Goal: Task Accomplishment & Management: Use online tool/utility

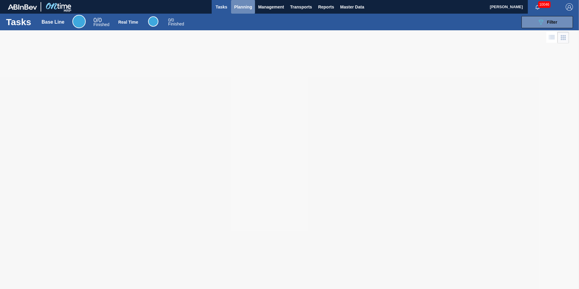
click at [243, 11] on button "Planning" at bounding box center [243, 7] width 24 height 14
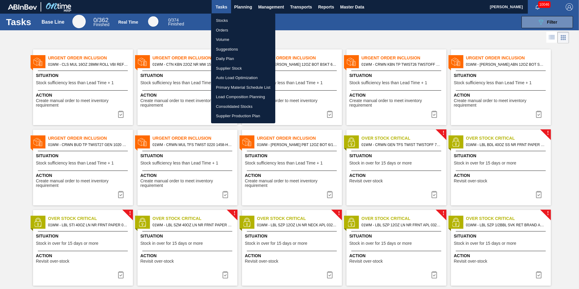
click at [228, 96] on li "Load Composition Planning" at bounding box center [243, 97] width 64 height 10
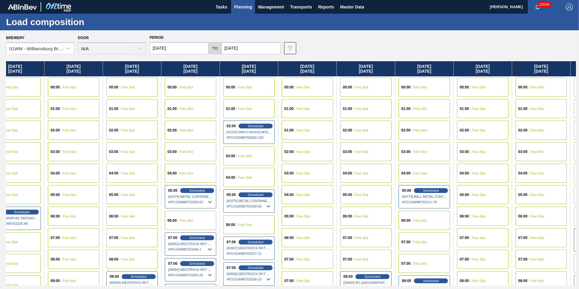
scroll to position [0, 196]
drag, startPoint x: 533, startPoint y: 71, endPoint x: 333, endPoint y: 75, distance: 200.0
click at [333, 75] on div "[DATE] 00:00 Free Slot 01:00 Free Slot 02:00 Free Slot 03:00 Free Slot 04:00 Fr…" at bounding box center [291, 173] width 570 height 224
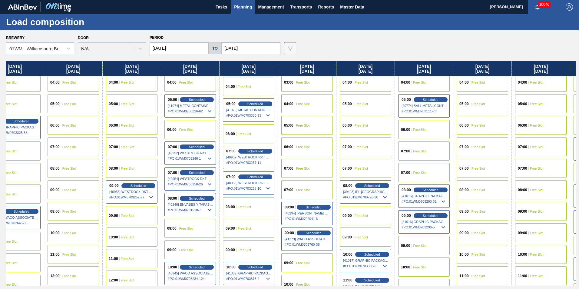
click at [356, 220] on div "09:00 Free Slot" at bounding box center [366, 215] width 52 height 19
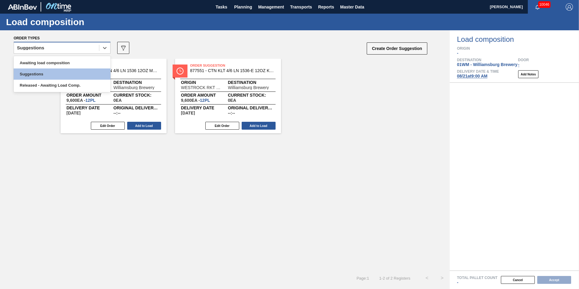
click at [56, 47] on div "Suggestions" at bounding box center [56, 48] width 85 height 9
click at [56, 60] on div "Awaiting load composition" at bounding box center [62, 62] width 97 height 11
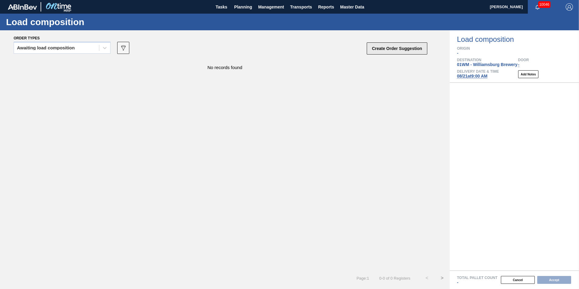
click at [382, 46] on button "Create Order Suggestion" at bounding box center [397, 48] width 61 height 12
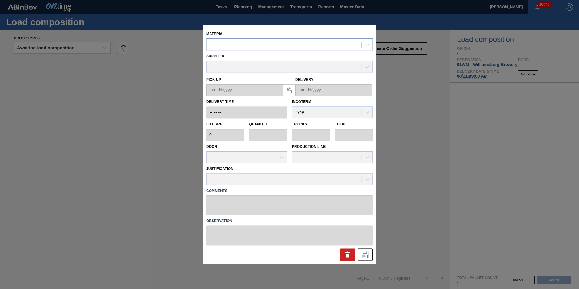
click at [270, 40] on div at bounding box center [284, 44] width 155 height 9
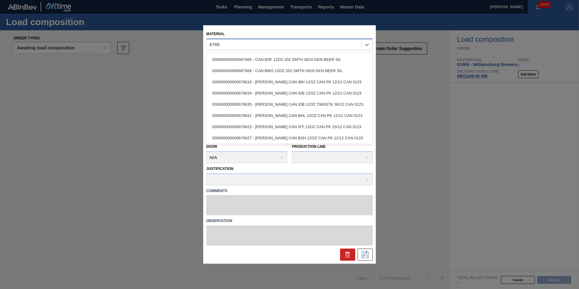
type input "676618"
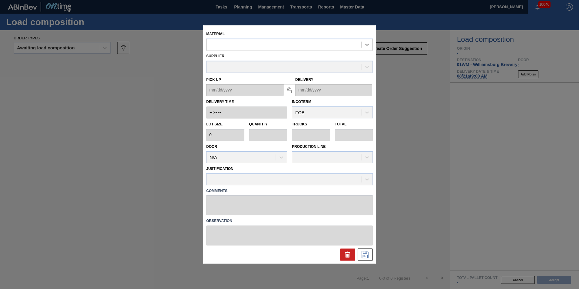
type input "6,660"
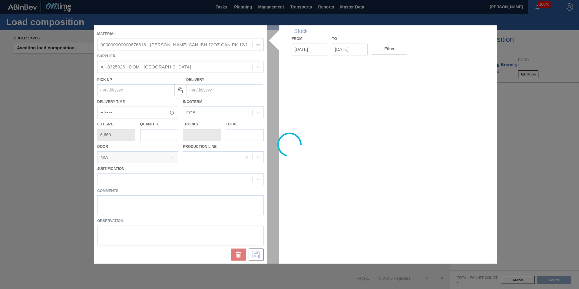
click at [158, 138] on div at bounding box center [289, 144] width 391 height 238
click at [152, 136] on div at bounding box center [289, 144] width 391 height 238
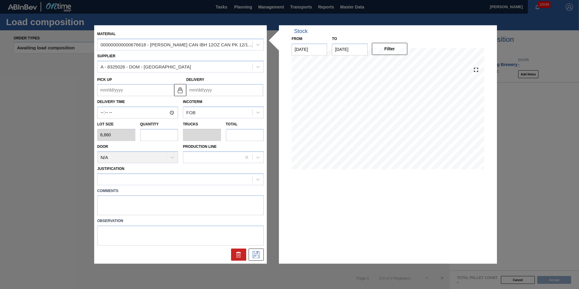
click at [152, 136] on input "text" at bounding box center [159, 135] width 38 height 12
type input "6"
type input "0.231"
type input "39,960"
type input "0"
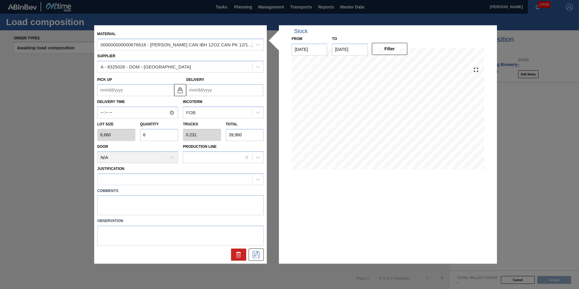
type input "0"
type input "5"
type input "0.192"
type input "33,300"
type input "0"
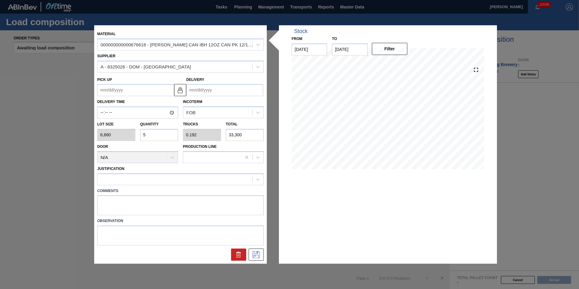
type input "0"
type input "4"
type input "0.154"
type input "26,640"
type input "0"
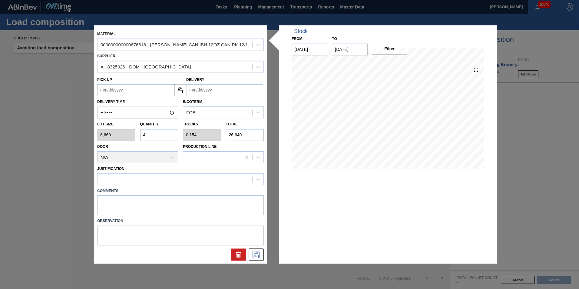
type input "0"
type input "6"
type input "0.231"
type input "39,960"
type input "0"
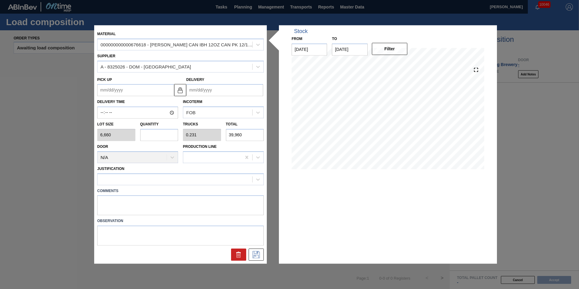
type input "0"
type input "8"
type input "0.308"
type input "53,280"
type input "8"
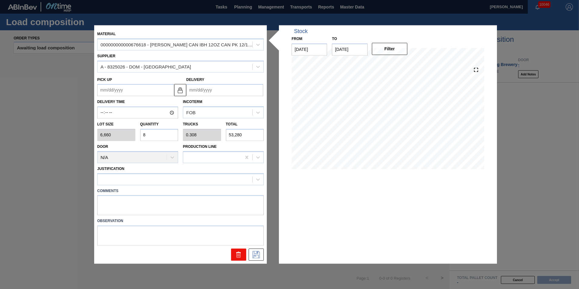
click at [235, 252] on icon at bounding box center [238, 254] width 7 height 7
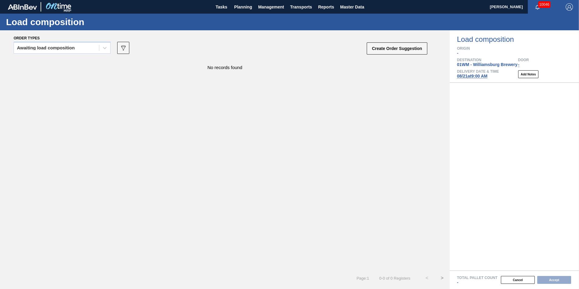
click at [234, 250] on div "No records found" at bounding box center [225, 165] width 450 height 212
click at [515, 279] on button "Cancel" at bounding box center [518, 280] width 34 height 8
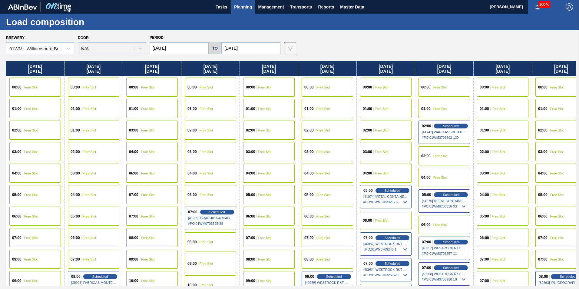
click at [348, 29] on div "Load composition" at bounding box center [289, 22] width 579 height 17
click at [247, 6] on span "Planning" at bounding box center [243, 6] width 18 height 7
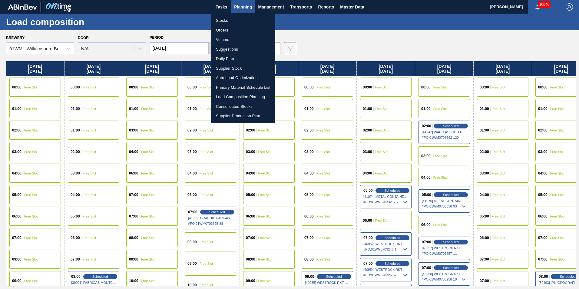
click at [247, 48] on li "Suggestions" at bounding box center [243, 50] width 64 height 10
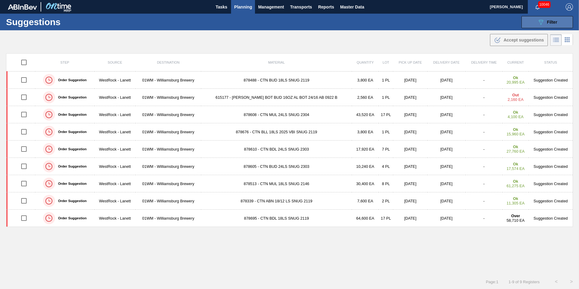
click at [559, 24] on button "089F7B8B-B2A5-4AFE-B5C0-19BA573D28AC Filter" at bounding box center [548, 22] width 52 height 12
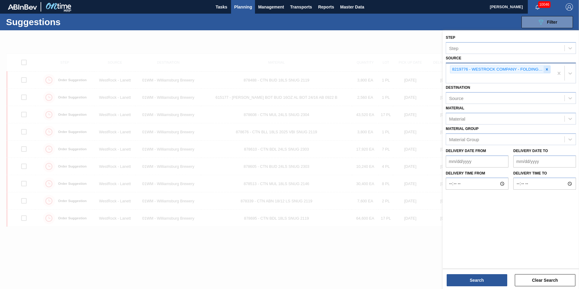
click at [548, 70] on icon at bounding box center [547, 69] width 4 height 4
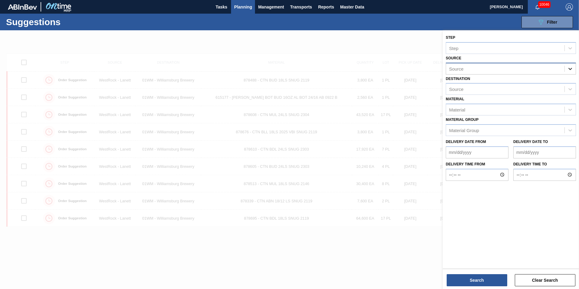
click at [569, 70] on icon at bounding box center [570, 69] width 6 height 6
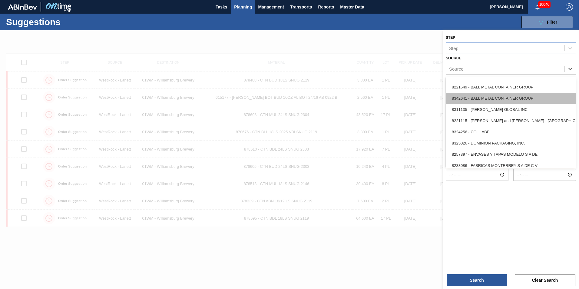
scroll to position [61, 0]
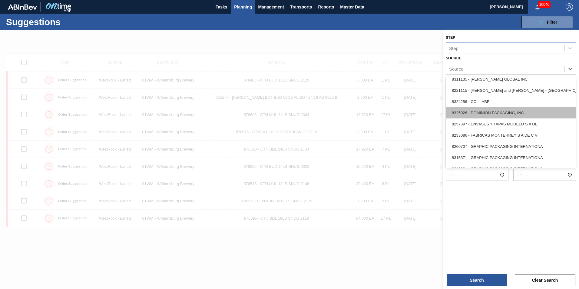
click at [504, 115] on div "8325026 - DOMINION PACKAGING, INC." at bounding box center [511, 112] width 130 height 11
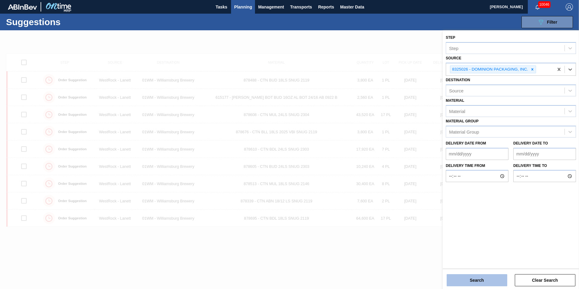
click at [464, 277] on button "Search" at bounding box center [477, 280] width 61 height 12
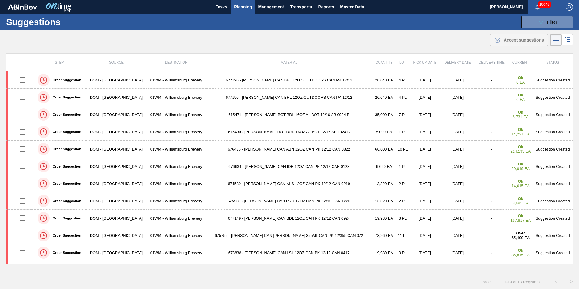
click at [305, 35] on div ".b{fill:var(--color-action-default)} Accept suggestions" at bounding box center [289, 38] width 579 height 17
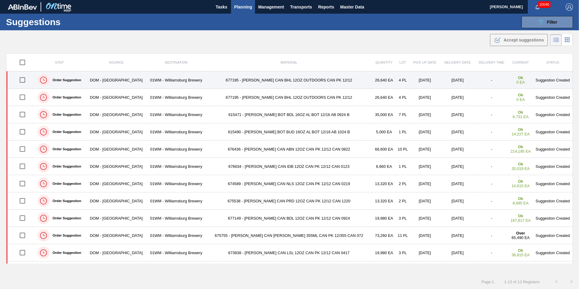
drag, startPoint x: 25, startPoint y: 78, endPoint x: 24, endPoint y: 82, distance: 4.6
click at [24, 79] on input "checkbox" at bounding box center [22, 80] width 13 height 13
checkbox input "true"
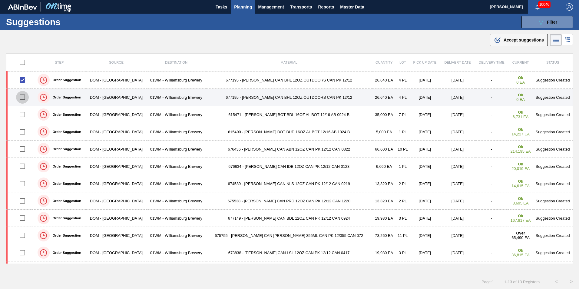
click at [24, 96] on input "checkbox" at bounding box center [22, 97] width 13 height 13
checkbox input "true"
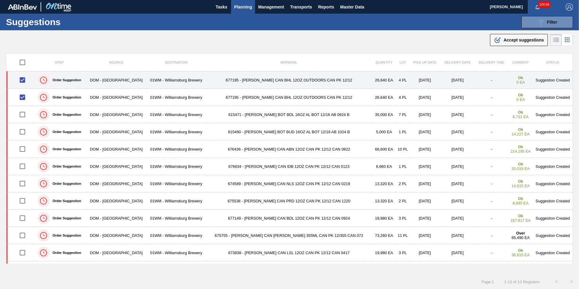
click at [282, 81] on td "677195 - [PERSON_NAME] CAN BHL 12OZ OUTDOORS CAN PK 12/12" at bounding box center [289, 79] width 166 height 17
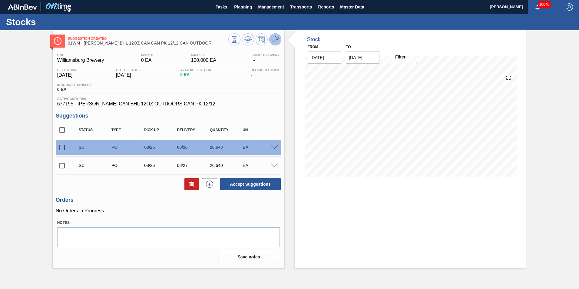
click at [278, 40] on icon at bounding box center [275, 39] width 7 height 7
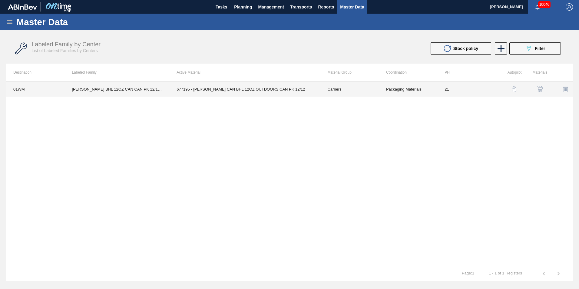
click at [260, 89] on td "677195 - [PERSON_NAME] CAN BHL 12OZ OUTDOORS CAN PK 12/12" at bounding box center [244, 88] width 151 height 15
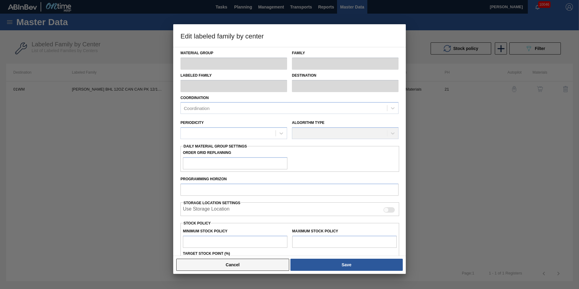
click at [236, 265] on button "Cancel" at bounding box center [232, 265] width 113 height 12
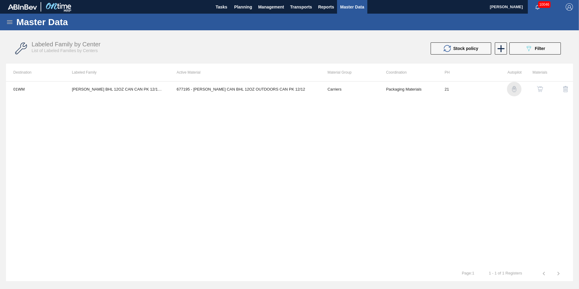
click at [516, 88] on img "button" at bounding box center [514, 89] width 6 height 6
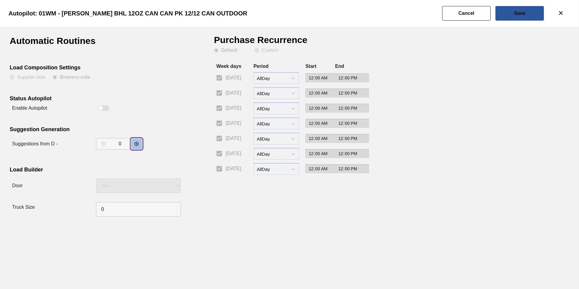
click at [131, 145] on button "decrementar valor" at bounding box center [136, 143] width 11 height 11
click at [132, 145] on button "decrementar valor" at bounding box center [136, 143] width 11 height 11
type input "2"
click at [0, 0] on slot "Save" at bounding box center [0, 0] width 0 height 0
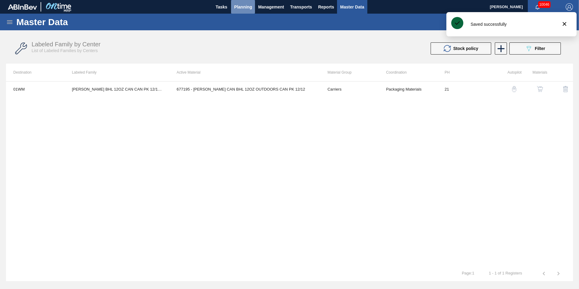
click at [237, 9] on span "Planning" at bounding box center [243, 6] width 18 height 7
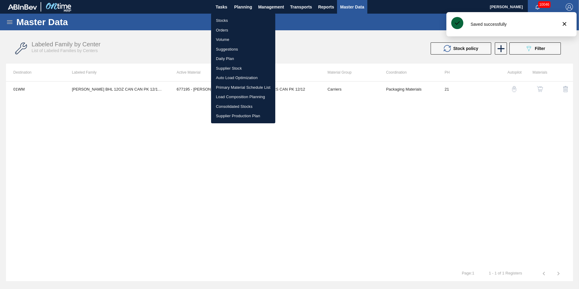
click at [234, 51] on li "Suggestions" at bounding box center [243, 50] width 64 height 10
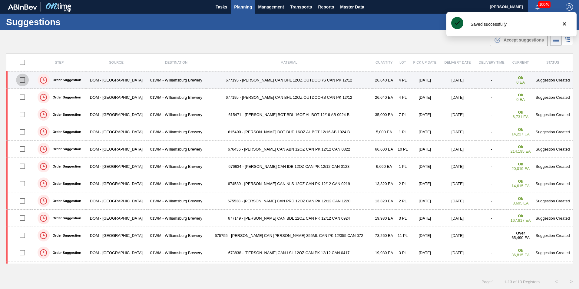
click at [25, 82] on input "checkbox" at bounding box center [22, 80] width 13 height 13
checkbox input "true"
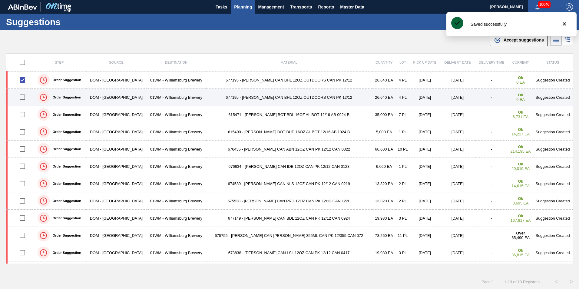
click at [25, 98] on input "checkbox" at bounding box center [22, 97] width 13 height 13
checkbox input "true"
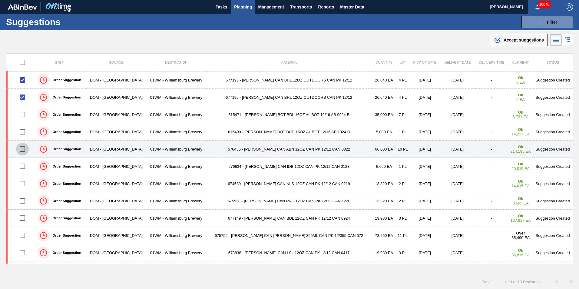
click at [27, 148] on input "checkbox" at bounding box center [22, 149] width 13 height 13
checkbox input "true"
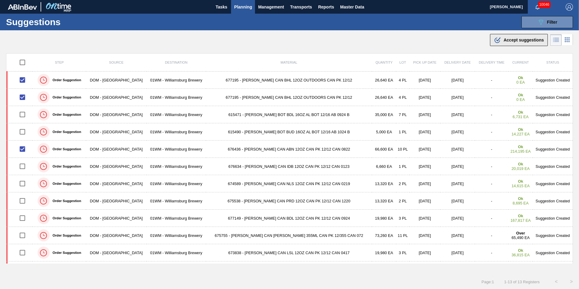
click at [522, 41] on span "Accept suggestions" at bounding box center [524, 40] width 40 height 5
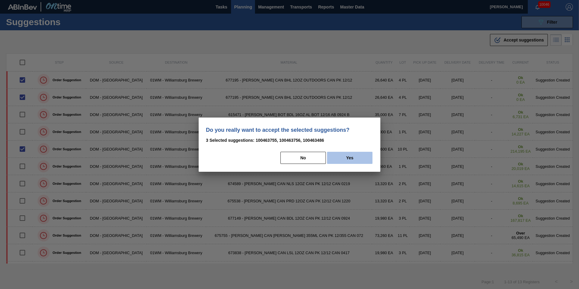
click at [357, 153] on button "Yes" at bounding box center [349, 158] width 45 height 12
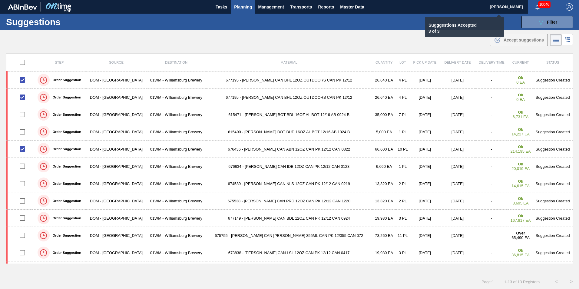
checkbox input "false"
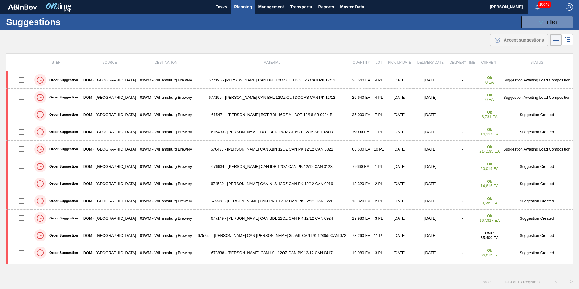
click at [242, 5] on span "Planning" at bounding box center [243, 6] width 18 height 7
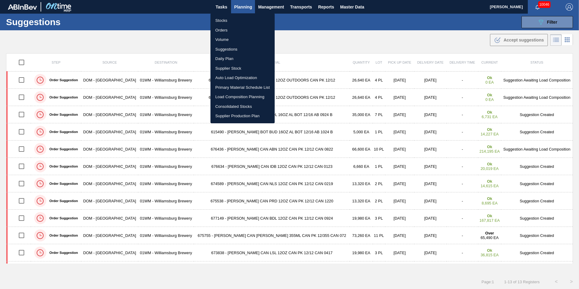
click at [236, 95] on li "Load Composition Planning" at bounding box center [243, 97] width 64 height 10
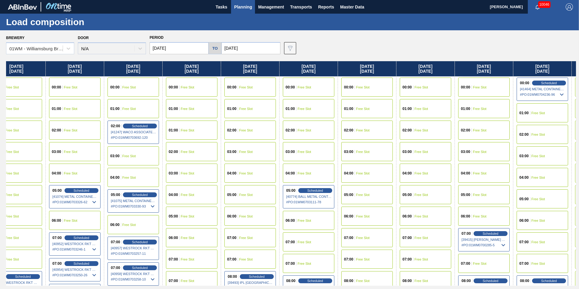
scroll to position [0, 314]
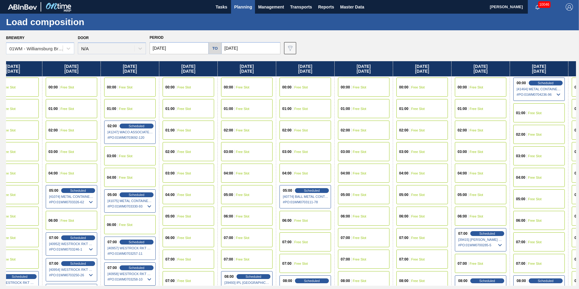
drag, startPoint x: 431, startPoint y: 68, endPoint x: 113, endPoint y: 101, distance: 319.2
click at [113, 101] on div "[DATE] 00:00 Free Slot 01:00 Free Slot 02:00 Free Slot 03:00 Free Slot 04:00 Fr…" at bounding box center [291, 173] width 570 height 224
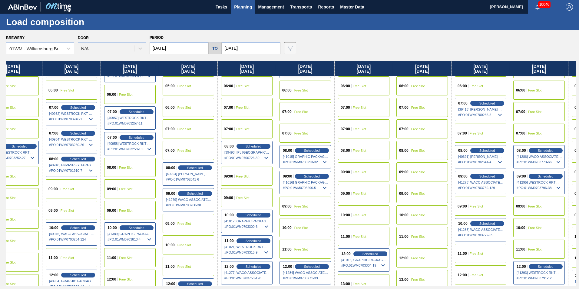
scroll to position [121, 314]
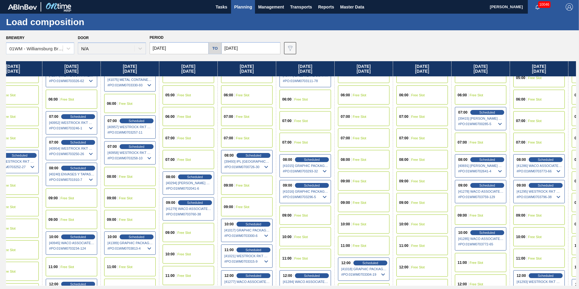
click at [247, 189] on div "09:00 Free Slot" at bounding box center [247, 185] width 52 height 19
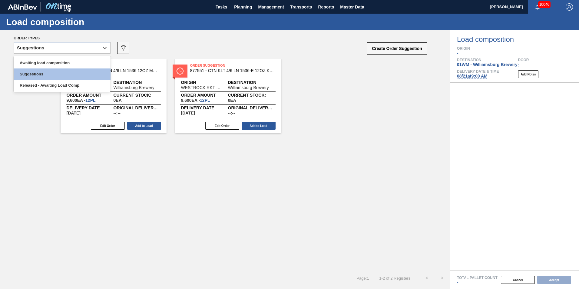
click at [78, 53] on div "Suggestions" at bounding box center [62, 48] width 97 height 12
click at [78, 63] on div "Awaiting load composition" at bounding box center [62, 62] width 97 height 11
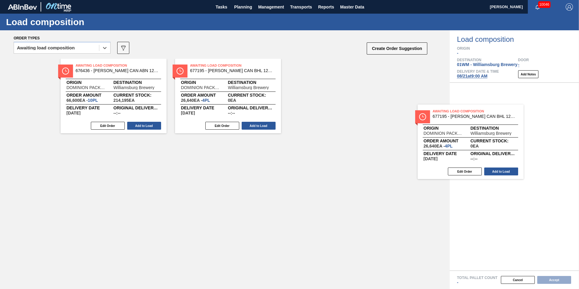
drag, startPoint x: 353, startPoint y: 94, endPoint x: 510, endPoint y: 149, distance: 167.0
click at [510, 149] on div "Order types option Awaiting load composition, selected. Select is focused ,type…" at bounding box center [289, 159] width 579 height 259
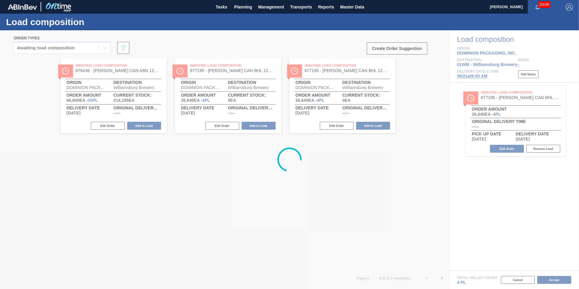
drag, startPoint x: 216, startPoint y: 95, endPoint x: 298, endPoint y: 121, distance: 86.6
click at [298, 121] on div at bounding box center [289, 159] width 579 height 259
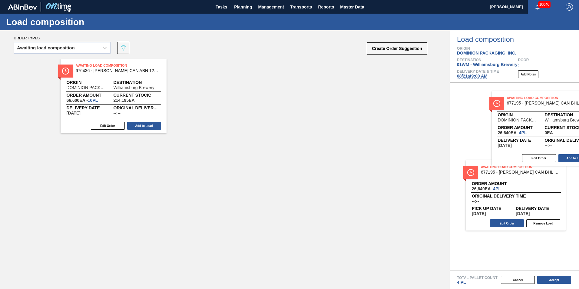
drag, startPoint x: 228, startPoint y: 101, endPoint x: 507, endPoint y: 134, distance: 280.9
click at [515, 134] on div "Order types Awaiting load composition 089F7B8B-B2A5-4AFE-B5C0-19BA573D28AC Crea…" at bounding box center [289, 159] width 579 height 259
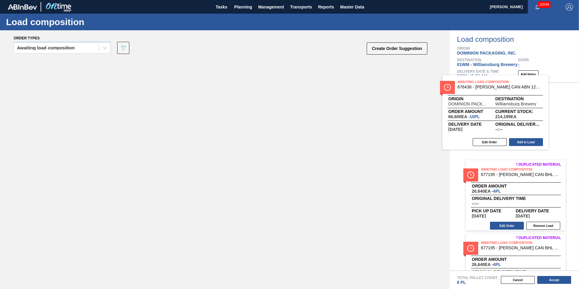
drag, startPoint x: 354, startPoint y: 104, endPoint x: 475, endPoint y: 108, distance: 121.5
click at [475, 108] on div "Order types Awaiting load composition 089F7B8B-B2A5-4AFE-B5C0-19BA573D28AC Crea…" at bounding box center [289, 159] width 579 height 259
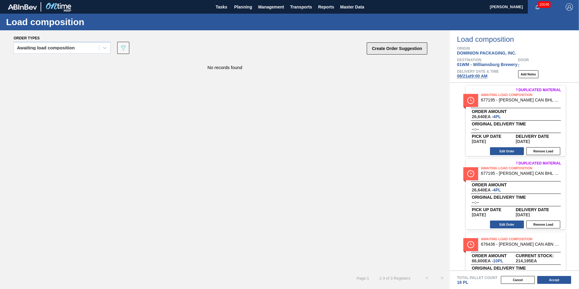
click at [404, 50] on button "Create Order Suggestion" at bounding box center [397, 48] width 61 height 12
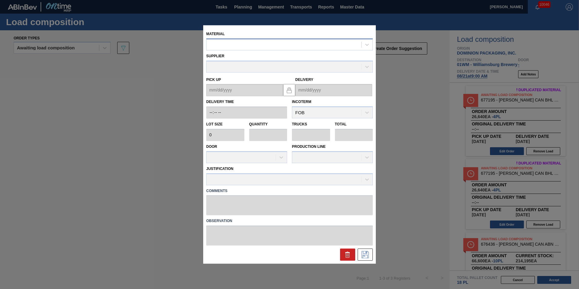
click at [231, 45] on div at bounding box center [284, 44] width 155 height 9
type input "676618"
click at [284, 62] on div "000000000000676618 - CARR CAN IBH 12OZ CAN PK 12/12 CAN 0123" at bounding box center [289, 59] width 167 height 11
type input "6,660"
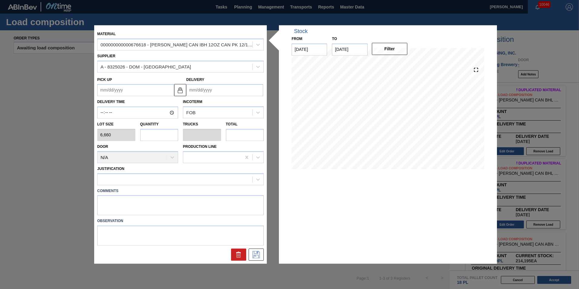
click at [159, 135] on input "text" at bounding box center [159, 135] width 38 height 12
type input "8"
type input "0.308"
type input "53,280"
type input "8"
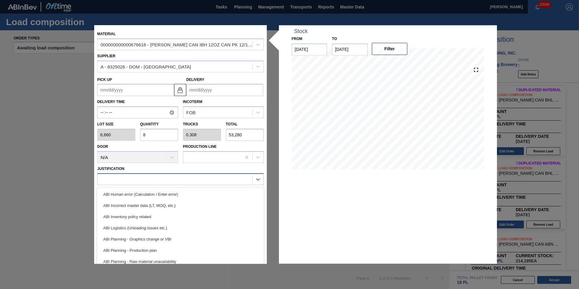
click at [185, 183] on div at bounding box center [175, 179] width 155 height 9
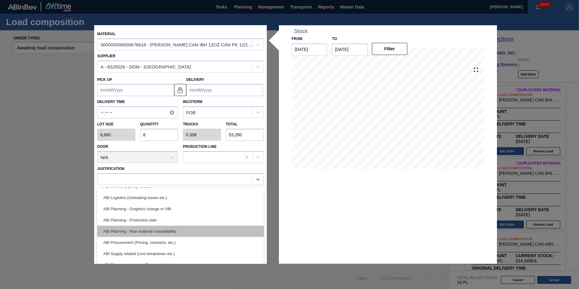
scroll to position [61, 0]
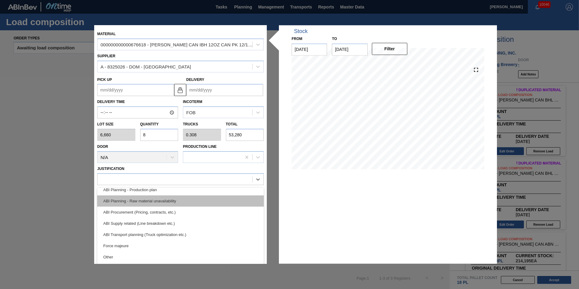
click at [181, 197] on div "ABI Planning - Raw material unavailability" at bounding box center [180, 200] width 167 height 11
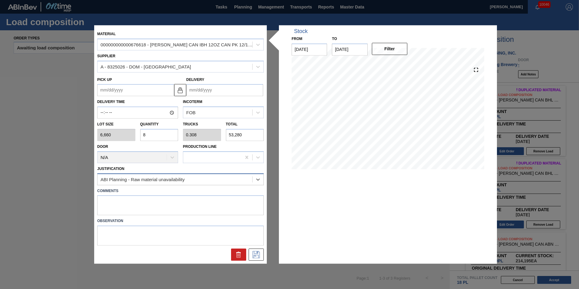
click at [237, 177] on div "ABI Planning - Raw material unavailability" at bounding box center [175, 179] width 155 height 9
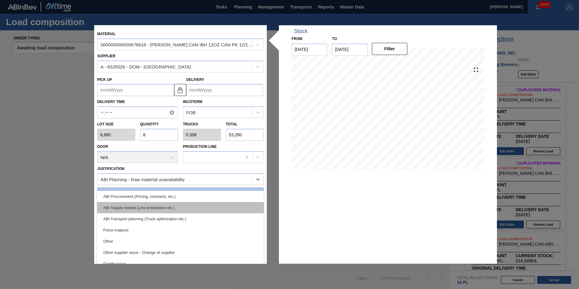
scroll to position [91, 0]
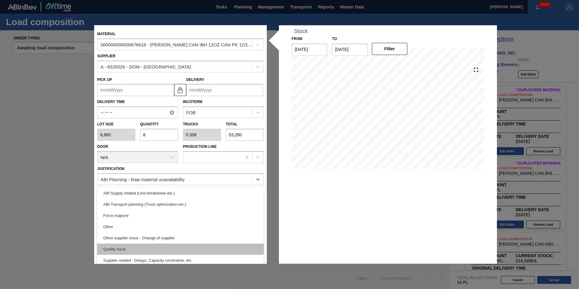
click at [184, 248] on div "Quality issue" at bounding box center [180, 249] width 167 height 11
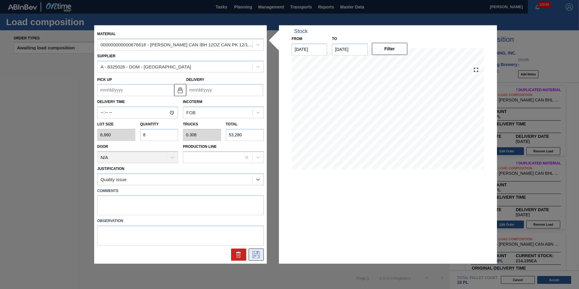
click at [256, 256] on icon at bounding box center [255, 254] width 3 height 5
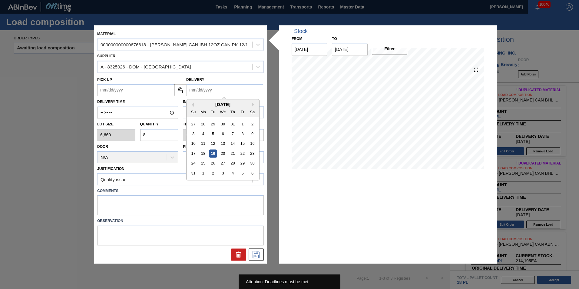
click at [221, 88] on input "Delivery" at bounding box center [224, 90] width 77 height 12
type input "8"
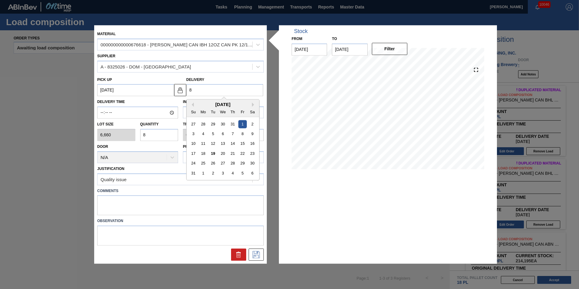
type up "07/31/2025"
type input "8/"
type up "07/31/2001"
type input "8/2"
type up "08/01/2001"
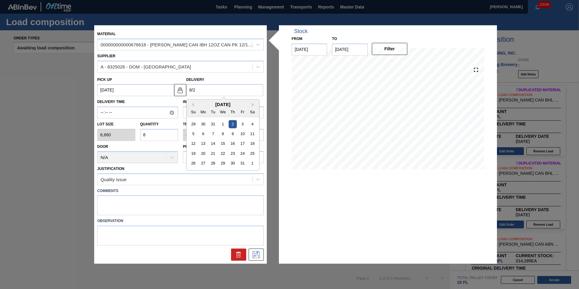
type input "8/21"
type up "[DATE]"
type input "8/21/"
type up "08/20/2001"
type input "8/21/20"
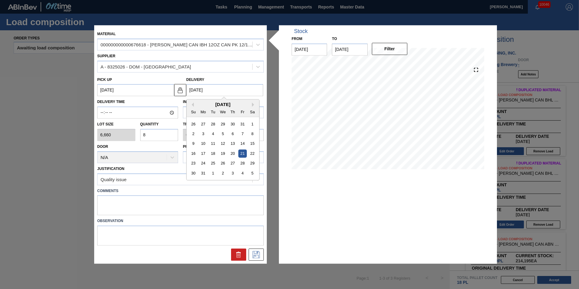
type up "08/20/2020"
type input "8/21/2025"
type up "[DATE]"
type input "[DATE]"
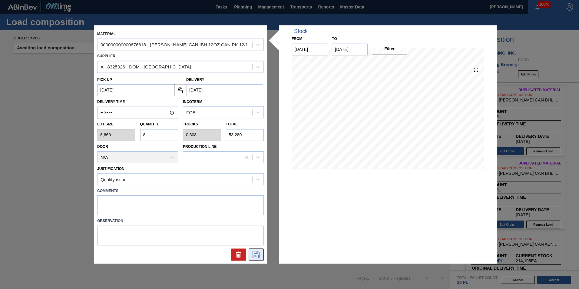
click at [255, 260] on button at bounding box center [256, 255] width 15 height 12
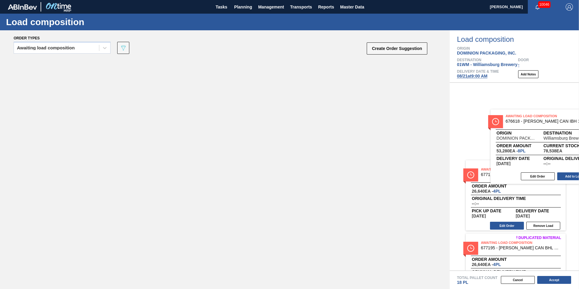
drag, startPoint x: 107, startPoint y: 89, endPoint x: 519, endPoint y: 122, distance: 413.3
click at [523, 128] on div "Order types Awaiting load composition 089F7B8B-B2A5-4AFE-B5C0-19BA573D28AC Crea…" at bounding box center [289, 159] width 579 height 259
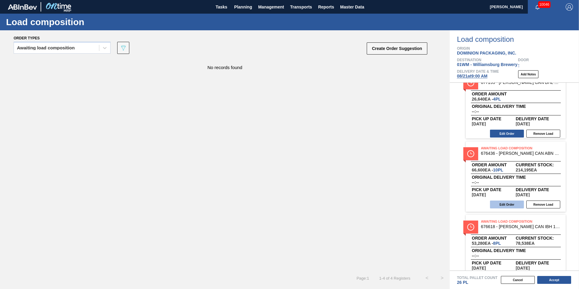
scroll to position [108, 0]
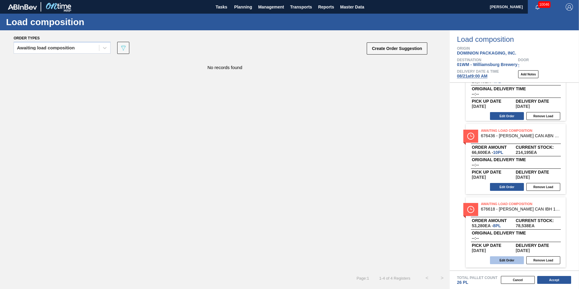
click at [507, 261] on button "Edit Order" at bounding box center [507, 260] width 34 height 8
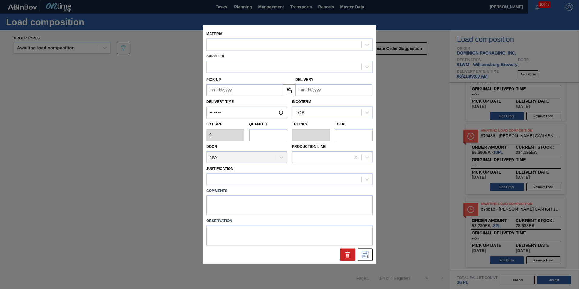
type input "6,660"
type input "8"
type input "0.308"
type input "53,280"
type up "[DATE]"
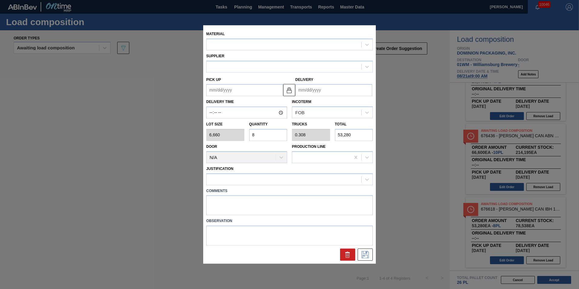
type input "[DATE]"
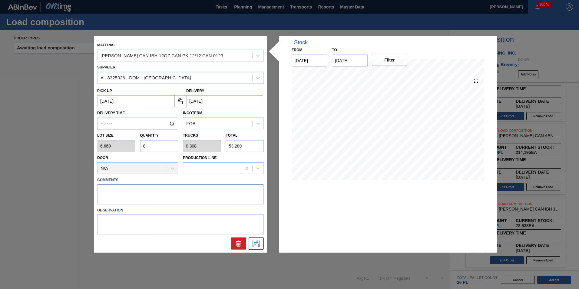
click at [178, 194] on textarea at bounding box center [180, 194] width 167 height 20
type textarea "T-8p"
click at [262, 239] on button at bounding box center [256, 244] width 15 height 12
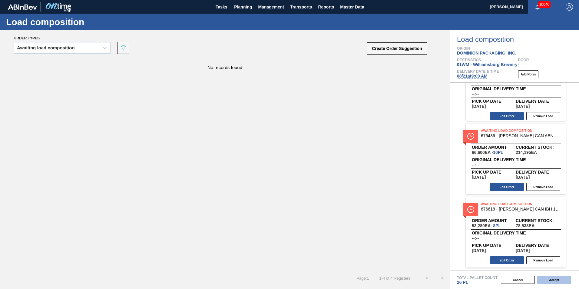
click at [552, 278] on button "Accept" at bounding box center [554, 280] width 34 height 8
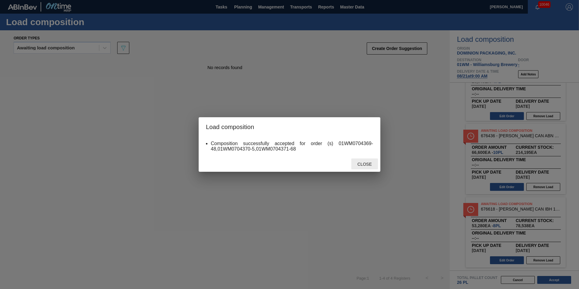
click at [361, 165] on span "Close" at bounding box center [365, 164] width 24 height 5
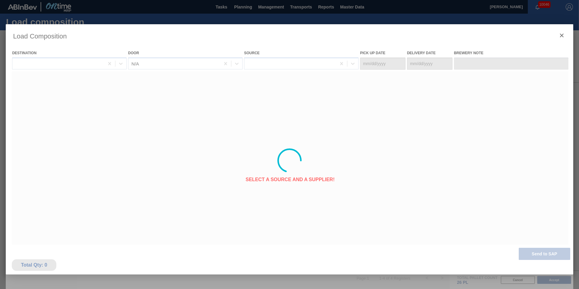
type Date "[DATE]"
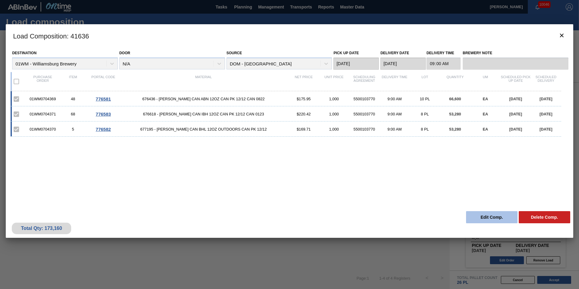
click at [493, 220] on button "Edit Comp." at bounding box center [492, 217] width 52 height 12
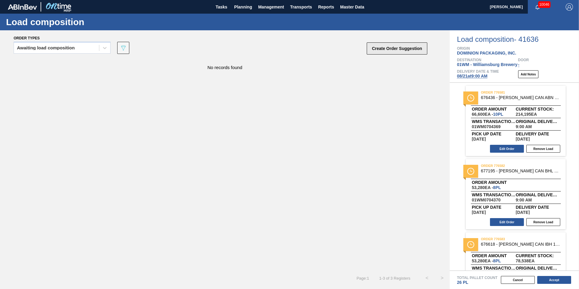
click at [402, 49] on button "Create Order Suggestion" at bounding box center [397, 48] width 61 height 12
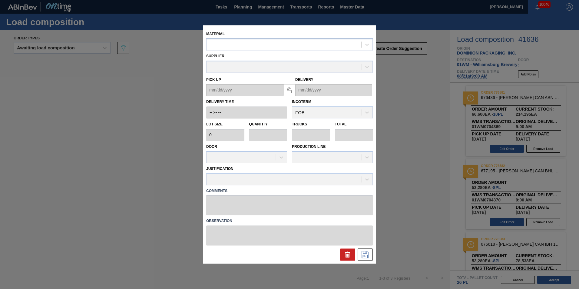
click at [257, 44] on div at bounding box center [284, 44] width 155 height 9
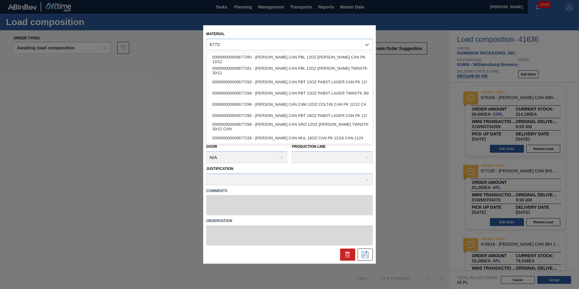
type input "677296"
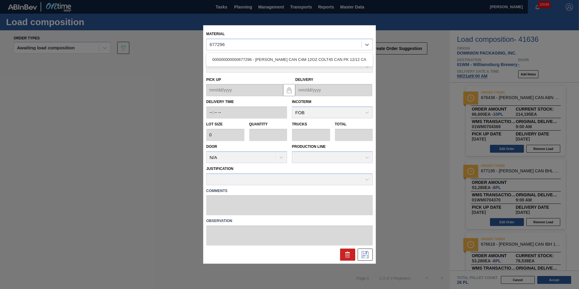
click at [334, 54] on div "000000000000677296 - CARR CAN C4M 12OZ COLT45 CAN PK 12/12 CA" at bounding box center [289, 60] width 167 height 14
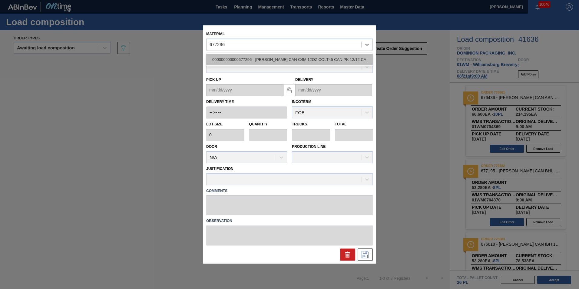
click at [332, 60] on div "000000000000677296 - CARR CAN C4M 12OZ COLT45 CAN PK 12/12 CA" at bounding box center [289, 59] width 167 height 11
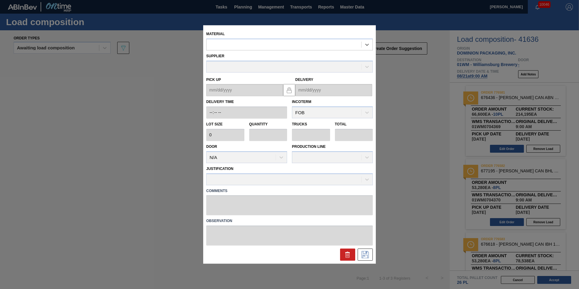
type input "6,660"
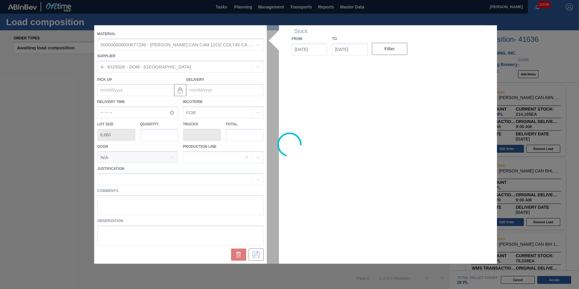
click at [155, 132] on div at bounding box center [289, 144] width 391 height 238
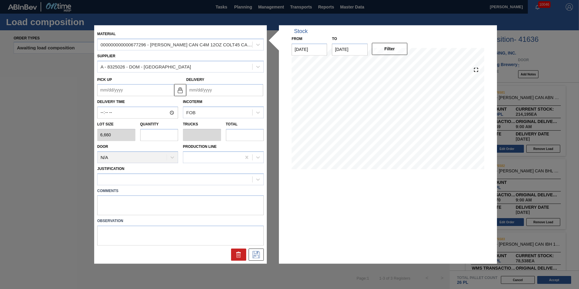
drag, startPoint x: 158, startPoint y: 135, endPoint x: 162, endPoint y: 135, distance: 3.7
click at [161, 135] on input "text" at bounding box center [159, 135] width 38 height 12
type input "1"
type input "0.038"
type input "6,660"
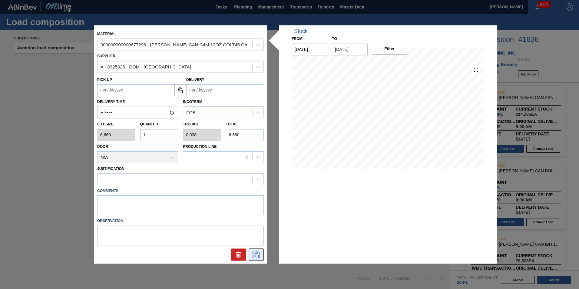
type input "1"
click at [258, 255] on icon at bounding box center [256, 254] width 7 height 7
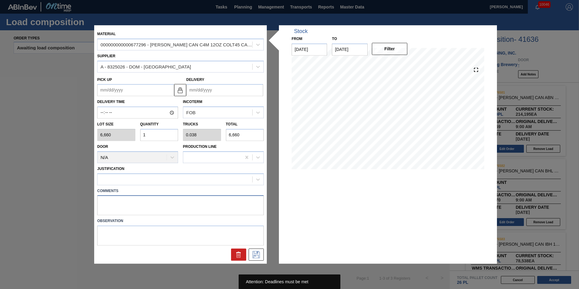
click at [189, 208] on textarea at bounding box center [180, 205] width 167 height 20
type textarea "T-1P"
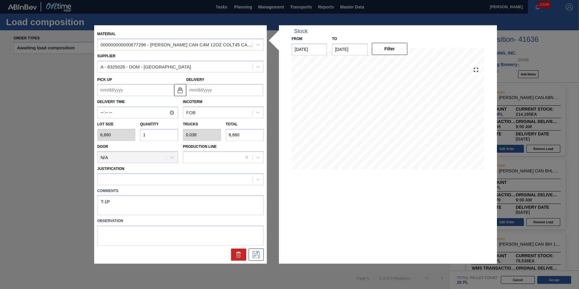
click at [231, 90] on input "Delivery" at bounding box center [224, 90] width 77 height 12
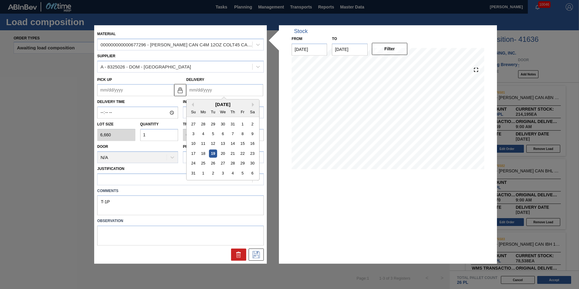
type input "0"
type up "12/31/1999"
type input "08"
type up "07/31/2025"
type input "08/2"
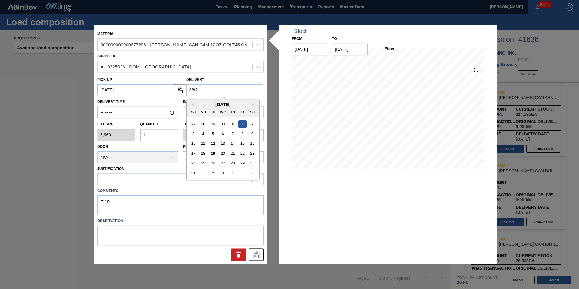
type up "08/01/2025"
type input "08/21"
type up "[DATE]"
click at [210, 92] on input "08/21" at bounding box center [224, 90] width 77 height 12
type input "08/21"
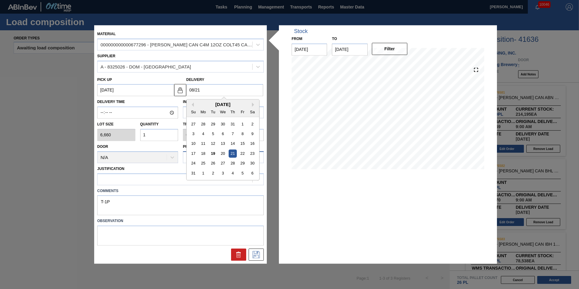
click at [205, 161] on div "25" at bounding box center [203, 163] width 8 height 8
type up "[DATE]"
type input "[DATE]"
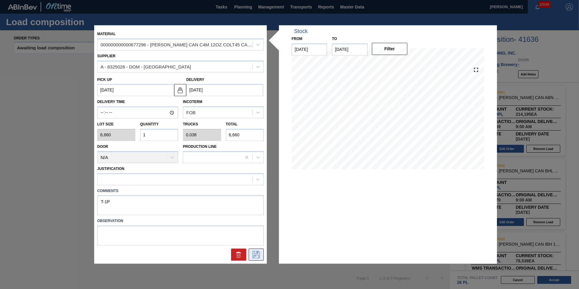
click at [254, 252] on icon at bounding box center [256, 254] width 10 height 7
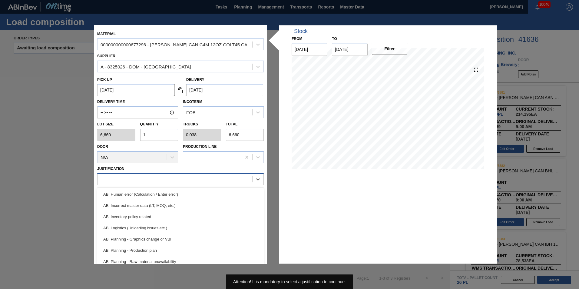
click at [142, 178] on div at bounding box center [175, 179] width 155 height 9
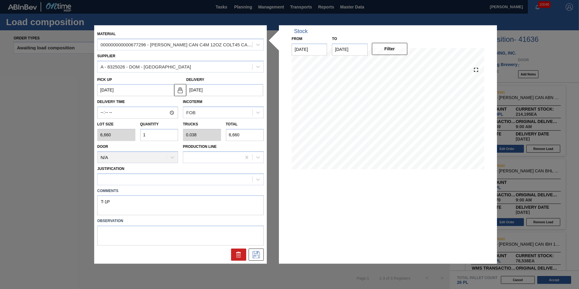
click at [173, 167] on div "Justification" at bounding box center [180, 175] width 167 height 21
click at [255, 254] on icon at bounding box center [256, 254] width 10 height 7
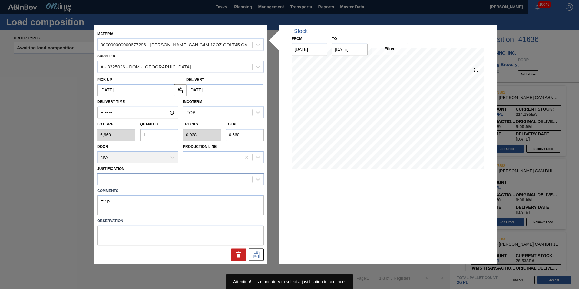
click at [168, 180] on div at bounding box center [175, 179] width 155 height 9
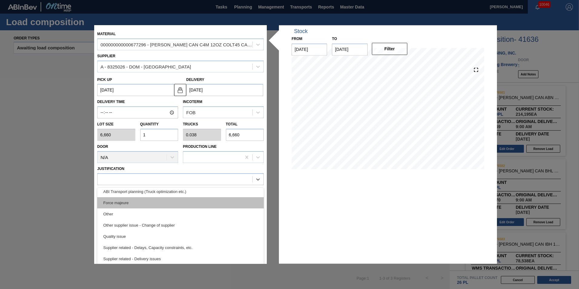
scroll to position [113, 0]
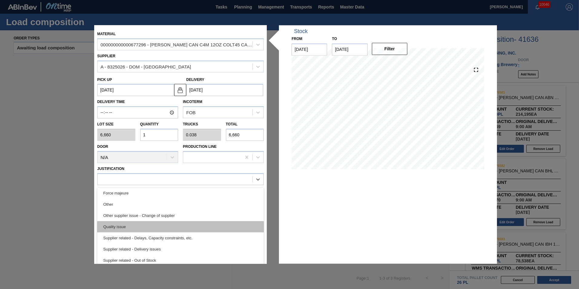
click at [163, 231] on div "Quality issue" at bounding box center [180, 226] width 167 height 11
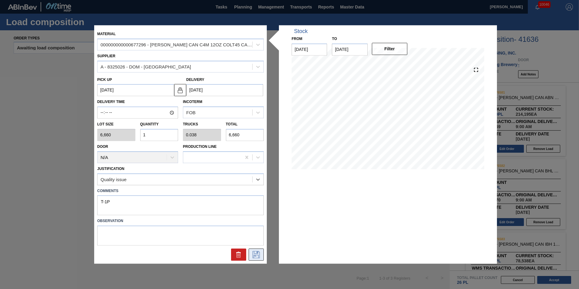
click at [254, 254] on icon at bounding box center [256, 254] width 7 height 7
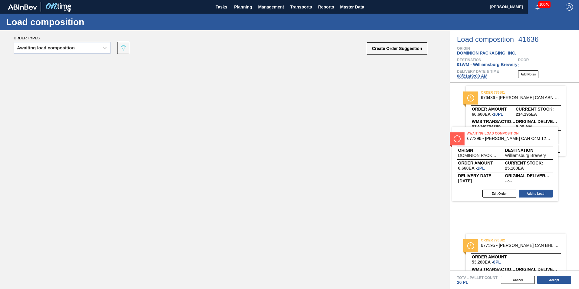
drag, startPoint x: 107, startPoint y: 85, endPoint x: 509, endPoint y: 157, distance: 408.3
click at [509, 157] on div "Order types Awaiting load composition 089F7B8B-B2A5-4AFE-B5C0-19BA573D28AC Crea…" at bounding box center [289, 159] width 579 height 259
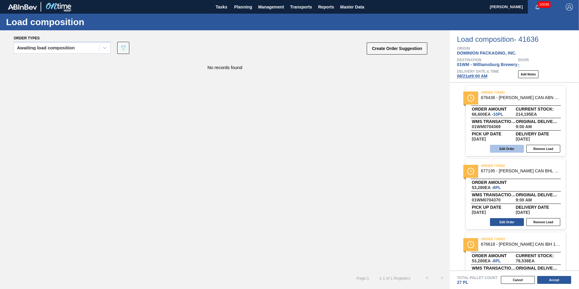
click at [514, 151] on button "Edit Order" at bounding box center [507, 149] width 34 height 8
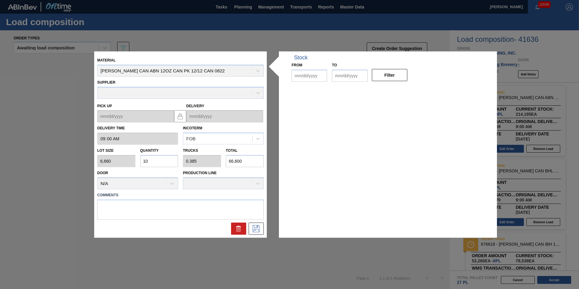
type input "09:00:00"
type input "6,660"
type input "10"
type input "0.385"
type input "66,600"
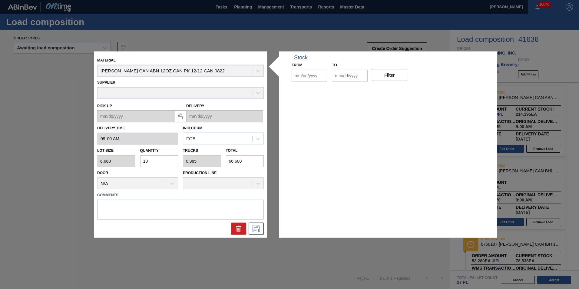
type up "[DATE]"
type input "[DATE]"
click at [154, 162] on input "10" at bounding box center [159, 161] width 38 height 12
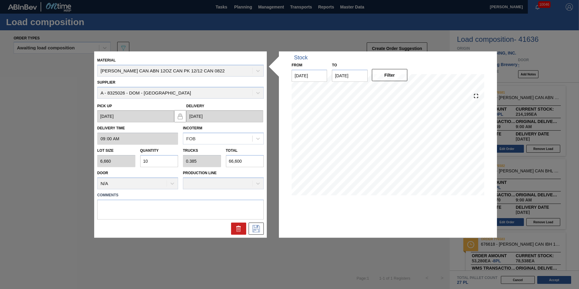
type input "1"
type input "0.038"
type input "6,660"
type input "0"
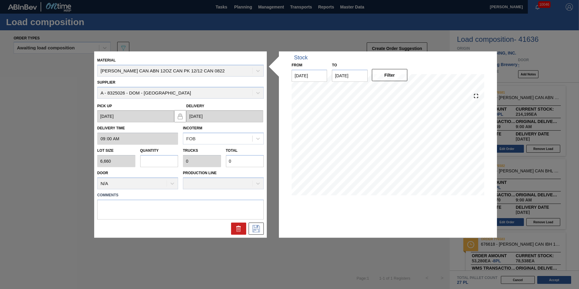
type input "9"
type input "0.346"
type input "59,940"
type input "9"
click at [259, 230] on icon at bounding box center [256, 228] width 10 height 7
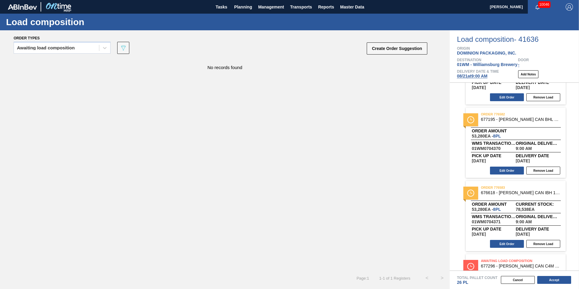
scroll to position [108, 0]
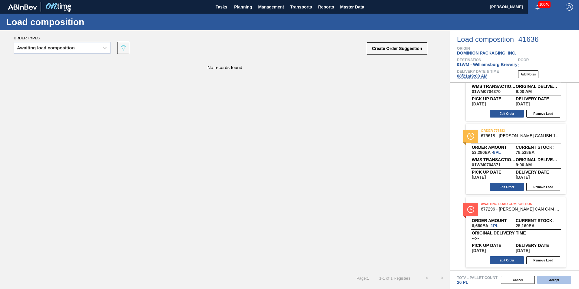
click at [551, 280] on button "Accept" at bounding box center [554, 280] width 34 height 8
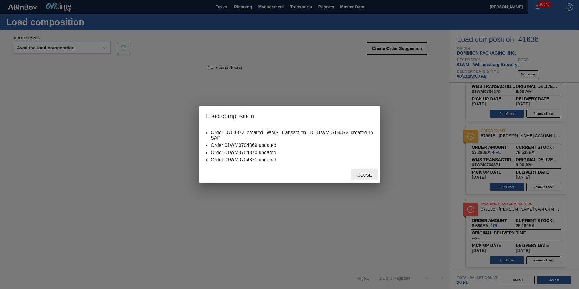
click at [366, 175] on span "Close" at bounding box center [365, 175] width 24 height 5
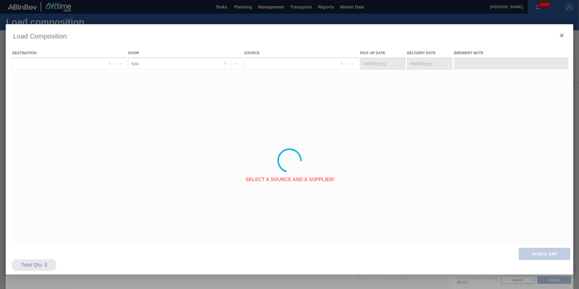
type Date "[DATE]"
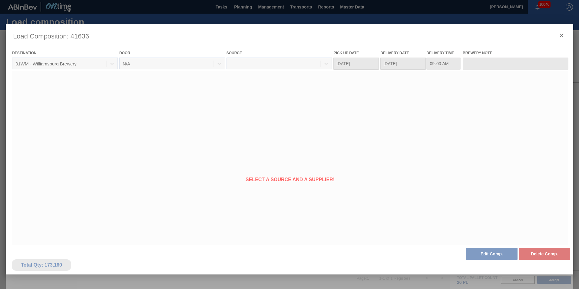
click at [561, 35] on div at bounding box center [290, 160] width 568 height 273
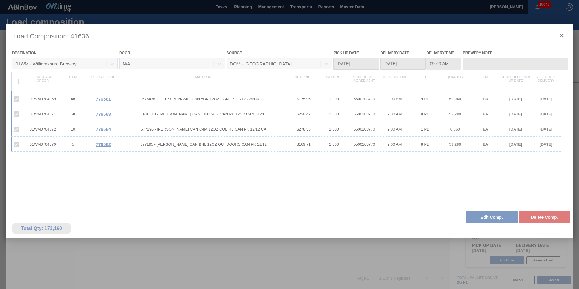
click at [561, 35] on div at bounding box center [290, 160] width 568 height 273
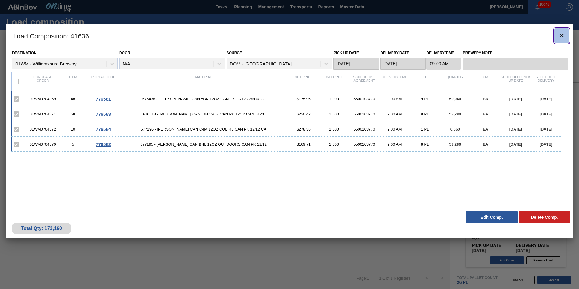
click at [561, 35] on icon "botão de ícone" at bounding box center [561, 35] width 7 height 7
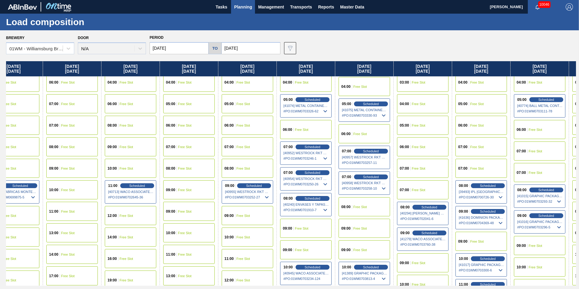
scroll to position [91, 0]
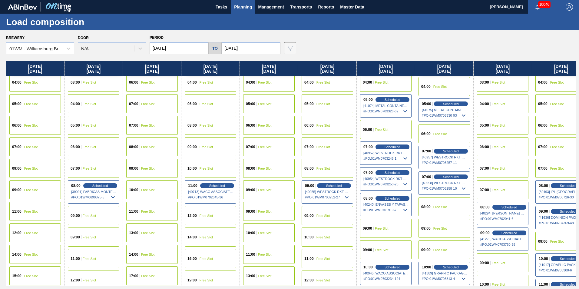
drag, startPoint x: 515, startPoint y: 73, endPoint x: 819, endPoint y: 126, distance: 308.2
click at [579, 0] on html "Tasks Planning Management Transports Reports Master Data Vincent Geritano 10046…" at bounding box center [289, 0] width 579 height 0
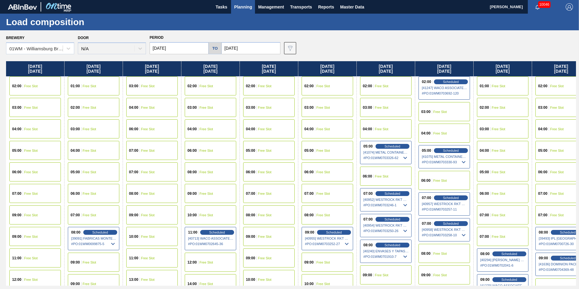
scroll to position [0, 0]
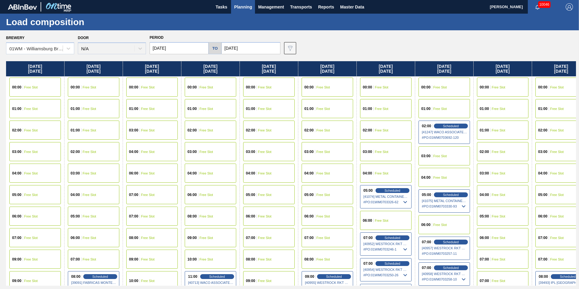
click at [171, 48] on input "[DATE]" at bounding box center [179, 48] width 59 height 12
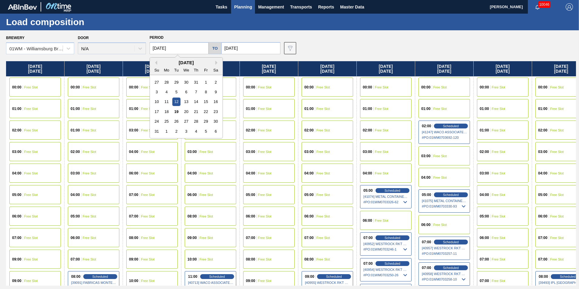
click at [179, 48] on input "[DATE]" at bounding box center [179, 48] width 59 height 12
click at [248, 48] on input "[DATE]" at bounding box center [250, 48] width 59 height 12
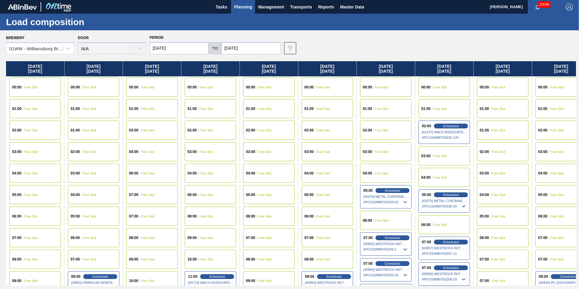
click at [326, 50] on div "Brewery 01WM - [GEOGRAPHIC_DATA] Brewery Door N/A Period [DATE] to [DATE] Data …" at bounding box center [291, 43] width 570 height 21
click at [441, 51] on div "Brewery 01WM - [GEOGRAPHIC_DATA] Brewery Door N/A Period [DATE] to [DATE] Data …" at bounding box center [291, 43] width 570 height 21
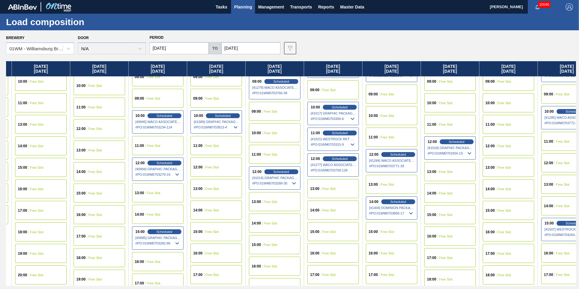
scroll to position [242, 234]
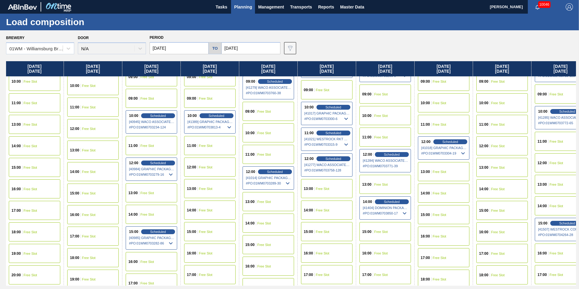
drag, startPoint x: 445, startPoint y: 69, endPoint x: 217, endPoint y: 81, distance: 228.5
click at [206, 86] on div "[DATE] 00:00 Free Slot 01:00 Free Slot 02:00 Free Slot 03:00 Free Slot 04:00 Fr…" at bounding box center [291, 173] width 570 height 224
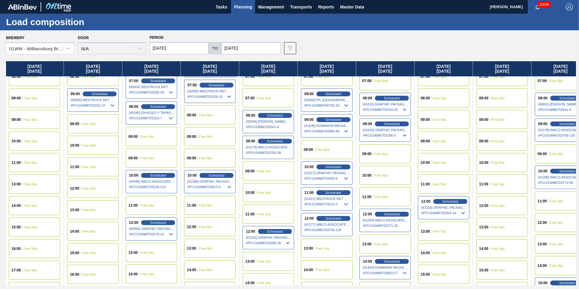
scroll to position [172, 234]
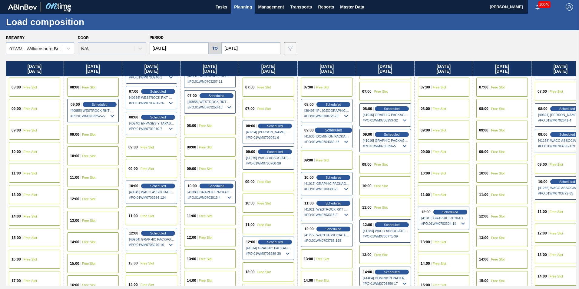
click at [329, 130] on span "Scheduled" at bounding box center [333, 130] width 17 height 4
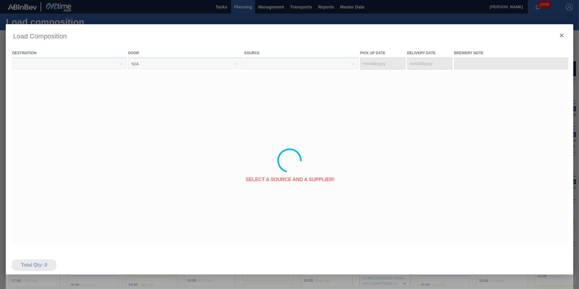
type Date "[DATE]"
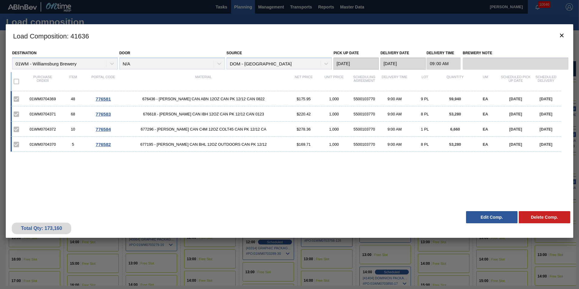
click at [485, 218] on button "Edit Comp." at bounding box center [492, 217] width 52 height 12
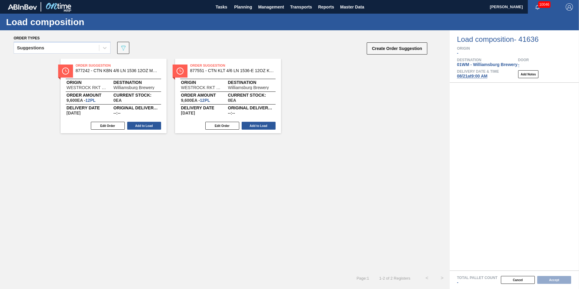
click at [389, 50] on button "Create Order Suggestion" at bounding box center [397, 48] width 61 height 12
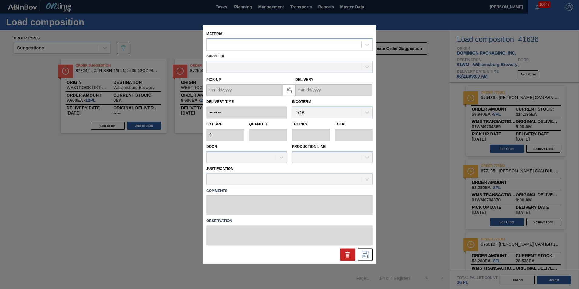
click at [295, 42] on div at bounding box center [284, 44] width 155 height 9
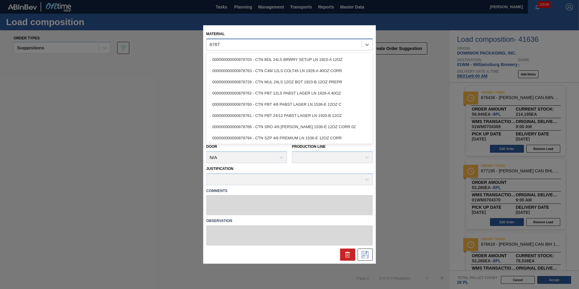
type input "878733"
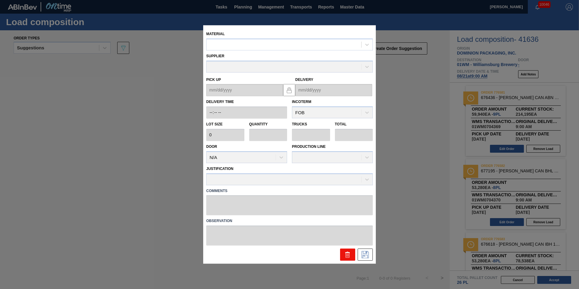
click at [345, 258] on icon at bounding box center [347, 254] width 7 height 7
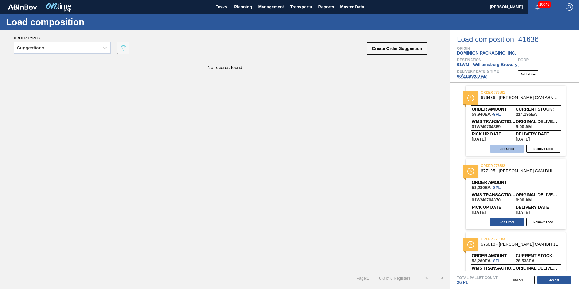
click at [517, 147] on button "Edit Order" at bounding box center [507, 149] width 34 height 8
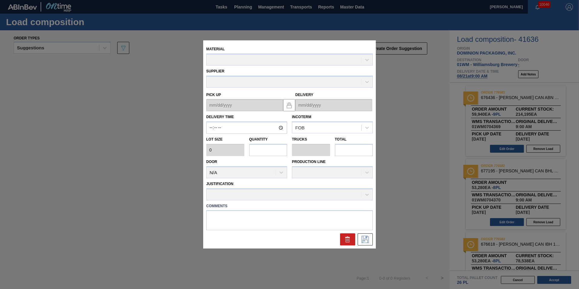
type input "09:00:00"
type input "6,660"
type input "9"
type input "0.346"
type input "59,940"
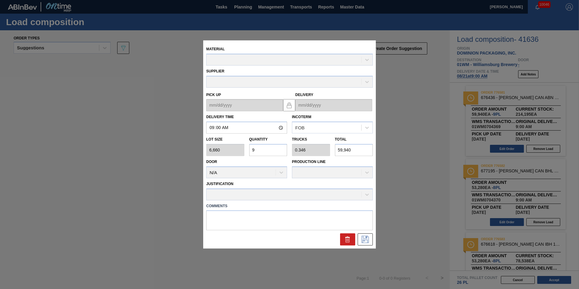
type up "[DATE]"
type input "[DATE]"
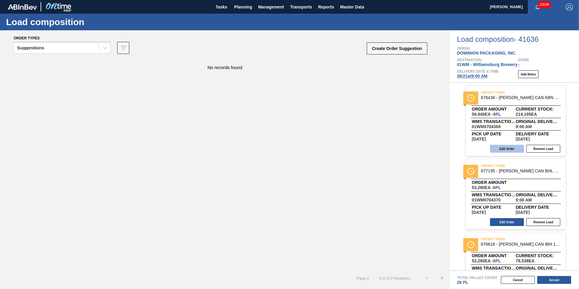
click at [504, 151] on button "Edit Order" at bounding box center [507, 149] width 34 height 8
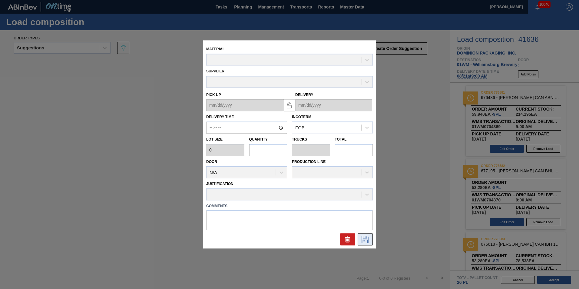
type input "09:00:00"
type input "6,660"
type input "9"
type input "0.346"
type input "59,940"
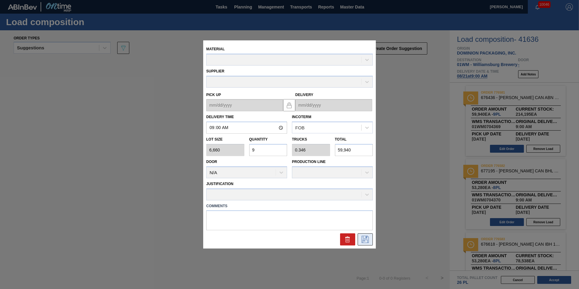
type up "[DATE]"
type input "[DATE]"
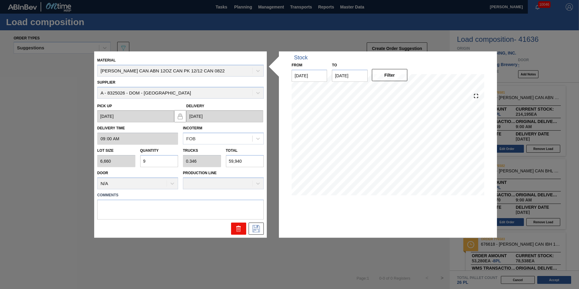
click at [240, 229] on icon at bounding box center [239, 229] width 4 height 5
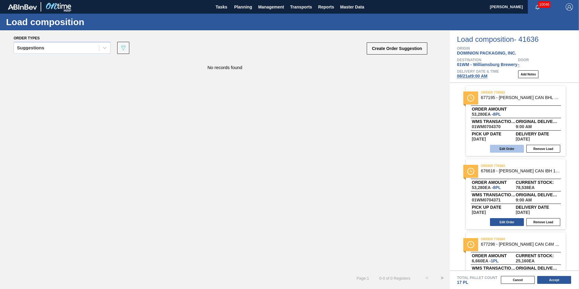
click at [510, 148] on button "Edit Order" at bounding box center [507, 149] width 34 height 8
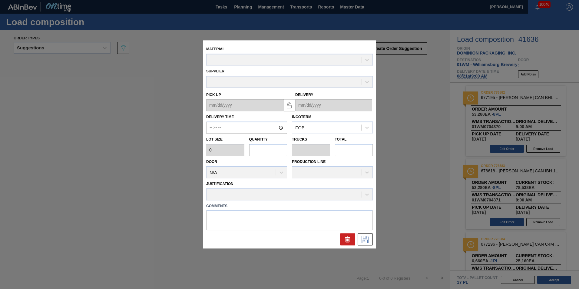
type input "09:00:00"
type input "6,660"
type input "8"
type input "0.308"
type input "53,280"
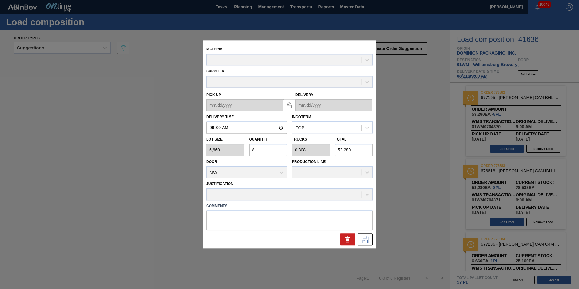
type up "[DATE]"
type input "[DATE]"
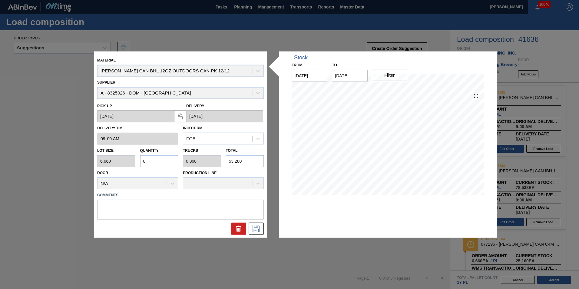
click at [127, 158] on div "Lot size 6,660 Quantity 8 Trucks 0.308 Total 53,280" at bounding box center [180, 156] width 171 height 22
type input "6"
type input "0.231"
type input "39,960"
type input "6"
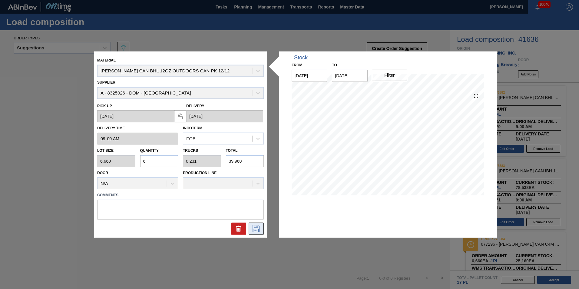
click at [254, 225] on icon at bounding box center [256, 228] width 7 height 7
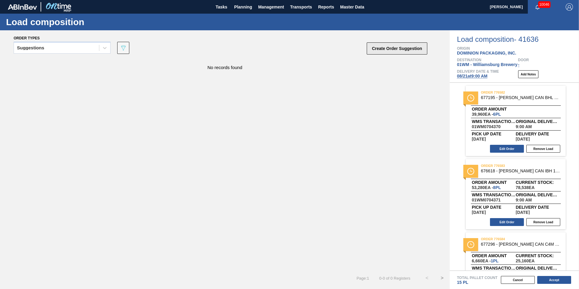
click at [386, 52] on button "Create Order Suggestion" at bounding box center [397, 48] width 61 height 12
click at [506, 149] on button "Edit Order" at bounding box center [507, 149] width 34 height 8
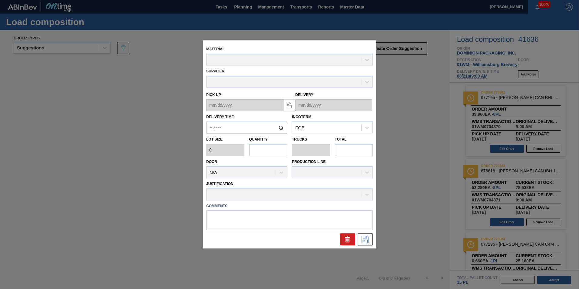
type input "09:00:00"
type input "6,660"
type input "6"
type input "0.231"
type input "39,960"
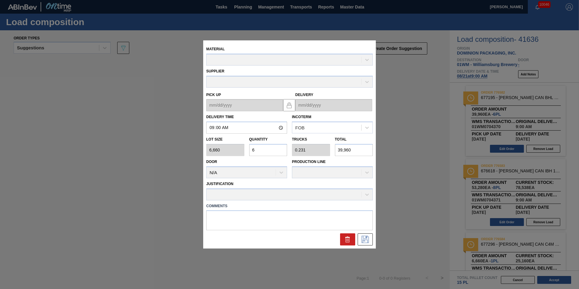
type up "[DATE]"
type input "[DATE]"
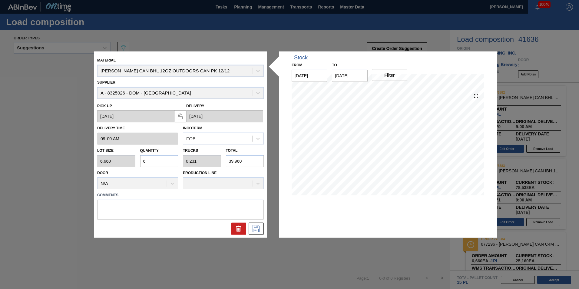
click at [164, 164] on input "6" at bounding box center [159, 161] width 38 height 12
type input "0"
type input "5"
type input "0.192"
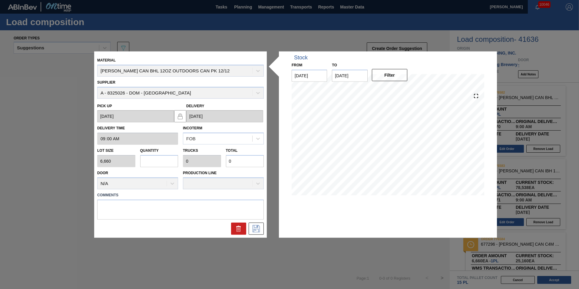
type input "33,300"
type input "5"
click at [260, 231] on icon at bounding box center [256, 228] width 7 height 7
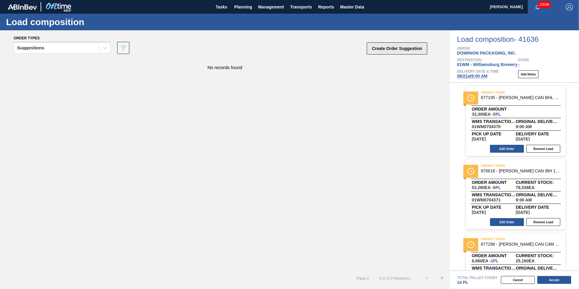
click at [386, 50] on button "Create Order Suggestion" at bounding box center [397, 48] width 61 height 12
click at [560, 282] on button "Accept" at bounding box center [554, 280] width 34 height 8
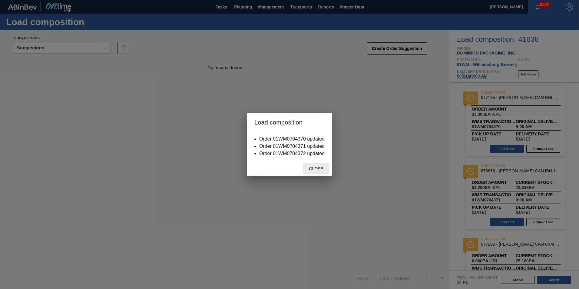
click at [322, 173] on div "Close" at bounding box center [316, 168] width 27 height 11
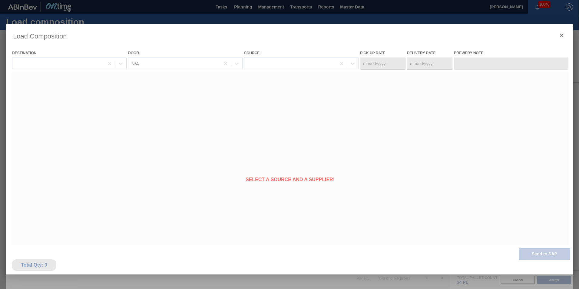
type Date "[DATE]"
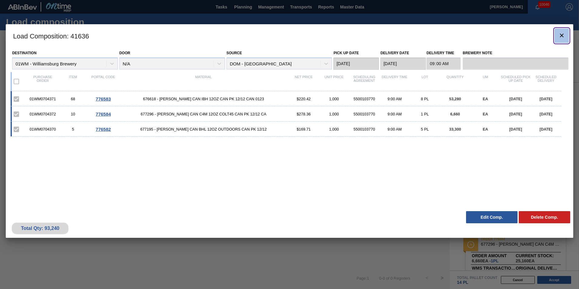
click at [562, 35] on icon "botão de ícone" at bounding box center [562, 36] width 4 height 4
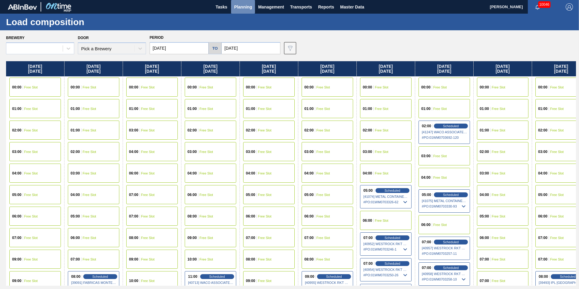
click at [237, 2] on button "Planning" at bounding box center [243, 7] width 24 height 14
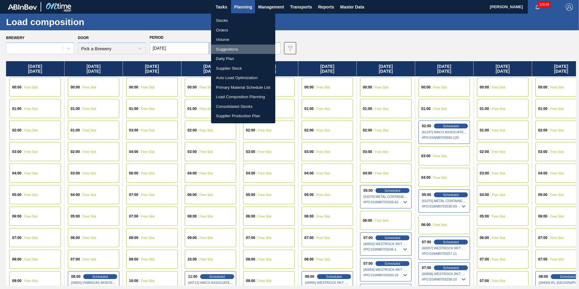
click at [234, 50] on li "Suggestions" at bounding box center [243, 50] width 64 height 10
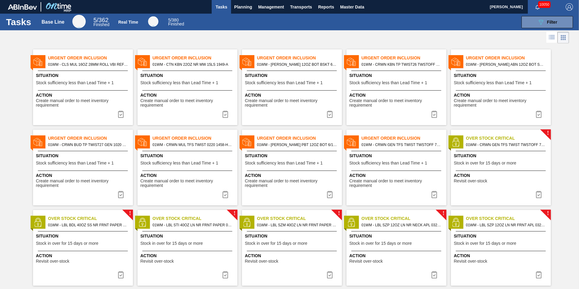
click at [380, 35] on div at bounding box center [289, 37] width 579 height 15
click at [242, 6] on span "Planning" at bounding box center [243, 6] width 18 height 7
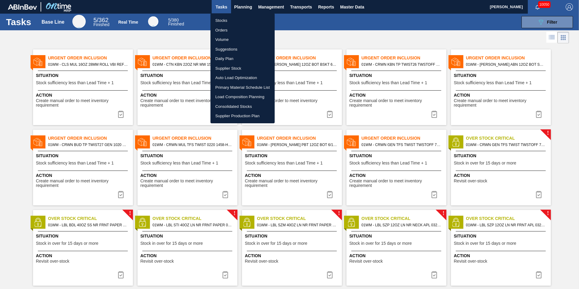
click at [76, 40] on div at bounding box center [289, 144] width 579 height 289
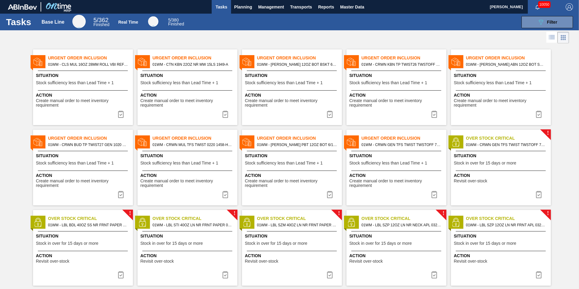
click at [194, 68] on span "01WM - CTN KBN 22OZ NR MW 15LS 1949-A" at bounding box center [193, 64] width 80 height 7
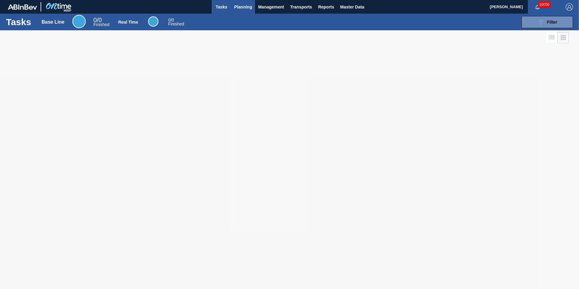
click at [238, 8] on span "Planning" at bounding box center [243, 6] width 18 height 7
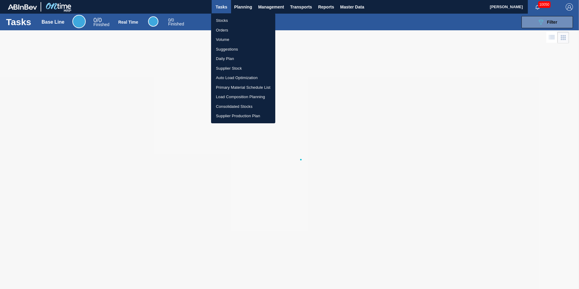
click at [231, 49] on li "Suggestions" at bounding box center [243, 50] width 64 height 10
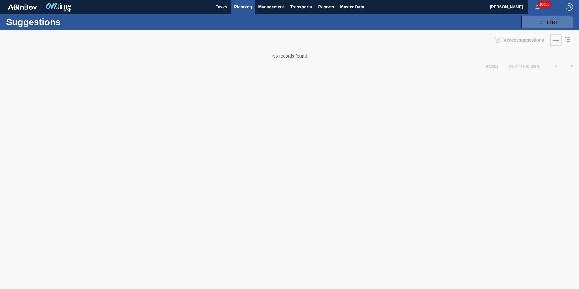
click at [532, 23] on button "089F7B8B-B2A5-4AFE-B5C0-19BA573D28AC Filter" at bounding box center [548, 22] width 52 height 12
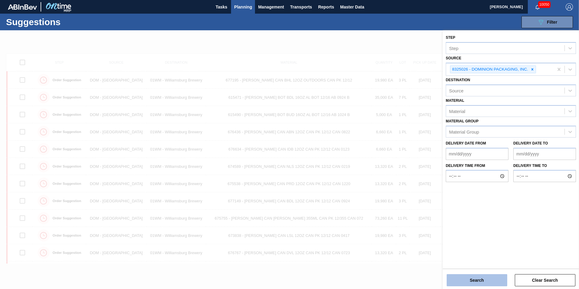
click at [470, 275] on button "Search" at bounding box center [477, 280] width 61 height 12
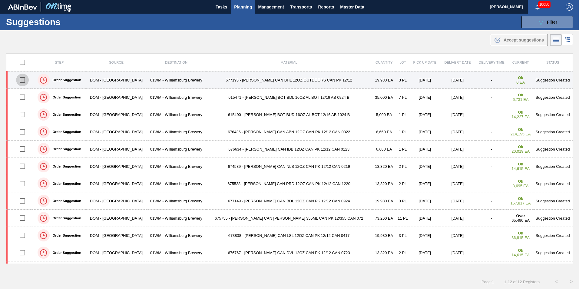
click at [24, 81] on input "checkbox" at bounding box center [22, 80] width 13 height 13
checkbox input "true"
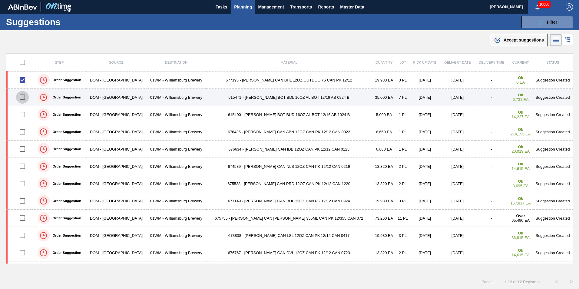
click at [24, 101] on input "checkbox" at bounding box center [22, 97] width 13 height 13
click at [24, 98] on input "checkbox" at bounding box center [22, 97] width 13 height 13
checkbox input "false"
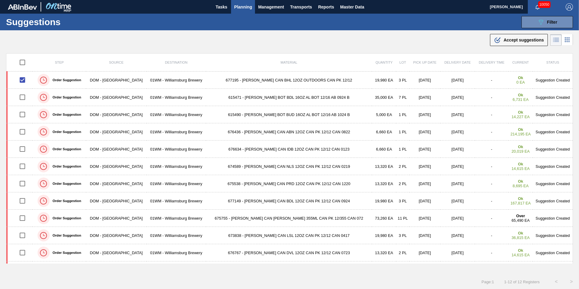
click at [241, 8] on span "Planning" at bounding box center [243, 6] width 18 height 7
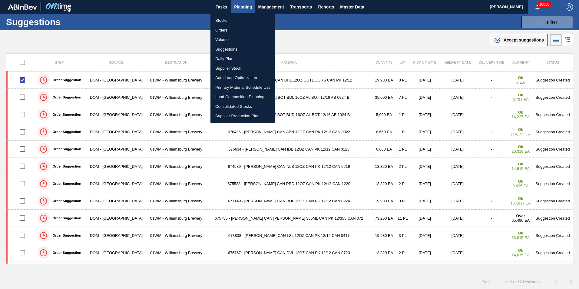
click at [74, 38] on div at bounding box center [289, 144] width 579 height 289
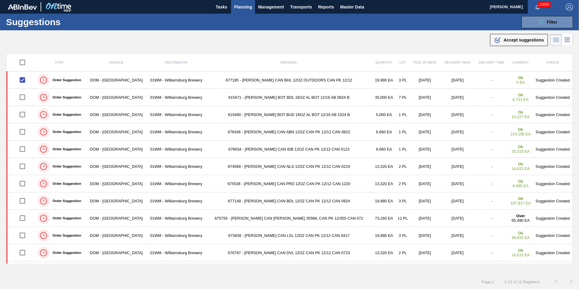
click at [533, 43] on div ".b{fill:var(--color-action-default)} Accept suggestions" at bounding box center [519, 39] width 50 height 7
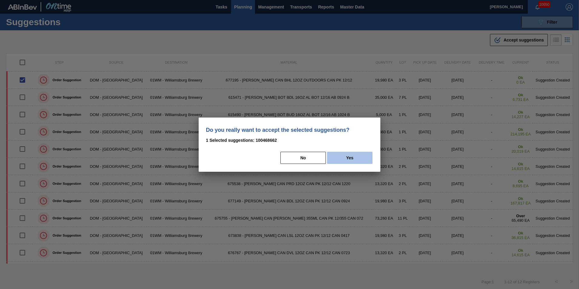
click at [347, 160] on button "Yes" at bounding box center [349, 158] width 45 height 12
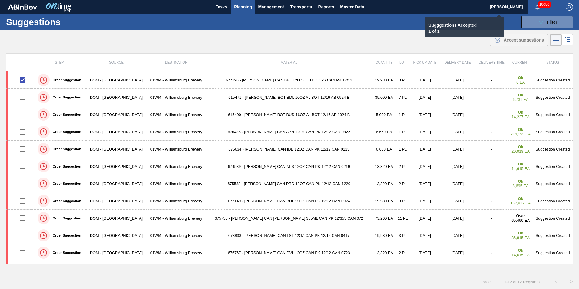
checkbox input "false"
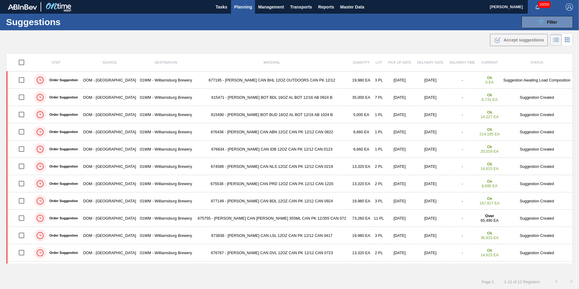
click at [245, 5] on span "Planning" at bounding box center [243, 6] width 18 height 7
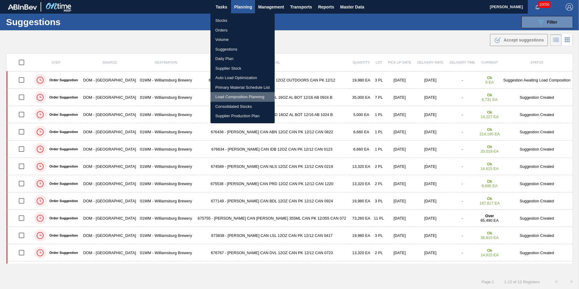
click at [237, 96] on li "Load Composition Planning" at bounding box center [243, 97] width 64 height 10
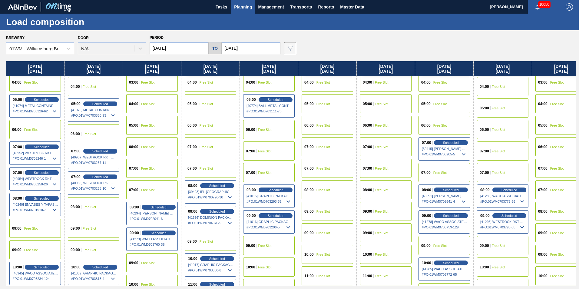
scroll to position [91, 350]
drag, startPoint x: 467, startPoint y: 70, endPoint x: 111, endPoint y: 71, distance: 356.6
click at [111, 71] on div "[DATE] 00:00 Free Slot 01:00 Free Slot 02:00 Free Slot 03:00 Free Slot 04:00 Fr…" at bounding box center [291, 173] width 570 height 224
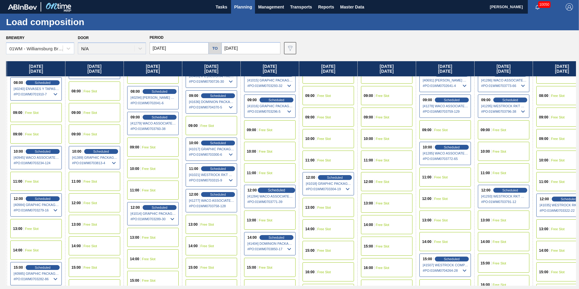
scroll to position [242, 350]
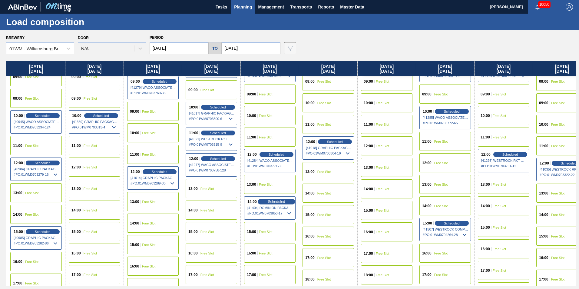
click at [276, 202] on span "Scheduled" at bounding box center [276, 202] width 17 height 4
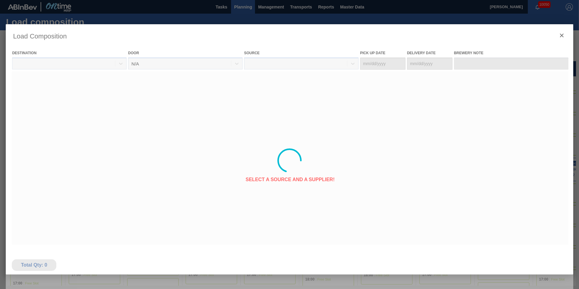
type Date "[DATE]"
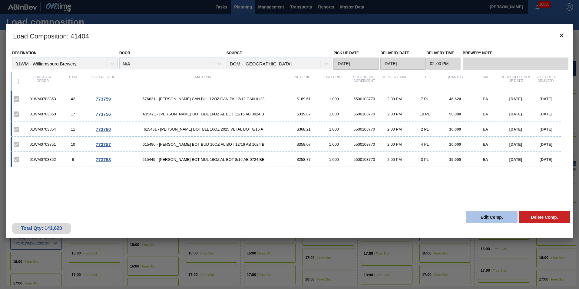
click at [504, 217] on button "Edit Comp." at bounding box center [492, 217] width 52 height 12
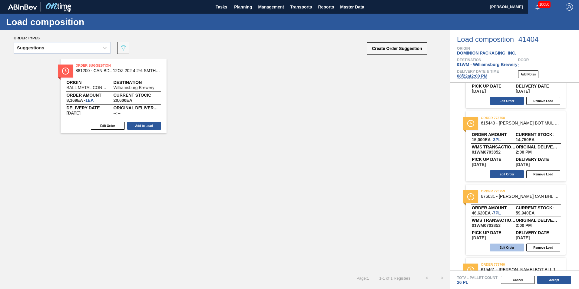
scroll to position [182, 0]
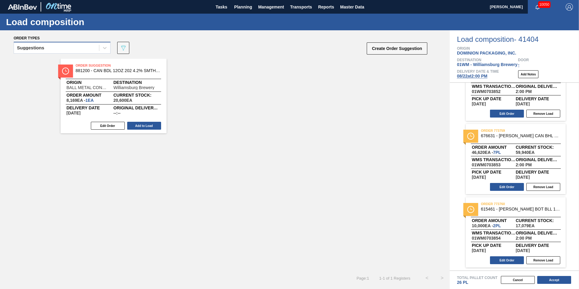
click at [96, 51] on div "Suggestions" at bounding box center [56, 48] width 85 height 9
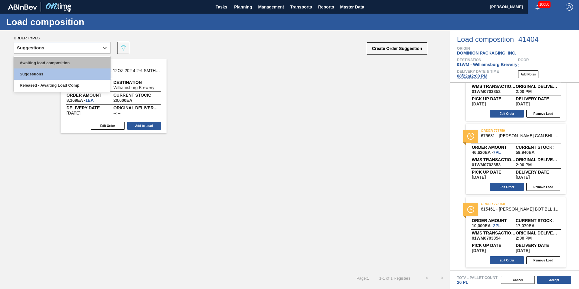
click at [71, 61] on div "Awaiting load composition" at bounding box center [62, 62] width 97 height 11
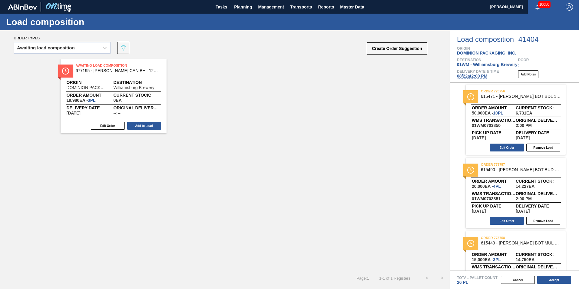
scroll to position [0, 0]
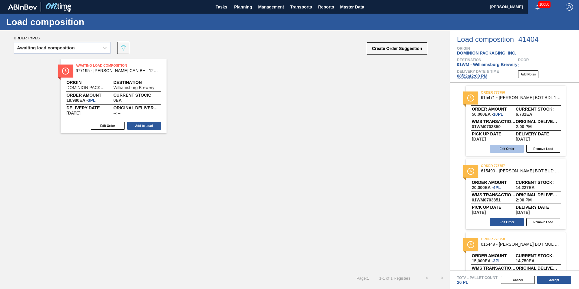
click at [502, 147] on button "Edit Order" at bounding box center [507, 149] width 34 height 8
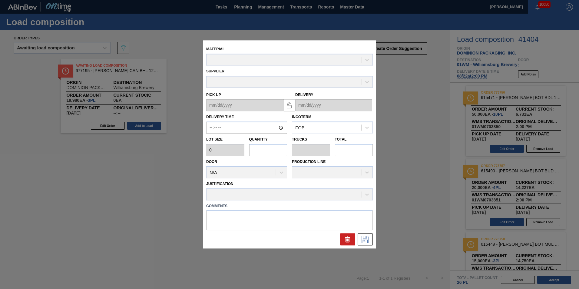
type input "14:00:00"
type input "5,000"
type input "10"
type input "0.385"
type input "50,000"
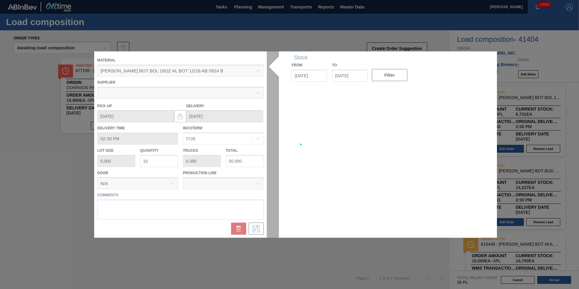
type up "[DATE]"
type input "[DATE]"
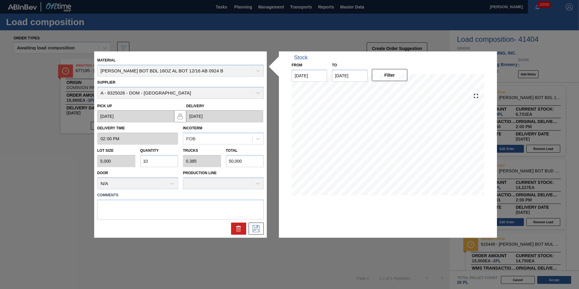
click at [108, 162] on div "Lot size 5,000 Quantity 10 Trucks 0.385 Total 50,000" at bounding box center [180, 156] width 171 height 22
type input "7"
type input "0.269"
type input "35,000"
type input "7"
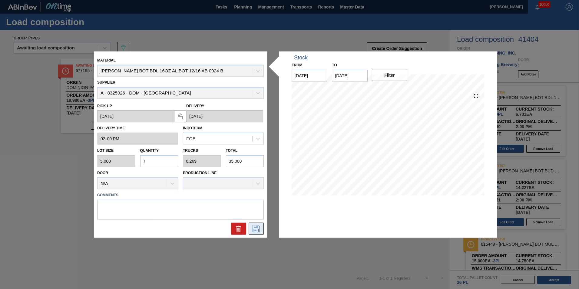
click at [252, 225] on icon at bounding box center [256, 228] width 10 height 7
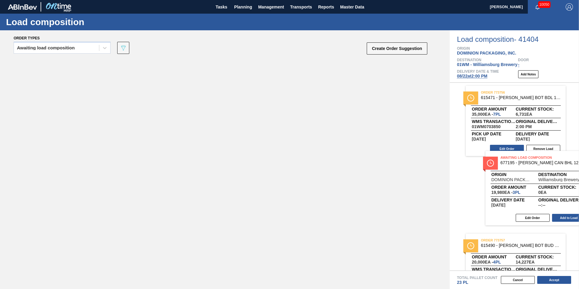
drag, startPoint x: 114, startPoint y: 82, endPoint x: 547, endPoint y: 176, distance: 442.9
click at [547, 176] on div "Order types Awaiting load composition 089F7B8B-B2A5-4AFE-B5C0-19BA573D28AC Crea…" at bounding box center [289, 159] width 579 height 259
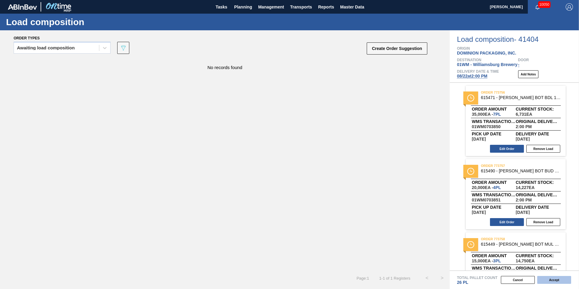
click at [555, 282] on button "Accept" at bounding box center [554, 280] width 34 height 8
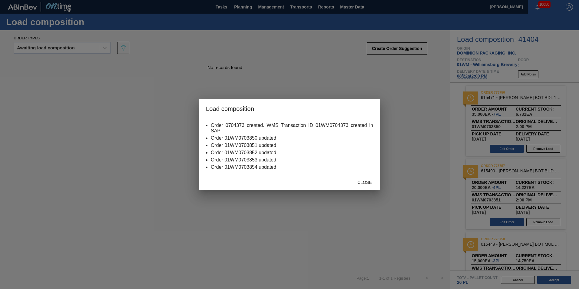
click at [359, 180] on div "Close" at bounding box center [364, 182] width 27 height 11
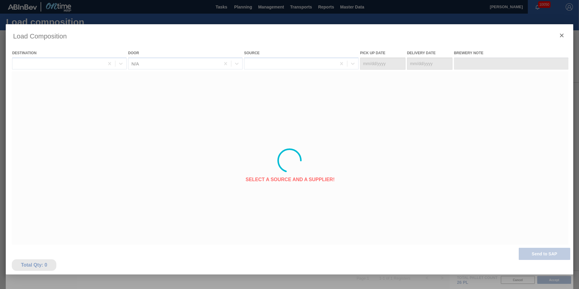
type Date "[DATE]"
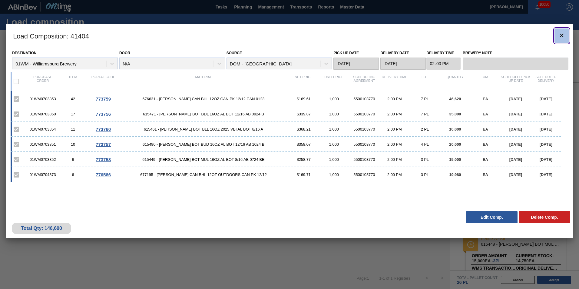
click at [559, 35] on icon "botão de ícone" at bounding box center [561, 35] width 7 height 7
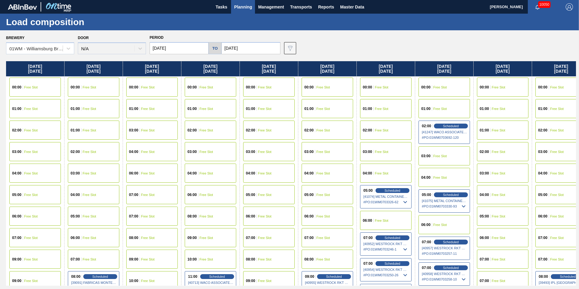
click at [308, 44] on div "Brewery 01WM - [GEOGRAPHIC_DATA] Brewery Door N/A Period [DATE] to [DATE] Data …" at bounding box center [291, 43] width 570 height 21
click at [241, 4] on span "Planning" at bounding box center [243, 6] width 18 height 7
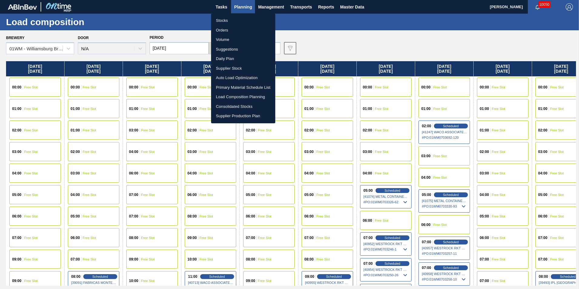
drag, startPoint x: 233, startPoint y: 48, endPoint x: 241, endPoint y: 53, distance: 10.0
click at [233, 48] on li "Suggestions" at bounding box center [243, 50] width 64 height 10
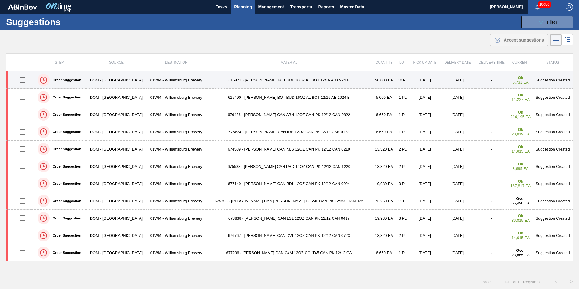
click at [24, 79] on input "checkbox" at bounding box center [22, 80] width 13 height 13
checkbox input "true"
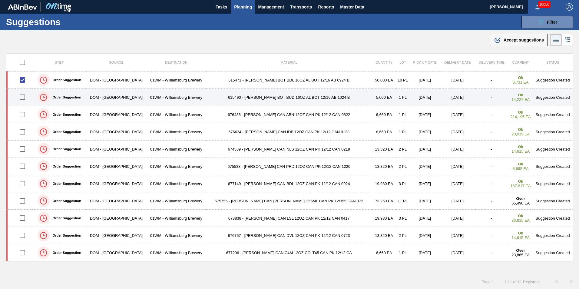
click at [23, 97] on input "checkbox" at bounding box center [22, 97] width 13 height 13
checkbox input "true"
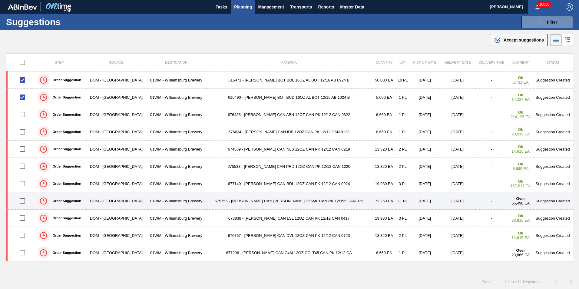
click at [256, 201] on td "675755 - [PERSON_NAME] CAN [PERSON_NAME] 355ML CAN PK 12/355 CAN 072" at bounding box center [289, 200] width 166 height 17
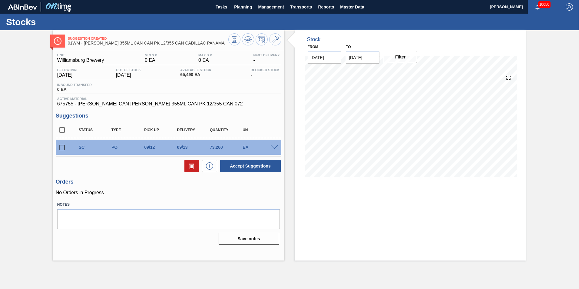
click at [363, 61] on input "[DATE]" at bounding box center [363, 58] width 34 height 12
click at [351, 71] on button "Previous Month" at bounding box center [351, 72] width 4 height 4
click at [413, 74] on button "Next Month" at bounding box center [414, 72] width 4 height 4
click at [405, 58] on button "Filter" at bounding box center [401, 57] width 34 height 12
click at [374, 61] on input "[DATE]" at bounding box center [363, 58] width 34 height 12
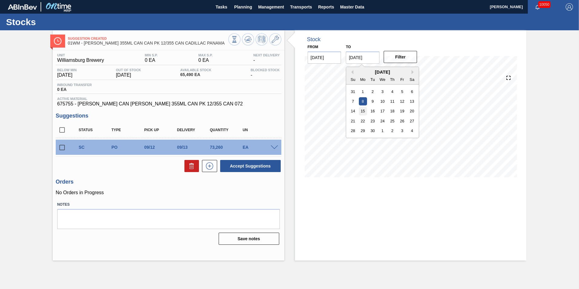
click at [362, 111] on div "15" at bounding box center [363, 111] width 8 height 8
type input "[DATE]"
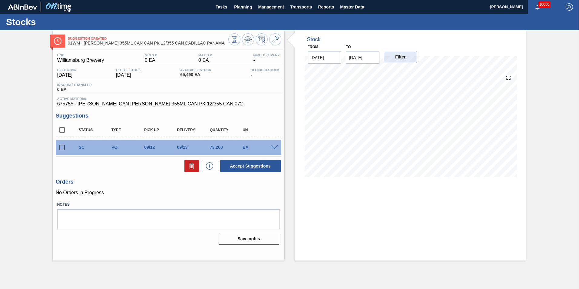
click at [402, 58] on button "Filter" at bounding box center [401, 57] width 34 height 12
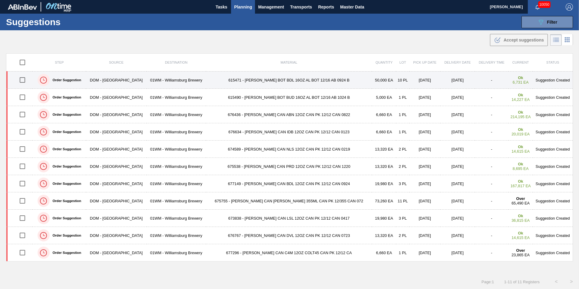
click at [23, 84] on input "checkbox" at bounding box center [22, 80] width 13 height 13
checkbox input "true"
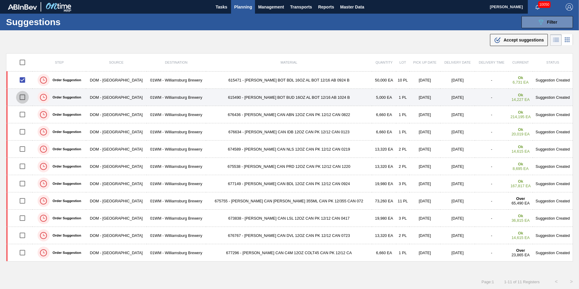
click at [29, 95] on input "checkbox" at bounding box center [22, 97] width 13 height 13
checkbox input "true"
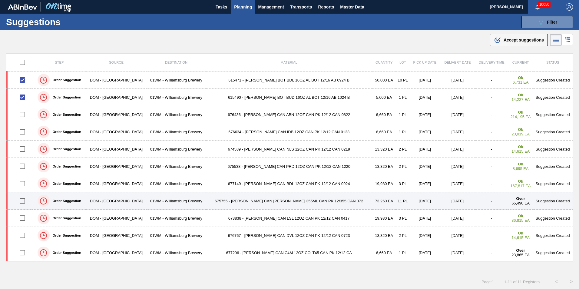
click at [24, 201] on input "checkbox" at bounding box center [22, 201] width 13 height 13
checkbox input "true"
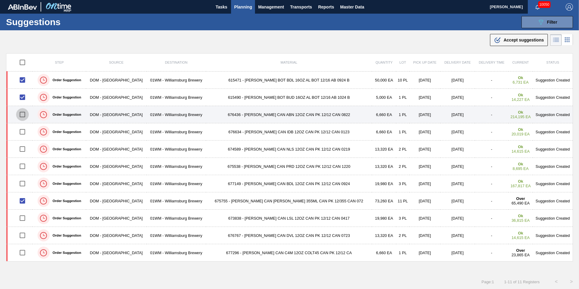
click at [24, 113] on input "checkbox" at bounding box center [22, 114] width 13 height 13
checkbox input "true"
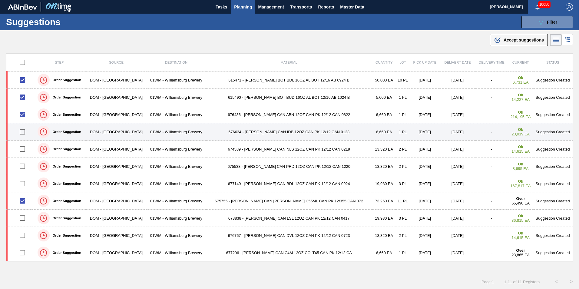
click at [21, 130] on input "checkbox" at bounding box center [22, 131] width 13 height 13
checkbox input "true"
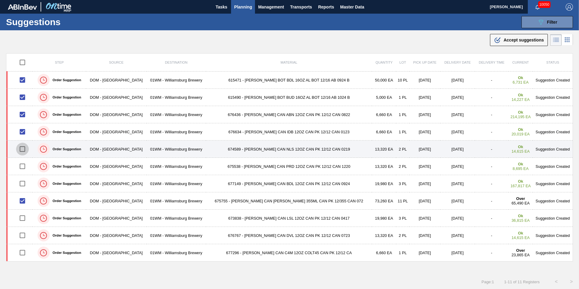
click at [21, 148] on input "checkbox" at bounding box center [22, 149] width 13 height 13
checkbox input "true"
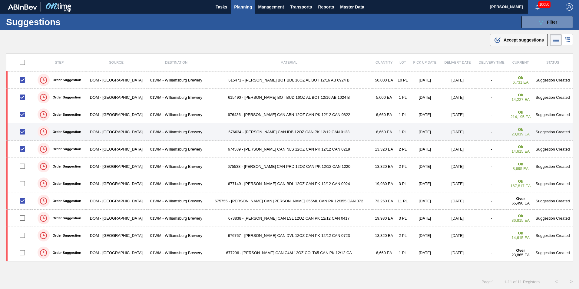
click at [25, 131] on input "checkbox" at bounding box center [22, 131] width 13 height 13
checkbox input "false"
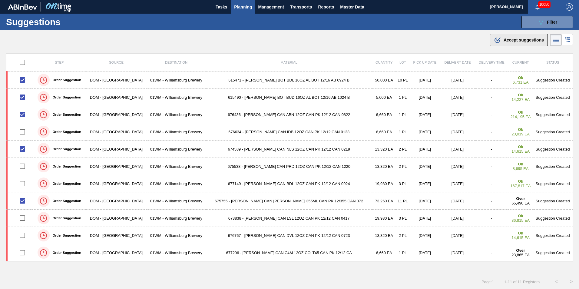
click at [526, 39] on span "Accept suggestions" at bounding box center [524, 40] width 40 height 5
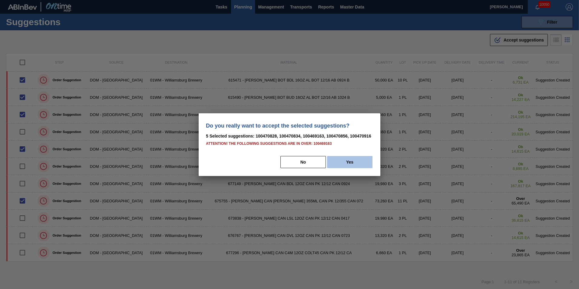
click at [355, 160] on button "Yes" at bounding box center [349, 162] width 45 height 12
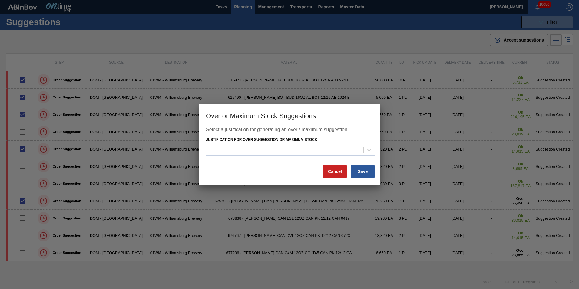
click at [363, 152] on div at bounding box center [284, 150] width 157 height 9
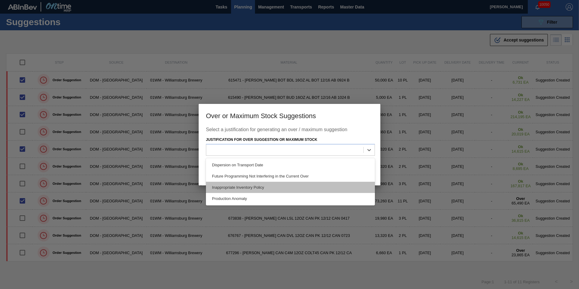
click at [317, 188] on div "Inappropriate Inventory Policy" at bounding box center [290, 187] width 169 height 11
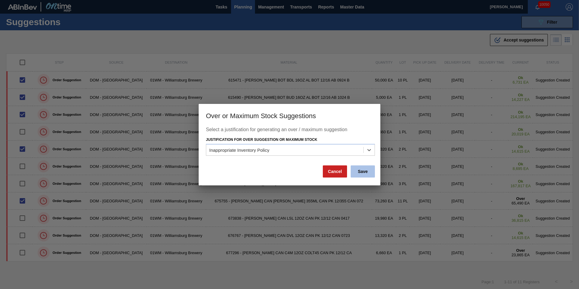
click at [371, 169] on button "Save" at bounding box center [363, 171] width 24 height 12
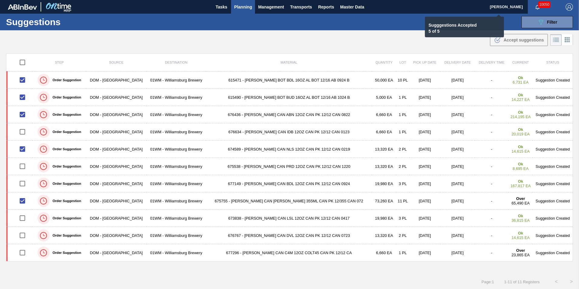
checkbox input "false"
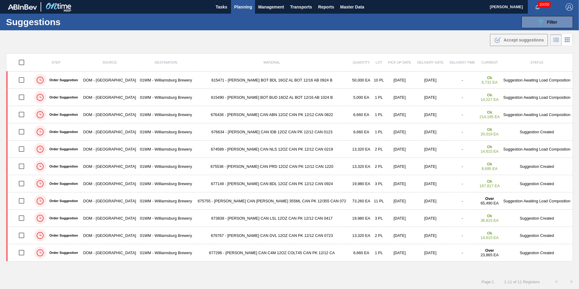
click at [247, 5] on span "Planning" at bounding box center [243, 6] width 18 height 7
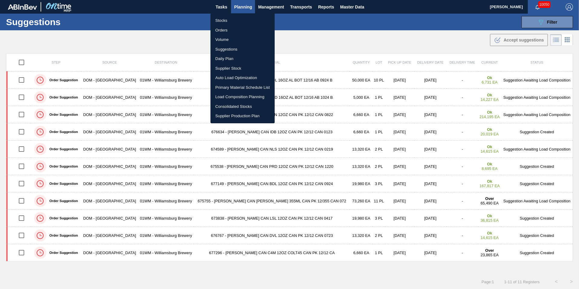
click at [250, 98] on li "Load Composition Planning" at bounding box center [243, 97] width 64 height 10
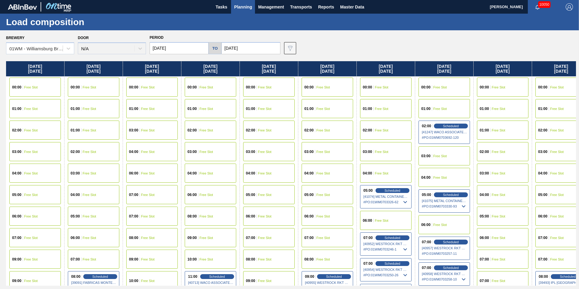
click at [199, 52] on input "08/12/2025" at bounding box center [179, 48] width 59 height 12
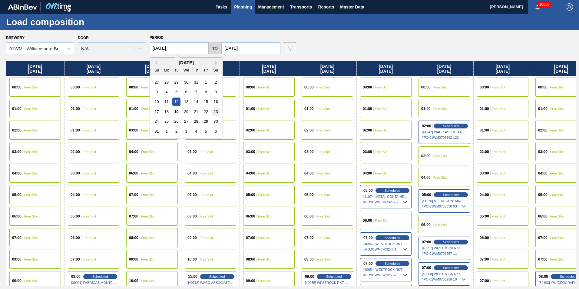
click at [214, 111] on div "23" at bounding box center [216, 112] width 8 height 8
type input "[DATE]"
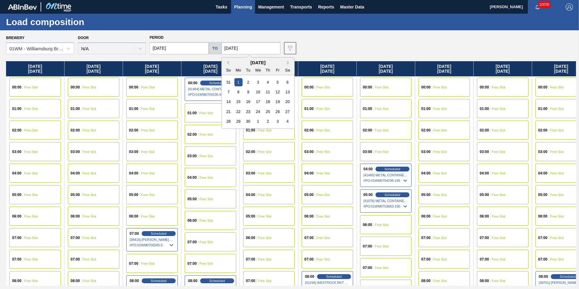
click at [248, 47] on input "[DATE]" at bounding box center [250, 48] width 59 height 12
click at [247, 90] on div "9" at bounding box center [248, 92] width 8 height 8
type input "[DATE]"
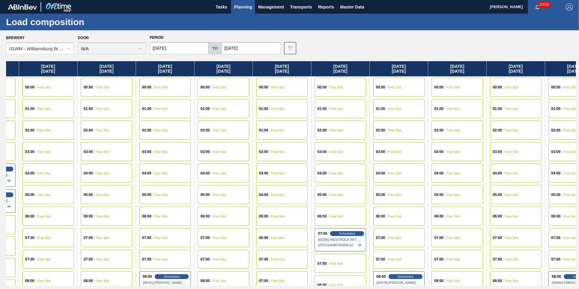
scroll to position [0, 396]
drag, startPoint x: 568, startPoint y: 68, endPoint x: 168, endPoint y: 100, distance: 401.5
click at [168, 100] on div "Saturday 08/23/2025 00:00 Free Slot 01:00 Free Slot 02:00 Free Slot 03:00 Free …" at bounding box center [291, 173] width 570 height 224
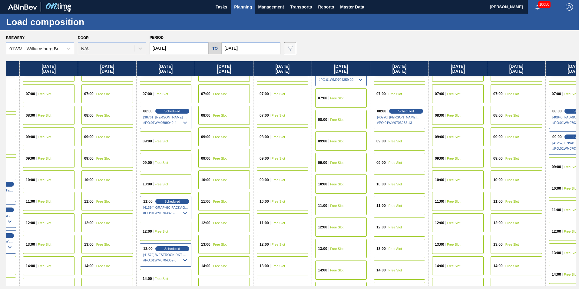
scroll to position [151, 396]
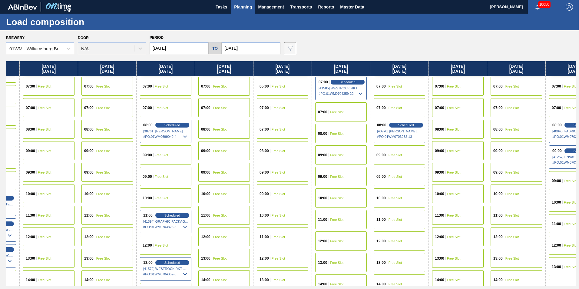
click at [395, 246] on div "12:00 Free Slot" at bounding box center [400, 240] width 52 height 19
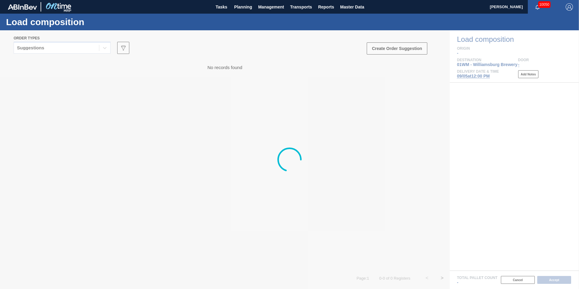
click at [60, 48] on div at bounding box center [289, 159] width 579 height 259
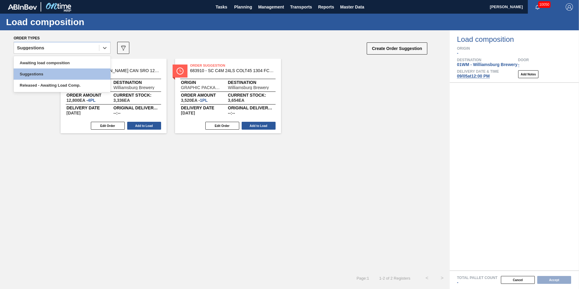
click at [57, 51] on div "Suggestions" at bounding box center [56, 48] width 85 height 9
click at [58, 60] on div "Awaiting load composition" at bounding box center [62, 62] width 97 height 11
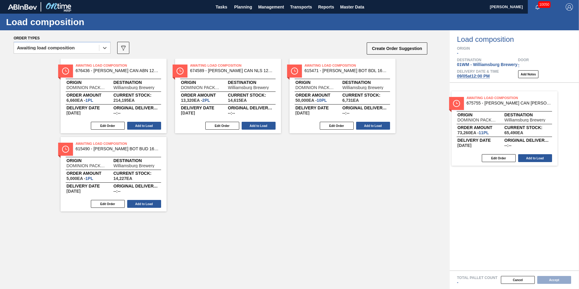
drag, startPoint x: 95, startPoint y: 101, endPoint x: 485, endPoint y: 133, distance: 391.2
click at [499, 133] on div "Order types option Awaiting load composition, selected. Select is focused ,type…" at bounding box center [289, 159] width 579 height 259
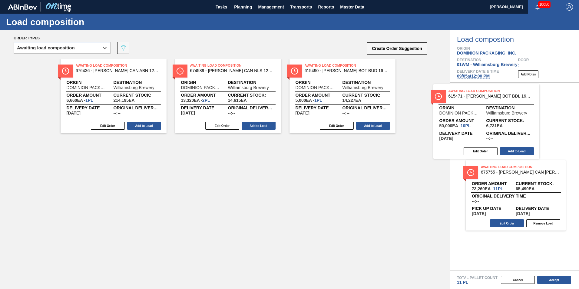
drag, startPoint x: 353, startPoint y: 94, endPoint x: 509, endPoint y: 120, distance: 158.5
click at [523, 120] on div "Order types option Awaiting load composition, selected. Select is focused ,type…" at bounding box center [289, 159] width 579 height 259
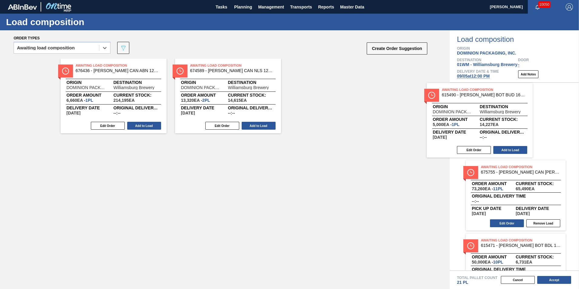
drag, startPoint x: 366, startPoint y: 89, endPoint x: 509, endPoint y: 114, distance: 144.6
click at [509, 114] on div "Order types option Awaiting load composition, selected. Select is focused ,type…" at bounding box center [289, 159] width 579 height 259
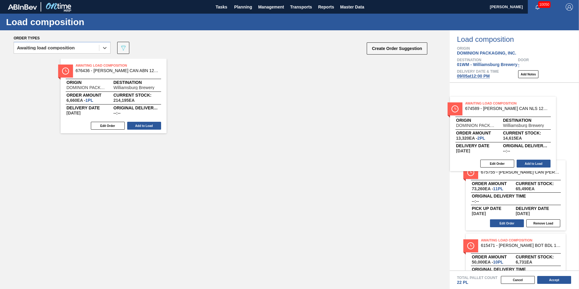
drag, startPoint x: 258, startPoint y: 98, endPoint x: 534, endPoint y: 131, distance: 278.3
click at [550, 134] on div "Order types option Awaiting load composition, selected. Select is focused ,type…" at bounding box center [289, 159] width 579 height 259
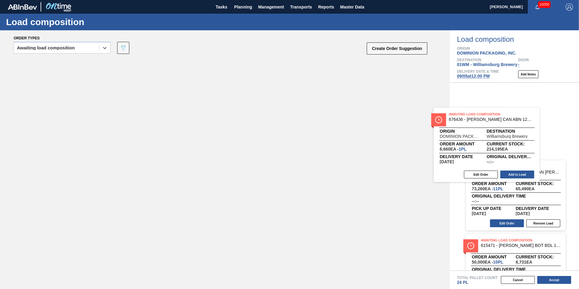
drag, startPoint x: 109, startPoint y: 85, endPoint x: 525, endPoint y: 128, distance: 418.2
click at [525, 128] on div "Order types option Awaiting load composition, selected. Select is focused ,type…" at bounding box center [289, 159] width 579 height 259
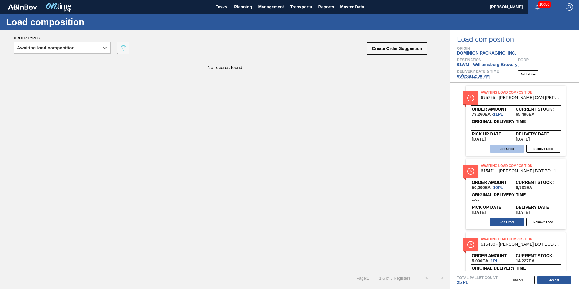
click at [510, 148] on button "Edit Order" at bounding box center [507, 149] width 34 height 8
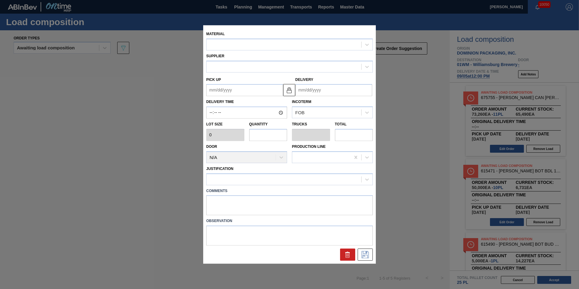
type input "6,660"
type input "11"
type input "0.423"
type input "73,260"
type up "[DATE]"
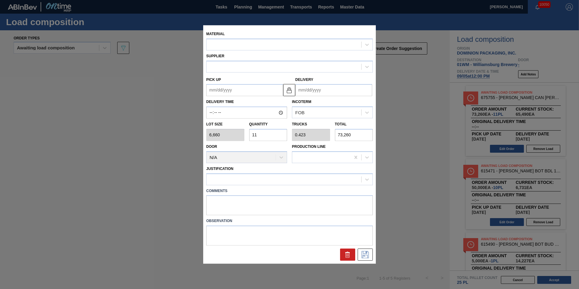
type input "[DATE]"
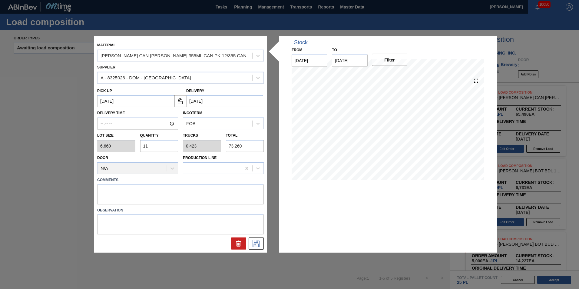
click at [157, 148] on input "11" at bounding box center [159, 146] width 38 height 12
type input "1"
type input "0.038"
type input "6,660"
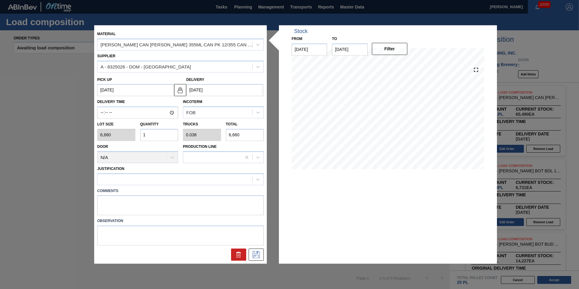
type input "12"
type input "0.462"
type input "79,920"
type input "12"
click at [143, 178] on div at bounding box center [175, 179] width 155 height 9
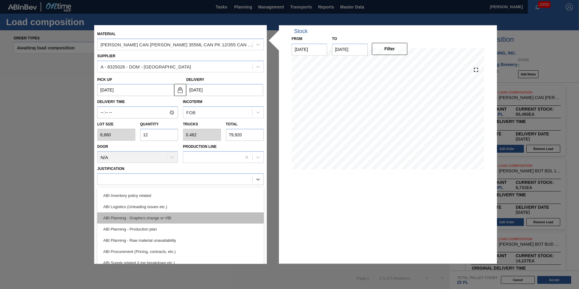
scroll to position [30, 0]
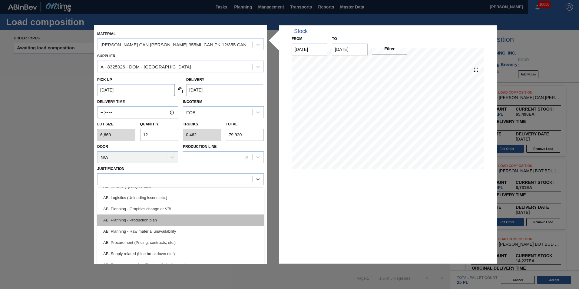
click at [171, 221] on div "ABI Planning - Production plan" at bounding box center [180, 219] width 167 height 11
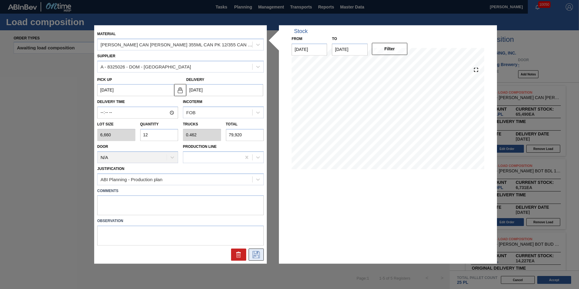
click at [259, 253] on icon at bounding box center [256, 254] width 10 height 7
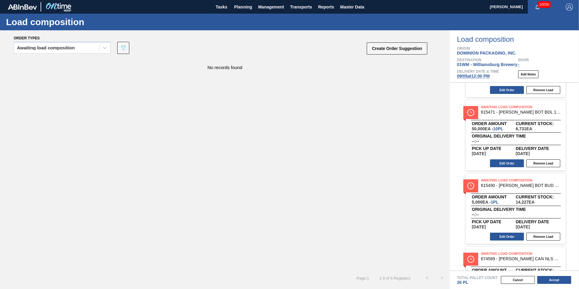
scroll to position [61, 0]
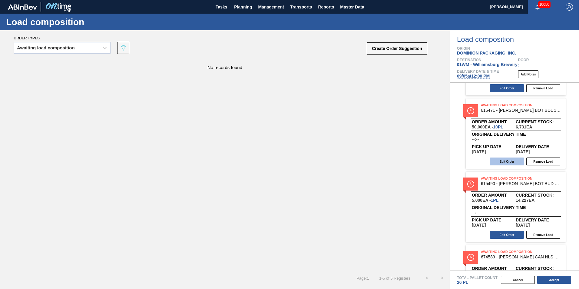
click at [504, 163] on button "Edit Order" at bounding box center [507, 162] width 34 height 8
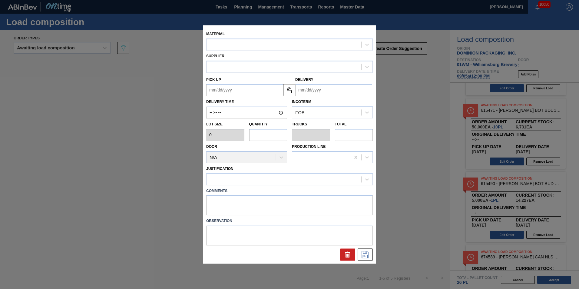
type up "[DATE]"
type input "[DATE]"
type input "5,000"
type input "10"
type input "0.385"
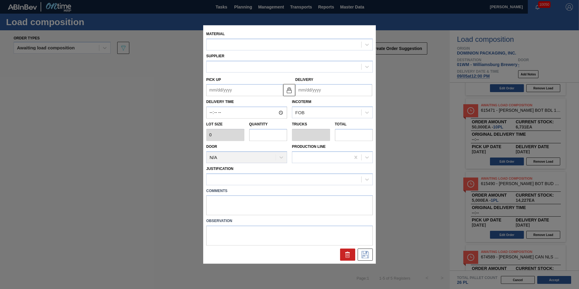
type input "50,000"
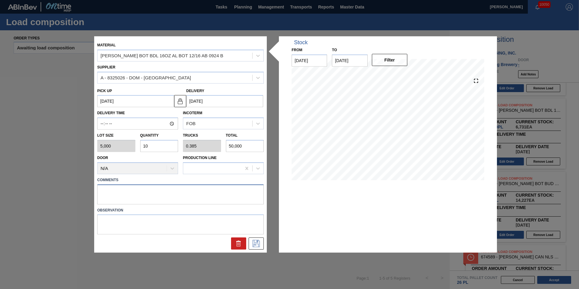
click at [118, 186] on textarea at bounding box center [180, 194] width 167 height 20
type textarea "T-10P"
click at [256, 243] on icon at bounding box center [256, 243] width 10 height 7
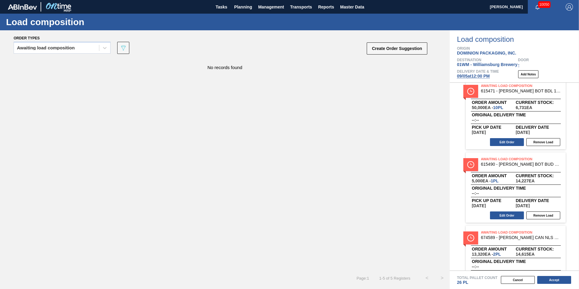
scroll to position [91, 0]
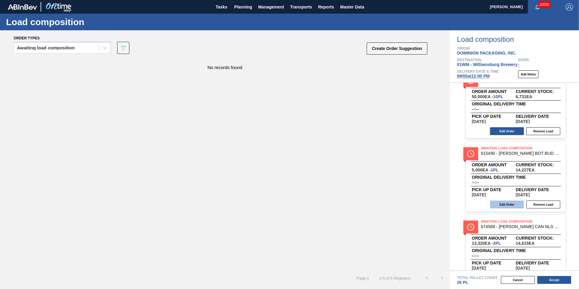
click at [510, 201] on button "Edit Order" at bounding box center [507, 205] width 34 height 8
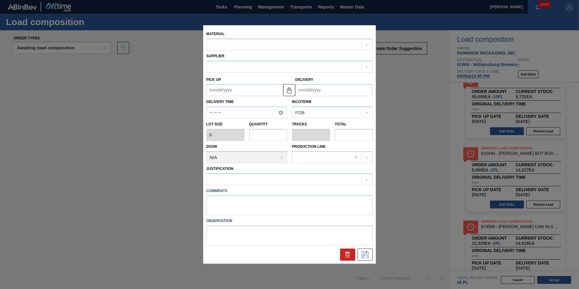
type input "5,000"
type input "1"
type input "0.038"
type input "5,000"
type up "[DATE]"
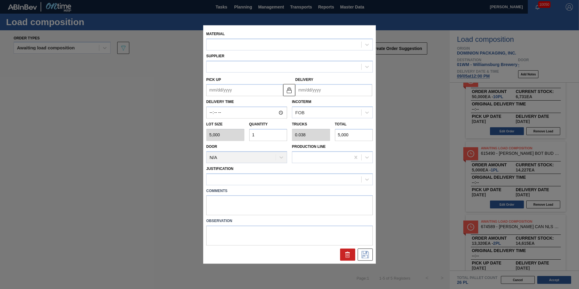
type input "[DATE]"
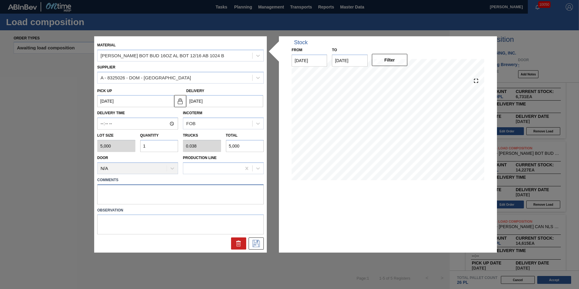
click at [156, 191] on textarea at bounding box center [180, 194] width 167 height 20
type textarea "T-1P"
click at [254, 241] on icon at bounding box center [256, 243] width 10 height 7
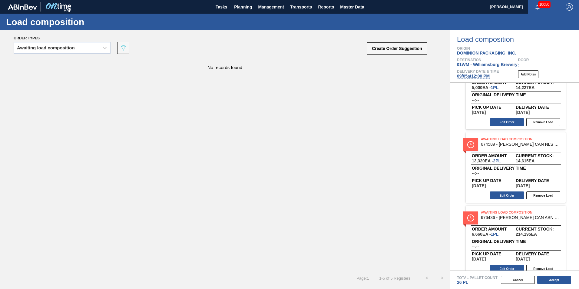
scroll to position [182, 0]
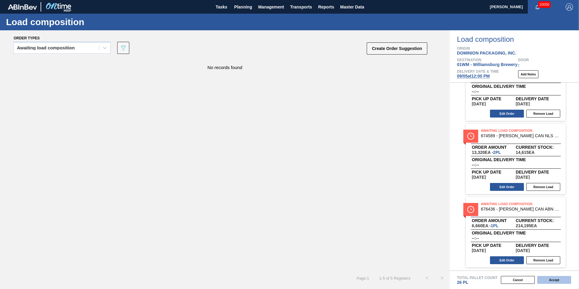
click at [556, 280] on button "Accept" at bounding box center [554, 280] width 34 height 8
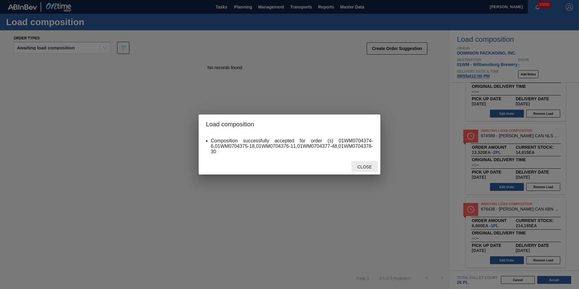
click at [369, 163] on div "Close" at bounding box center [364, 166] width 27 height 11
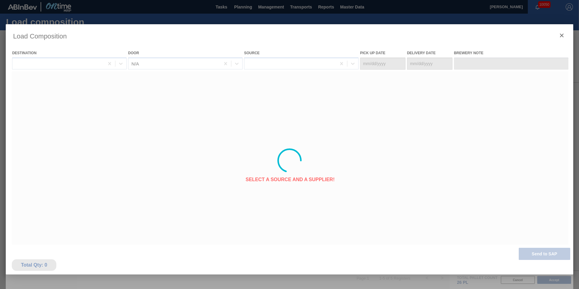
type Date "[DATE]"
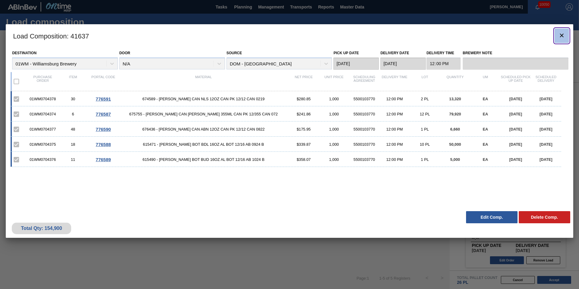
click at [564, 38] on icon "botão de ícone" at bounding box center [561, 35] width 7 height 7
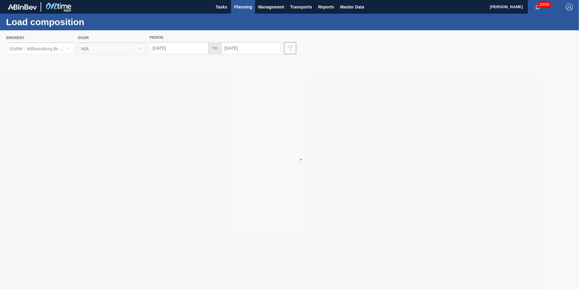
click at [239, 8] on span "Planning" at bounding box center [243, 6] width 18 height 7
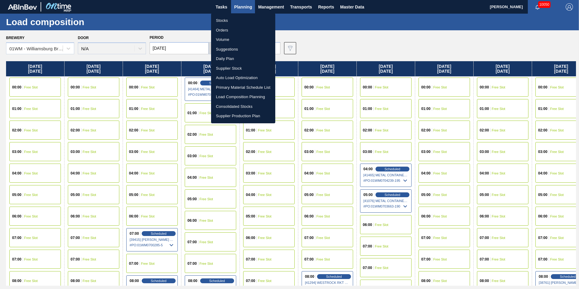
click at [237, 50] on li "Suggestions" at bounding box center [243, 50] width 64 height 10
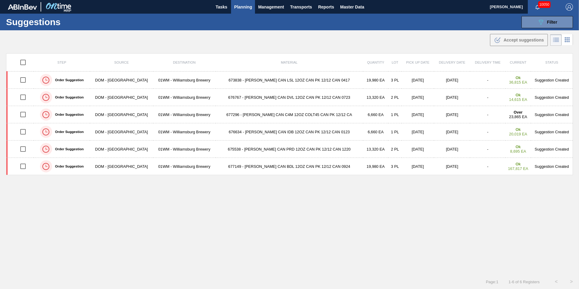
click at [114, 241] on div "Step Source Destination Material Quantity Lot Pick up Date Delivery Date Delive…" at bounding box center [289, 158] width 567 height 210
click at [241, 6] on span "Planning" at bounding box center [243, 6] width 18 height 7
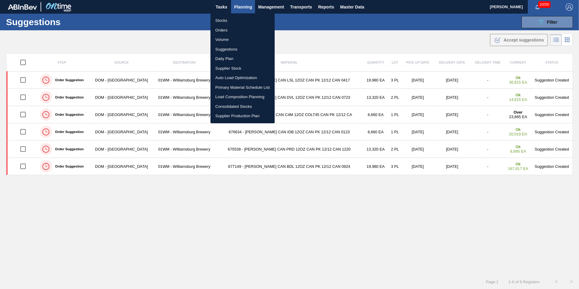
click at [235, 99] on li "Load Composition Planning" at bounding box center [243, 97] width 64 height 10
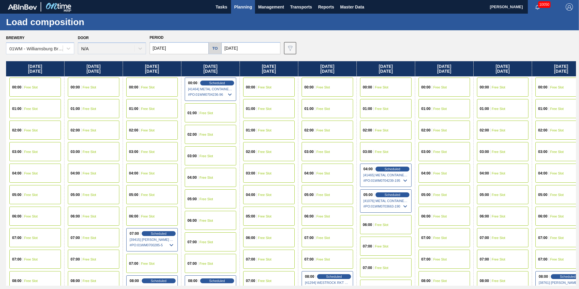
click at [238, 7] on span "Planning" at bounding box center [243, 6] width 18 height 7
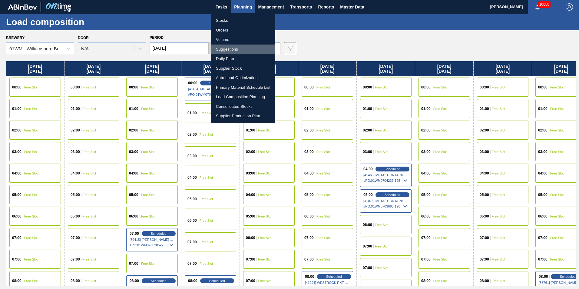
click at [233, 45] on li "Suggestions" at bounding box center [243, 50] width 64 height 10
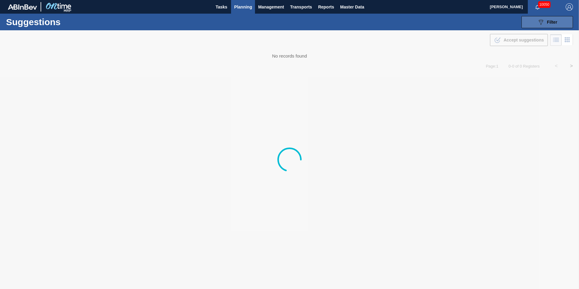
click at [563, 25] on button "089F7B8B-B2A5-4AFE-B5C0-19BA573D28AC Filter" at bounding box center [548, 22] width 52 height 12
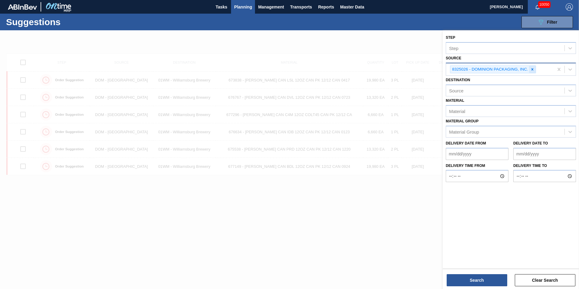
click at [531, 71] on icon at bounding box center [532, 69] width 4 height 4
click at [570, 66] on icon at bounding box center [570, 69] width 6 height 6
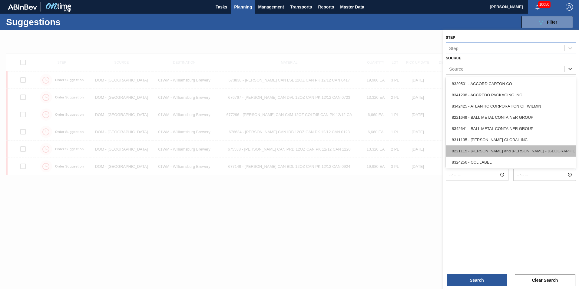
click at [517, 151] on div "8221115 - [PERSON_NAME] and [PERSON_NAME] - [GEOGRAPHIC_DATA]" at bounding box center [511, 150] width 130 height 11
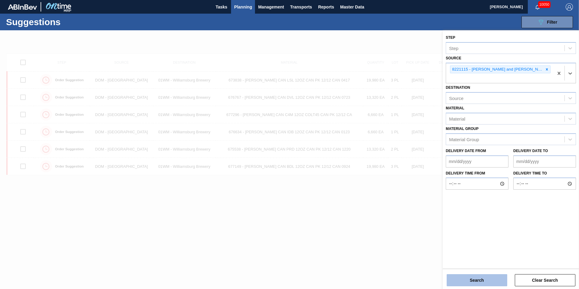
click at [467, 280] on button "Search" at bounding box center [477, 280] width 61 height 12
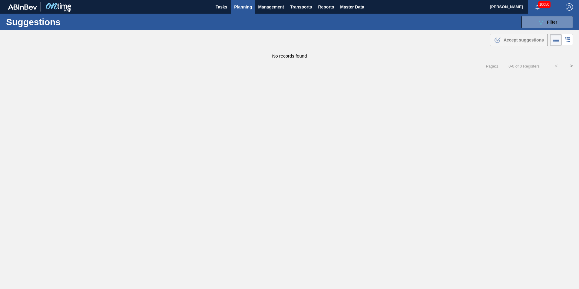
drag, startPoint x: 555, startPoint y: 19, endPoint x: 554, endPoint y: 31, distance: 11.5
click at [556, 19] on div "089F7B8B-B2A5-4AFE-B5C0-19BA573D28AC Filter" at bounding box center [547, 21] width 20 height 7
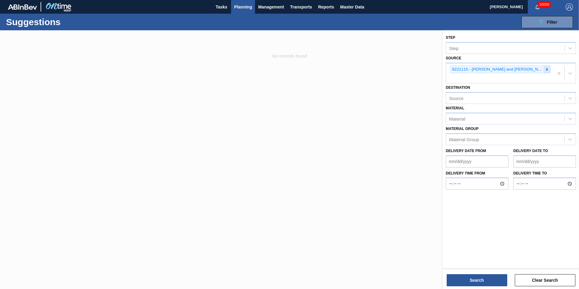
click at [545, 71] on icon at bounding box center [547, 69] width 4 height 4
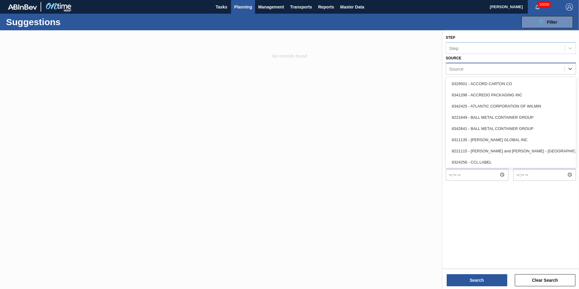
click at [576, 66] on div "Source" at bounding box center [511, 69] width 130 height 12
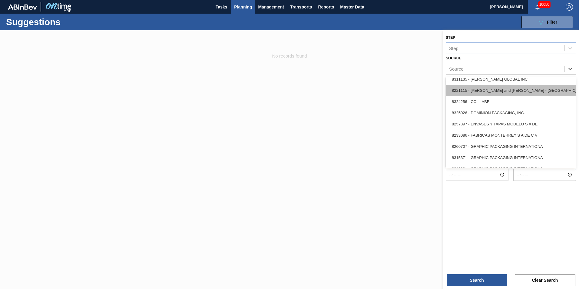
scroll to position [91, 0]
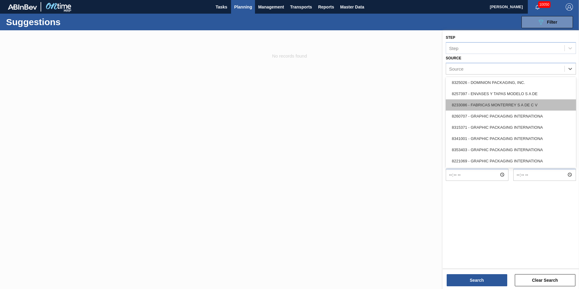
click at [487, 103] on div "8233086 - FABRICAS MONTERREY S A DE C V" at bounding box center [511, 104] width 130 height 11
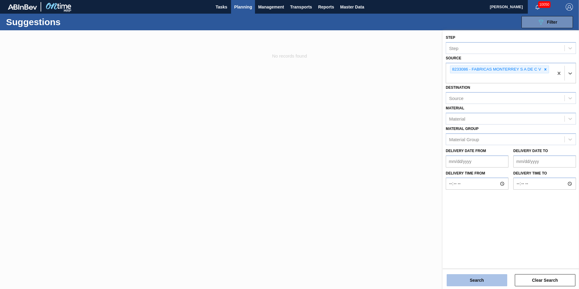
click at [488, 279] on button "Search" at bounding box center [477, 280] width 61 height 12
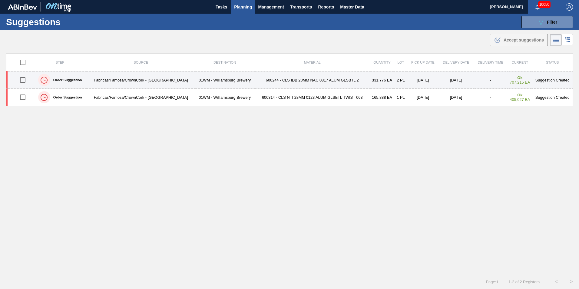
click at [23, 80] on input "checkbox" at bounding box center [22, 80] width 13 height 13
checkbox input "true"
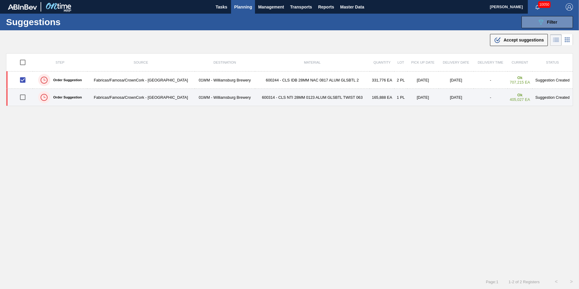
click at [21, 101] on input "checkbox" at bounding box center [22, 97] width 13 height 13
checkbox input "true"
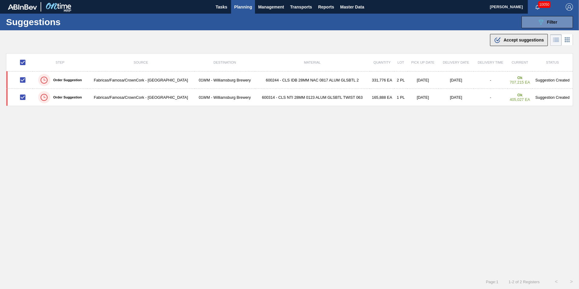
click at [511, 44] on button ".b{fill:var(--color-action-default)} Accept suggestions" at bounding box center [519, 40] width 58 height 12
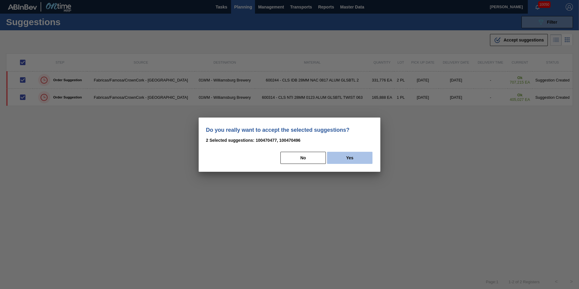
click at [349, 159] on button "Yes" at bounding box center [349, 158] width 45 height 12
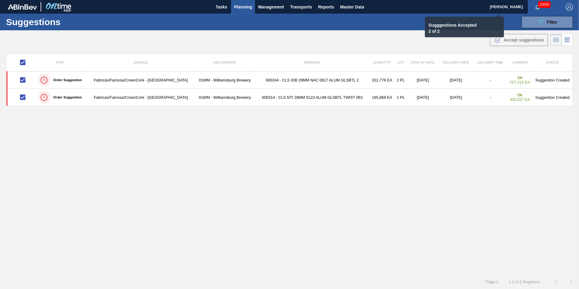
checkbox input "false"
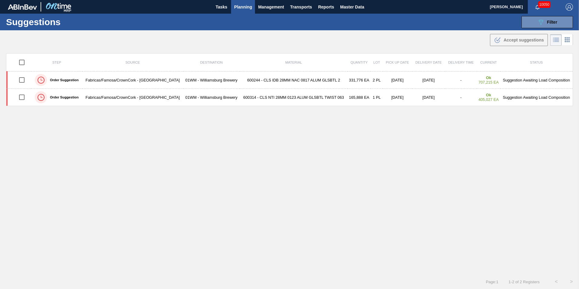
click at [238, 6] on span "Planning" at bounding box center [243, 6] width 18 height 7
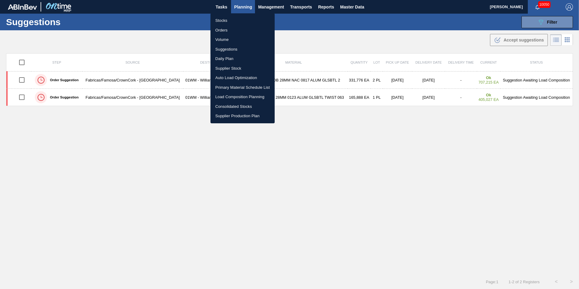
click at [233, 99] on li "Load Composition Planning" at bounding box center [243, 97] width 64 height 10
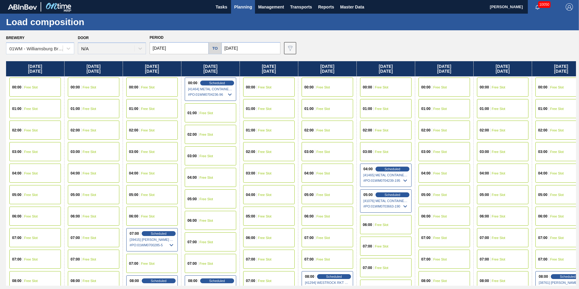
click at [175, 46] on input "[DATE]" at bounding box center [179, 48] width 59 height 12
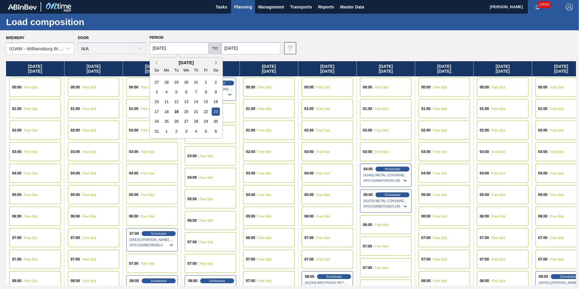
click at [217, 62] on button "Next Month" at bounding box center [217, 63] width 4 height 4
click at [185, 83] on div "1" at bounding box center [186, 82] width 8 height 8
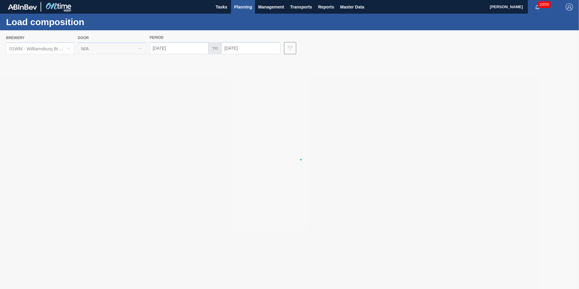
type input "[DATE]"
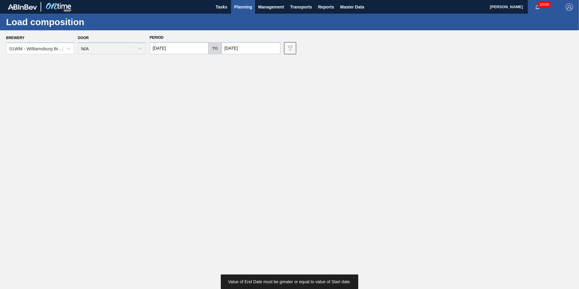
click at [238, 48] on input "[DATE]" at bounding box center [250, 48] width 59 height 12
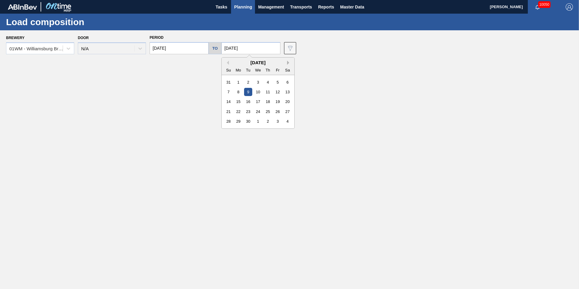
click at [287, 61] on button "Next Month" at bounding box center [289, 63] width 4 height 4
click at [225, 64] on button "Previous Month" at bounding box center [227, 63] width 4 height 4
click at [267, 90] on div "9" at bounding box center [268, 92] width 8 height 8
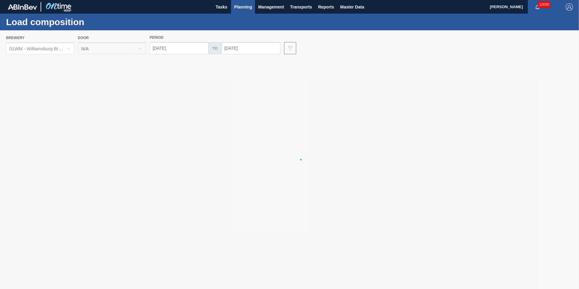
type input "10/09/2025"
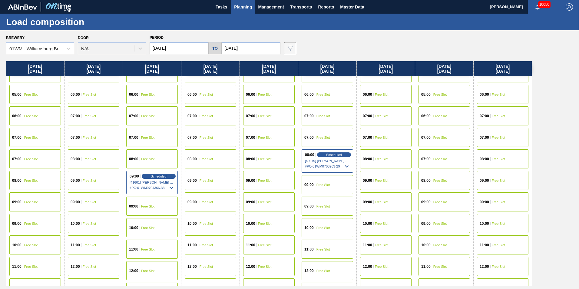
scroll to position [121, 0]
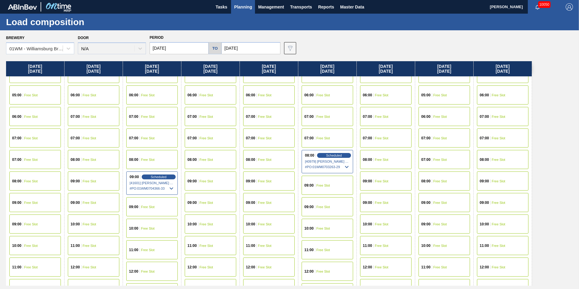
click at [312, 210] on div "09:00 Free Slot" at bounding box center [328, 206] width 52 height 19
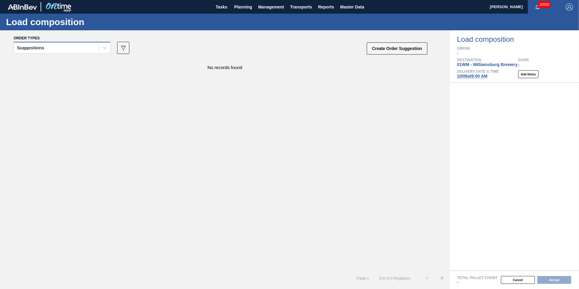
click at [39, 47] on div "Suggestions" at bounding box center [30, 48] width 27 height 4
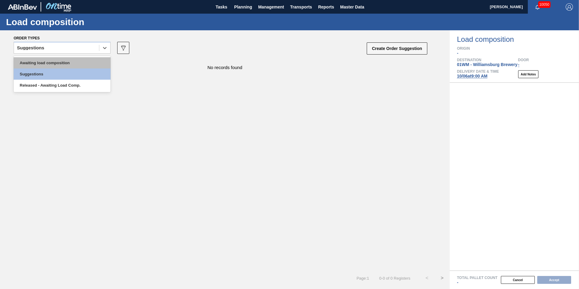
click at [39, 62] on div "Awaiting load composition" at bounding box center [62, 62] width 97 height 11
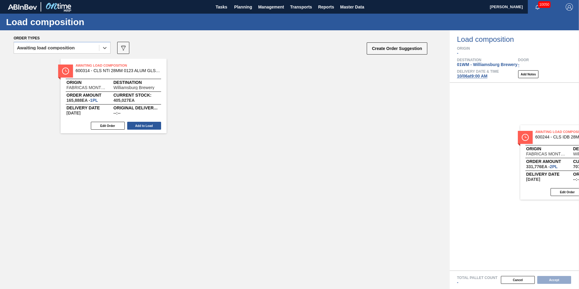
drag, startPoint x: 97, startPoint y: 93, endPoint x: 528, endPoint y: 139, distance: 433.9
click at [531, 140] on div "Order types option Awaiting load composition, selected. Select is focused ,type…" at bounding box center [289, 159] width 579 height 259
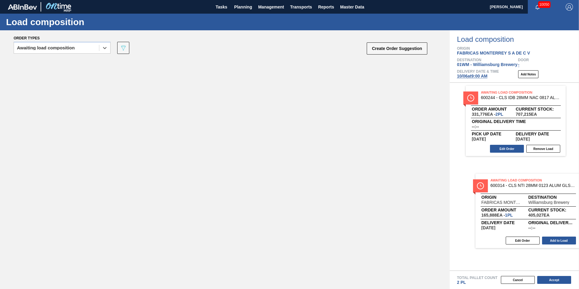
drag, startPoint x: 109, startPoint y: 83, endPoint x: 533, endPoint y: 204, distance: 441.4
click at [533, 204] on div "Order types option Awaiting load composition, selected. Select is focused ,type…" at bounding box center [289, 159] width 579 height 259
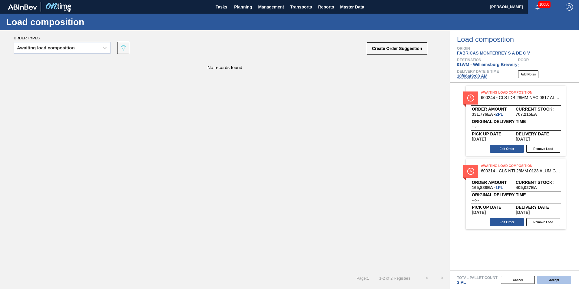
click at [554, 282] on button "Accept" at bounding box center [554, 280] width 34 height 8
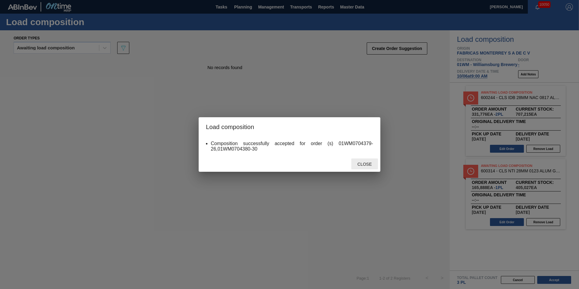
click at [367, 166] on span "Close" at bounding box center [365, 164] width 24 height 5
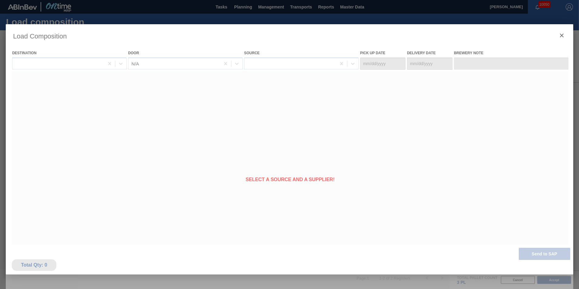
type Date "[DATE]"
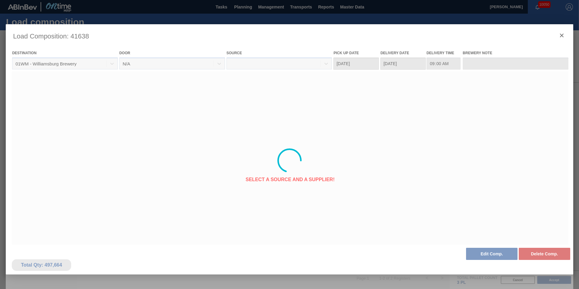
click at [561, 35] on div at bounding box center [290, 160] width 568 height 273
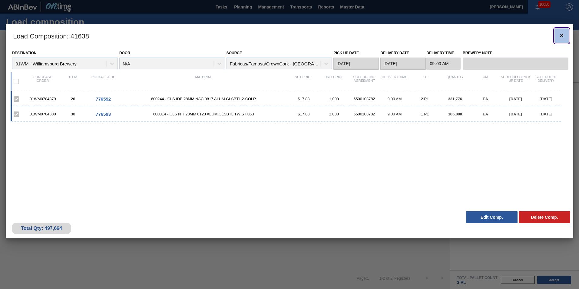
click at [561, 34] on icon "botão de ícone" at bounding box center [561, 35] width 7 height 7
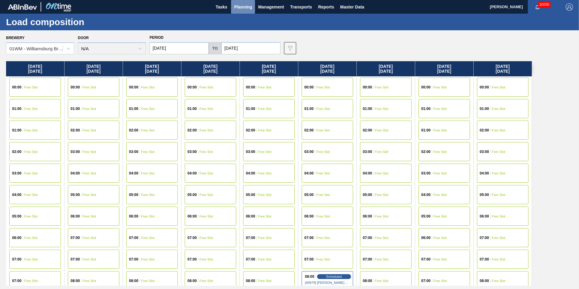
click at [237, 8] on span "Planning" at bounding box center [243, 6] width 18 height 7
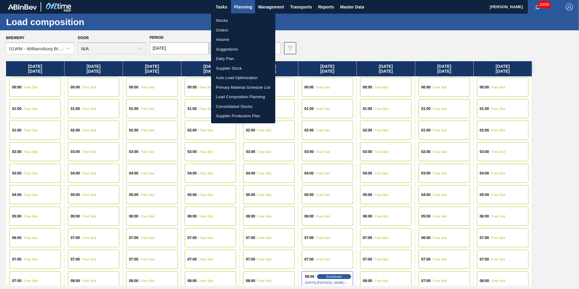
click at [323, 43] on div at bounding box center [289, 144] width 579 height 289
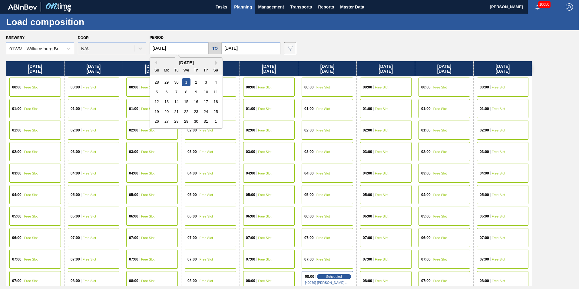
click at [196, 48] on input "[DATE]" at bounding box center [179, 48] width 59 height 12
click at [157, 62] on button "Previous Month" at bounding box center [155, 63] width 4 height 4
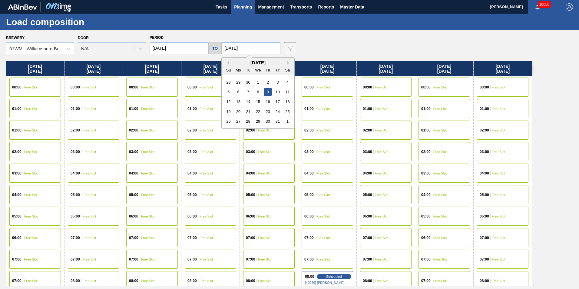
click at [240, 54] on input "10/09/2025" at bounding box center [250, 48] width 59 height 12
click at [225, 62] on button "Previous Month" at bounding box center [227, 63] width 4 height 4
click at [276, 131] on div "5" at bounding box center [278, 131] width 8 height 8
type input "[DATE]"
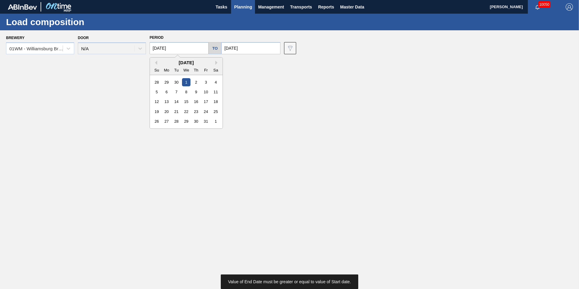
click at [185, 46] on input "[DATE]" at bounding box center [179, 48] width 59 height 12
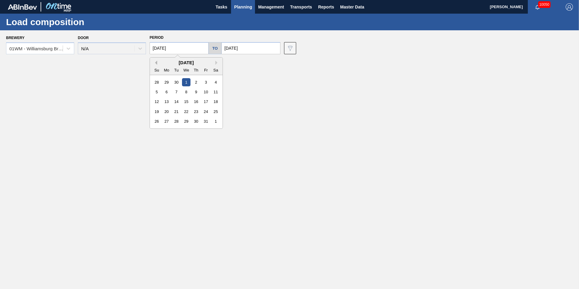
click at [157, 62] on div "Previous Month Next Month October 2025 Su Mo Tu We Th Fr Sa 28 29 30 1 2 3 4 5 …" at bounding box center [186, 92] width 73 height 71
click at [157, 62] on button "Previous Month" at bounding box center [155, 63] width 4 height 4
click at [167, 122] on div "25" at bounding box center [167, 121] width 8 height 8
type input "[DATE]"
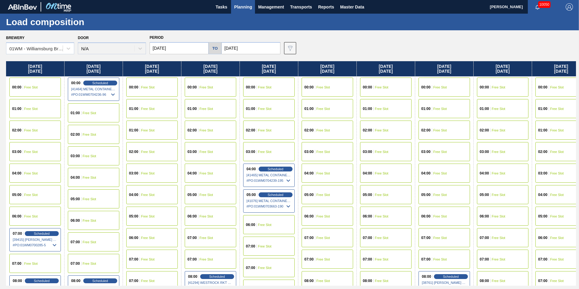
click at [327, 46] on div "Brewery 01WM - Williamsburg Brewery Door N/A Period 08/25/2025 to 09/05/2025 Da…" at bounding box center [291, 43] width 570 height 21
click at [247, 10] on span "Planning" at bounding box center [243, 6] width 18 height 7
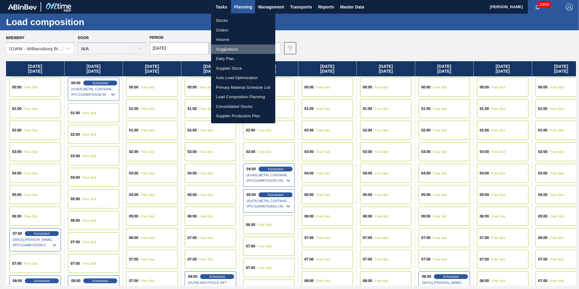
click at [229, 50] on li "Suggestions" at bounding box center [243, 50] width 64 height 10
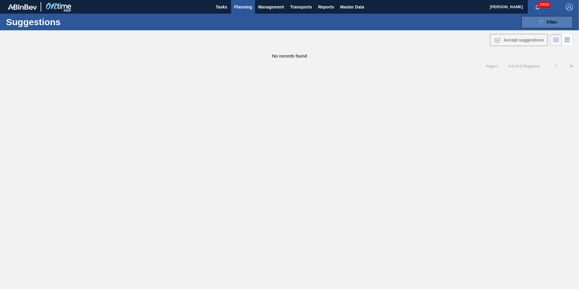
click at [549, 22] on span "Filter" at bounding box center [552, 22] width 10 height 5
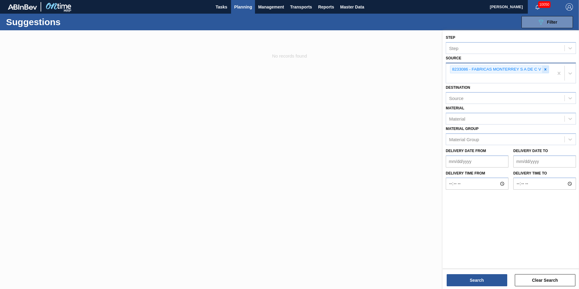
click at [547, 70] on icon at bounding box center [546, 69] width 2 height 2
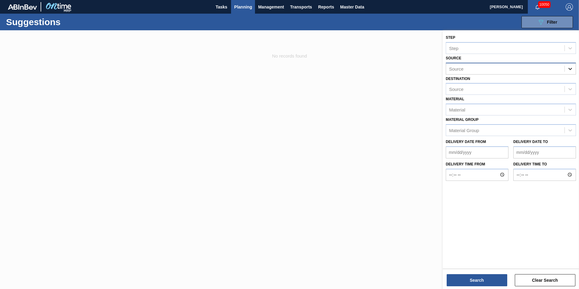
click at [574, 68] on div at bounding box center [570, 68] width 11 height 11
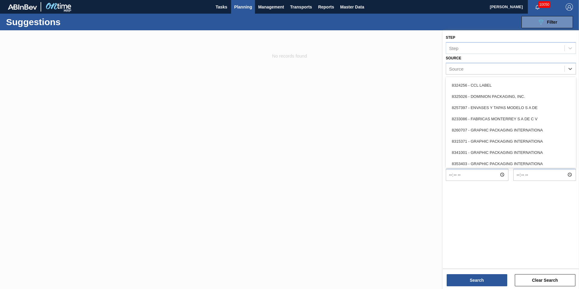
scroll to position [91, 0]
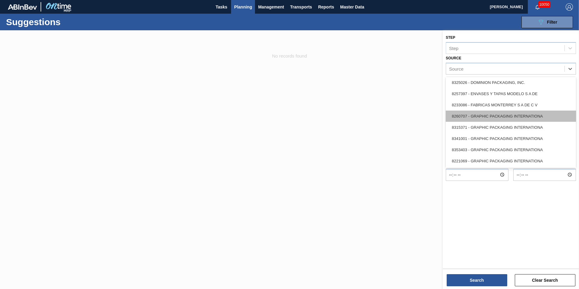
click at [543, 118] on div "8260707 - GRAPHIC PACKAGING INTERNATIONA" at bounding box center [511, 116] width 130 height 11
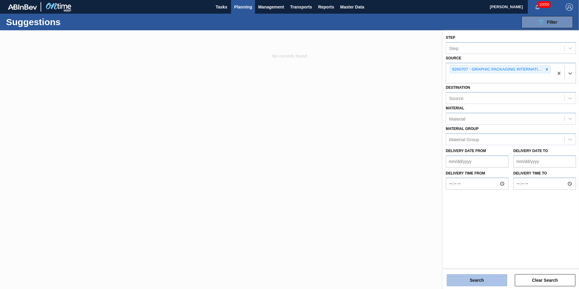
click at [476, 274] on button "Search" at bounding box center [477, 280] width 61 height 12
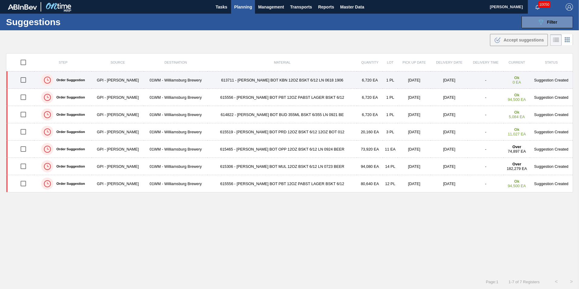
click at [22, 79] on input "checkbox" at bounding box center [23, 80] width 13 height 13
checkbox input "true"
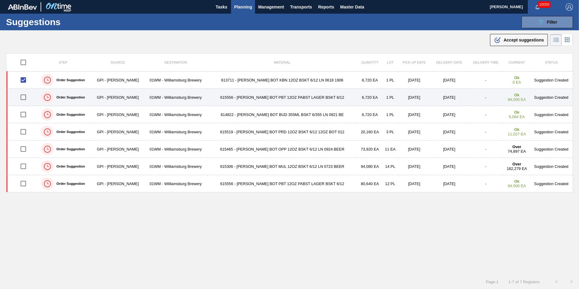
click at [25, 100] on input "checkbox" at bounding box center [23, 97] width 13 height 13
checkbox input "true"
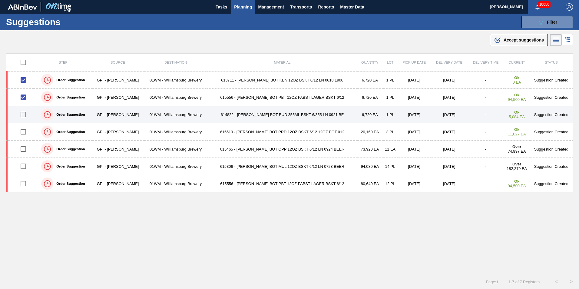
click at [26, 115] on input "checkbox" at bounding box center [23, 114] width 13 height 13
checkbox input "true"
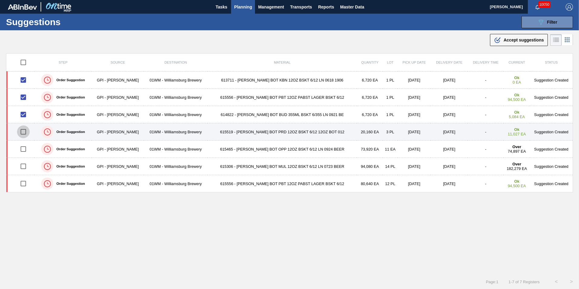
click at [24, 129] on input "checkbox" at bounding box center [23, 131] width 13 height 13
checkbox input "true"
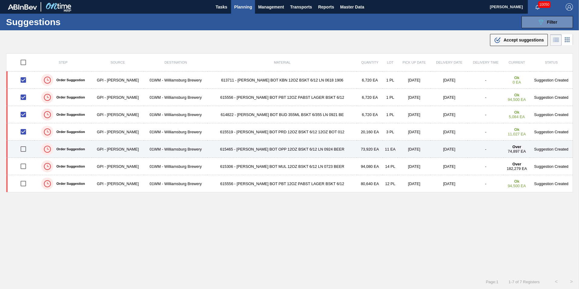
click at [300, 150] on td "615465 - CARR BOT OPP 12OZ BSKT 6/12 LN 0924 BEER" at bounding box center [282, 149] width 149 height 17
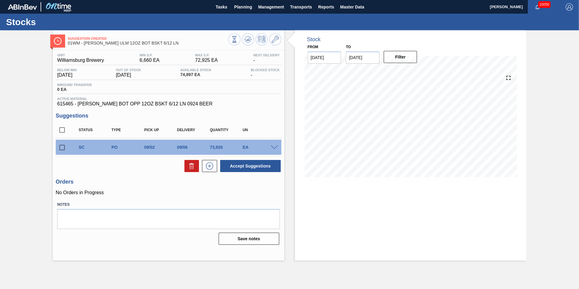
click at [274, 147] on span at bounding box center [274, 147] width 7 height 5
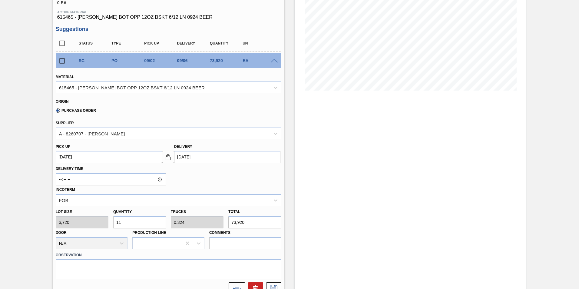
scroll to position [91, 0]
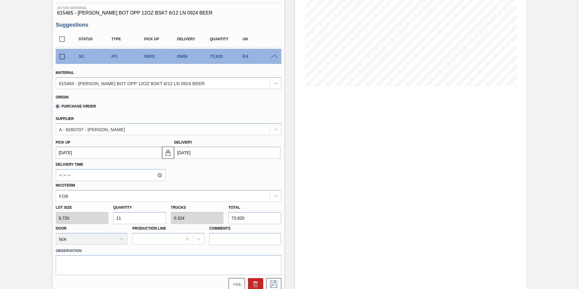
click at [246, 219] on input "73,920" at bounding box center [254, 218] width 53 height 12
click at [92, 214] on div "Lot size 6,720 Quantity 11 Trucks 0.324 Total 73,920 Door N/A Production Line C…" at bounding box center [168, 223] width 231 height 43
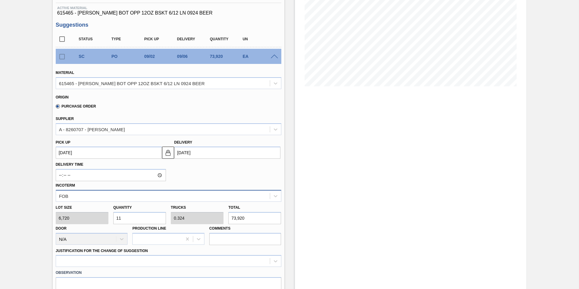
type input "1"
type input "0.029"
type input "6,720"
type input "10"
type input "0.294"
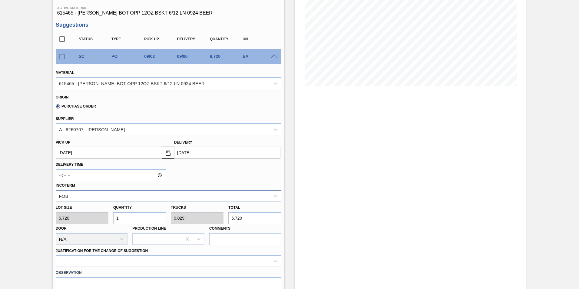
type input "67,200"
type input "1"
type input "0.029"
type input "6,720"
type input "0"
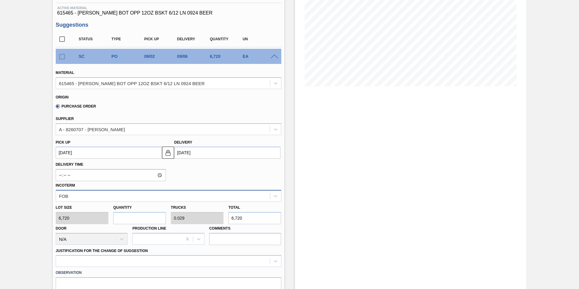
type input "0"
type input "9"
type input "0.265"
type input "60,480"
type input "0"
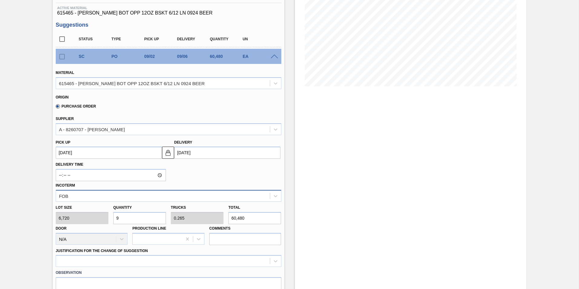
type input "0"
type input "1"
type input "0.029"
type input "6,720"
type input "10"
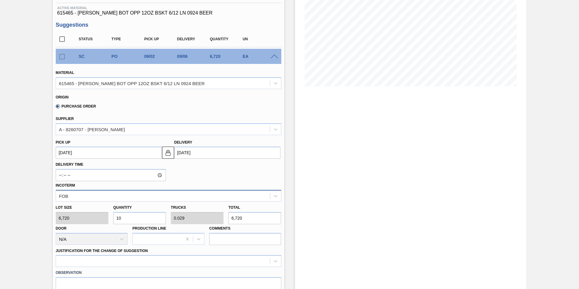
type input "0.294"
type input "67,200"
type input "10"
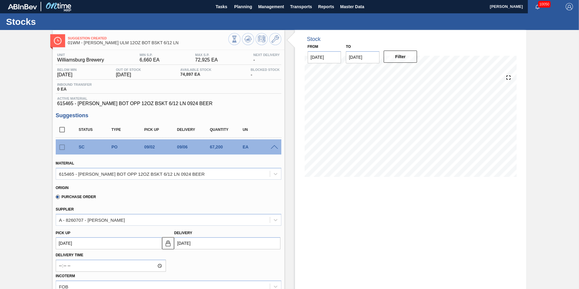
scroll to position [0, 0]
click at [272, 42] on icon at bounding box center [275, 39] width 7 height 7
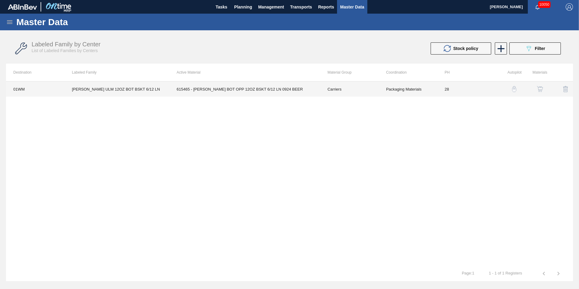
click at [367, 85] on td "Carriers" at bounding box center [349, 88] width 58 height 15
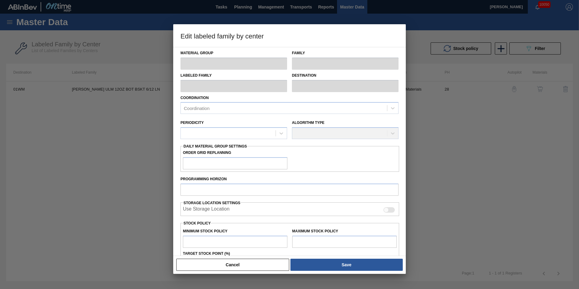
type input "Carriers"
type input "Bottle Carriers"
type input "CARR ULM 12OZ BOT BSKT 6/12 LN"
type input "01WM - Williamsburg Brewery"
type input "28"
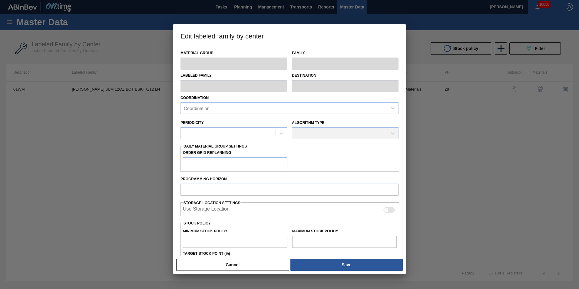
type input "6,660"
type input "72,925"
type input "3"
type input "8,648"
checkbox input "true"
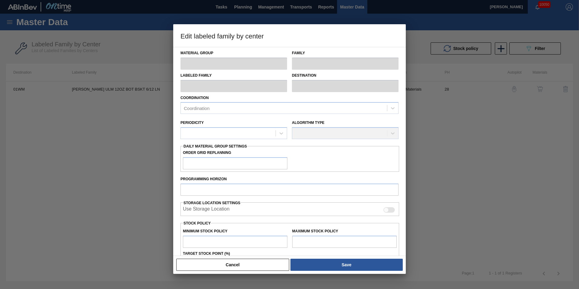
checkbox input "true"
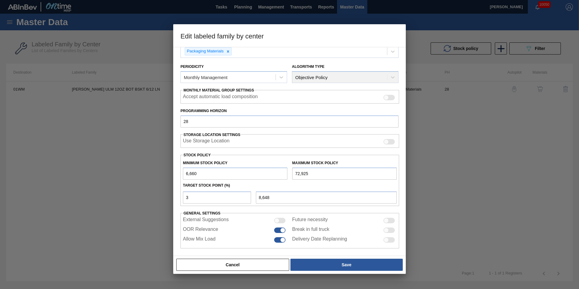
scroll to position [61, 0]
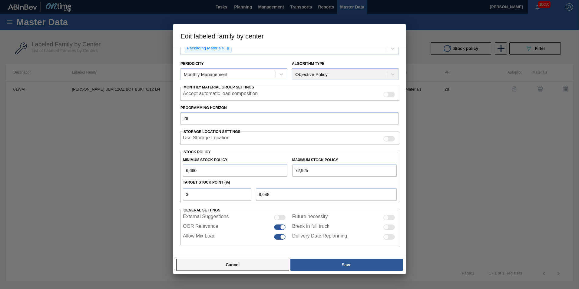
click at [251, 264] on button "Cancel" at bounding box center [232, 265] width 113 height 12
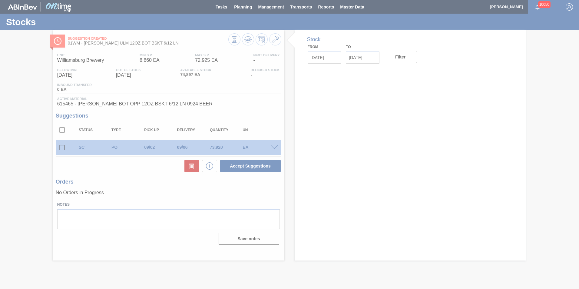
click at [156, 196] on div at bounding box center [289, 144] width 579 height 289
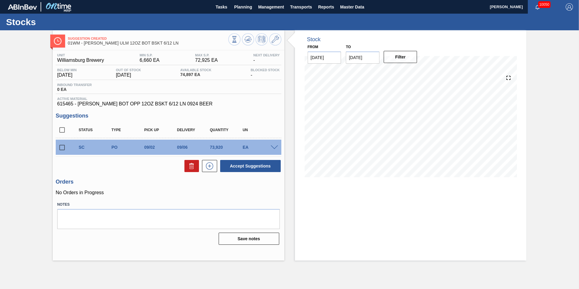
click at [62, 147] on input "checkbox" at bounding box center [62, 147] width 13 height 13
click at [237, 163] on button "Accept Suggestions" at bounding box center [250, 166] width 61 height 12
checkbox input "false"
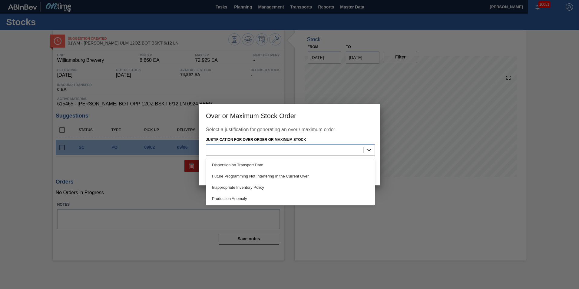
click at [365, 151] on div at bounding box center [369, 150] width 11 height 11
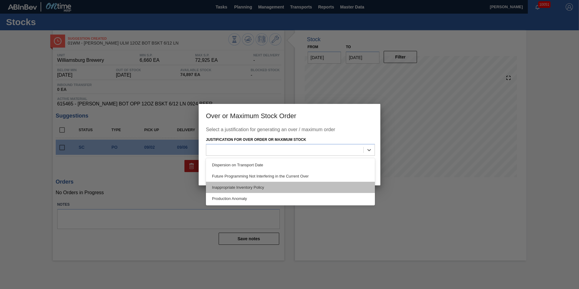
click at [308, 183] on div "Inappropriate Inventory Policy" at bounding box center [290, 187] width 169 height 11
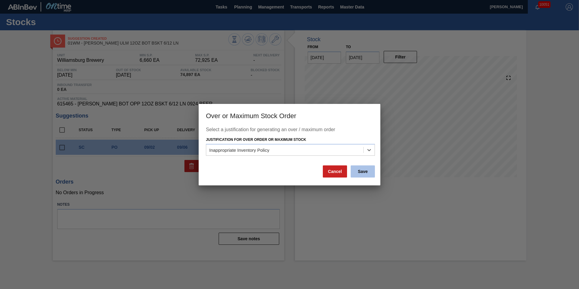
click at [360, 170] on button "Save" at bounding box center [363, 171] width 24 height 12
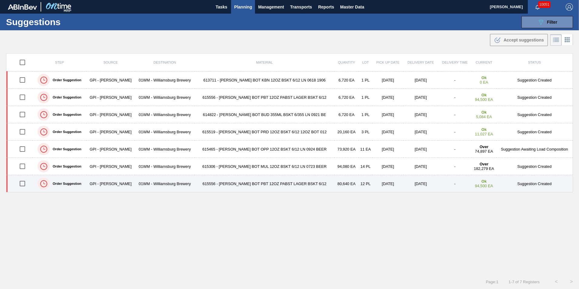
drag, startPoint x: 24, startPoint y: 183, endPoint x: 30, endPoint y: 191, distance: 9.7
click at [24, 183] on input "checkbox" at bounding box center [22, 183] width 13 height 13
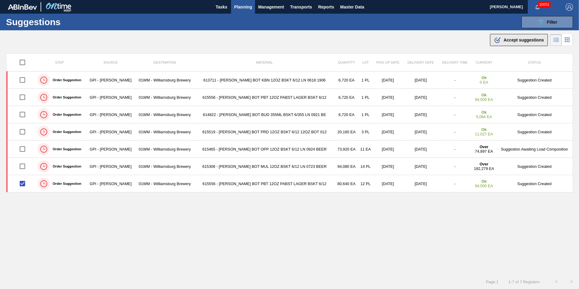
click at [507, 43] on div ".b{fill:var(--color-action-default)} Accept suggestions" at bounding box center [519, 39] width 50 height 7
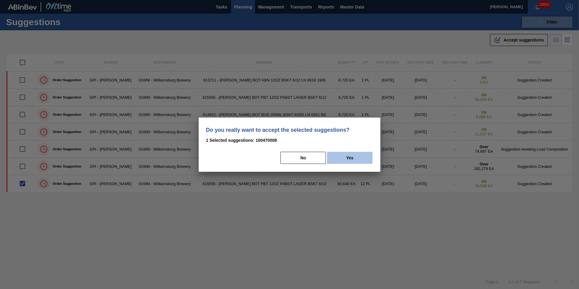
click at [347, 154] on button "Yes" at bounding box center [349, 158] width 45 height 12
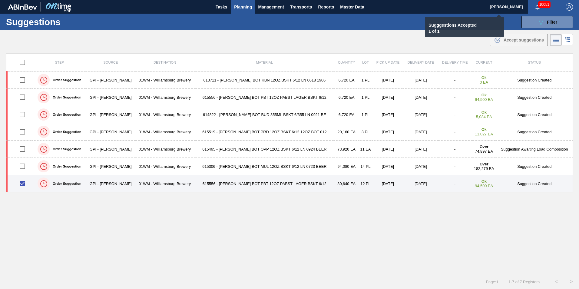
checkbox input "false"
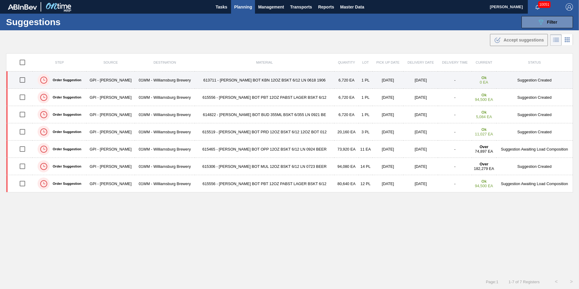
click at [26, 80] on input "checkbox" at bounding box center [22, 80] width 13 height 13
checkbox input "true"
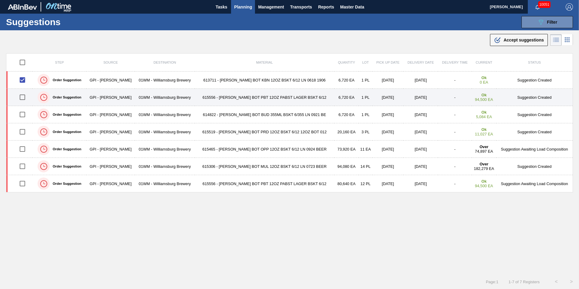
click at [25, 99] on input "checkbox" at bounding box center [22, 97] width 13 height 13
checkbox input "true"
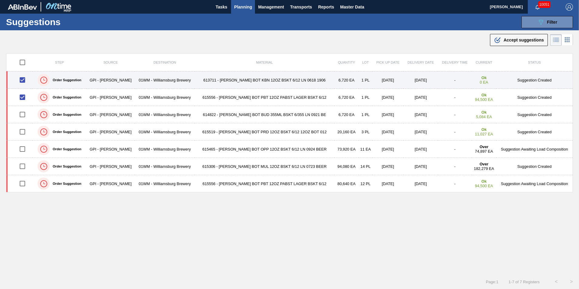
click at [240, 81] on td "613711 - CARR BOT KBN 12OZ BSKT 6/12 LN 0618 1906" at bounding box center [265, 79] width 140 height 17
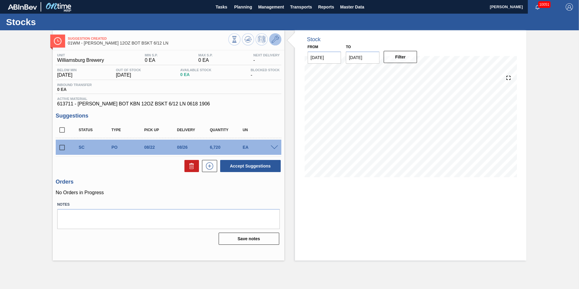
click at [277, 40] on icon at bounding box center [275, 39] width 7 height 7
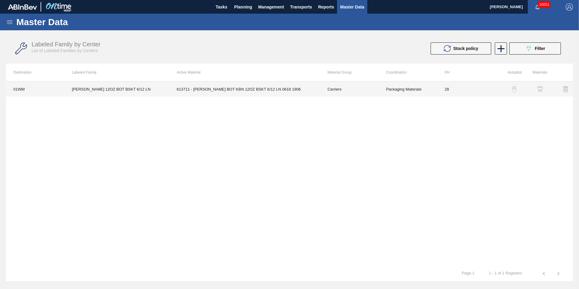
click at [231, 88] on td "613711 - CARR BOT KBN 12OZ BSKT 6/12 LN 0618 1906" at bounding box center [244, 88] width 151 height 15
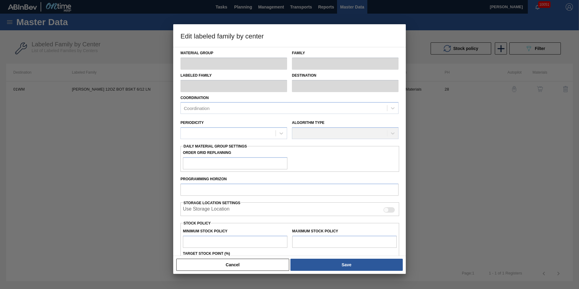
type input "Carriers"
type input "Bottle Carriers"
type input "CARR KBN 12OZ BOT BSKT 6/12 LN"
type input "01WM - Williamsburg Brewery"
type input "28"
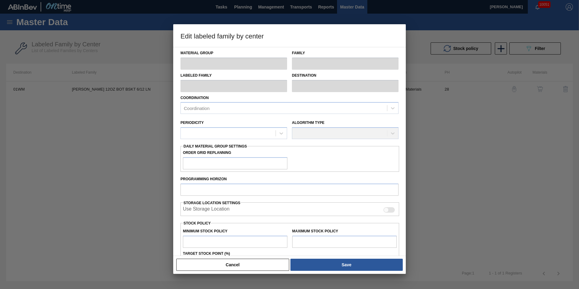
type input "0"
type input "100"
type input "0"
checkbox input "true"
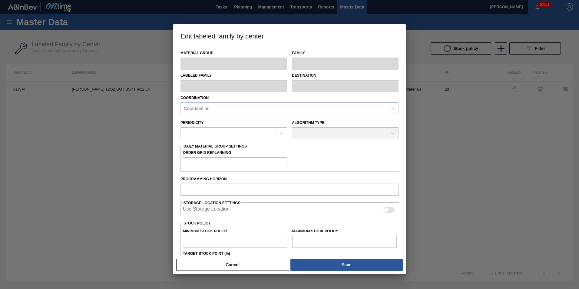
checkbox input "true"
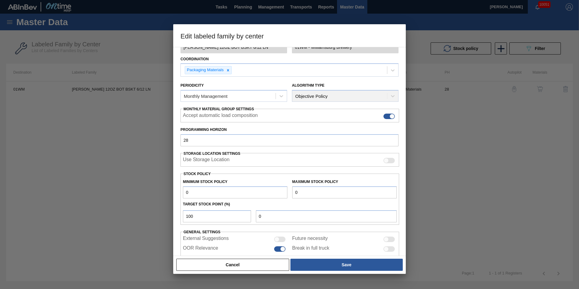
scroll to position [61, 0]
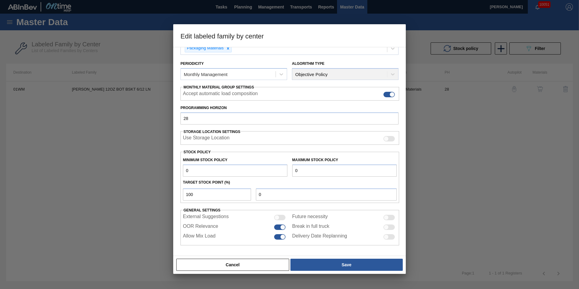
click at [475, 218] on div at bounding box center [289, 144] width 579 height 289
click at [257, 268] on button "Cancel" at bounding box center [232, 265] width 113 height 12
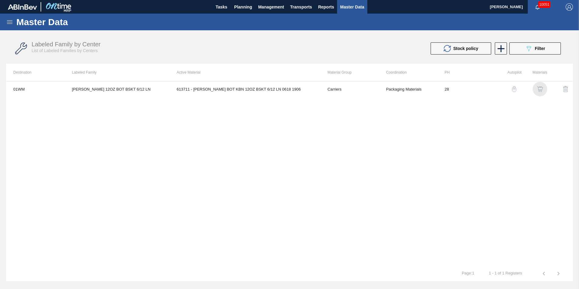
click at [539, 88] on img "button" at bounding box center [540, 89] width 6 height 6
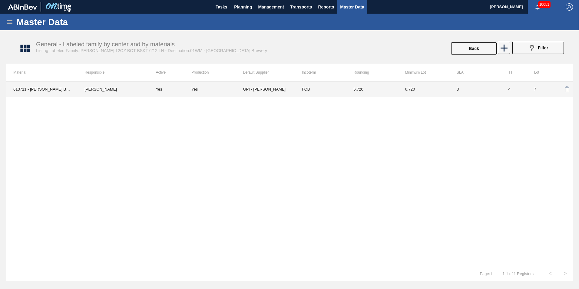
click at [280, 90] on td "GPI - Perry" at bounding box center [269, 88] width 52 height 15
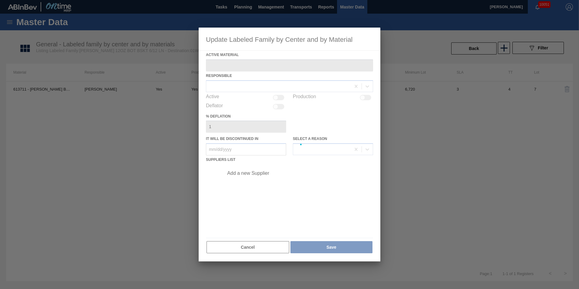
type Material "613711 - CARR BOT KBN 12OZ BSKT 6/12 LN 0618 1906"
checkbox input "true"
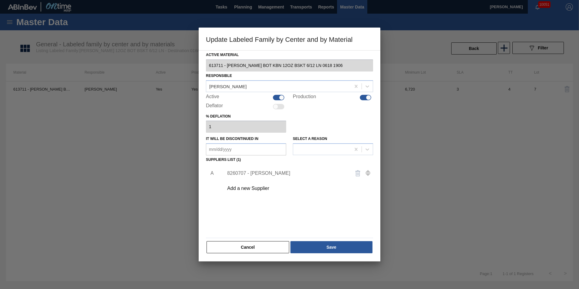
click at [281, 98] on div at bounding box center [281, 97] width 5 height 5
checkbox input "false"
click at [365, 101] on div "Production" at bounding box center [333, 97] width 80 height 7
click at [366, 99] on div at bounding box center [366, 97] width 12 height 5
checkbox input "false"
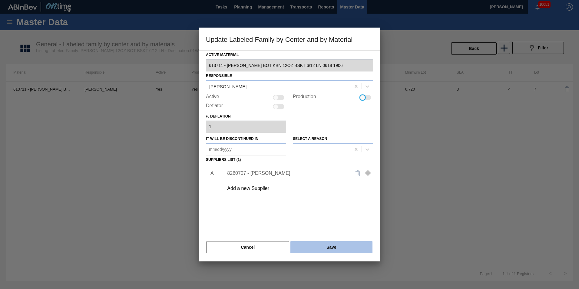
click at [333, 247] on button "Save" at bounding box center [332, 247] width 82 height 12
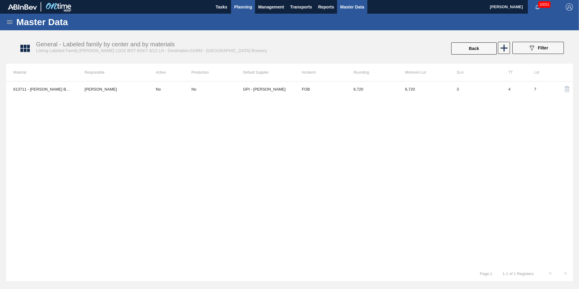
click at [236, 6] on span "Planning" at bounding box center [243, 6] width 18 height 7
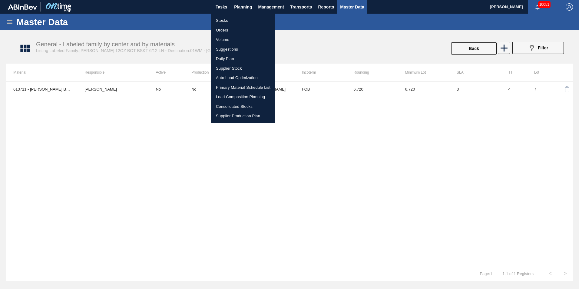
click at [234, 98] on li "Load Composition Planning" at bounding box center [243, 97] width 64 height 10
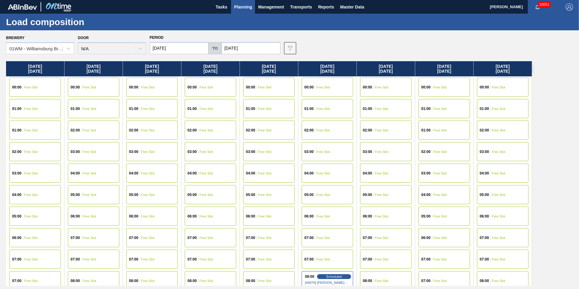
click at [242, 11] on button "Planning" at bounding box center [243, 7] width 24 height 14
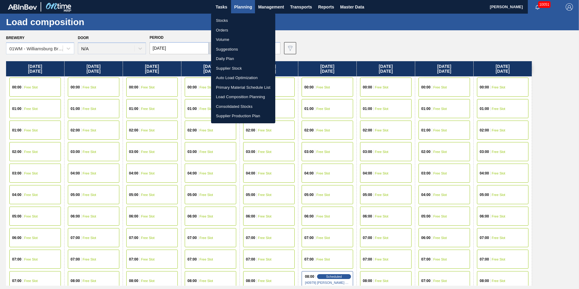
click at [232, 48] on li "Suggestions" at bounding box center [243, 50] width 64 height 10
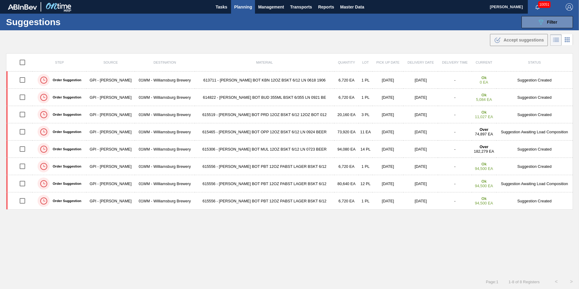
click at [424, 40] on div ".b{fill:var(--color-action-default)} Accept suggestions" at bounding box center [289, 38] width 579 height 17
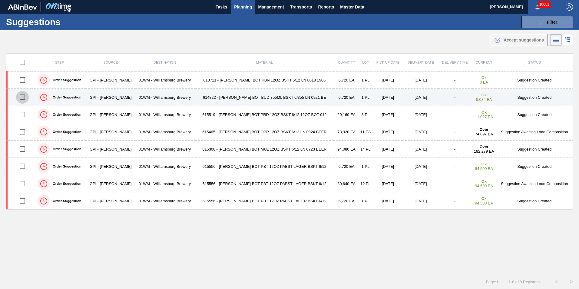
click at [24, 100] on input "checkbox" at bounding box center [22, 97] width 13 height 13
checkbox input "true"
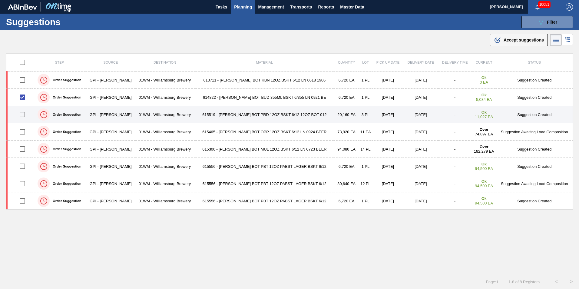
click at [25, 113] on input "checkbox" at bounding box center [22, 114] width 13 height 13
checkbox input "true"
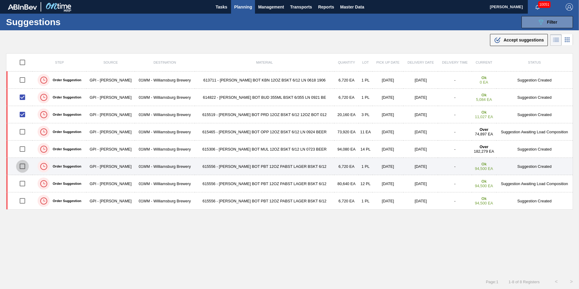
click at [23, 166] on input "checkbox" at bounding box center [22, 166] width 13 height 13
checkbox input "true"
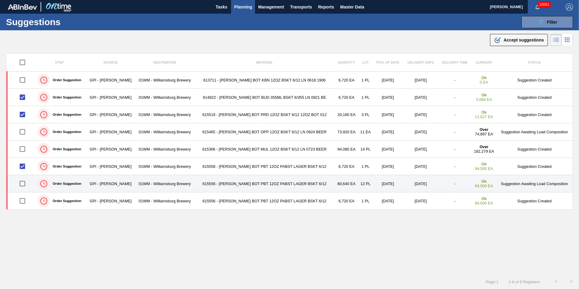
click at [27, 181] on input "checkbox" at bounding box center [22, 183] width 13 height 13
checkbox input "true"
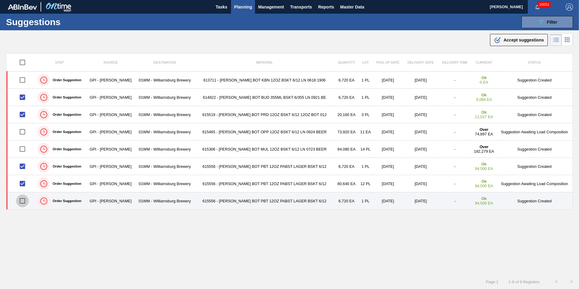
click at [26, 201] on input "checkbox" at bounding box center [22, 201] width 13 height 13
checkbox input "true"
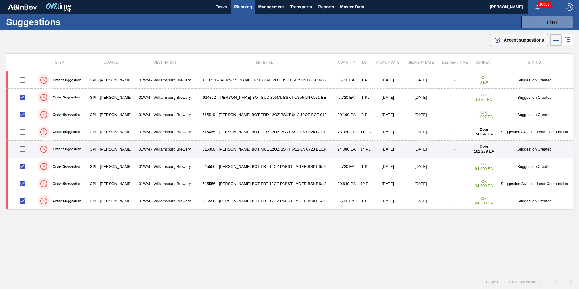
click at [25, 151] on input "checkbox" at bounding box center [22, 149] width 13 height 13
checkbox input "true"
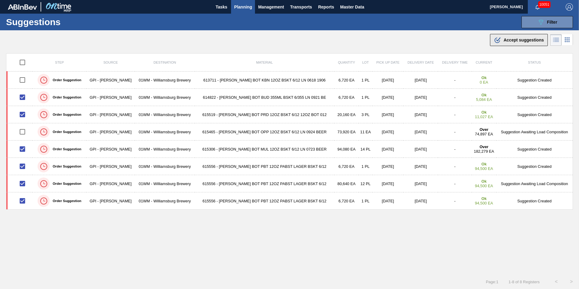
click at [511, 38] on span "Accept suggestions" at bounding box center [524, 40] width 40 height 5
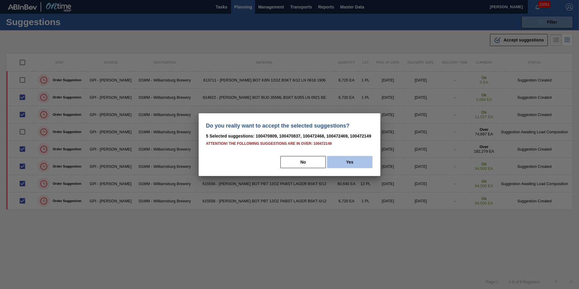
click at [347, 162] on button "Yes" at bounding box center [349, 162] width 45 height 12
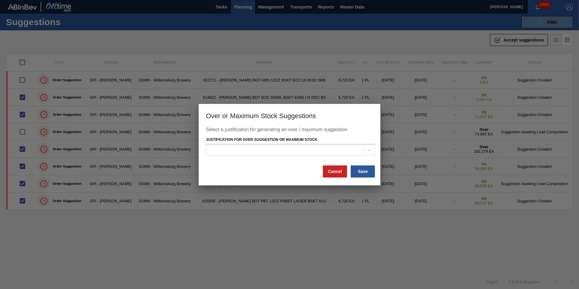
click at [343, 157] on div "Select a justification for generating an over / maximum suggestion Justificatio…" at bounding box center [289, 146] width 167 height 38
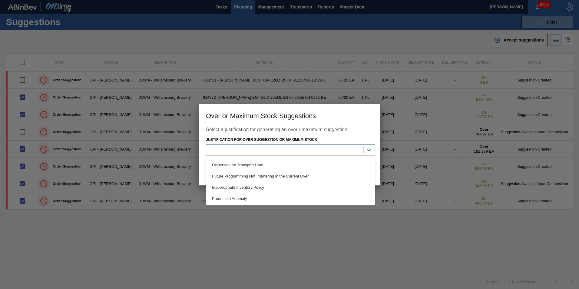
click at [343, 153] on div at bounding box center [284, 150] width 157 height 9
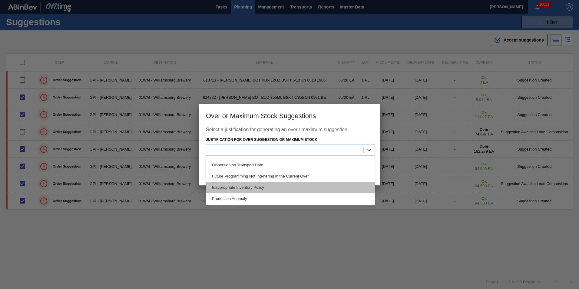
click at [303, 189] on div "Inappropriate Inventory Policy" at bounding box center [290, 187] width 169 height 11
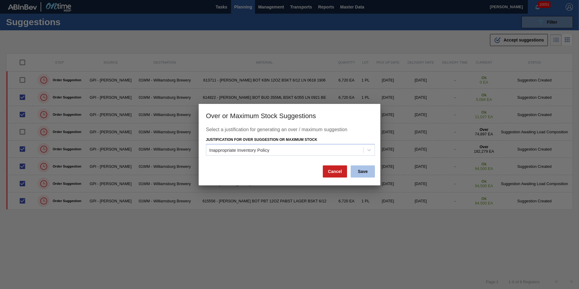
click at [369, 172] on button "Save" at bounding box center [363, 171] width 24 height 12
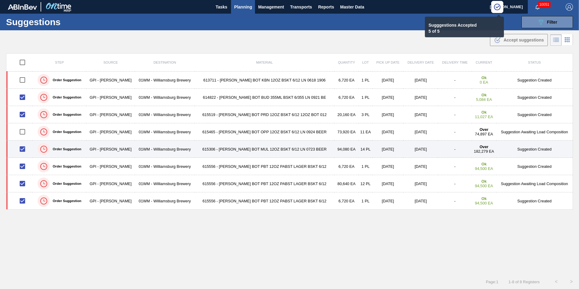
click at [271, 148] on td "615306 - CARR BOT MUL 12OZ BSKT 6/12 LN 0723 BEER" at bounding box center [265, 149] width 140 height 17
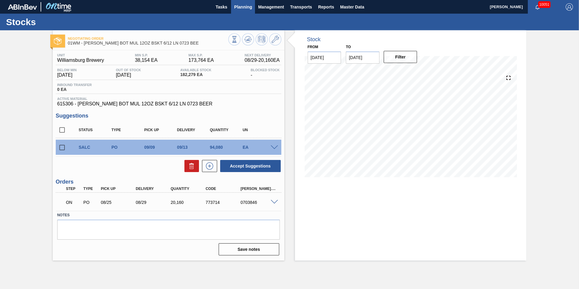
click at [244, 5] on span "Planning" at bounding box center [243, 6] width 18 height 7
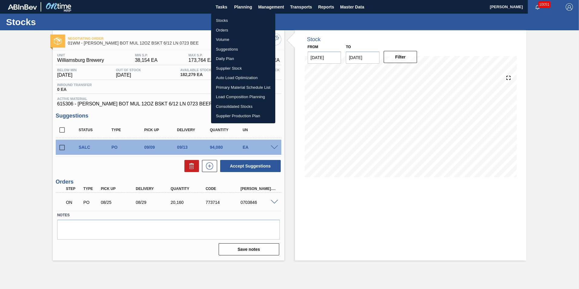
click at [243, 93] on li "Load Composition Planning" at bounding box center [243, 97] width 64 height 10
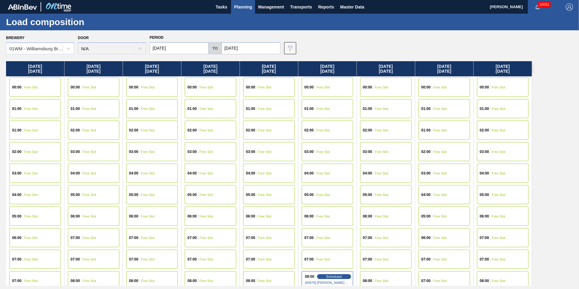
click at [198, 50] on input "[DATE]" at bounding box center [179, 48] width 59 height 12
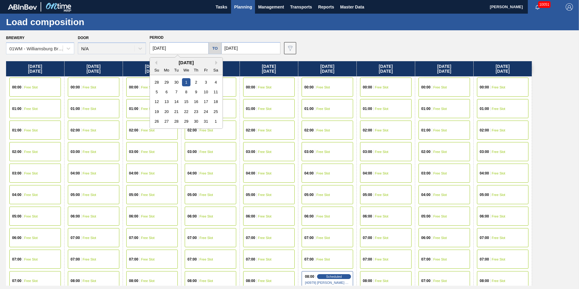
click at [158, 62] on div "[DATE]" at bounding box center [186, 62] width 73 height 5
click at [156, 62] on button "Previous Month" at bounding box center [155, 63] width 4 height 4
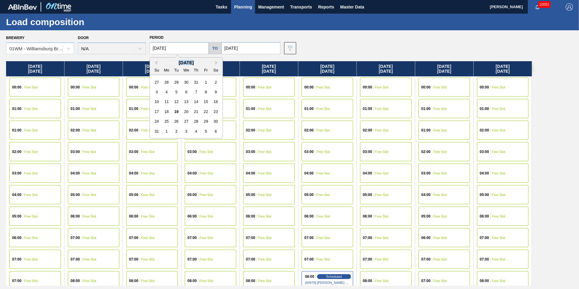
click at [201, 64] on div "[DATE]" at bounding box center [186, 62] width 73 height 5
click at [166, 120] on div "25" at bounding box center [167, 121] width 8 height 8
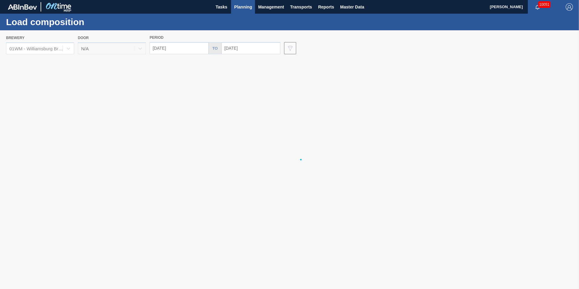
type input "[DATE]"
click at [241, 47] on div at bounding box center [289, 159] width 579 height 259
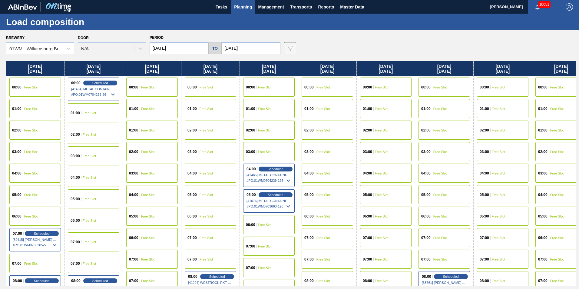
click at [236, 49] on input "10/09/2025" at bounding box center [250, 48] width 59 height 12
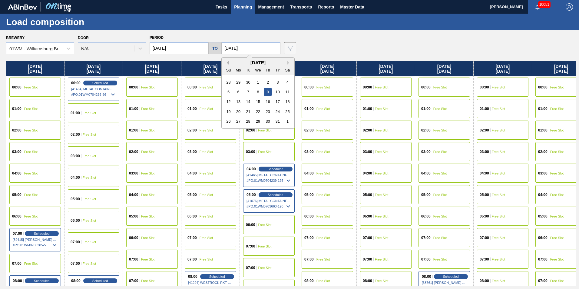
click at [225, 64] on button "Previous Month" at bounding box center [227, 63] width 4 height 4
click at [240, 95] on div "8" at bounding box center [238, 92] width 8 height 8
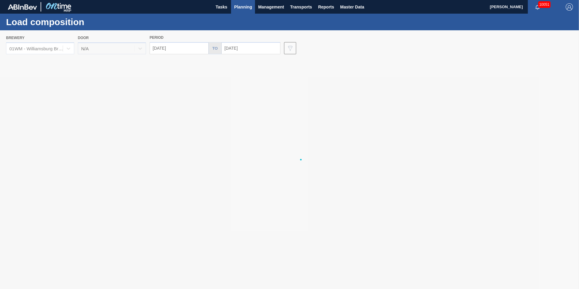
type input "[DATE]"
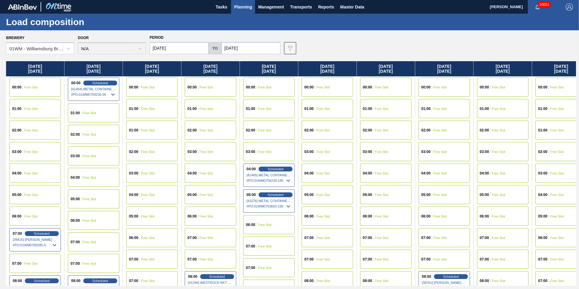
click at [331, 227] on div "07:00 Free Slot 07:00 Free Slot" at bounding box center [327, 248] width 58 height 43
click at [332, 221] on div "06:00 Free Slot" at bounding box center [328, 216] width 52 height 19
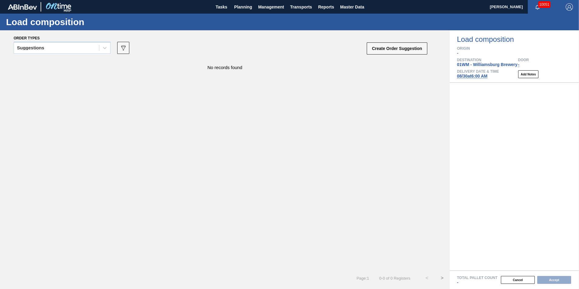
click at [84, 57] on div "Suggestions" at bounding box center [62, 50] width 97 height 16
click at [86, 49] on div "Suggestions" at bounding box center [56, 48] width 85 height 9
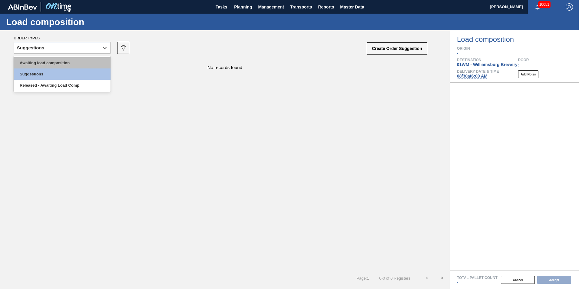
click at [81, 60] on div "Awaiting load composition" at bounding box center [62, 62] width 97 height 11
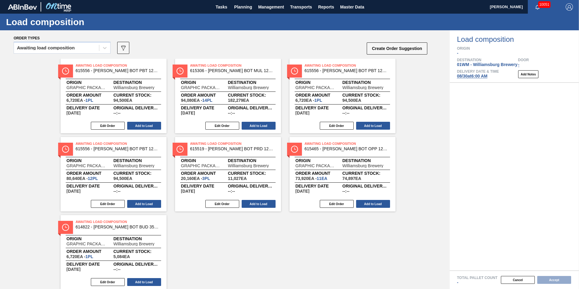
click at [471, 77] on span "08/30 at 6:00 AM" at bounding box center [472, 76] width 31 height 5
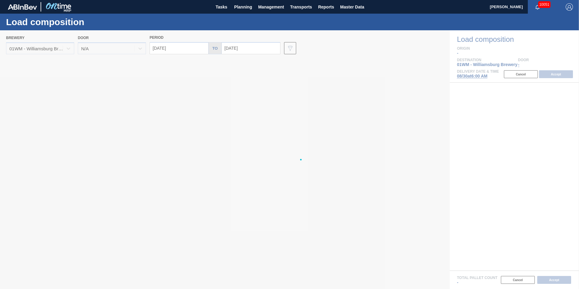
type input "[DATE]"
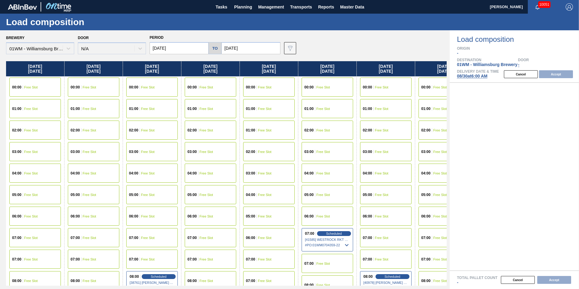
scroll to position [0, 27]
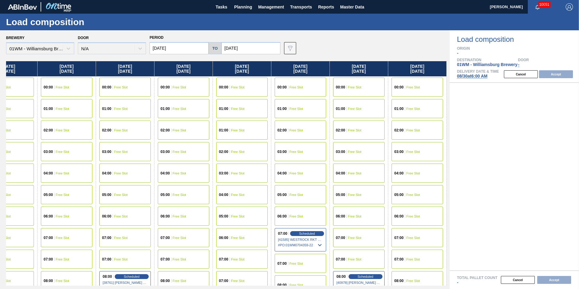
drag, startPoint x: 374, startPoint y: 64, endPoint x: 257, endPoint y: 68, distance: 117.3
click at [257, 68] on div "Saturday 08/30/2025 00:00 Free Slot 01:00 Free Slot 02:00 Free Slot 03:00 Free …" at bounding box center [226, 173] width 441 height 224
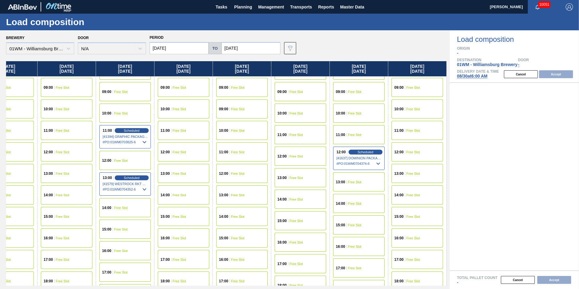
scroll to position [242, 27]
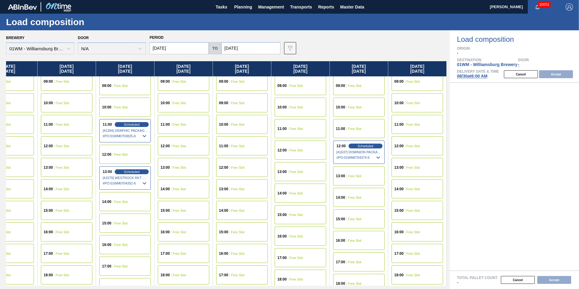
click at [364, 106] on div "10:00 Free Slot" at bounding box center [359, 107] width 52 height 19
click at [562, 72] on button "Accept" at bounding box center [556, 74] width 34 height 8
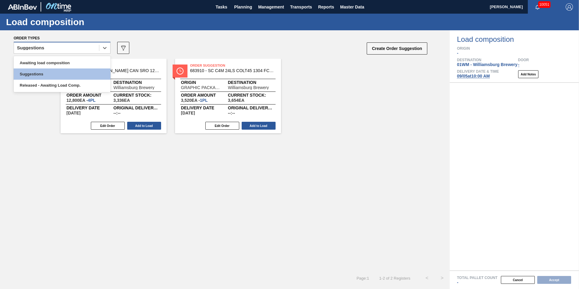
click at [58, 44] on div "Suggestions" at bounding box center [56, 48] width 85 height 9
click at [55, 58] on div "Awaiting load composition" at bounding box center [62, 62] width 97 height 11
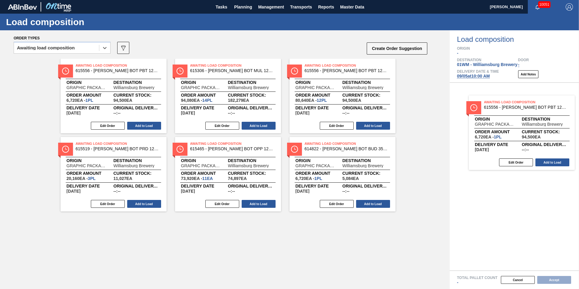
drag, startPoint x: 351, startPoint y: 113, endPoint x: 520, endPoint y: 146, distance: 172.1
click at [520, 146] on div "Order types option Awaiting load composition, selected. Select is focused ,type…" at bounding box center [289, 159] width 579 height 259
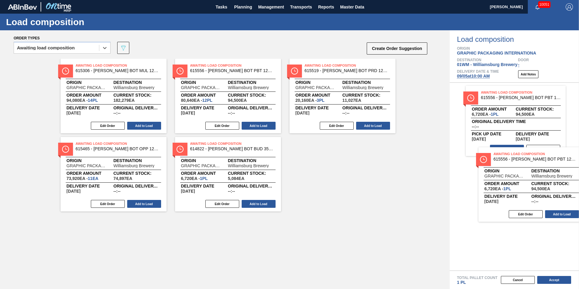
drag, startPoint x: 95, startPoint y: 104, endPoint x: 515, endPoint y: 197, distance: 430.1
click at [515, 197] on div "Order types option Awaiting load composition, selected. Select is focused ,type…" at bounding box center [289, 159] width 579 height 259
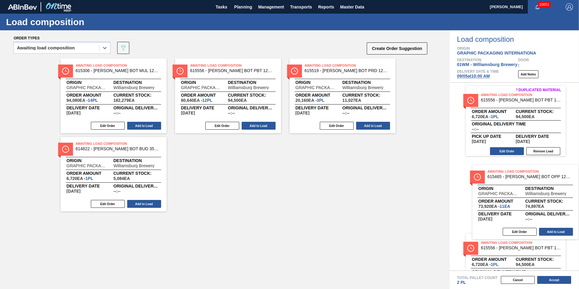
drag, startPoint x: 121, startPoint y: 171, endPoint x: 534, endPoint y: 198, distance: 414.8
click at [534, 198] on div "Order types option Awaiting load composition, selected. Select is focused ,type…" at bounding box center [289, 159] width 579 height 259
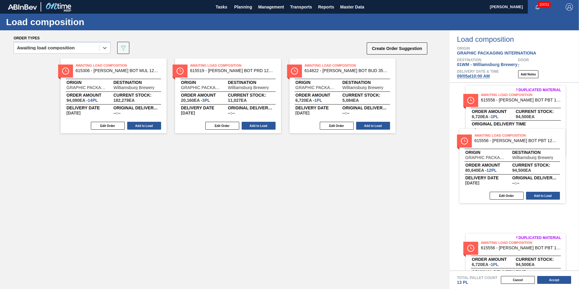
drag, startPoint x: 235, startPoint y: 105, endPoint x: 485, endPoint y: 158, distance: 255.7
click at [485, 158] on div "Order types option Awaiting load composition, selected. Select is focused ,type…" at bounding box center [289, 159] width 579 height 259
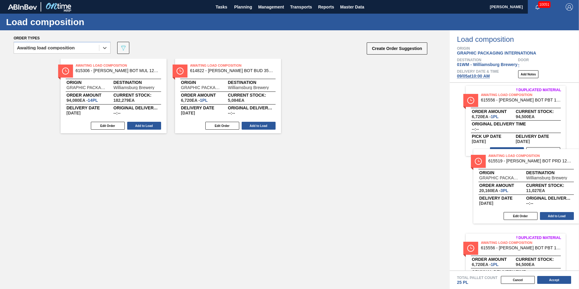
drag, startPoint x: 218, startPoint y: 86, endPoint x: 517, endPoint y: 177, distance: 312.9
click at [517, 177] on div "Order types option Awaiting load composition, selected. Select is focused ,type…" at bounding box center [289, 159] width 579 height 259
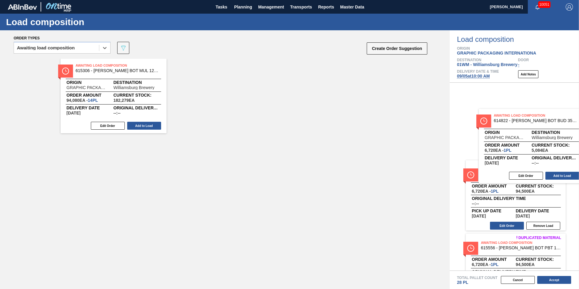
drag, startPoint x: 247, startPoint y: 88, endPoint x: 554, endPoint y: 138, distance: 312.0
click at [554, 138] on div "Order types option Awaiting load composition, selected. Select is focused ,type…" at bounding box center [289, 159] width 579 height 259
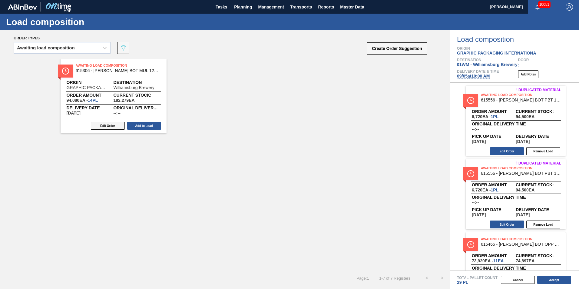
click at [105, 125] on button "Edit Order" at bounding box center [108, 126] width 34 height 8
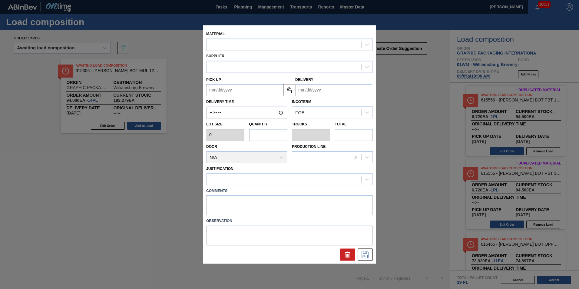
type input "6,720"
type input "14"
type input "0.412"
type input "94,080"
type up "[DATE]"
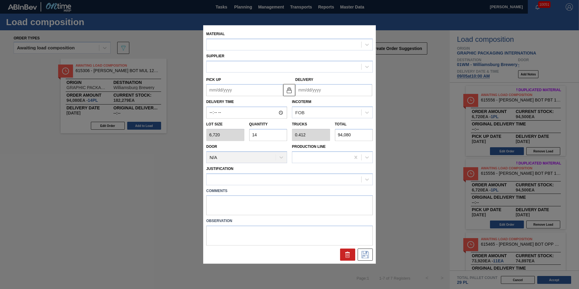
type input "[DATE]"
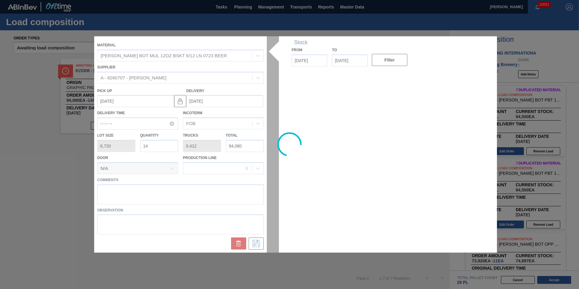
click at [151, 145] on div at bounding box center [289, 144] width 391 height 216
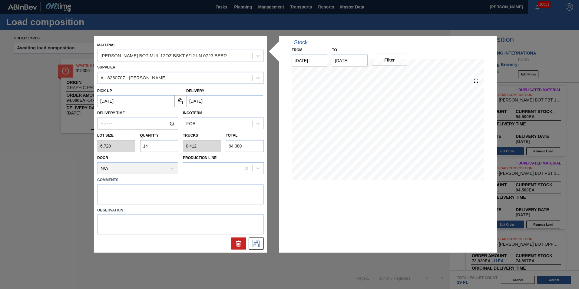
drag, startPoint x: 149, startPoint y: 149, endPoint x: 145, endPoint y: 148, distance: 4.6
click at [145, 148] on input "14" at bounding box center [159, 146] width 38 height 12
click at [153, 146] on input "14" at bounding box center [159, 146] width 38 height 12
click at [129, 145] on div "Lot size 6,720 Quantity 14 Trucks 0.412 Total 94,080" at bounding box center [180, 141] width 171 height 22
type input "5"
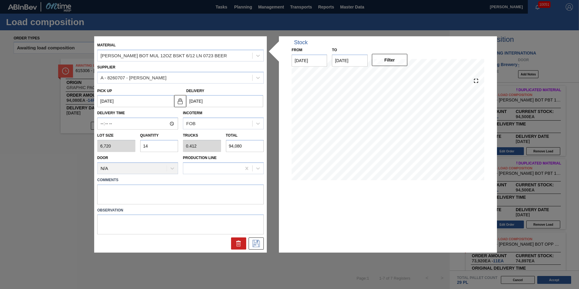
type input "0.147"
type input "33,600"
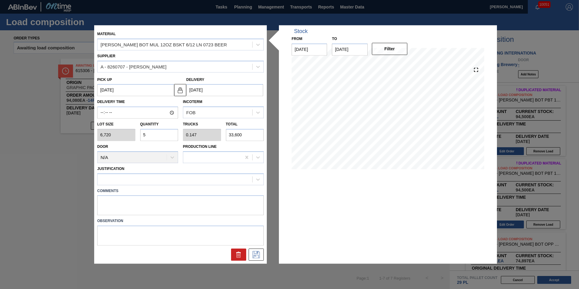
type input "5"
click at [186, 182] on div at bounding box center [175, 179] width 155 height 9
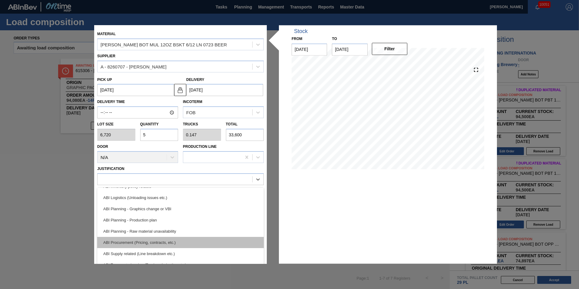
scroll to position [61, 0]
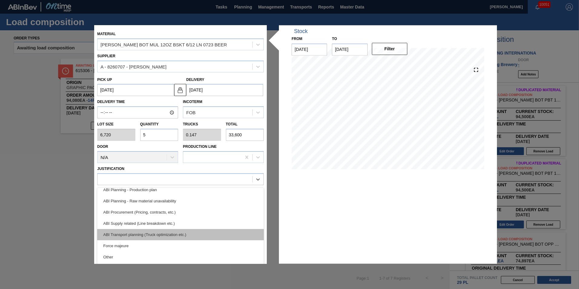
click at [196, 236] on div "ABI Transport planning (Truck optimization etc.)" at bounding box center [180, 234] width 167 height 11
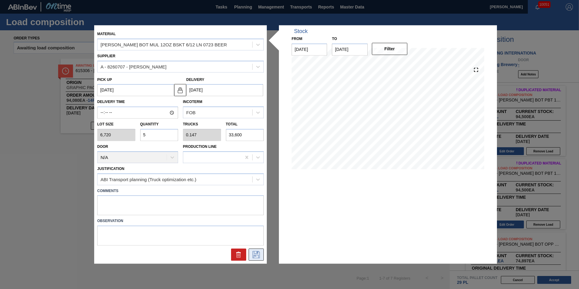
click at [252, 257] on icon at bounding box center [256, 254] width 10 height 7
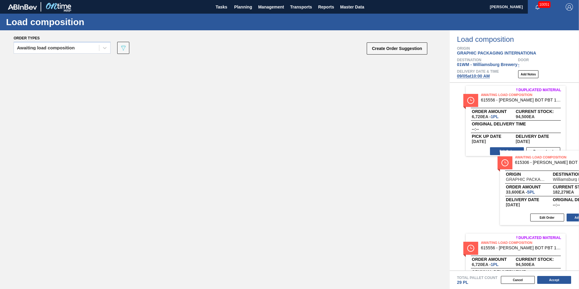
drag, startPoint x: 125, startPoint y: 87, endPoint x: 551, endPoint y: 178, distance: 436.2
click at [552, 178] on div "Order types Awaiting load composition 089F7B8B-B2A5-4AFE-B5C0-19BA573D28AC Crea…" at bounding box center [289, 159] width 579 height 259
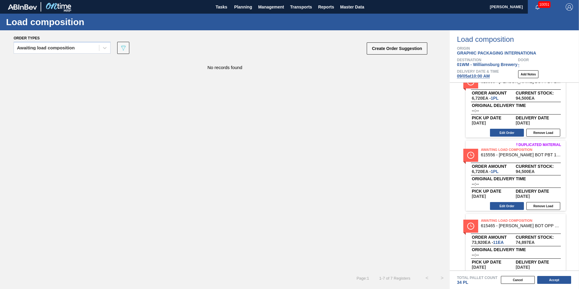
scroll to position [91, 0]
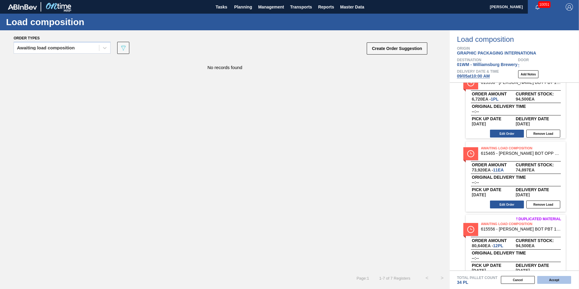
click at [556, 280] on button "Accept" at bounding box center [554, 280] width 34 height 8
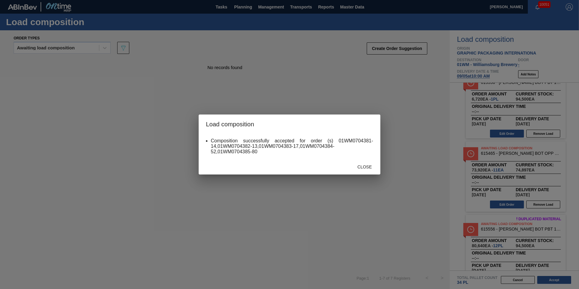
click at [364, 170] on div "Close" at bounding box center [364, 166] width 27 height 11
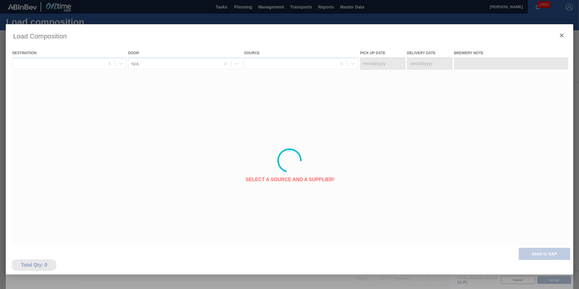
type Date "[DATE]"
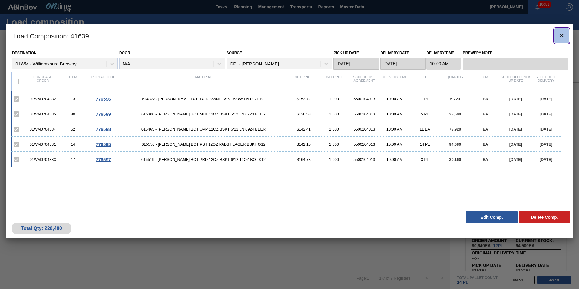
click at [559, 33] on icon "botão de ícone" at bounding box center [561, 35] width 7 height 7
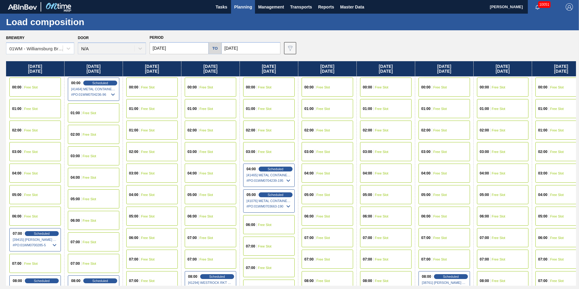
click at [247, 10] on span "Planning" at bounding box center [243, 6] width 18 height 7
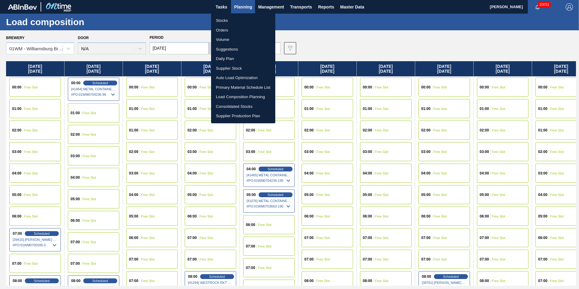
drag, startPoint x: 229, startPoint y: 48, endPoint x: 228, endPoint y: 52, distance: 3.6
click at [229, 48] on li "Suggestions" at bounding box center [243, 50] width 64 height 10
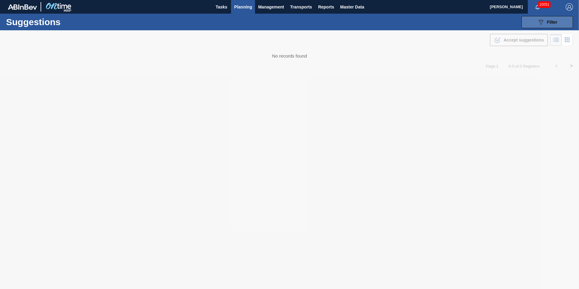
click at [550, 22] on span "Filter" at bounding box center [552, 22] width 10 height 5
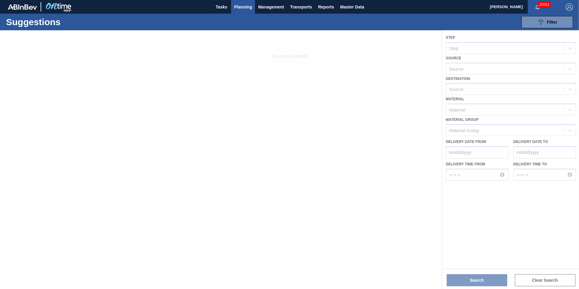
click at [384, 67] on div at bounding box center [289, 159] width 579 height 259
click at [388, 24] on div "Suggestions 089F7B8B-B2A5-4AFE-B5C0-19BA573D28AC Filter Step Step Source Source…" at bounding box center [289, 22] width 579 height 17
click at [528, 282] on div at bounding box center [289, 159] width 579 height 259
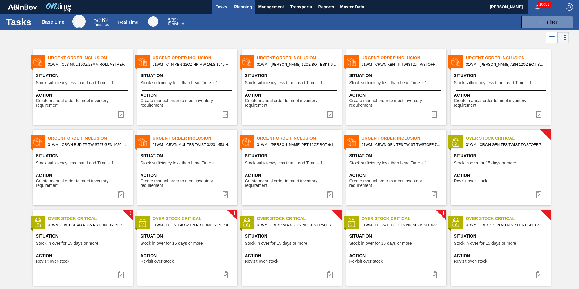
click at [244, 9] on span "Planning" at bounding box center [243, 6] width 18 height 7
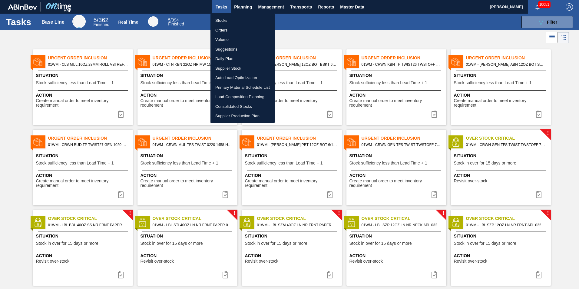
click at [236, 49] on li "Suggestions" at bounding box center [243, 50] width 64 height 10
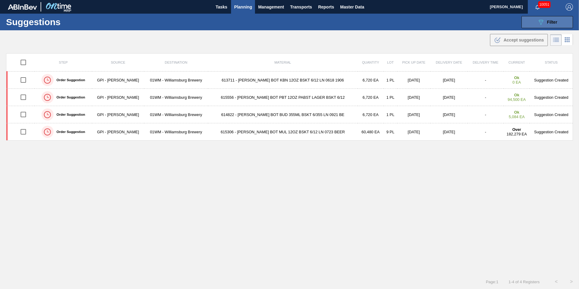
click at [554, 24] on span "Filter" at bounding box center [552, 22] width 10 height 5
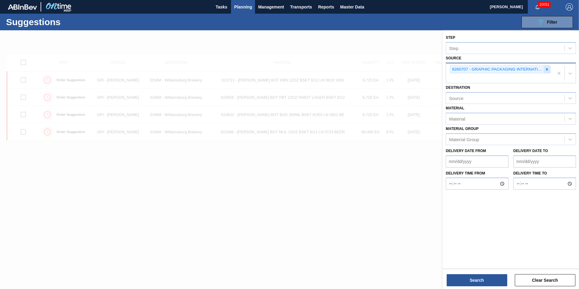
click at [548, 69] on icon at bounding box center [547, 69] width 2 height 2
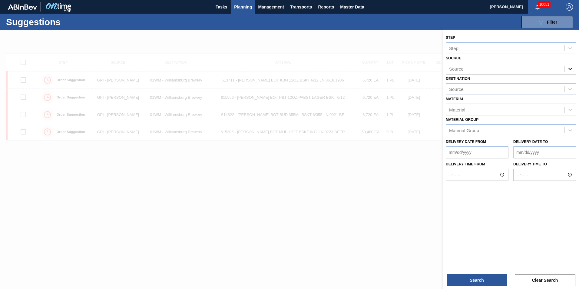
click at [571, 68] on icon at bounding box center [570, 69] width 6 height 6
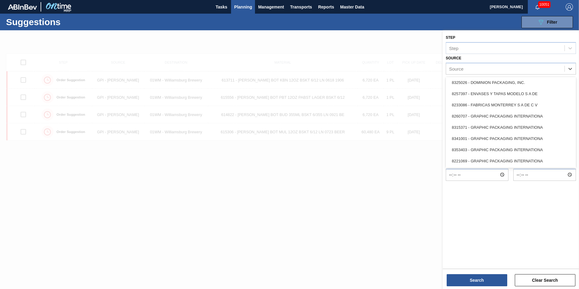
scroll to position [121, 0]
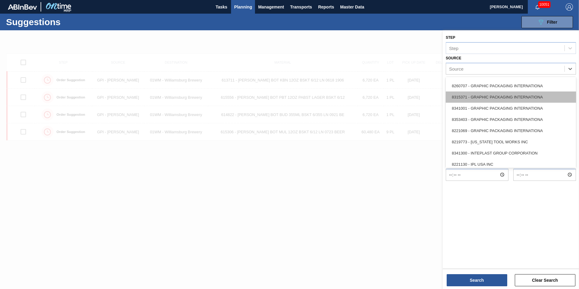
click at [501, 100] on div "8315371 - GRAPHIC PACKAGING INTERNATIONA" at bounding box center [511, 96] width 130 height 11
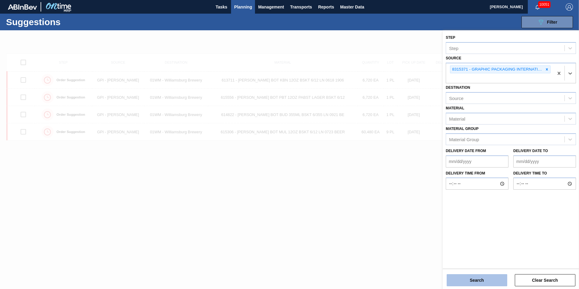
click at [476, 278] on button "Search" at bounding box center [477, 280] width 61 height 12
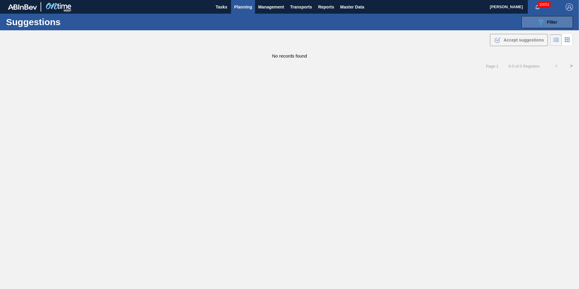
click at [545, 21] on div "089F7B8B-B2A5-4AFE-B5C0-19BA573D28AC Filter" at bounding box center [547, 21] width 20 height 7
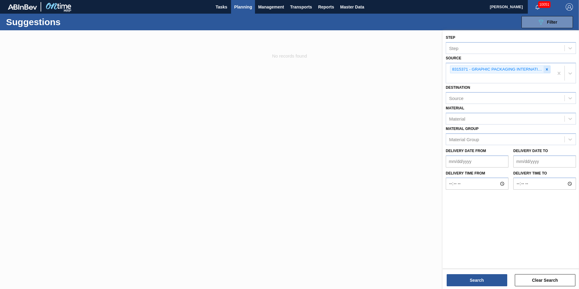
click at [550, 69] on div at bounding box center [547, 70] width 7 height 8
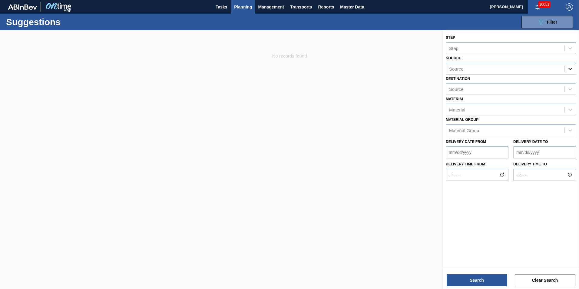
click at [571, 67] on icon at bounding box center [570, 69] width 6 height 6
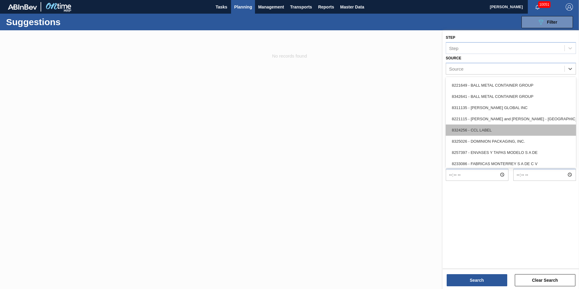
scroll to position [91, 0]
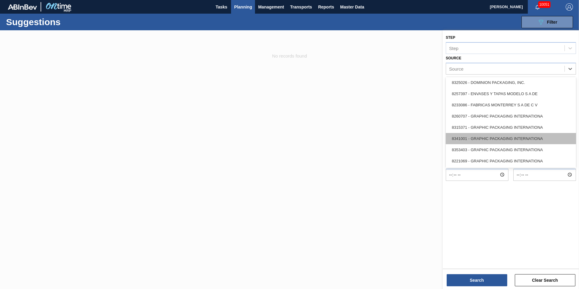
click at [532, 142] on div "8341001 - GRAPHIC PACKAGING INTERNATIONA" at bounding box center [511, 138] width 130 height 11
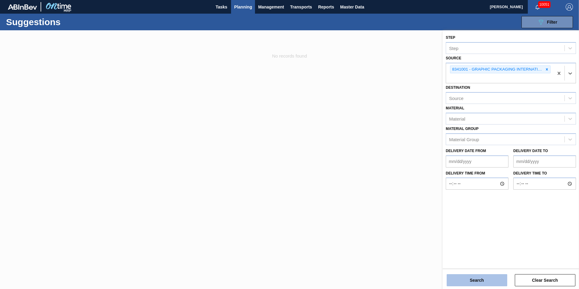
click at [467, 278] on button "Search" at bounding box center [477, 280] width 61 height 12
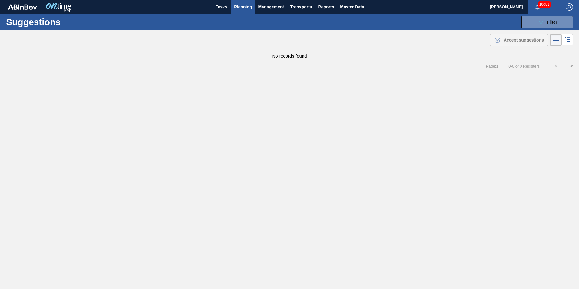
click at [547, 30] on div "Suggestions 089F7B8B-B2A5-4AFE-B5C0-19BA573D28AC Filter Step Step Source 834100…" at bounding box center [289, 22] width 579 height 17
click at [550, 24] on span "Filter" at bounding box center [552, 22] width 10 height 5
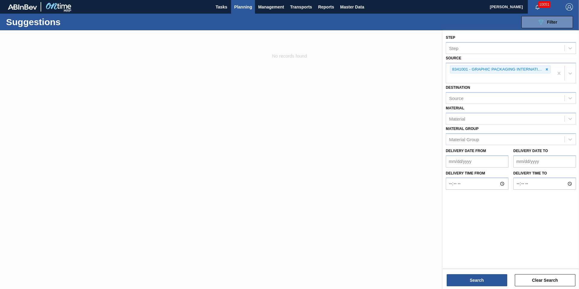
click at [546, 68] on icon at bounding box center [547, 69] width 4 height 4
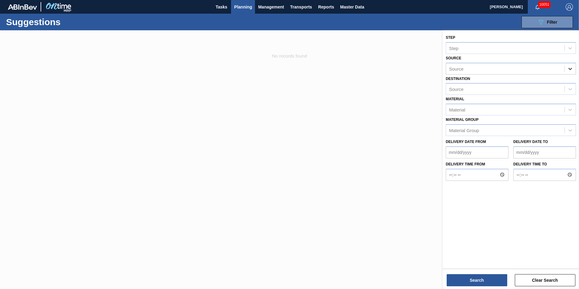
click at [572, 68] on icon at bounding box center [570, 69] width 6 height 6
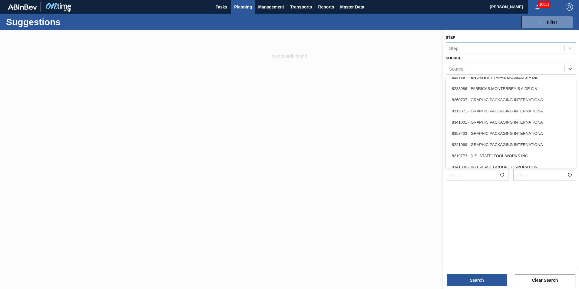
scroll to position [121, 0]
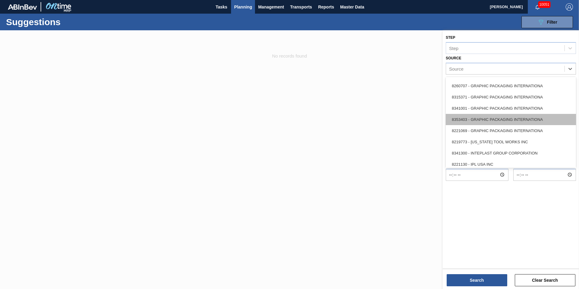
click at [504, 123] on div "8353403 - GRAPHIC PACKAGING INTERNATIONA" at bounding box center [511, 119] width 130 height 11
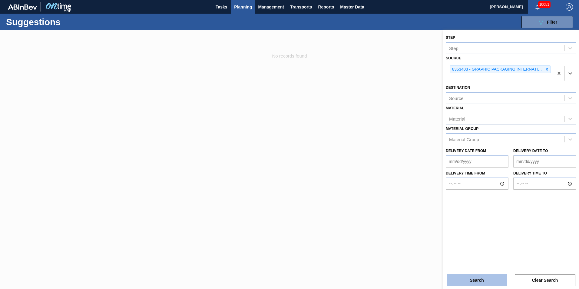
click at [478, 277] on button "Search" at bounding box center [477, 280] width 61 height 12
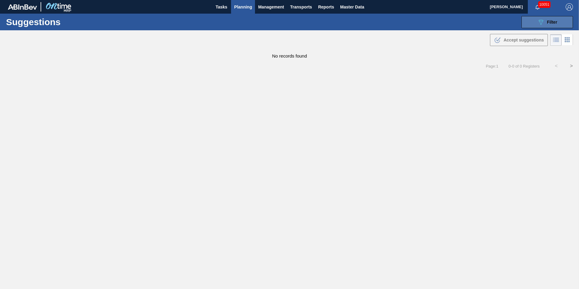
click at [550, 17] on button "089F7B8B-B2A5-4AFE-B5C0-19BA573D28AC Filter" at bounding box center [548, 22] width 52 height 12
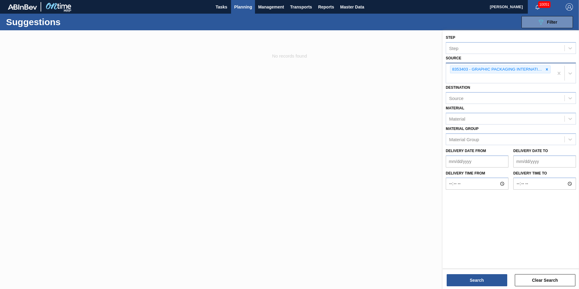
click at [551, 70] on div "8353403 - GRAPHIC PACKAGING INTERNATIONA" at bounding box center [500, 73] width 108 height 20
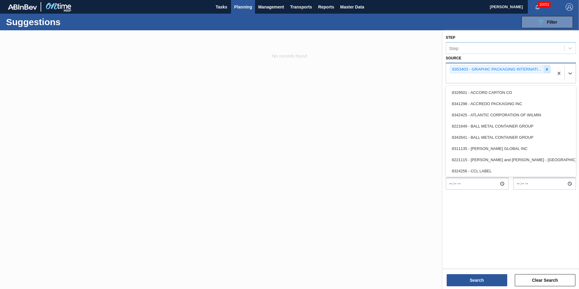
click at [550, 70] on div at bounding box center [547, 70] width 7 height 8
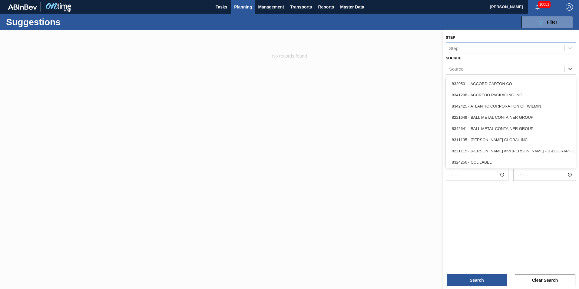
click at [564, 68] on div "Source" at bounding box center [505, 68] width 118 height 9
click at [567, 68] on div at bounding box center [570, 68] width 11 height 11
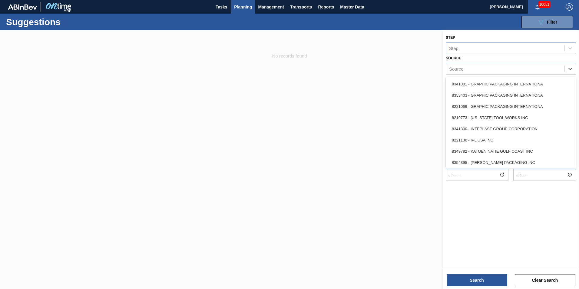
scroll to position [151, 0]
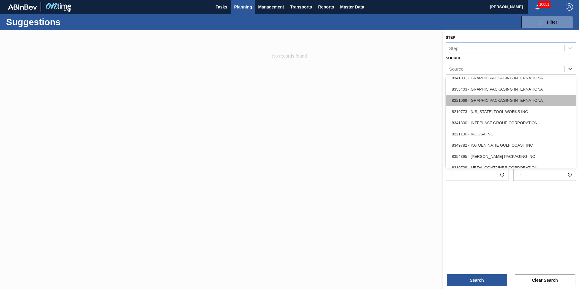
click at [517, 100] on div "8221069 - GRAPHIC PACKAGING INTERNATIONA" at bounding box center [511, 100] width 130 height 11
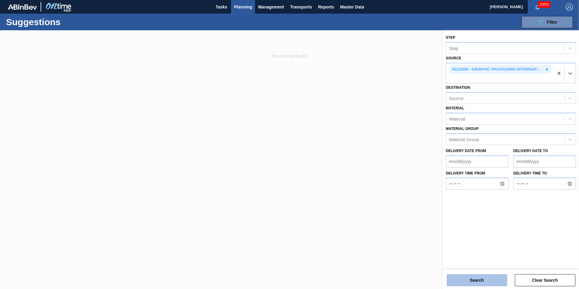
click at [473, 281] on button "Search" at bounding box center [477, 280] width 61 height 12
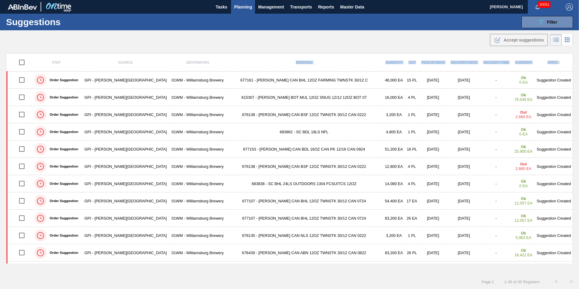
drag, startPoint x: 200, startPoint y: 56, endPoint x: 553, endPoint y: 65, distance: 353.4
click at [553, 65] on tr "Step Source Destination Material Quantity Lot Pick up Date Delivery Date Delive…" at bounding box center [289, 63] width 567 height 18
click at [551, 65] on th "Status" at bounding box center [554, 63] width 38 height 18
drag, startPoint x: 244, startPoint y: 60, endPoint x: 560, endPoint y: 64, distance: 315.7
click at [560, 64] on tr "Step Source Destination Material Quantity Lot Pick up Date Delivery Date Delive…" at bounding box center [289, 63] width 567 height 18
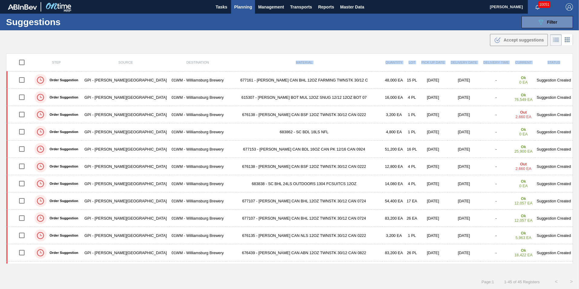
click at [560, 64] on th "Status" at bounding box center [554, 63] width 38 height 18
drag, startPoint x: 560, startPoint y: 63, endPoint x: 47, endPoint y: 60, distance: 512.9
click at [47, 60] on tr "Step Source Destination Material Quantity Lot Pick up Date Delivery Date Delive…" at bounding box center [289, 63] width 567 height 18
drag, startPoint x: 47, startPoint y: 60, endPoint x: 164, endPoint y: 46, distance: 118.4
click at [164, 46] on div ".b{fill:var(--color-action-default)} Accept suggestions" at bounding box center [289, 38] width 579 height 17
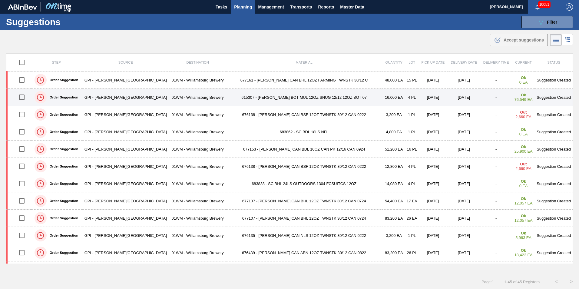
click at [24, 96] on input "checkbox" at bounding box center [21, 97] width 13 height 13
checkbox input "true"
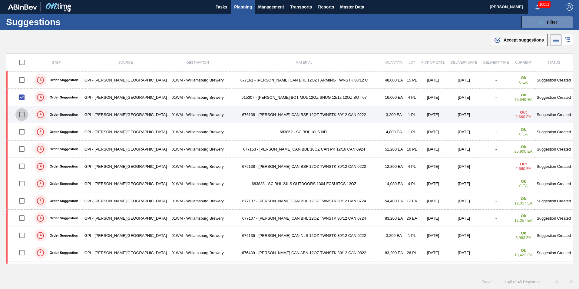
click at [25, 114] on input "checkbox" at bounding box center [21, 114] width 13 height 13
checkbox input "true"
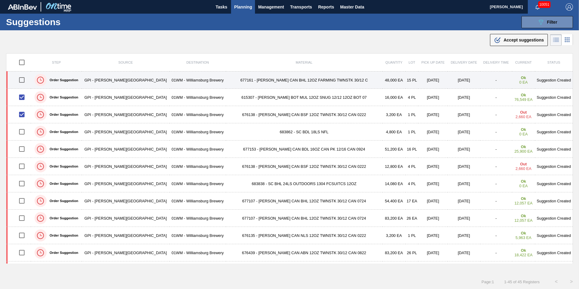
click at [263, 78] on td "677161 - CARR CAN BHL 12OZ FARMING TWNSTK 30/12 C" at bounding box center [304, 79] width 157 height 17
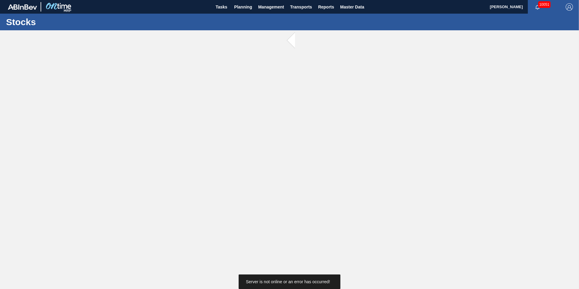
click at [244, 120] on main "Tasks Planning Management Transports Reports Master Data Vincent Geritano 10051…" at bounding box center [289, 144] width 579 height 289
click at [242, 8] on span "Planning" at bounding box center [243, 6] width 18 height 7
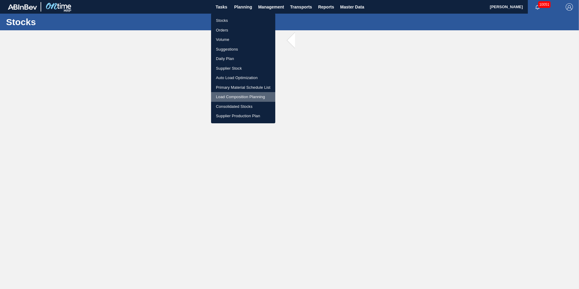
click at [235, 94] on li "Load Composition Planning" at bounding box center [243, 97] width 64 height 10
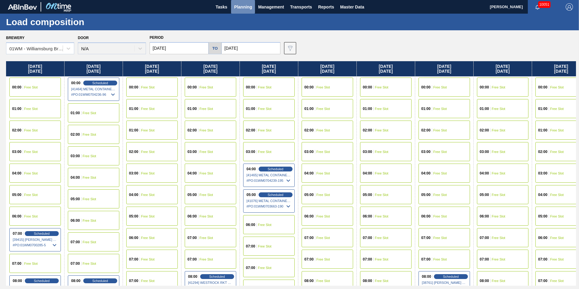
click at [246, 6] on span "Planning" at bounding box center [243, 6] width 18 height 7
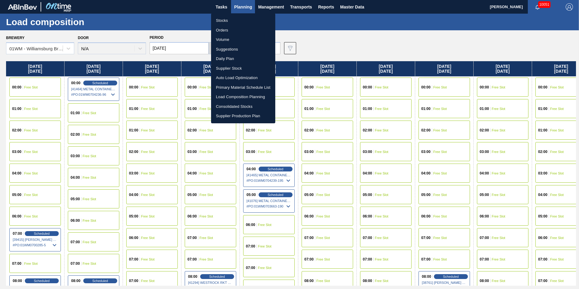
click at [237, 48] on li "Suggestions" at bounding box center [243, 50] width 64 height 10
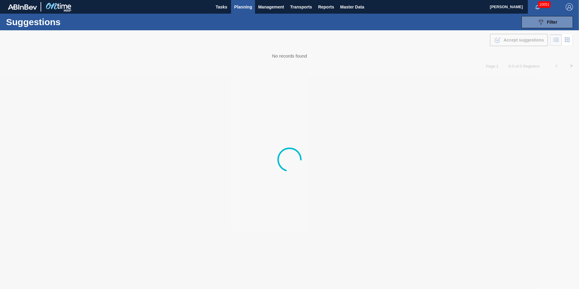
drag, startPoint x: 307, startPoint y: 57, endPoint x: 269, endPoint y: 57, distance: 37.9
click at [269, 57] on div at bounding box center [289, 159] width 579 height 259
drag, startPoint x: 269, startPoint y: 57, endPoint x: 321, endPoint y: 51, distance: 52.1
click at [321, 51] on div at bounding box center [289, 159] width 579 height 259
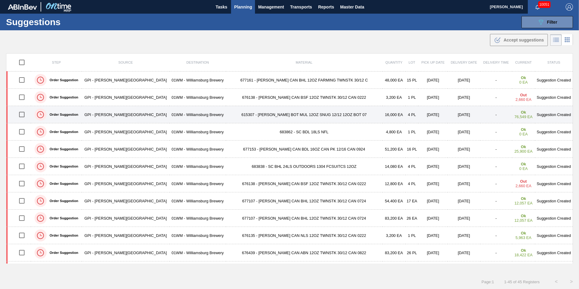
drag, startPoint x: 24, startPoint y: 98, endPoint x: 26, endPoint y: 106, distance: 8.5
click at [24, 98] on input "checkbox" at bounding box center [21, 97] width 13 height 13
checkbox input "true"
click at [23, 115] on input "checkbox" at bounding box center [21, 114] width 13 height 13
checkbox input "true"
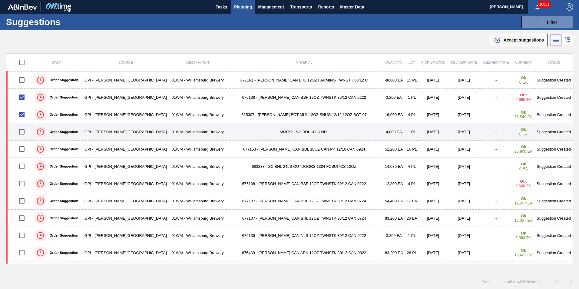
click at [25, 133] on input "checkbox" at bounding box center [21, 131] width 13 height 13
checkbox input "true"
click at [279, 133] on td "683862 - SC BDL 18LS NFL" at bounding box center [304, 131] width 157 height 17
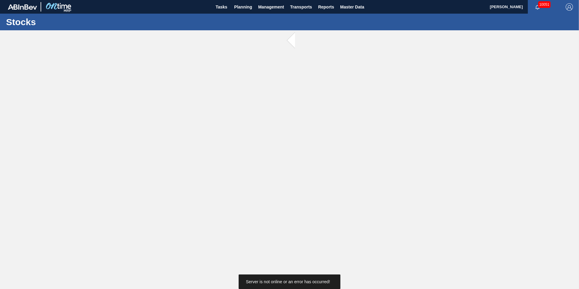
click at [284, 281] on span "Server is not online or an error has occurred!" at bounding box center [288, 281] width 84 height 5
click at [240, 7] on span "Planning" at bounding box center [243, 6] width 18 height 7
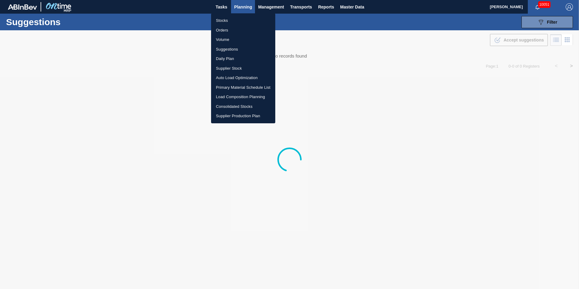
click at [139, 104] on div at bounding box center [289, 144] width 579 height 289
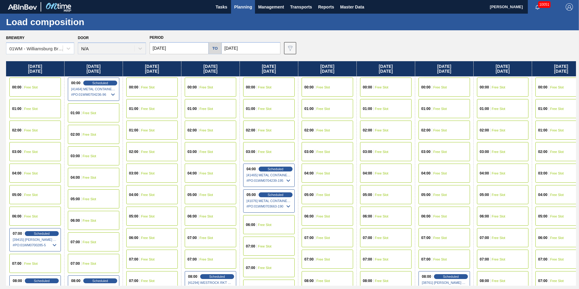
click at [241, 6] on span "Planning" at bounding box center [243, 6] width 18 height 7
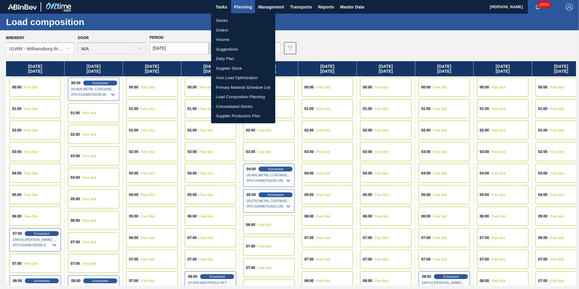
click at [228, 50] on li "Suggestions" at bounding box center [243, 50] width 64 height 10
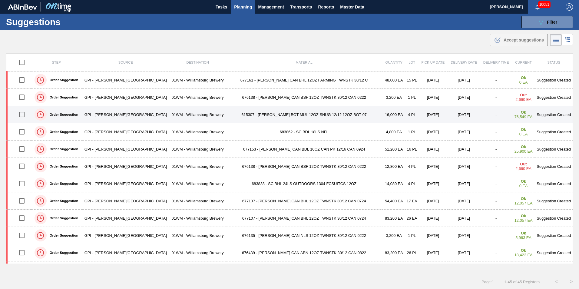
click at [23, 113] on input "checkbox" at bounding box center [21, 114] width 13 height 13
checkbox input "true"
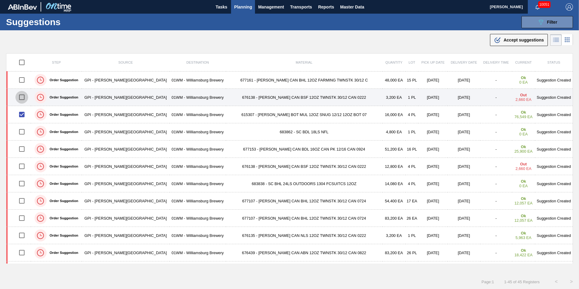
click at [24, 100] on input "checkbox" at bounding box center [21, 97] width 13 height 13
checkbox input "true"
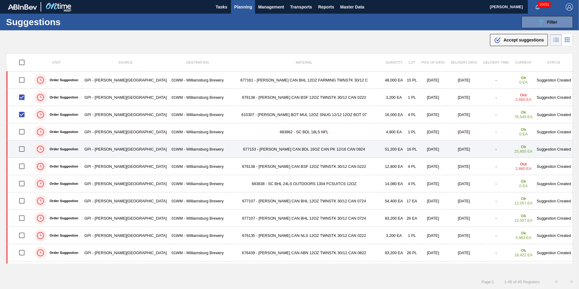
click at [23, 150] on input "checkbox" at bounding box center [21, 149] width 13 height 13
checkbox input "true"
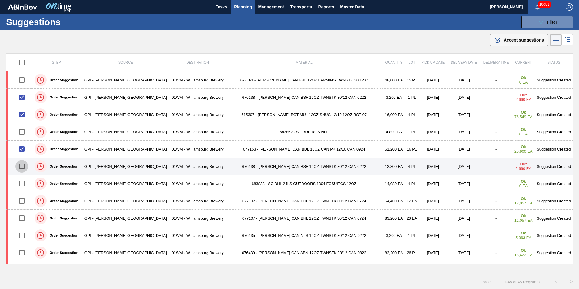
click at [24, 167] on input "checkbox" at bounding box center [21, 166] width 13 height 13
checkbox input "true"
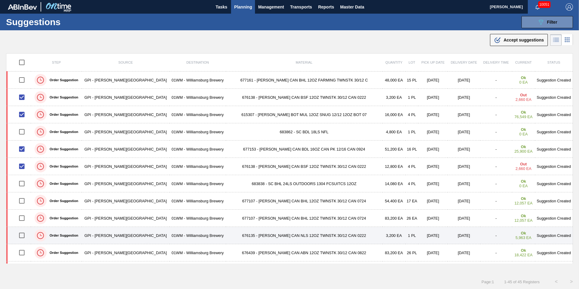
click at [24, 236] on input "checkbox" at bounding box center [21, 235] width 13 height 13
checkbox input "true"
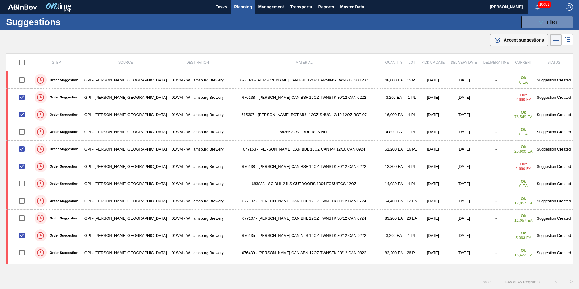
click at [505, 39] on span "Accept suggestions" at bounding box center [524, 40] width 40 height 5
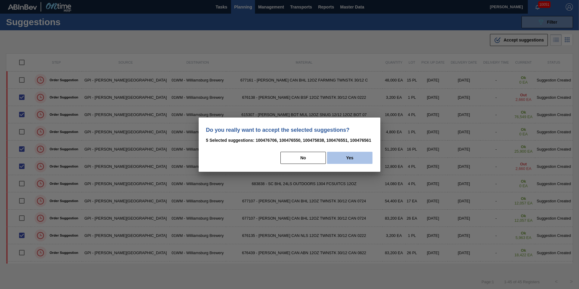
click at [364, 158] on button "Yes" at bounding box center [349, 158] width 45 height 12
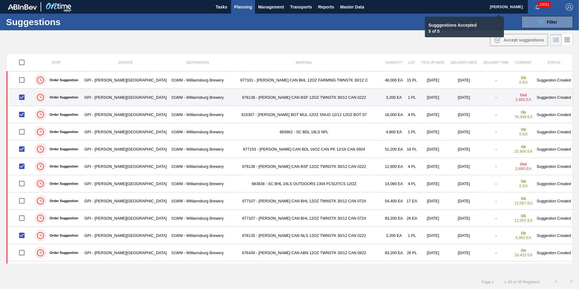
checkbox input "false"
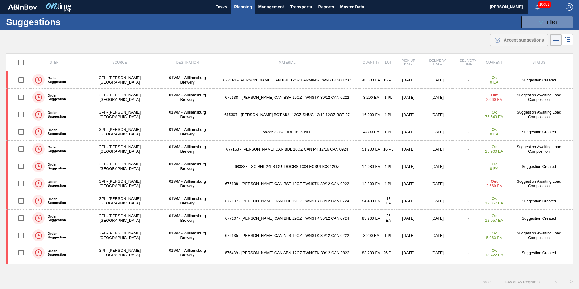
click at [245, 8] on span "Planning" at bounding box center [243, 6] width 18 height 7
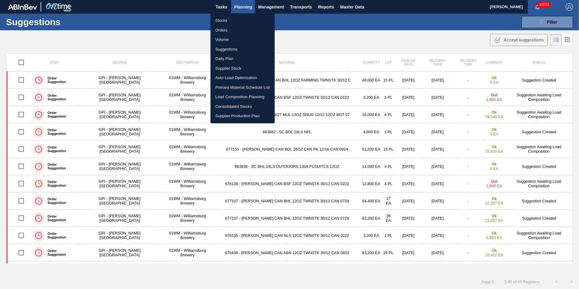
click at [241, 98] on li "Load Composition Planning" at bounding box center [243, 97] width 64 height 10
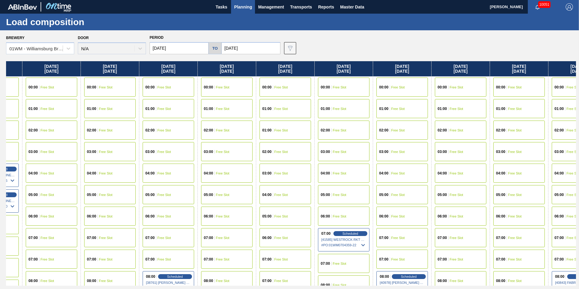
scroll to position [0, 307]
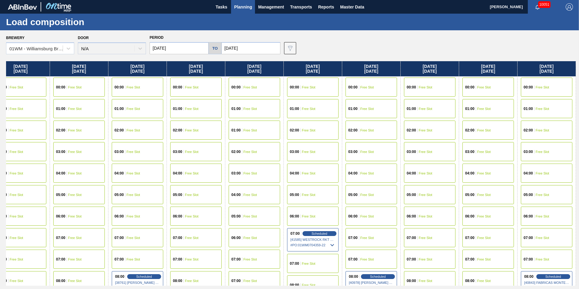
drag, startPoint x: 511, startPoint y: 69, endPoint x: 154, endPoint y: 90, distance: 357.8
click at [154, 90] on div "Monday 08/25/2025 00:00 Free Slot 01:00 Free Slot 02:00 Free Slot 03:00 Free Sl…" at bounding box center [291, 173] width 570 height 224
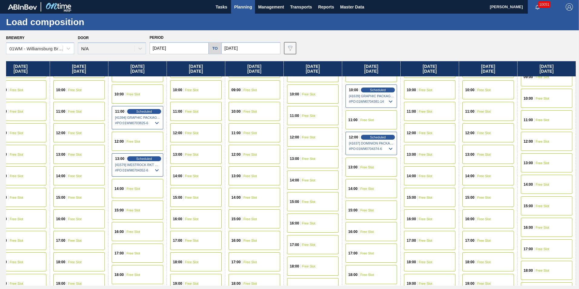
scroll to position [212, 307]
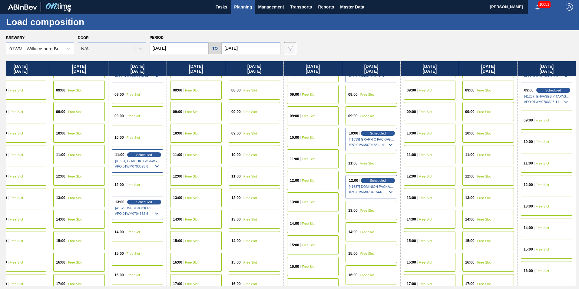
click at [374, 214] on div "13:00 Free Slot" at bounding box center [372, 210] width 52 height 19
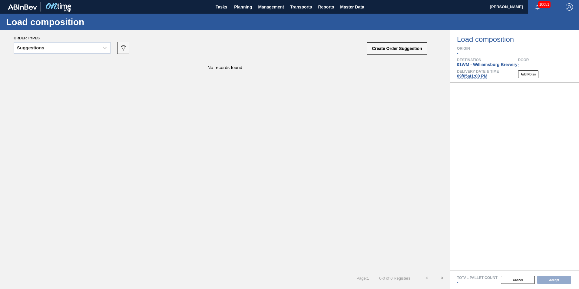
click at [78, 46] on div "Suggestions" at bounding box center [56, 48] width 85 height 9
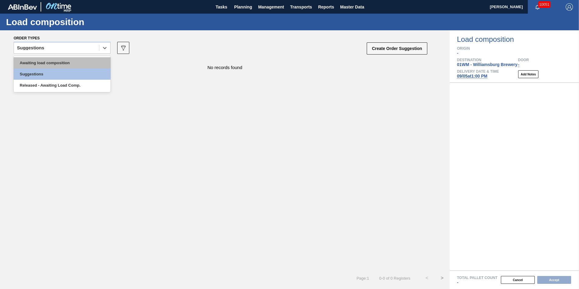
click at [65, 61] on div "Awaiting load composition" at bounding box center [62, 62] width 97 height 11
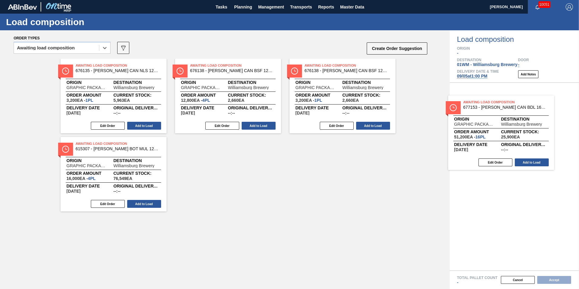
drag, startPoint x: 308, startPoint y: 111, endPoint x: 514, endPoint y: 139, distance: 208.8
click at [514, 139] on div "Order types option Awaiting load composition, selected. Select is focused ,type…" at bounding box center [289, 159] width 579 height 259
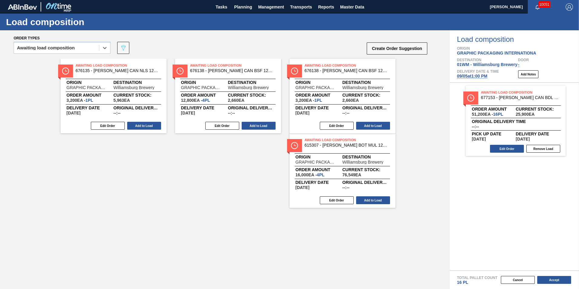
drag, startPoint x: 340, startPoint y: 96, endPoint x: 544, endPoint y: 129, distance: 206.6
click at [544, 129] on div "Order types option Awaiting load composition, selected. Select is focused ,type…" at bounding box center [289, 159] width 579 height 259
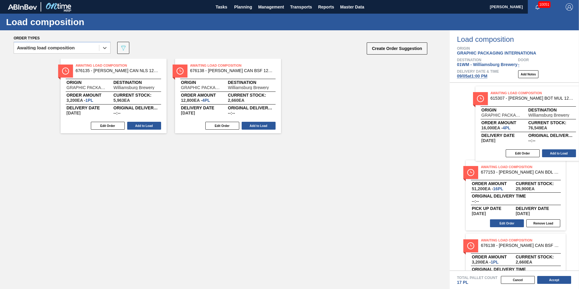
drag, startPoint x: 485, startPoint y: 117, endPoint x: 440, endPoint y: 121, distance: 45.0
click at [531, 121] on div "Order types option Awaiting load composition, selected. Select is focused ,type…" at bounding box center [289, 159] width 579 height 259
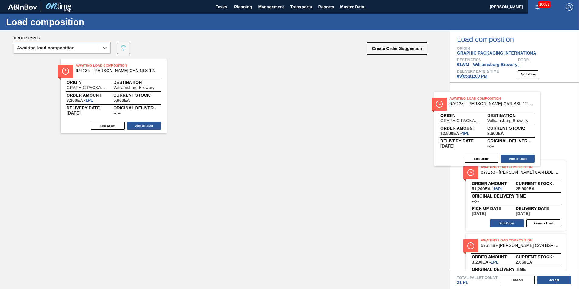
drag, startPoint x: 263, startPoint y: 98, endPoint x: 530, endPoint y: 131, distance: 269.2
click at [530, 131] on div "Order types option Awaiting load composition, selected. Select is focused ,type…" at bounding box center [289, 159] width 579 height 259
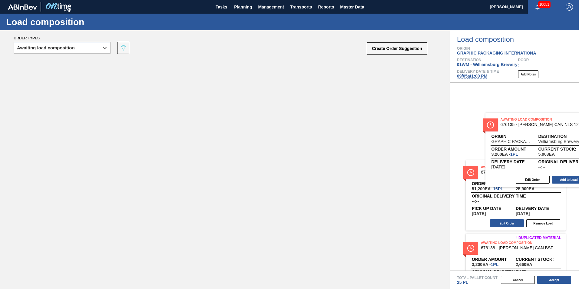
drag, startPoint x: 108, startPoint y: 100, endPoint x: 551, endPoint y: 149, distance: 446.3
click at [551, 150] on div "Order types option Awaiting load composition, selected. Select is focused ,type…" at bounding box center [289, 159] width 579 height 259
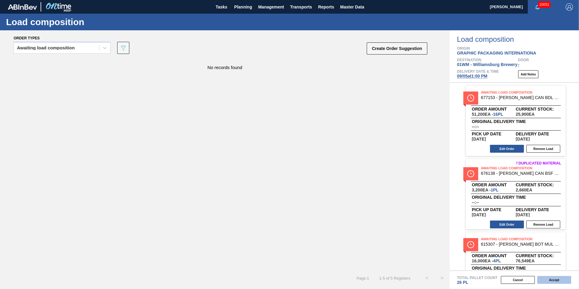
click at [557, 280] on button "Accept" at bounding box center [554, 280] width 34 height 8
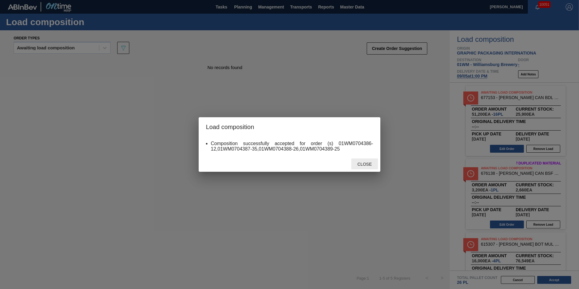
click at [367, 164] on span "Close" at bounding box center [365, 164] width 24 height 5
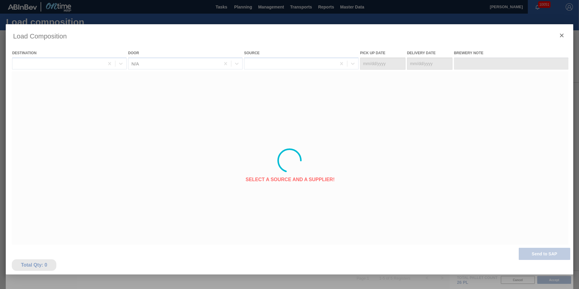
type Date "[DATE]"
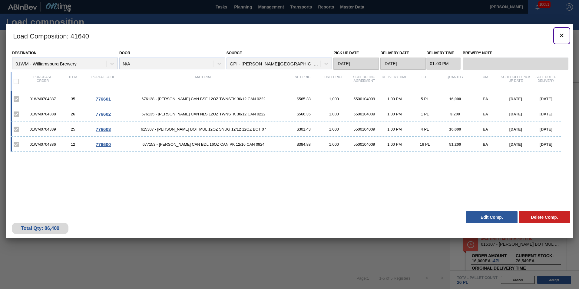
click at [561, 36] on icon "botão de ícone" at bounding box center [562, 36] width 4 height 4
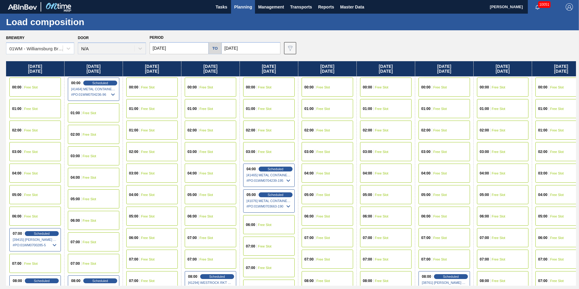
click at [244, 10] on span "Planning" at bounding box center [243, 6] width 18 height 7
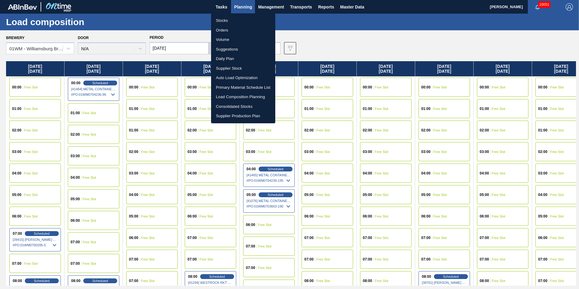
click at [226, 49] on li "Suggestions" at bounding box center [243, 50] width 64 height 10
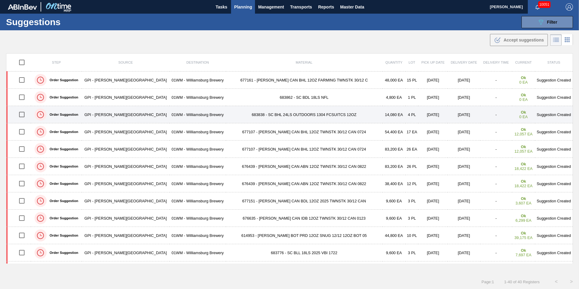
click at [25, 113] on input "checkbox" at bounding box center [21, 114] width 13 height 13
checkbox input "true"
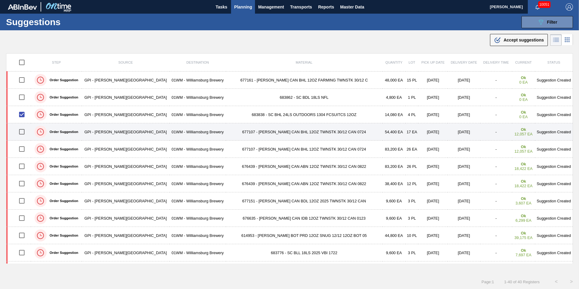
click at [25, 134] on input "checkbox" at bounding box center [21, 131] width 13 height 13
checkbox input "true"
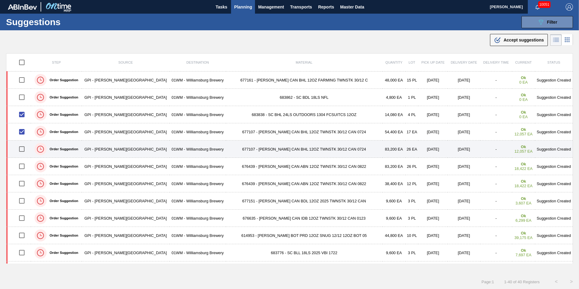
click at [24, 151] on input "checkbox" at bounding box center [21, 149] width 13 height 13
click at [24, 148] on input "checkbox" at bounding box center [21, 149] width 13 height 13
checkbox input "false"
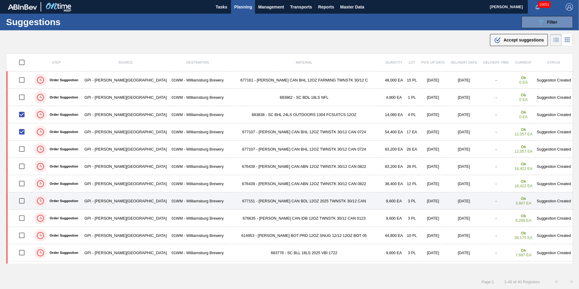
click at [22, 202] on input "checkbox" at bounding box center [21, 201] width 13 height 13
checkbox input "true"
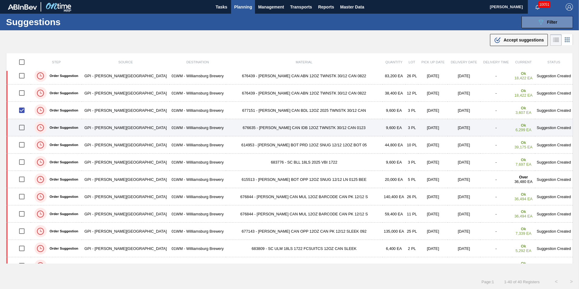
scroll to position [91, 0]
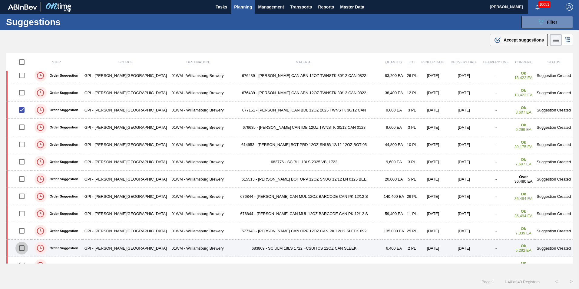
click at [24, 248] on input "checkbox" at bounding box center [21, 248] width 13 height 13
checkbox input "true"
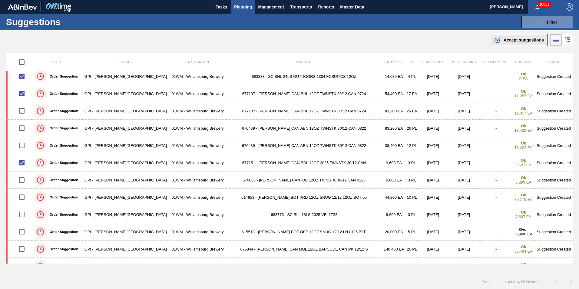
scroll to position [30, 0]
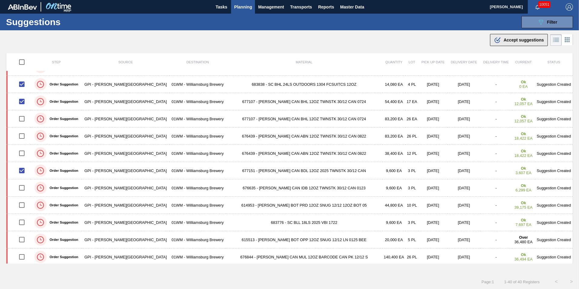
click at [515, 36] on div ".b{fill:var(--color-action-default)} Accept suggestions" at bounding box center [519, 39] width 50 height 7
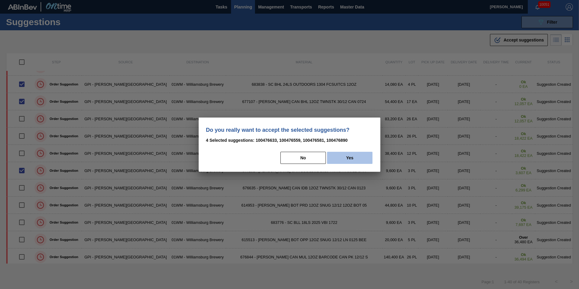
click at [354, 157] on button "Yes" at bounding box center [349, 158] width 45 height 12
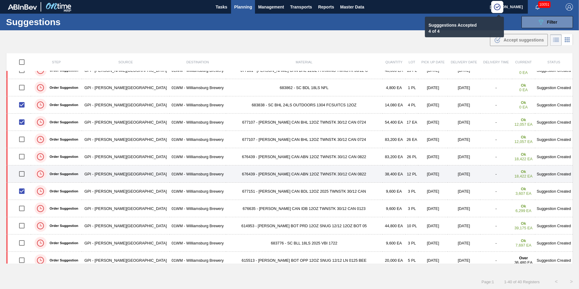
scroll to position [0, 0]
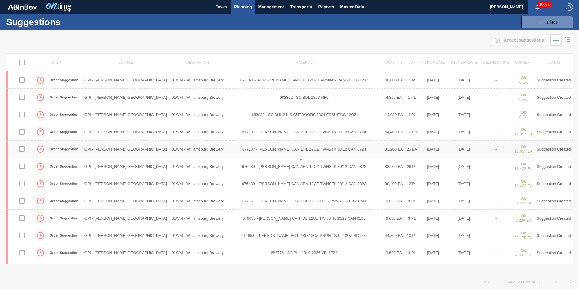
checkbox input "false"
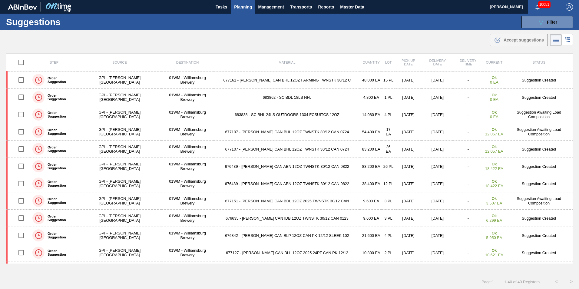
click at [25, 150] on input "checkbox" at bounding box center [21, 149] width 13 height 13
checkbox input "true"
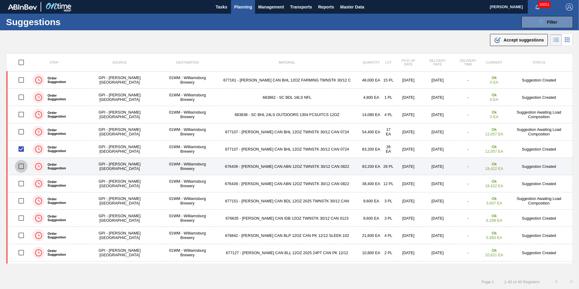
click at [24, 162] on input "checkbox" at bounding box center [21, 166] width 13 height 13
checkbox input "true"
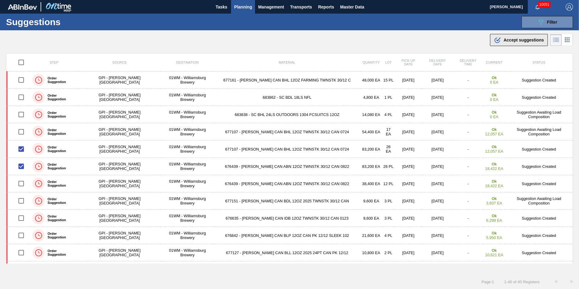
click at [511, 41] on span "Accept suggestions" at bounding box center [524, 40] width 40 height 5
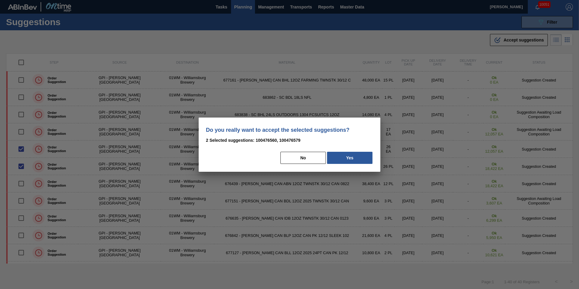
click at [361, 161] on button "Yes" at bounding box center [349, 158] width 45 height 12
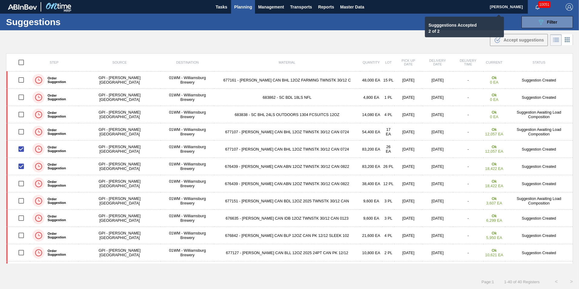
checkbox input "false"
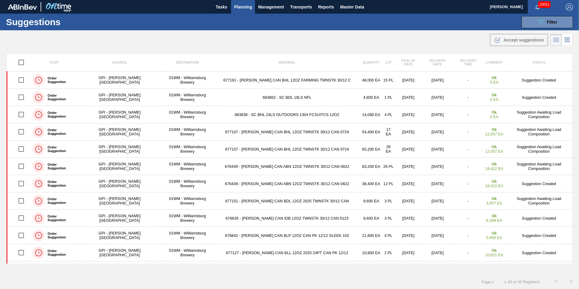
click at [240, 8] on span "Planning" at bounding box center [243, 6] width 18 height 7
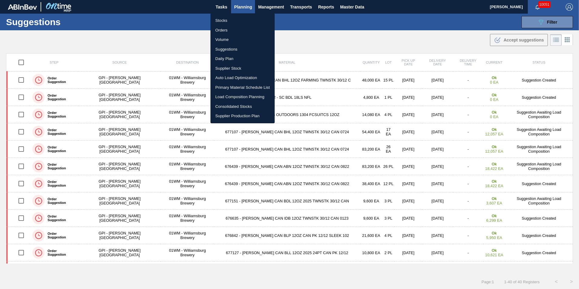
click at [231, 47] on li "Suggestions" at bounding box center [243, 50] width 64 height 10
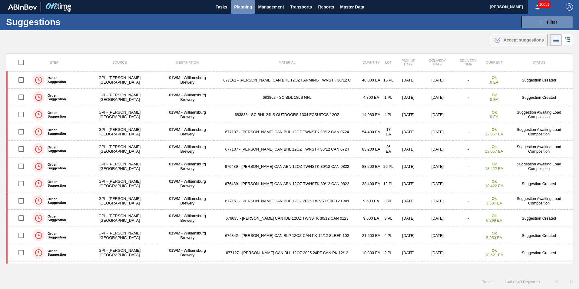
click at [244, 8] on span "Planning" at bounding box center [243, 6] width 18 height 7
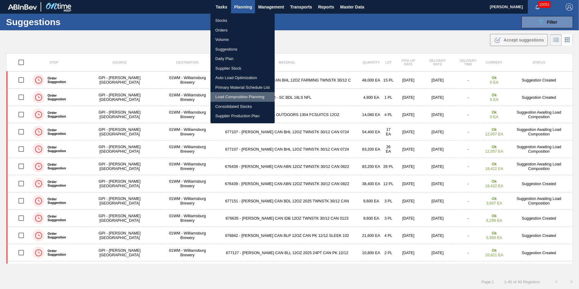
click at [246, 97] on li "Load Composition Planning" at bounding box center [243, 97] width 64 height 10
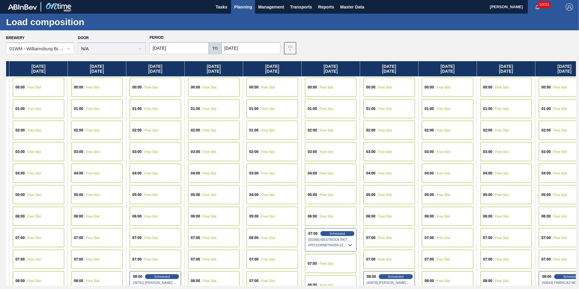
scroll to position [0, 307]
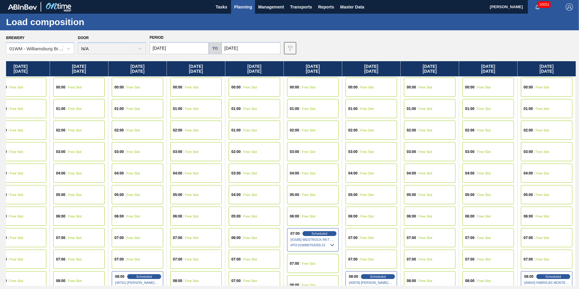
drag, startPoint x: 450, startPoint y: 65, endPoint x: 65, endPoint y: 81, distance: 385.7
click at [65, 81] on div "Monday 08/25/2025 00:00 Free Slot 01:00 Free Slot 02:00 Free Slot 03:00 Free Sl…" at bounding box center [291, 173] width 570 height 224
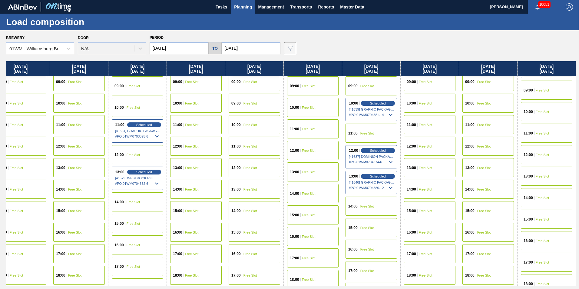
scroll to position [242, 307]
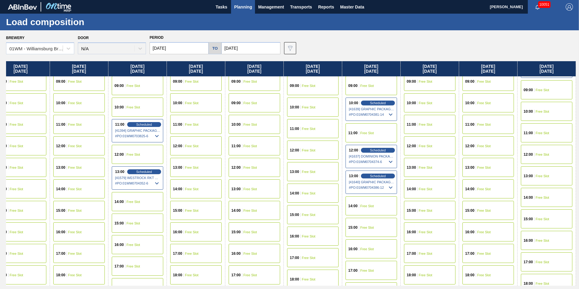
click at [364, 230] on div "15:00 Free Slot" at bounding box center [372, 227] width 52 height 19
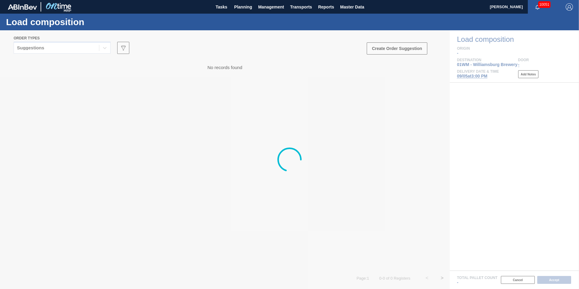
click at [70, 51] on div at bounding box center [289, 159] width 579 height 259
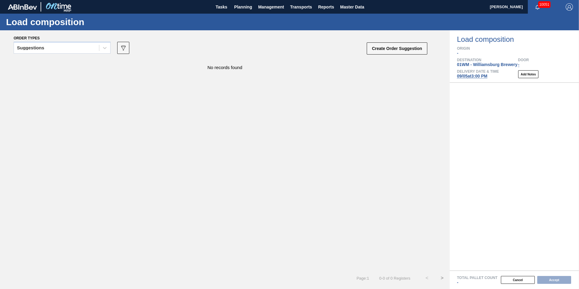
click at [70, 51] on div "Suggestions" at bounding box center [56, 48] width 85 height 9
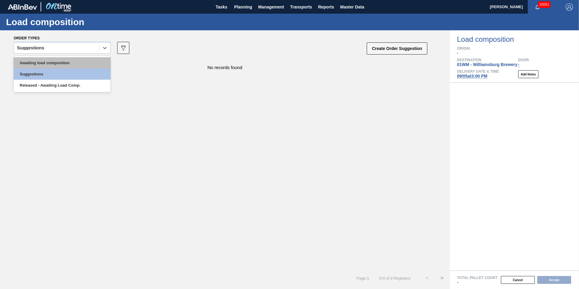
click at [63, 63] on div "Awaiting load composition" at bounding box center [62, 62] width 97 height 11
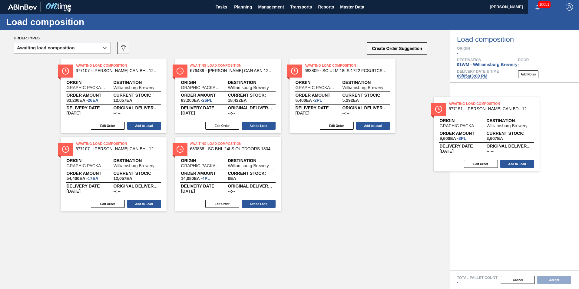
drag, startPoint x: 364, startPoint y: 103, endPoint x: 511, endPoint y: 141, distance: 151.8
click at [511, 141] on div "Order types option Awaiting load composition, selected. Select is focused ,type…" at bounding box center [289, 159] width 579 height 259
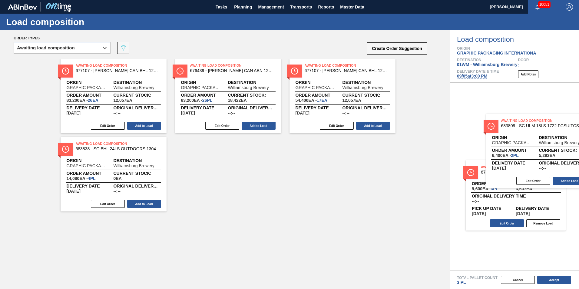
drag, startPoint x: 355, startPoint y: 103, endPoint x: 557, endPoint y: 158, distance: 208.6
click at [557, 158] on div "Order types option Awaiting load composition, selected. Select is focused ,type…" at bounding box center [289, 159] width 579 height 259
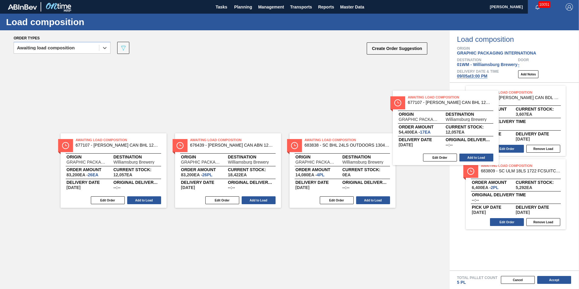
drag, startPoint x: 351, startPoint y: 98, endPoint x: 517, endPoint y: 136, distance: 170.5
click at [517, 137] on div "Order types option Awaiting load composition, selected. Select is focused ,type…" at bounding box center [289, 159] width 579 height 259
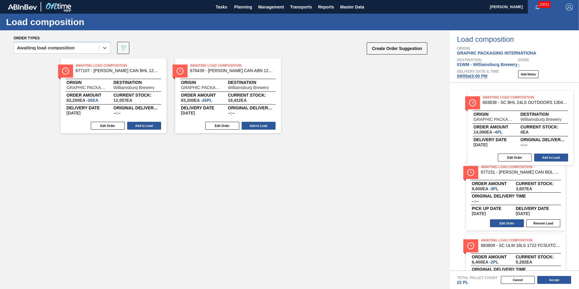
drag, startPoint x: 355, startPoint y: 99, endPoint x: 536, endPoint y: 131, distance: 183.5
click at [536, 131] on div "Order types option Awaiting load composition, selected. Select is focused ,type…" at bounding box center [289, 159] width 579 height 259
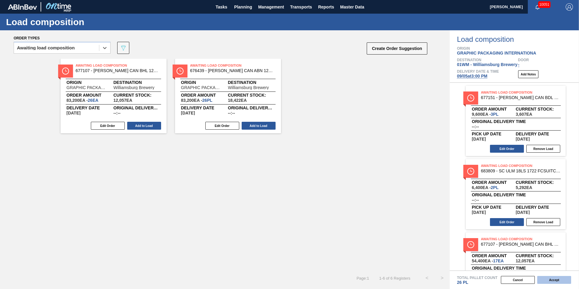
click at [551, 280] on button "Accept" at bounding box center [554, 280] width 34 height 8
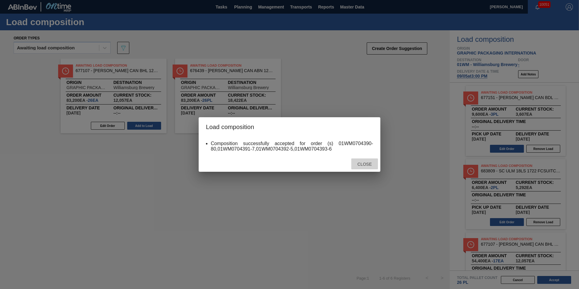
click at [371, 165] on span "Close" at bounding box center [365, 164] width 24 height 5
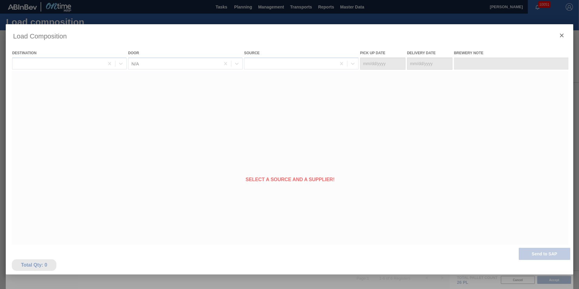
type Date "[DATE]"
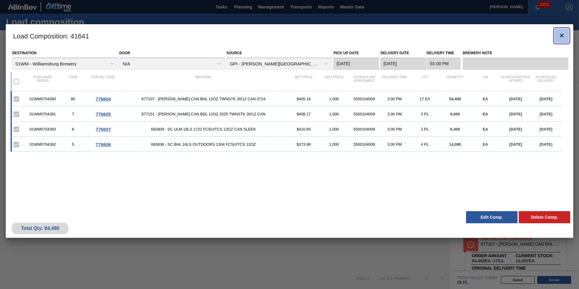
click at [556, 36] on button "botão de ícone" at bounding box center [562, 35] width 15 height 15
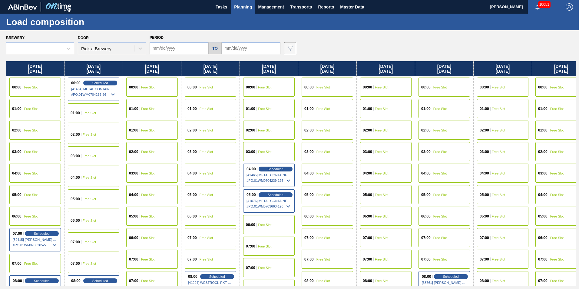
type input "[DATE]"
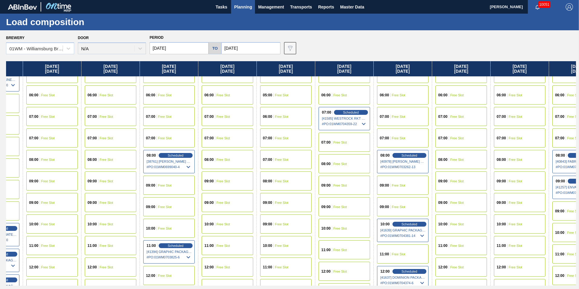
scroll to position [121, 304]
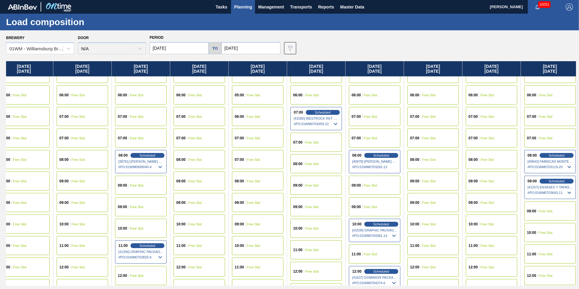
drag, startPoint x: 537, startPoint y: 70, endPoint x: 228, endPoint y: 97, distance: 310.3
click at [228, 97] on div "Monday 08/25/2025 00:00 Free Slot 01:00 Free Slot 02:00 Free Slot 03:00 Free Sl…" at bounding box center [291, 173] width 570 height 224
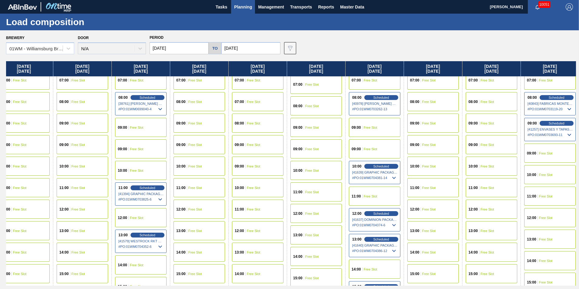
scroll to position [182, 304]
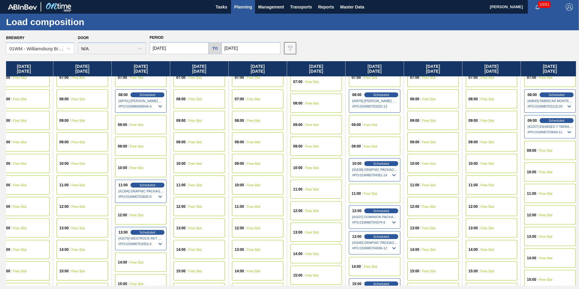
click at [325, 191] on div "11:00 Free Slot" at bounding box center [317, 189] width 52 height 19
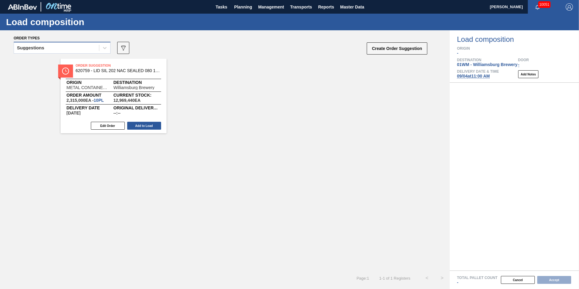
click at [88, 45] on div "Suggestions" at bounding box center [56, 48] width 85 height 9
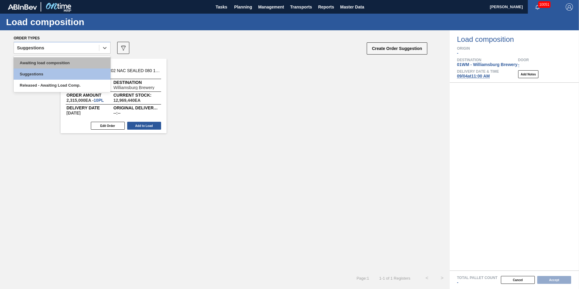
click at [75, 62] on div "Awaiting load composition" at bounding box center [62, 62] width 97 height 11
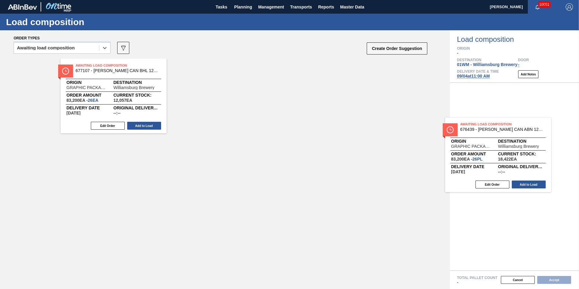
drag, startPoint x: 214, startPoint y: 96, endPoint x: 488, endPoint y: 155, distance: 279.5
click at [488, 155] on div "Order types option Awaiting load composition, selected. Select is focused ,type…" at bounding box center [289, 159] width 579 height 259
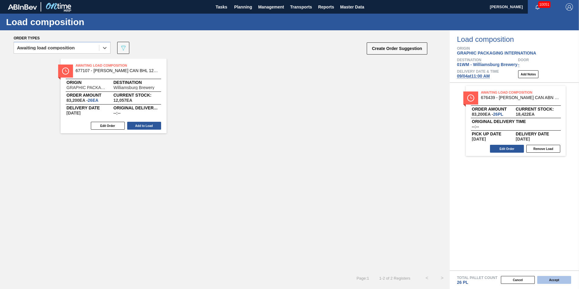
click at [559, 278] on button "Accept" at bounding box center [554, 280] width 34 height 8
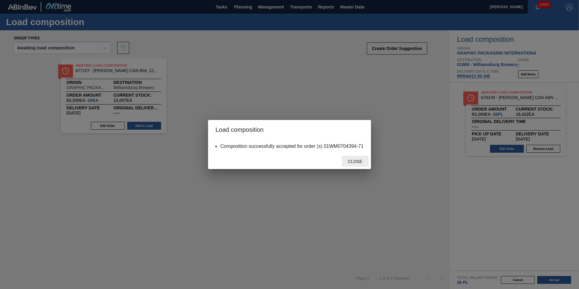
click at [349, 161] on span "Close" at bounding box center [355, 161] width 24 height 5
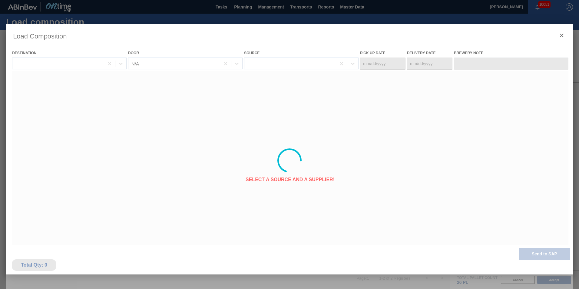
type Date "[DATE]"
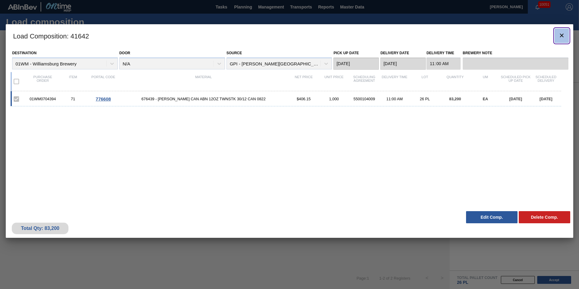
click at [563, 37] on icon "botão de ícone" at bounding box center [561, 35] width 7 height 7
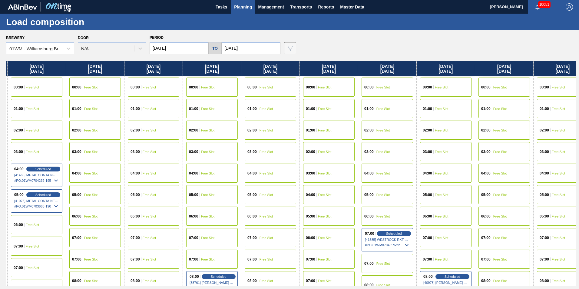
drag, startPoint x: 510, startPoint y: 70, endPoint x: 267, endPoint y: 71, distance: 243.0
click at [267, 71] on div "Monday 08/25/2025 00:00 Free Slot 01:00 Free Slot 02:00 Free Slot 03:00 Free Sl…" at bounding box center [291, 173] width 570 height 224
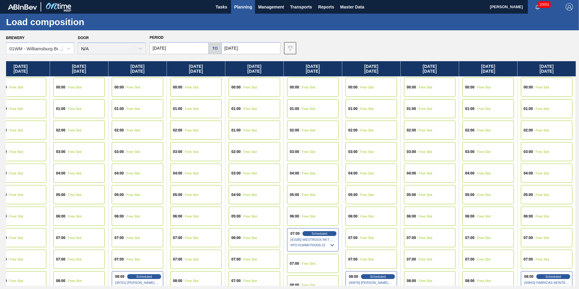
drag, startPoint x: 514, startPoint y: 69, endPoint x: 215, endPoint y: 51, distance: 299.6
click at [215, 51] on div "Brewery 01WM - Williamsburg Brewery Door N/A Period 08/25/2025 to 09/08/2025 Da…" at bounding box center [289, 159] width 579 height 258
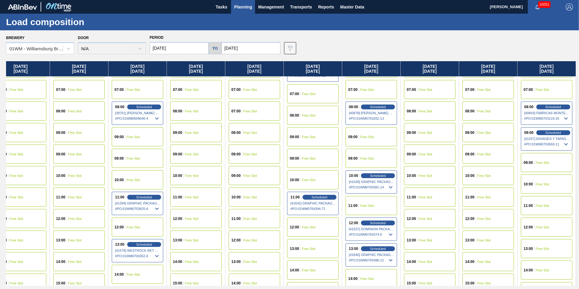
scroll to position [182, 307]
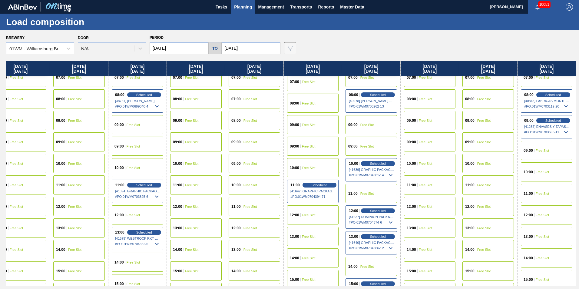
click at [426, 165] on span "Free Slot" at bounding box center [426, 164] width 14 height 4
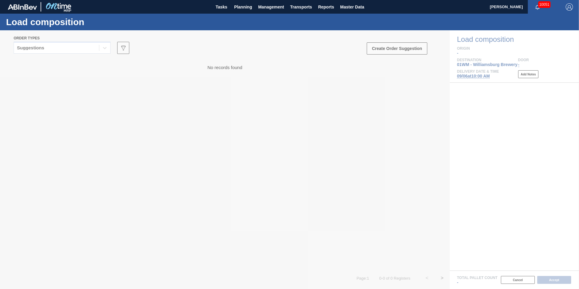
click at [37, 47] on div at bounding box center [289, 159] width 579 height 259
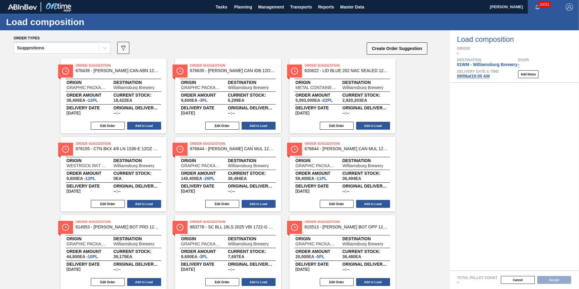
click at [42, 49] on div "Suggestions" at bounding box center [30, 48] width 27 height 4
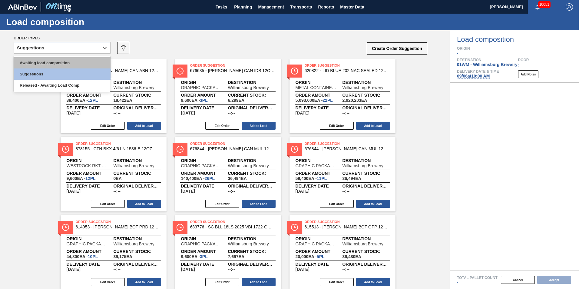
click at [45, 63] on div "Awaiting load composition" at bounding box center [62, 62] width 97 height 11
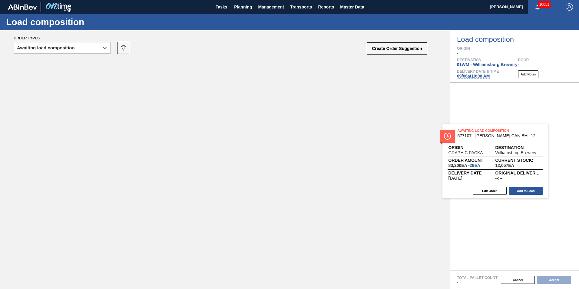
drag, startPoint x: 115, startPoint y: 87, endPoint x: 512, endPoint y: 150, distance: 402.8
click at [511, 150] on div "Order types option Awaiting load composition, selected. Select is focused ,type…" at bounding box center [289, 159] width 579 height 259
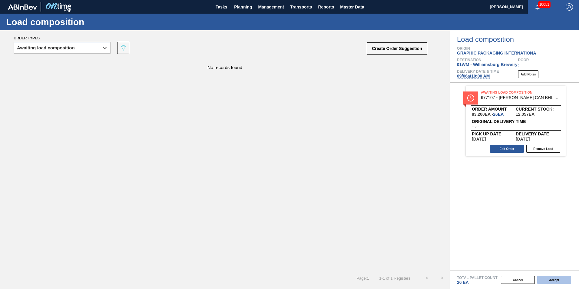
click at [558, 279] on button "Accept" at bounding box center [554, 280] width 34 height 8
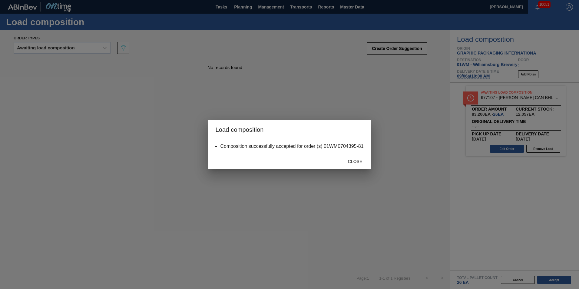
click at [353, 162] on span "Close" at bounding box center [355, 161] width 24 height 5
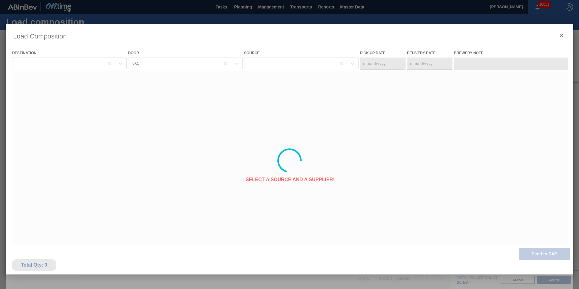
type Date "[DATE]"
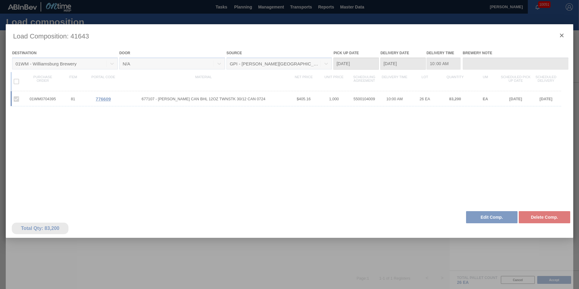
click at [565, 38] on div at bounding box center [290, 160] width 568 height 273
click at [561, 36] on div at bounding box center [290, 160] width 568 height 273
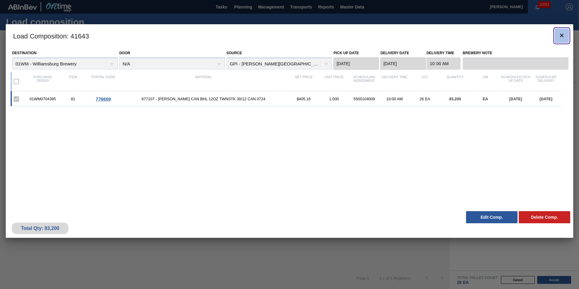
click at [561, 37] on icon "botão de ícone" at bounding box center [561, 35] width 7 height 7
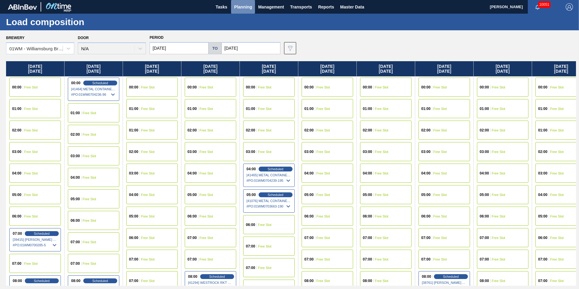
click at [248, 8] on span "Planning" at bounding box center [243, 6] width 18 height 7
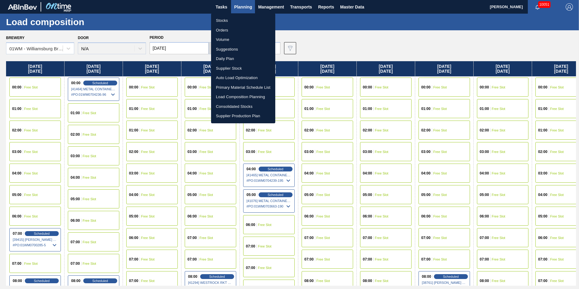
click at [238, 96] on li "Load Composition Planning" at bounding box center [243, 97] width 64 height 10
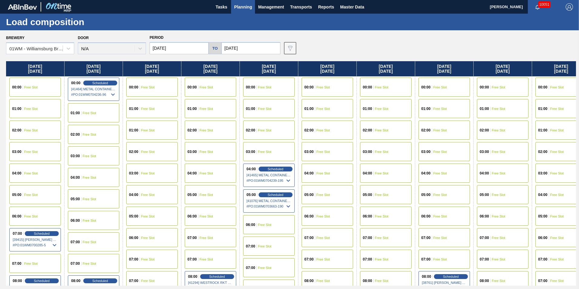
click at [244, 3] on span "Planning" at bounding box center [243, 6] width 18 height 7
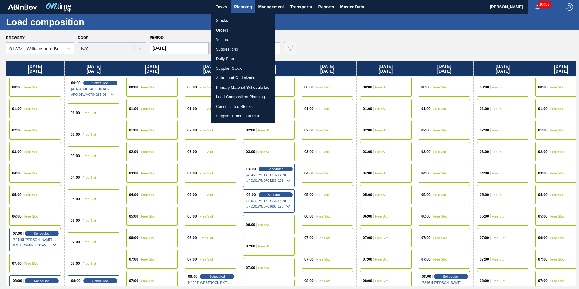
click at [241, 50] on li "Suggestions" at bounding box center [243, 50] width 64 height 10
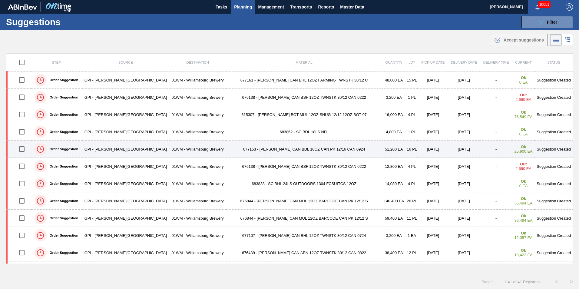
click at [25, 148] on input "checkbox" at bounding box center [21, 149] width 13 height 13
checkbox input "true"
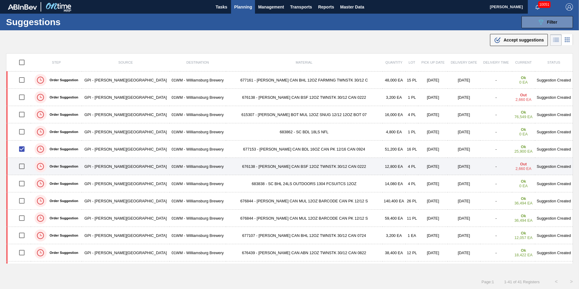
click at [20, 170] on input "checkbox" at bounding box center [21, 166] width 13 height 13
checkbox input "true"
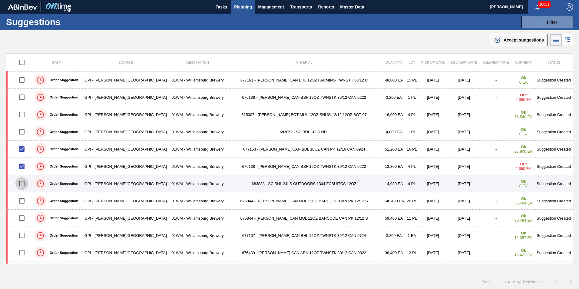
click at [20, 182] on input "checkbox" at bounding box center [21, 183] width 13 height 13
checkbox input "true"
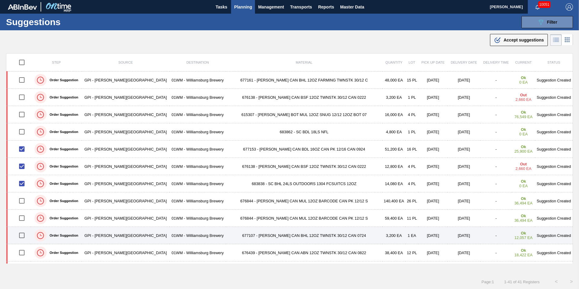
click at [25, 236] on input "checkbox" at bounding box center [21, 235] width 13 height 13
checkbox input "true"
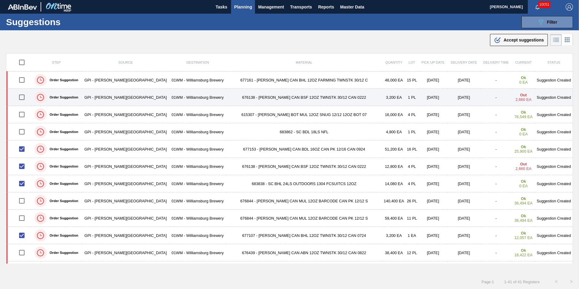
click at [26, 98] on input "checkbox" at bounding box center [21, 97] width 13 height 13
checkbox input "true"
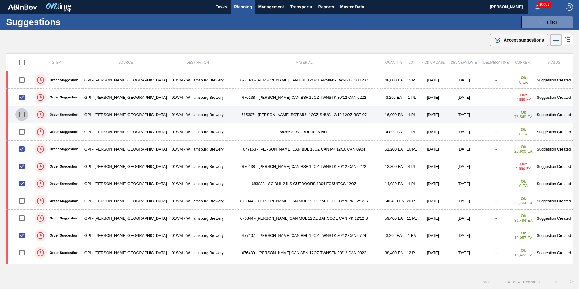
click at [26, 114] on input "checkbox" at bounding box center [21, 114] width 13 height 13
checkbox input "true"
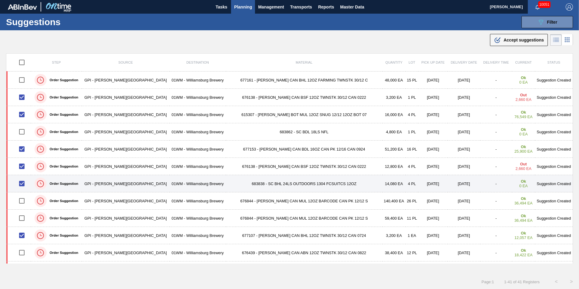
click at [24, 182] on input "checkbox" at bounding box center [21, 183] width 13 height 13
checkbox input "false"
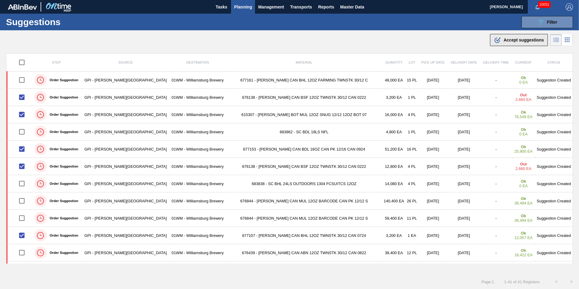
click at [532, 39] on span "Accept suggestions" at bounding box center [524, 40] width 40 height 5
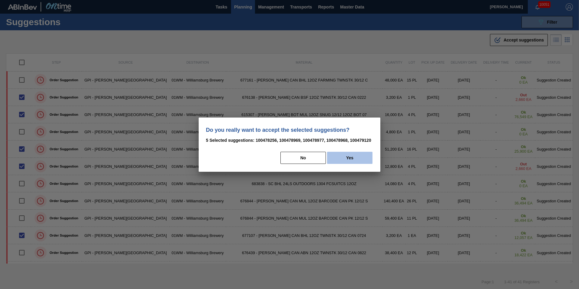
click at [348, 159] on button "Yes" at bounding box center [349, 158] width 45 height 12
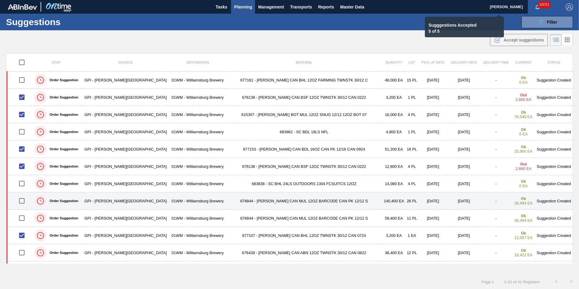
checkbox input "false"
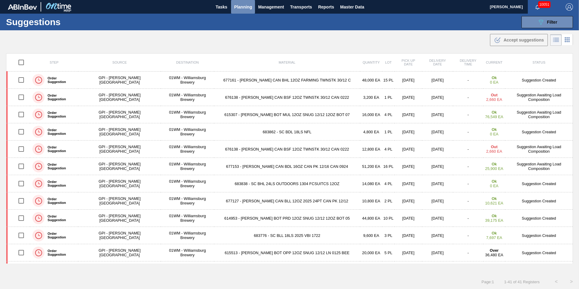
click at [250, 6] on span "Planning" at bounding box center [243, 6] width 18 height 7
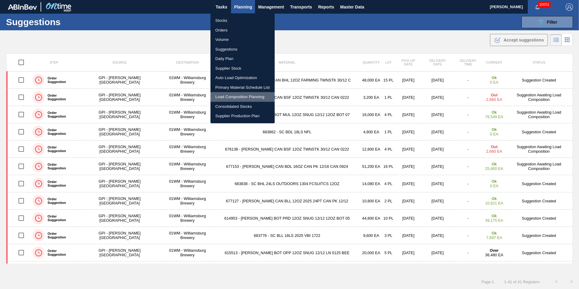
click at [235, 96] on li "Load Composition Planning" at bounding box center [243, 97] width 64 height 10
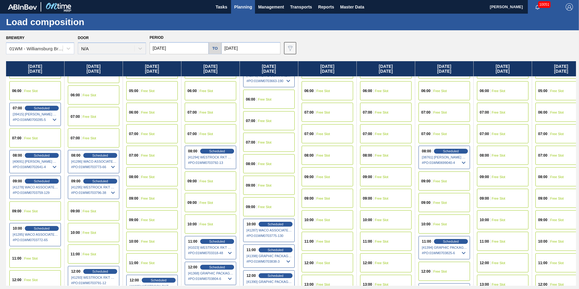
scroll to position [182, 0]
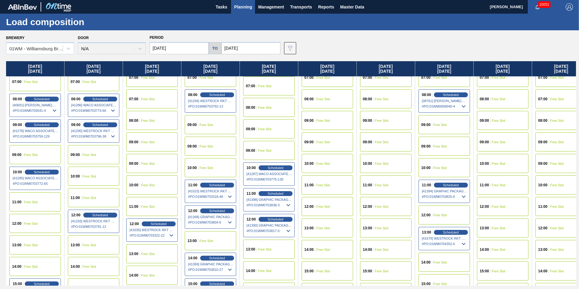
click at [95, 173] on div "10:00 Free Slot" at bounding box center [94, 176] width 52 height 19
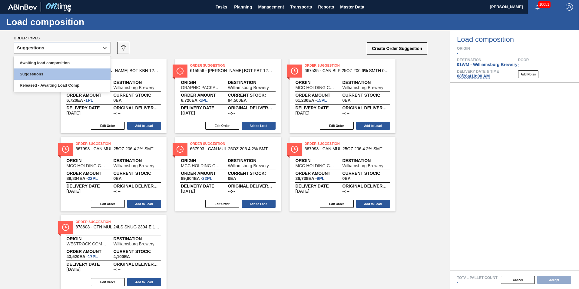
click at [75, 46] on div "Suggestions" at bounding box center [56, 48] width 85 height 9
click at [66, 59] on div "Awaiting load composition" at bounding box center [62, 62] width 97 height 11
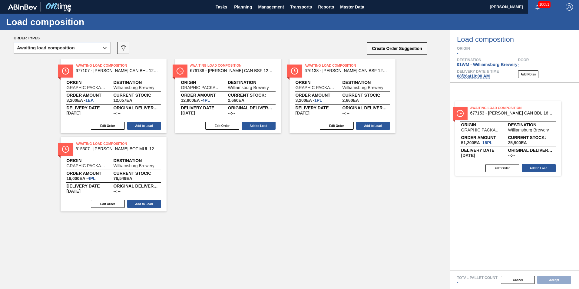
drag, startPoint x: 191, startPoint y: 94, endPoint x: 474, endPoint y: 136, distance: 285.5
click at [474, 136] on div "Order types option Awaiting load composition, selected. Select is focused ,type…" at bounding box center [289, 159] width 579 height 259
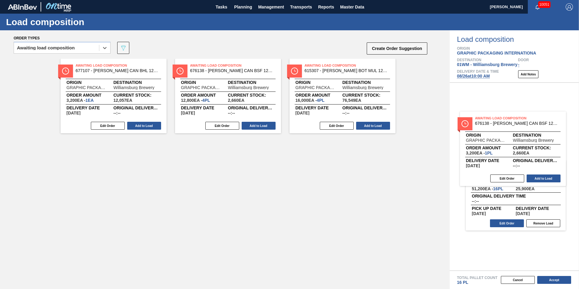
drag, startPoint x: 353, startPoint y: 103, endPoint x: 524, endPoint y: 155, distance: 179.3
click at [534, 157] on div "Order types option Awaiting load composition, selected. Select is focused ,type…" at bounding box center [289, 159] width 579 height 259
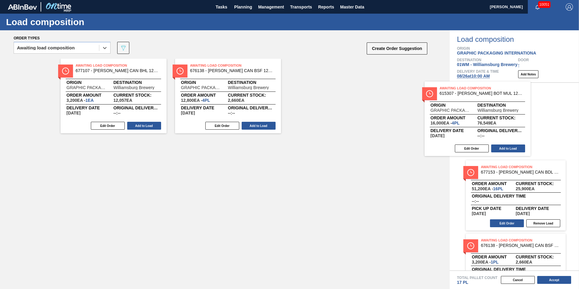
drag, startPoint x: 351, startPoint y: 104, endPoint x: 487, endPoint y: 129, distance: 138.3
click at [490, 129] on div "Order types option Awaiting load composition, selected. Select is focused ,type…" at bounding box center [289, 159] width 579 height 259
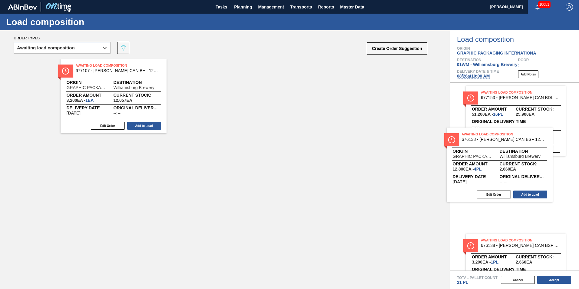
drag, startPoint x: 228, startPoint y: 77, endPoint x: 507, endPoint y: 148, distance: 288.7
click at [507, 148] on div "Order types option Awaiting load composition, selected. Select is focused ,type…" at bounding box center [289, 159] width 579 height 259
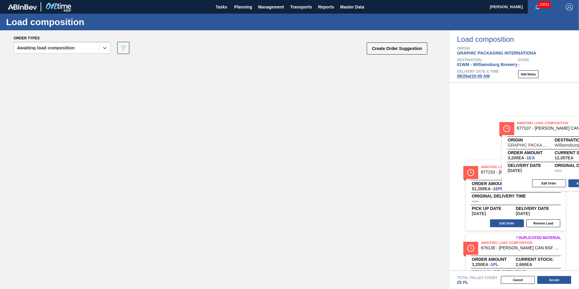
drag, startPoint x: 108, startPoint y: 83, endPoint x: 555, endPoint y: 140, distance: 450.8
click at [555, 140] on div "Order types option Awaiting load composition, selected. Select is focused ,type…" at bounding box center [289, 159] width 579 height 259
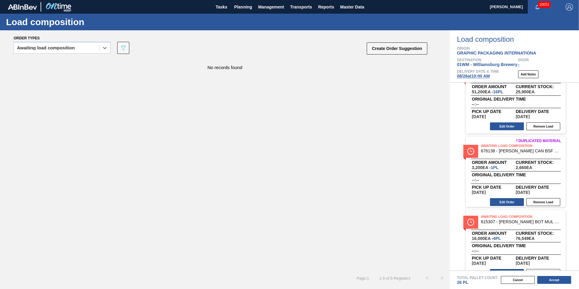
scroll to position [61, 0]
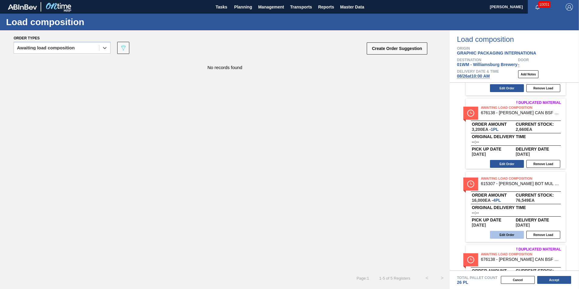
click at [515, 234] on button "Edit Order" at bounding box center [507, 235] width 34 height 8
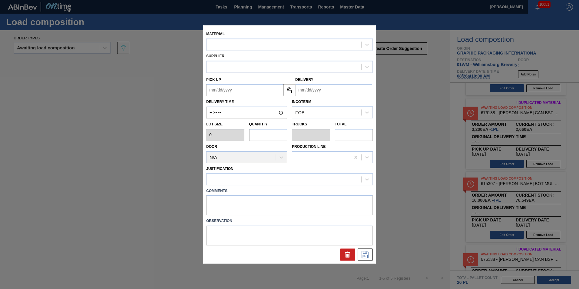
type input "4,000"
type input "4"
type input "0.154"
type input "16,000"
type up "[DATE]"
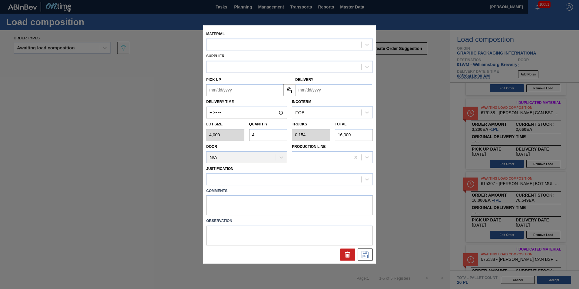
type input "[DATE]"
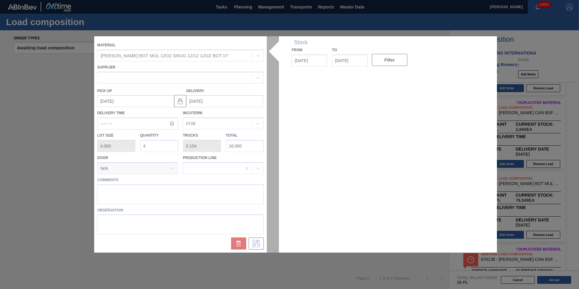
click at [180, 189] on div at bounding box center [289, 144] width 391 height 216
click at [129, 195] on div at bounding box center [289, 144] width 391 height 216
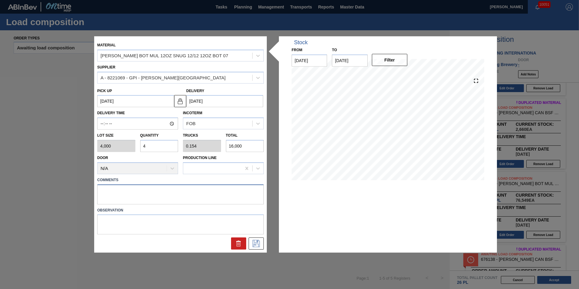
click at [127, 195] on textarea at bounding box center [180, 194] width 167 height 20
type textarea "T-4P BOT"
click at [258, 241] on icon at bounding box center [256, 243] width 10 height 7
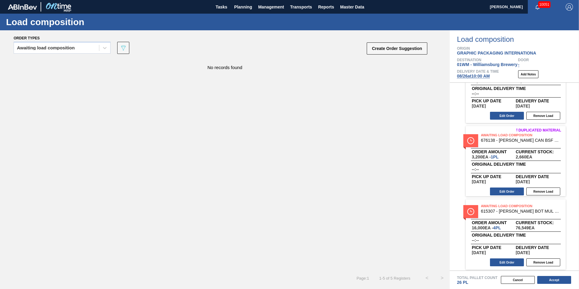
scroll to position [0, 0]
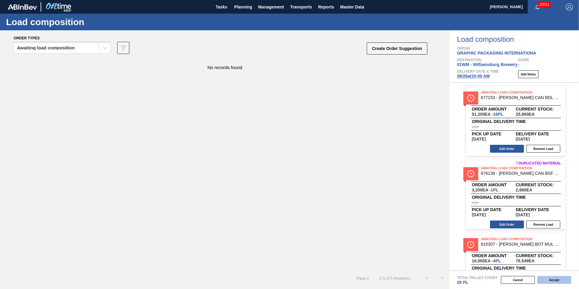
click at [554, 283] on button "Accept" at bounding box center [554, 280] width 34 height 8
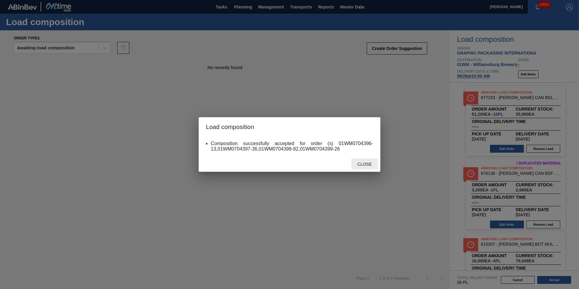
click at [362, 162] on span "Close" at bounding box center [365, 164] width 24 height 5
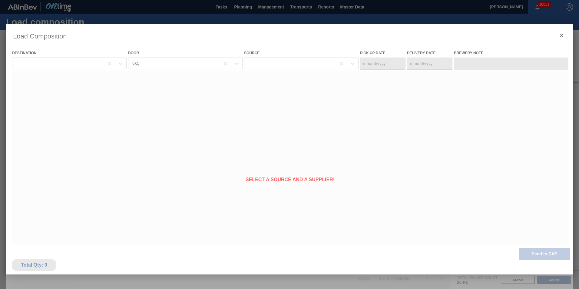
type Date "[DATE]"
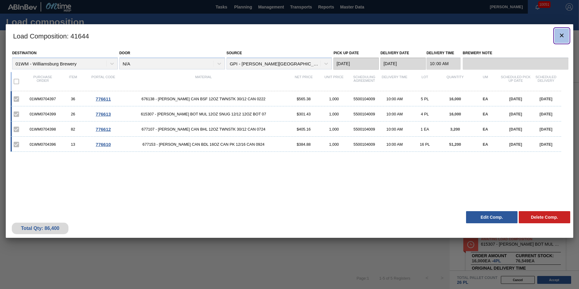
click at [566, 36] on button "botão de ícone" at bounding box center [562, 35] width 15 height 15
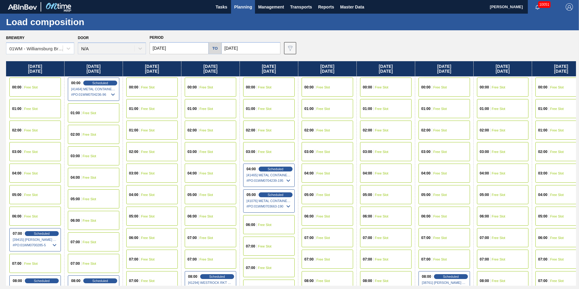
click at [241, 11] on button "Planning" at bounding box center [243, 7] width 24 height 14
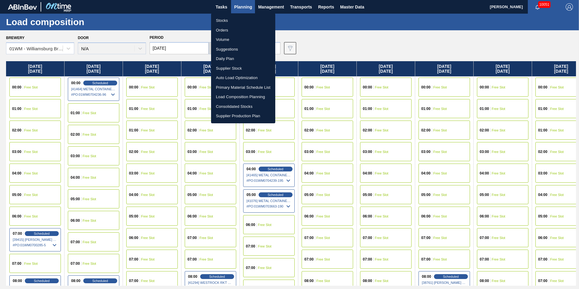
click at [236, 97] on li "Load Composition Planning" at bounding box center [243, 97] width 64 height 10
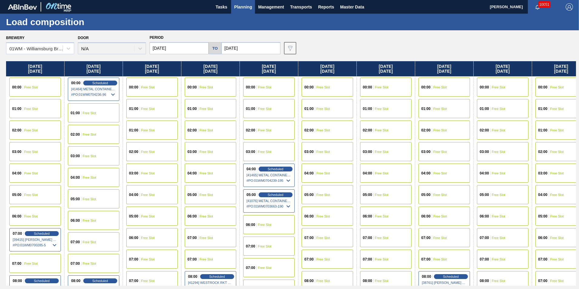
click at [244, 17] on div "Load composition" at bounding box center [289, 22] width 579 height 17
click at [244, 6] on span "Planning" at bounding box center [243, 6] width 18 height 7
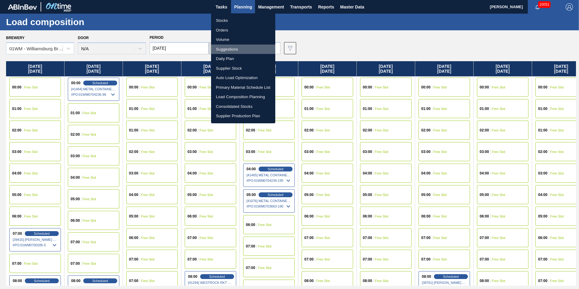
click at [241, 49] on li "Suggestions" at bounding box center [243, 50] width 64 height 10
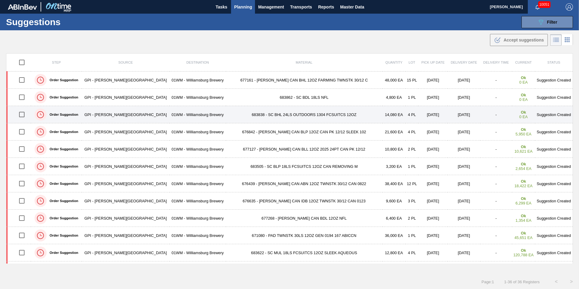
click at [21, 114] on input "checkbox" at bounding box center [21, 114] width 13 height 13
checkbox input "true"
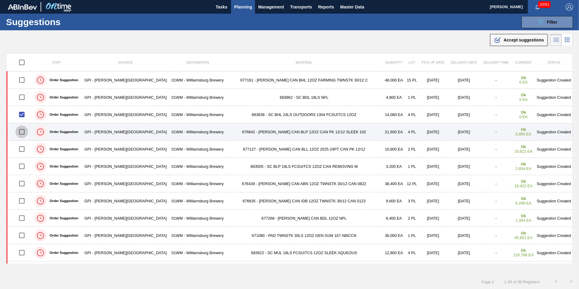
click at [28, 126] on input "checkbox" at bounding box center [21, 131] width 13 height 13
checkbox input "true"
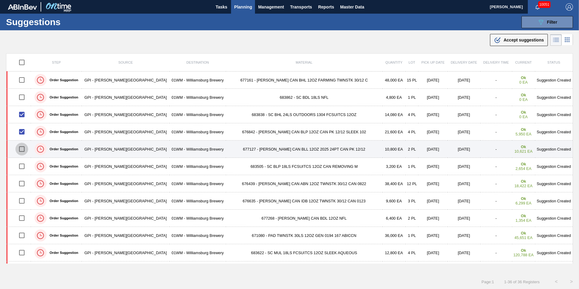
click at [25, 147] on input "checkbox" at bounding box center [21, 149] width 13 height 13
checkbox input "true"
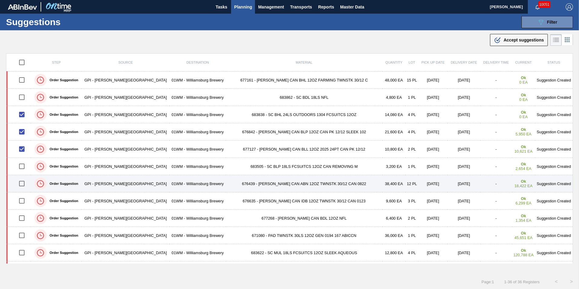
click at [25, 185] on input "checkbox" at bounding box center [21, 183] width 13 height 13
checkbox input "true"
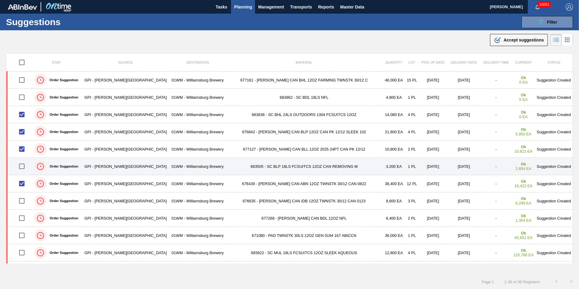
click at [25, 165] on input "checkbox" at bounding box center [21, 166] width 13 height 13
checkbox input "true"
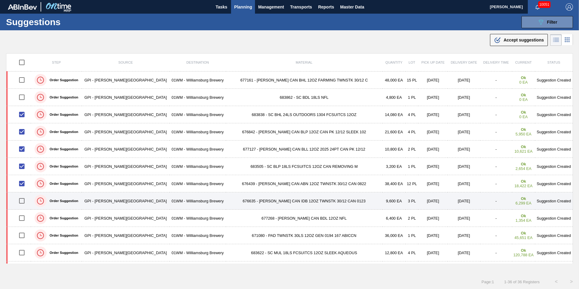
click at [22, 203] on input "checkbox" at bounding box center [21, 201] width 13 height 13
checkbox input "true"
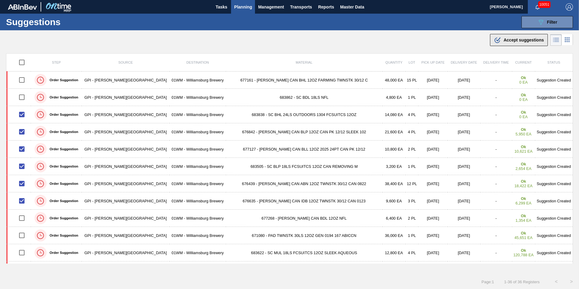
click at [507, 37] on div ".b{fill:var(--color-action-default)} Accept suggestions" at bounding box center [519, 39] width 50 height 7
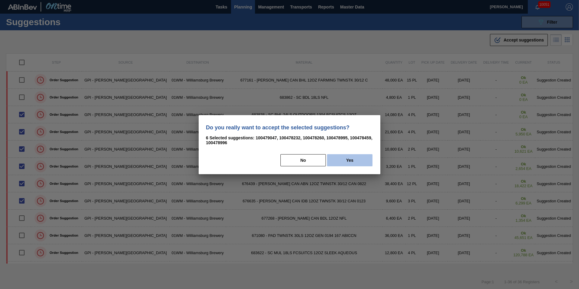
click at [355, 159] on button "Yes" at bounding box center [349, 160] width 45 height 12
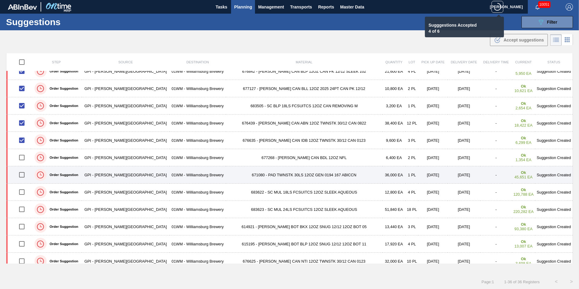
scroll to position [91, 0]
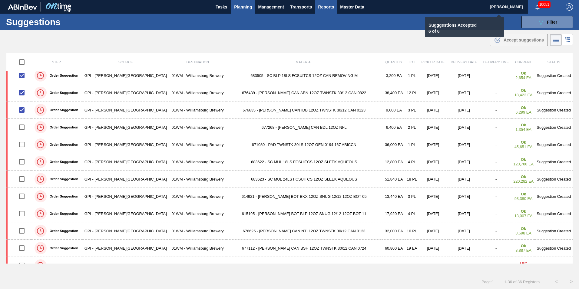
checkbox input "false"
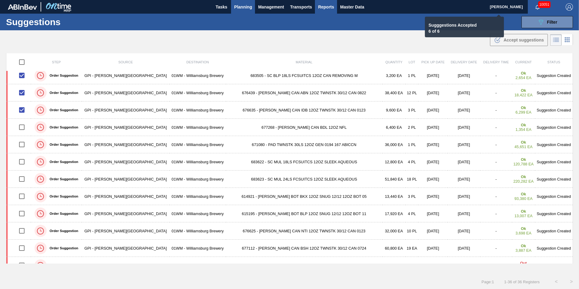
checkbox input "false"
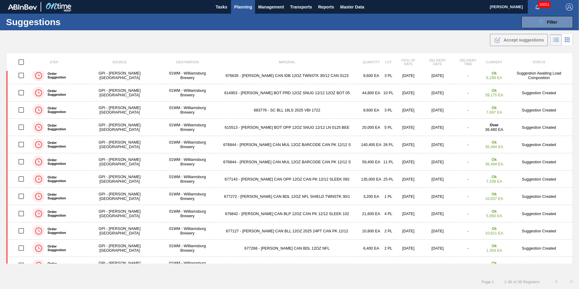
scroll to position [56, 0]
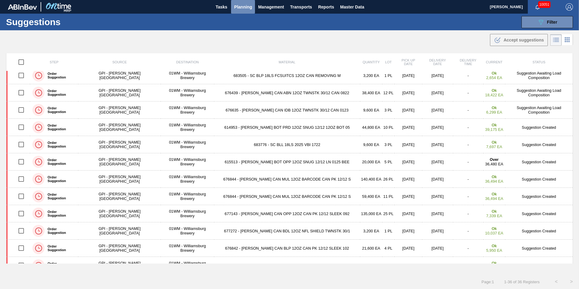
click at [249, 8] on span "Planning" at bounding box center [243, 6] width 18 height 7
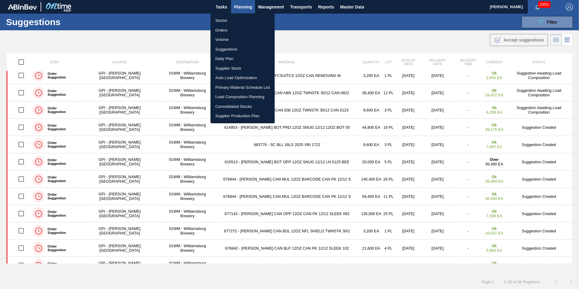
click at [241, 96] on li "Load Composition Planning" at bounding box center [243, 97] width 64 height 10
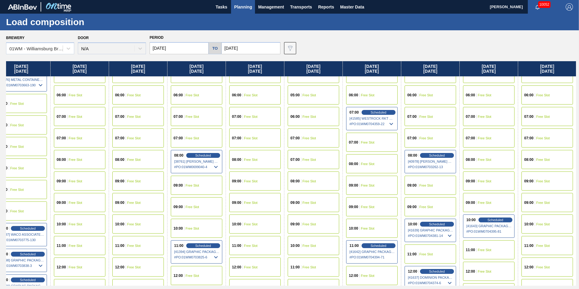
scroll to position [121, 255]
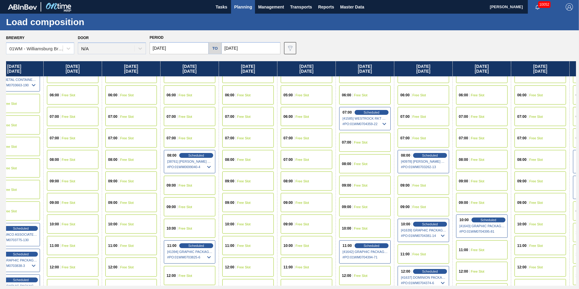
drag, startPoint x: 445, startPoint y: 64, endPoint x: 184, endPoint y: 64, distance: 261.2
click at [184, 64] on div "Monday 08/25/2025 00:00 Free Slot 01:00 Free Slot 02:00 Free Slot 03:00 Free Sl…" at bounding box center [291, 173] width 570 height 224
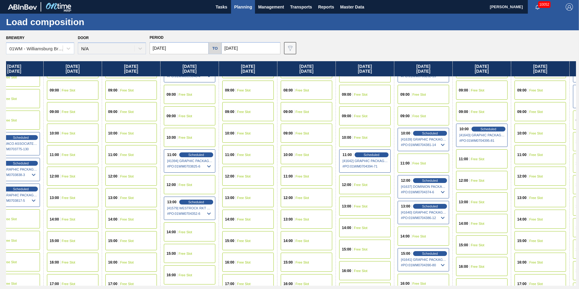
scroll to position [273, 255]
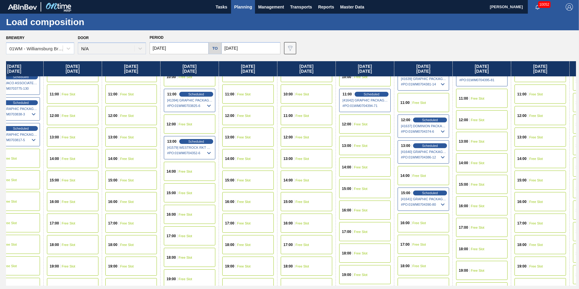
click at [200, 172] on div "14:00 Free Slot" at bounding box center [190, 171] width 52 height 19
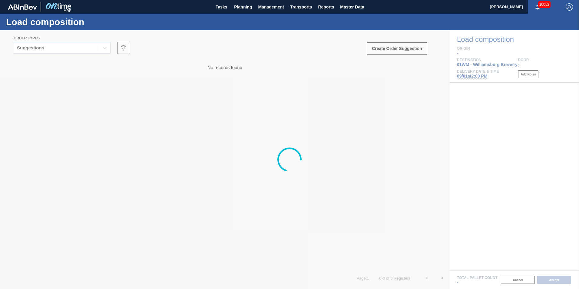
click at [37, 51] on div at bounding box center [289, 159] width 579 height 259
click at [42, 50] on div at bounding box center [289, 159] width 579 height 259
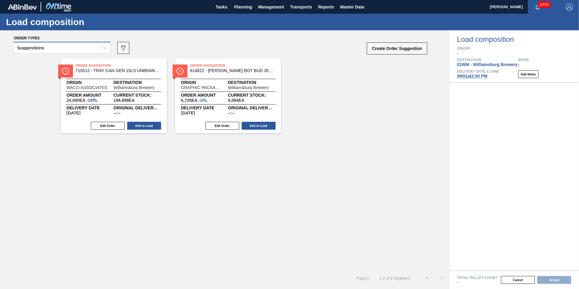
click at [47, 49] on div "Suggestions" at bounding box center [56, 48] width 85 height 9
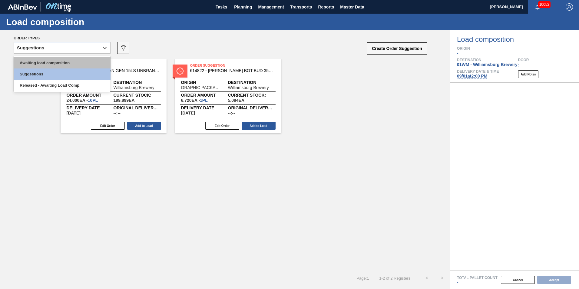
click at [52, 62] on div "Awaiting load composition" at bounding box center [62, 62] width 97 height 11
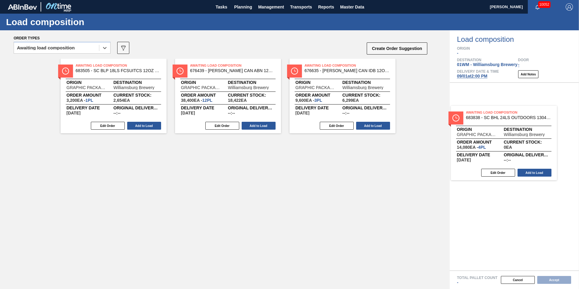
drag, startPoint x: 104, startPoint y: 167, endPoint x: 495, endPoint y: 129, distance: 393.0
click at [503, 128] on div "Order types option Awaiting load composition, selected. Select is focused ,type…" at bounding box center [289, 159] width 579 height 259
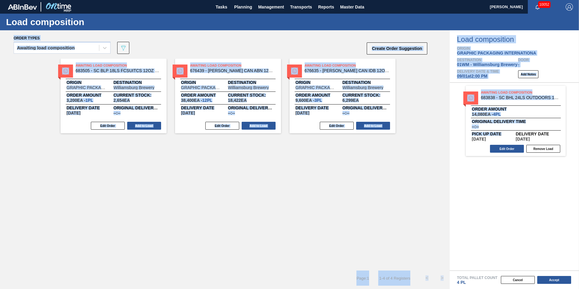
drag, startPoint x: 321, startPoint y: 98, endPoint x: 501, endPoint y: 142, distance: 185.4
click at [395, 205] on div "Awaiting Load Composition 683505 - SC BLP 18LS FCSUITCS 12OZ CAN REMOVING M Ori…" at bounding box center [225, 165] width 450 height 212
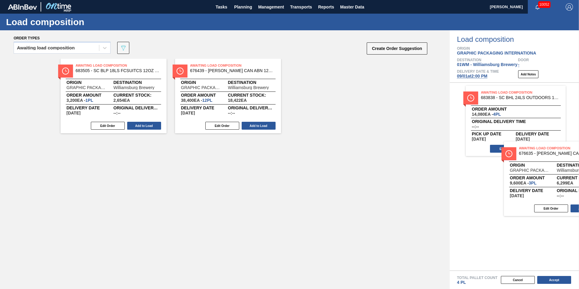
drag, startPoint x: 341, startPoint y: 88, endPoint x: 557, endPoint y: 171, distance: 231.8
click at [557, 171] on div "Order types Awaiting load composition 089F7B8B-B2A5-4AFE-B5C0-19BA573D28AC Crea…" at bounding box center [289, 159] width 579 height 259
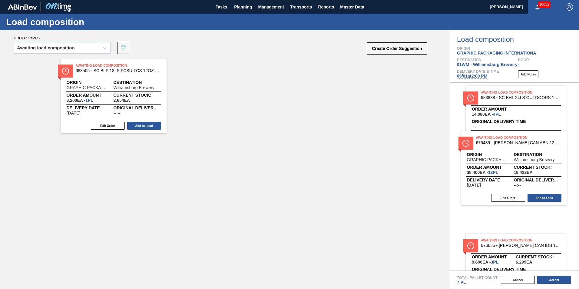
drag, startPoint x: 207, startPoint y: 68, endPoint x: 482, endPoint y: 135, distance: 282.9
click at [502, 144] on div "Order types Awaiting load composition 089F7B8B-B2A5-4AFE-B5C0-19BA573D28AC Crea…" at bounding box center [289, 159] width 579 height 259
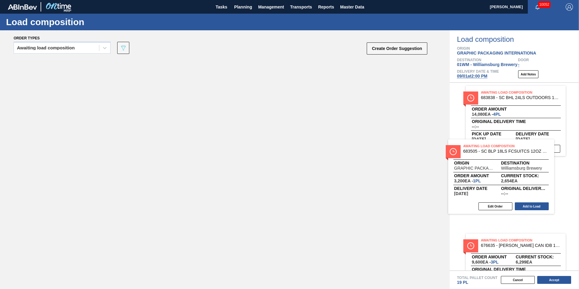
drag, startPoint x: 132, startPoint y: 81, endPoint x: 547, endPoint y: 165, distance: 423.8
click at [547, 166] on div "Order types Awaiting load composition 089F7B8B-B2A5-4AFE-B5C0-19BA573D28AC Crea…" at bounding box center [289, 159] width 579 height 259
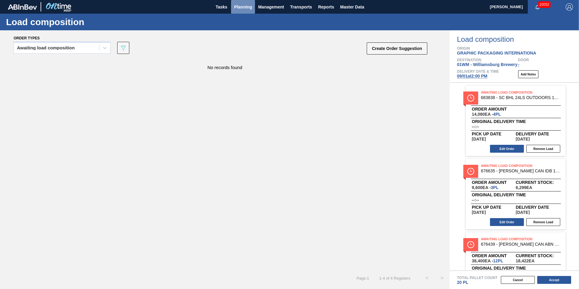
click at [241, 5] on span "Planning" at bounding box center [243, 6] width 18 height 7
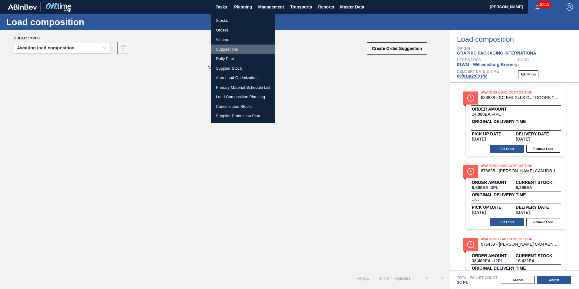
click at [237, 49] on li "Suggestions" at bounding box center [243, 50] width 64 height 10
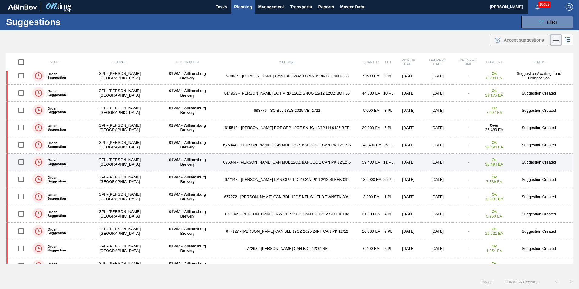
scroll to position [91, 0]
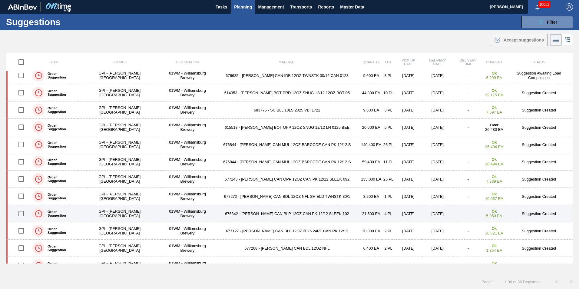
click at [26, 213] on input "checkbox" at bounding box center [21, 213] width 13 height 13
checkbox input "true"
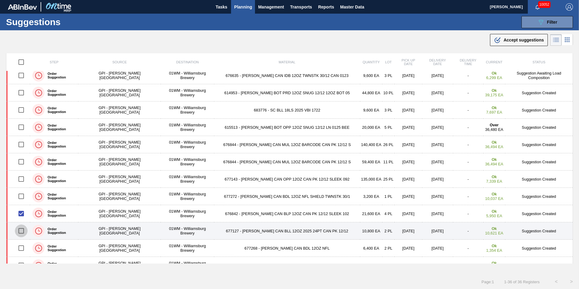
click at [26, 229] on input "checkbox" at bounding box center [21, 230] width 13 height 13
checkbox input "true"
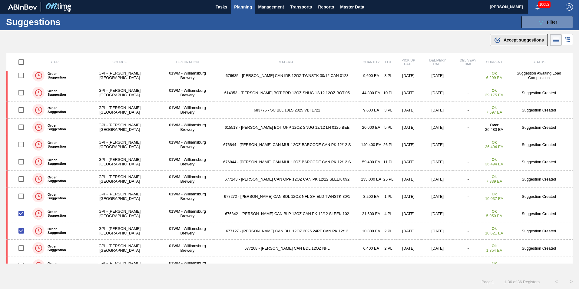
click at [506, 36] on button ".b{fill:var(--color-action-default)} Accept suggestions" at bounding box center [519, 40] width 58 height 12
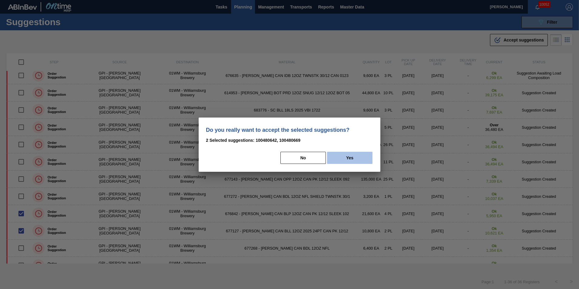
click at [344, 159] on button "Yes" at bounding box center [349, 158] width 45 height 12
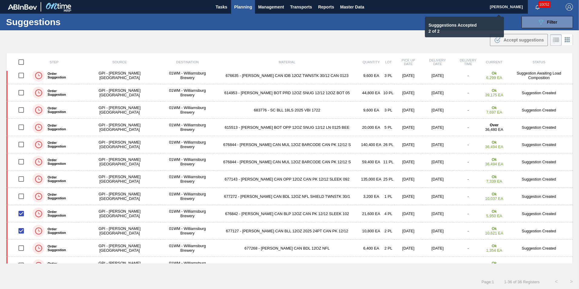
checkbox input "false"
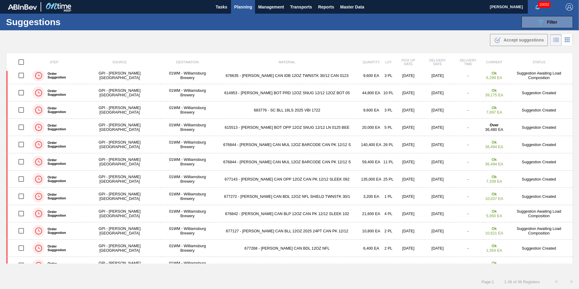
click at [248, 7] on span "Planning" at bounding box center [243, 6] width 18 height 7
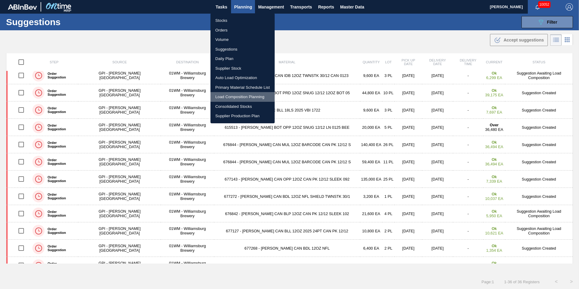
click at [245, 95] on li "Load Composition Planning" at bounding box center [243, 97] width 64 height 10
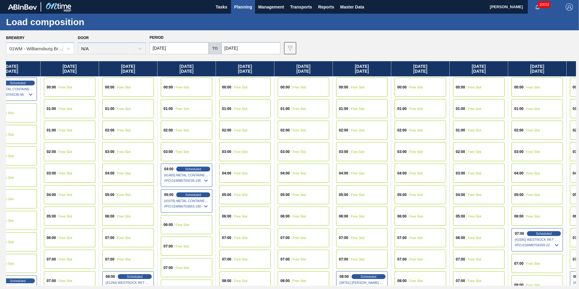
scroll to position [0, 133]
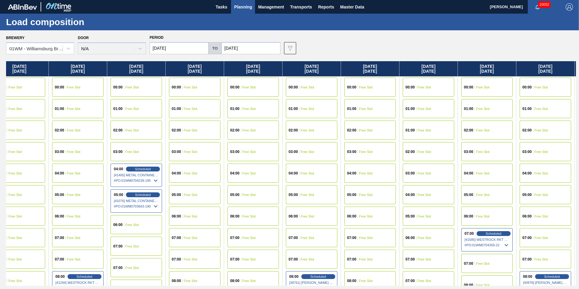
drag, startPoint x: 441, startPoint y: 74, endPoint x: 305, endPoint y: 78, distance: 136.1
click at [305, 78] on div "Monday 08/25/2025 00:00 Free Slot 01:00 Free Slot 02:00 Free Slot 03:00 Free Sl…" at bounding box center [291, 173] width 570 height 224
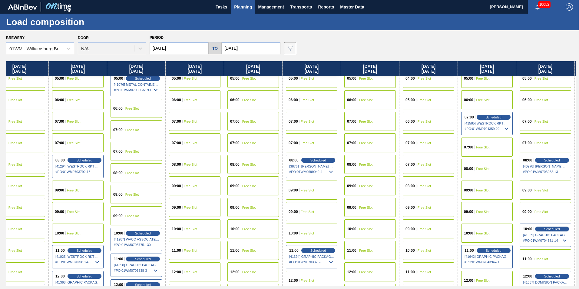
scroll to position [121, 133]
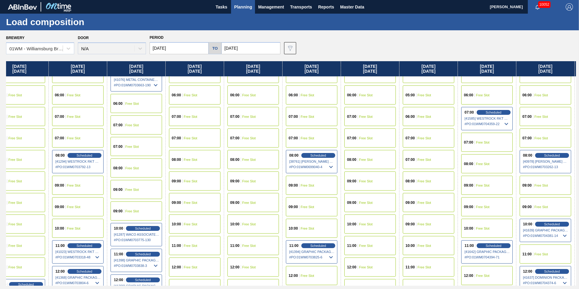
click at [311, 208] on span "Free Slot" at bounding box center [308, 207] width 14 height 4
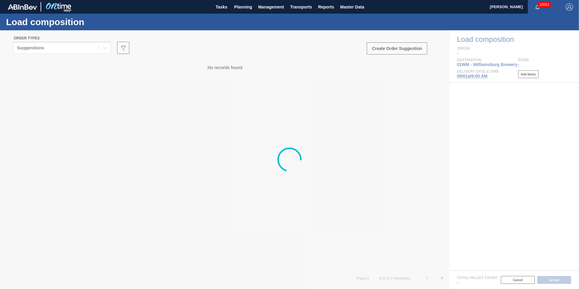
click at [80, 51] on div at bounding box center [289, 159] width 579 height 259
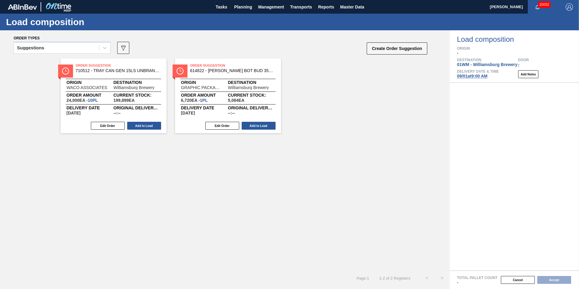
click at [80, 51] on div "Suggestions" at bounding box center [56, 48] width 85 height 9
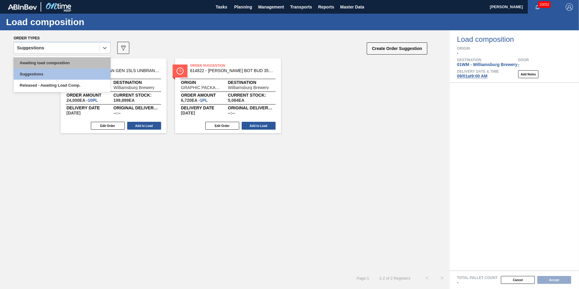
click at [74, 63] on div "Awaiting load composition" at bounding box center [62, 62] width 97 height 11
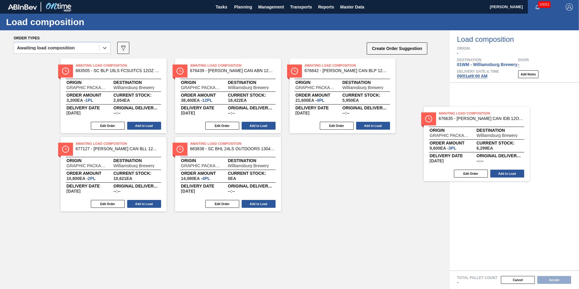
drag, startPoint x: 385, startPoint y: 115, endPoint x: 525, endPoint y: 159, distance: 147.3
click at [525, 159] on div "Order types option Awaiting load composition, selected. Select is focused ,type…" at bounding box center [289, 159] width 579 height 259
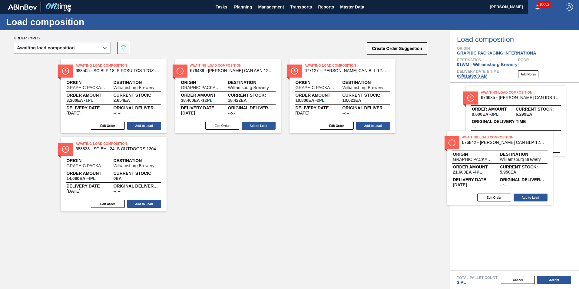
drag, startPoint x: 369, startPoint y: 99, endPoint x: 533, endPoint y: 172, distance: 179.5
click at [533, 172] on div "Order types option Awaiting load composition, selected. Select is focused ,type…" at bounding box center [289, 159] width 579 height 259
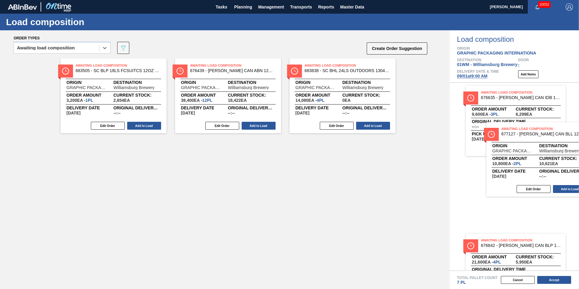
drag, startPoint x: 340, startPoint y: 89, endPoint x: 539, endPoint y: 153, distance: 209.3
click at [539, 153] on div "Order types option Awaiting load composition, selected. Select is focused ,type…" at bounding box center [289, 159] width 579 height 259
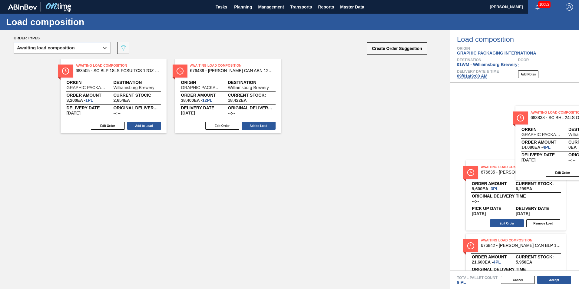
drag, startPoint x: 312, startPoint y: 93, endPoint x: 540, endPoint y: 140, distance: 233.2
click at [540, 140] on div "Order types option Awaiting load composition, selected. Select is focused ,type…" at bounding box center [289, 159] width 579 height 259
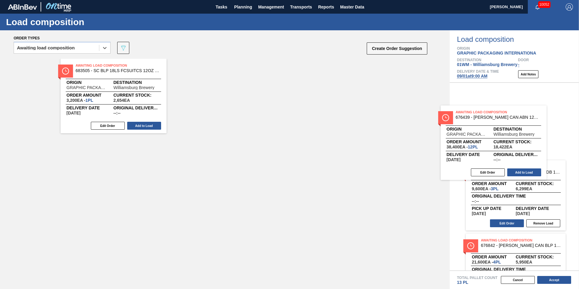
drag, startPoint x: 258, startPoint y: 84, endPoint x: 506, endPoint y: 121, distance: 250.7
click at [506, 121] on div "Order types option Awaiting load composition, selected. Select is focused ,type…" at bounding box center [289, 159] width 579 height 259
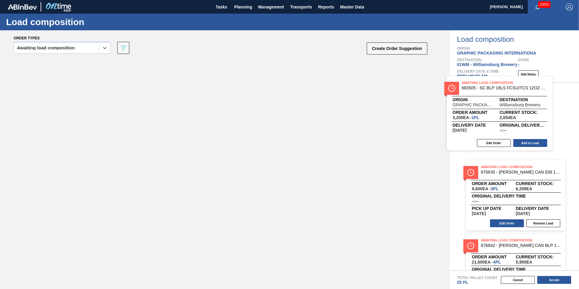
drag, startPoint x: 222, startPoint y: 97, endPoint x: 574, endPoint y: 102, distance: 351.2
click at [574, 102] on div "Order types option Awaiting load composition, selected. Select is focused ,type…" at bounding box center [289, 159] width 579 height 259
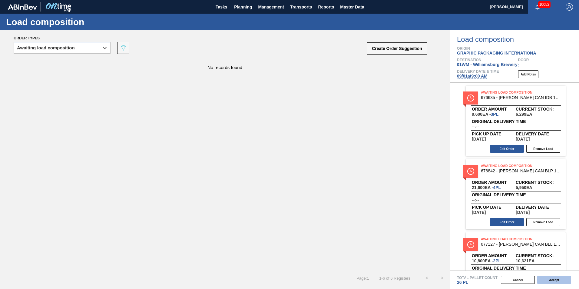
click at [559, 278] on button "Accept" at bounding box center [554, 280] width 34 height 8
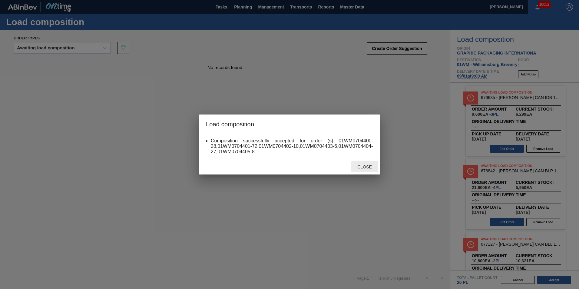
click at [356, 170] on div "Close" at bounding box center [364, 166] width 27 height 11
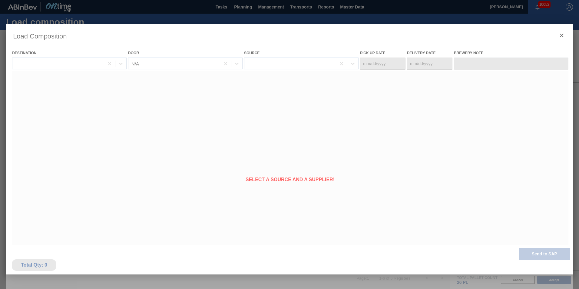
type Date "[DATE]"
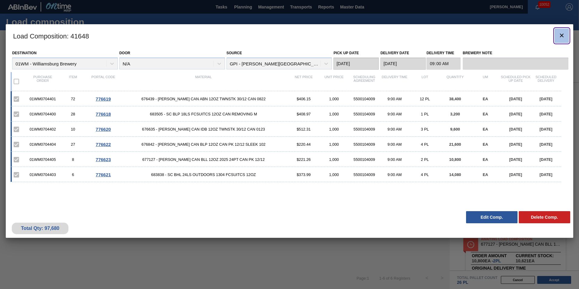
click at [559, 37] on icon "botão de ícone" at bounding box center [561, 35] width 7 height 7
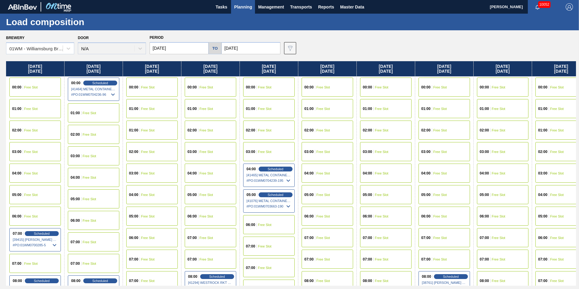
click at [241, 5] on span "Planning" at bounding box center [243, 6] width 18 height 7
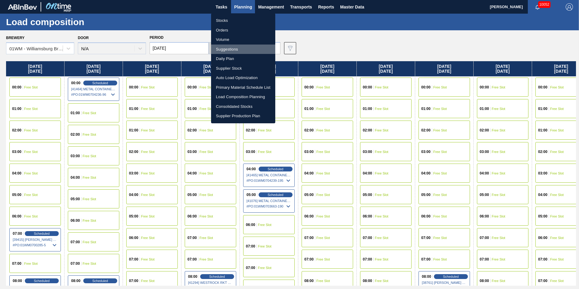
click at [239, 47] on li "Suggestions" at bounding box center [243, 50] width 64 height 10
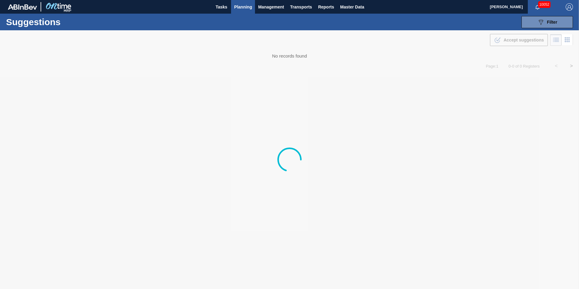
click at [342, 41] on div at bounding box center [289, 159] width 579 height 259
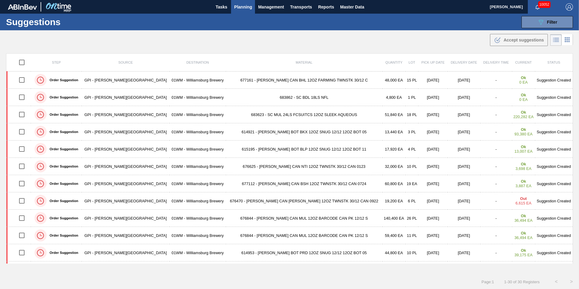
click at [291, 40] on div ".b{fill:var(--color-action-default)} Accept suggestions" at bounding box center [289, 38] width 579 height 17
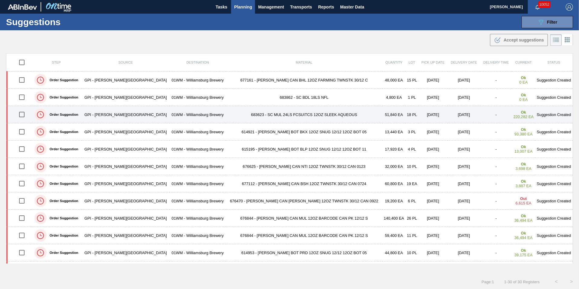
click at [284, 115] on td "683623 - SC MUL 24LS FCSUITCS 12OZ SLEEK AQUEOUS" at bounding box center [304, 114] width 157 height 17
click at [23, 114] on input "checkbox" at bounding box center [21, 114] width 13 height 13
checkbox input "true"
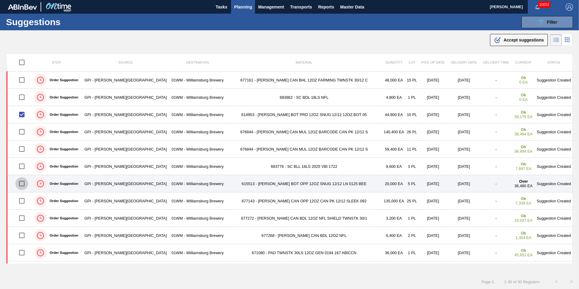
click at [26, 184] on input "checkbox" at bounding box center [21, 183] width 13 height 13
checkbox input "true"
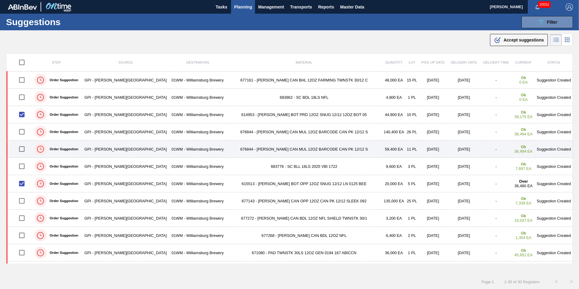
click at [23, 150] on input "checkbox" at bounding box center [21, 149] width 13 height 13
checkbox input "true"
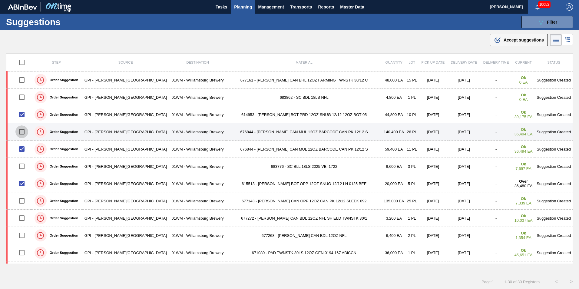
click at [21, 131] on input "checkbox" at bounding box center [21, 131] width 13 height 13
checkbox input "true"
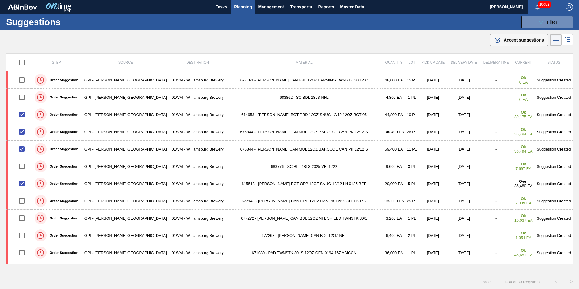
click at [509, 40] on span "Accept suggestions" at bounding box center [524, 40] width 40 height 5
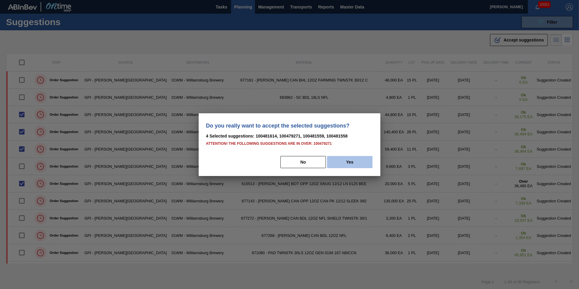
click at [344, 166] on button "Yes" at bounding box center [349, 162] width 45 height 12
click at [356, 161] on button "Yes" at bounding box center [349, 162] width 45 height 12
click at [341, 163] on button "Yes" at bounding box center [349, 162] width 45 height 12
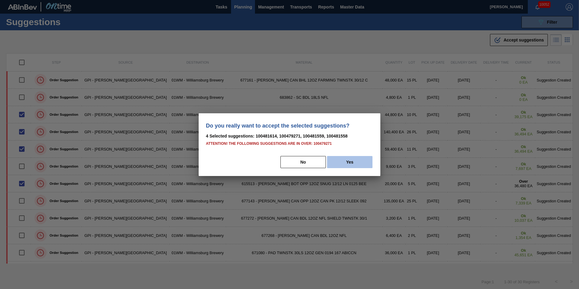
click at [341, 163] on button "Yes" at bounding box center [349, 162] width 45 height 12
click at [318, 159] on button "No" at bounding box center [303, 162] width 45 height 12
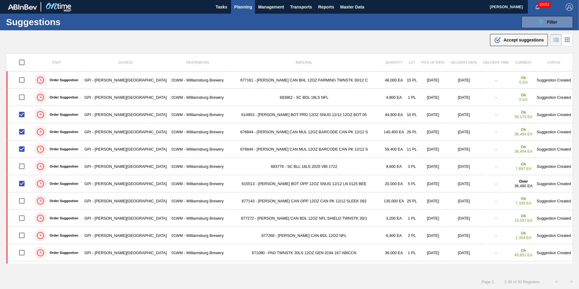
click at [520, 40] on span "Accept suggestions" at bounding box center [524, 40] width 40 height 5
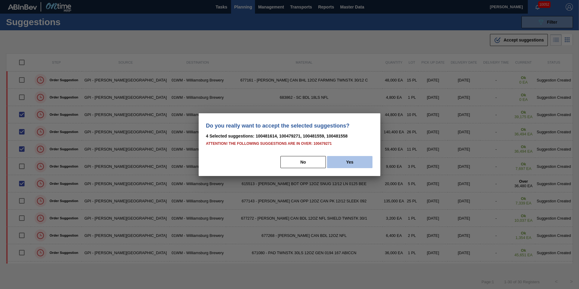
click at [339, 160] on button "Yes" at bounding box center [349, 162] width 45 height 12
click at [373, 171] on div "Do you really want to accept the selected suggestions? 4 Selected suggestions: …" at bounding box center [290, 144] width 182 height 63
click at [365, 166] on button "Yes" at bounding box center [349, 162] width 45 height 12
click at [365, 165] on button "Yes" at bounding box center [349, 162] width 45 height 12
click at [366, 164] on button "Yes" at bounding box center [349, 162] width 45 height 12
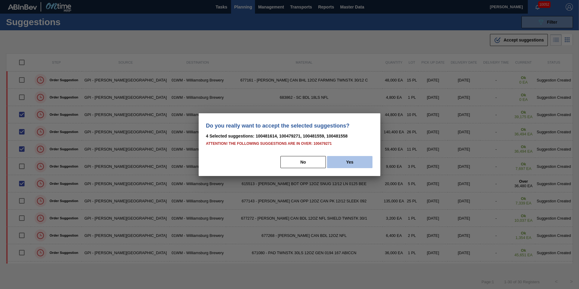
click at [366, 164] on button "Yes" at bounding box center [349, 162] width 45 height 12
click at [303, 163] on button "No" at bounding box center [303, 162] width 45 height 12
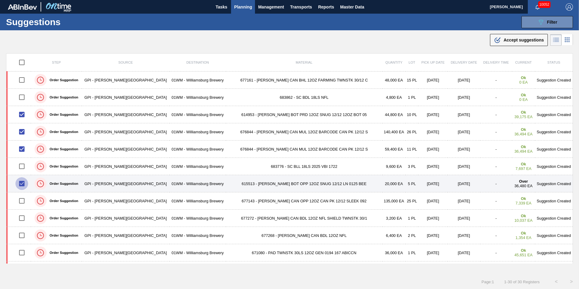
click at [25, 183] on input "checkbox" at bounding box center [21, 183] width 13 height 13
checkbox input "false"
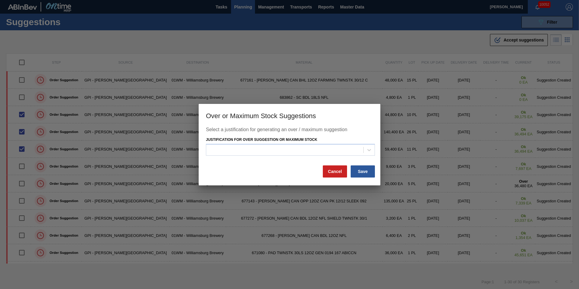
drag, startPoint x: 526, startPoint y: 36, endPoint x: 525, endPoint y: 41, distance: 5.0
click at [525, 40] on div at bounding box center [289, 144] width 579 height 289
click at [370, 155] on div at bounding box center [369, 150] width 11 height 11
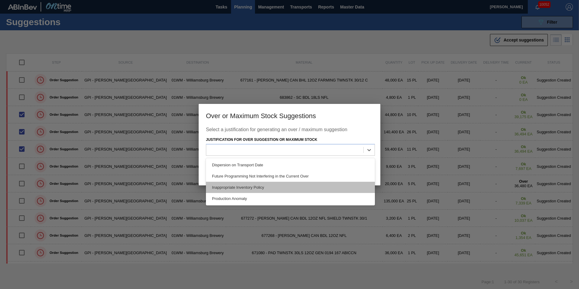
click at [352, 184] on div "Inappropriate Inventory Policy" at bounding box center [290, 187] width 169 height 11
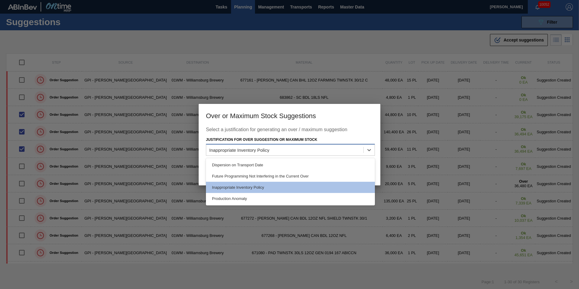
click at [287, 153] on div "Inappropriate Inventory Policy" at bounding box center [284, 150] width 157 height 9
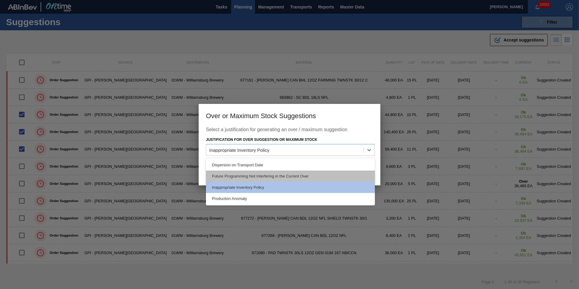
click at [328, 177] on div "Future Programming Not Interfering in the Current Over" at bounding box center [290, 176] width 169 height 11
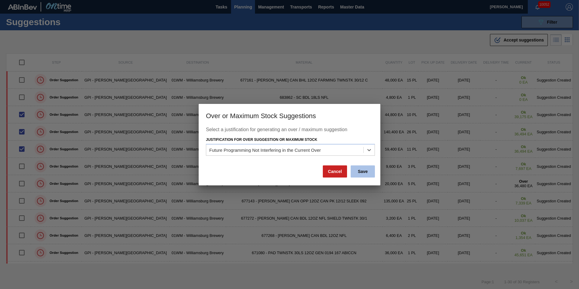
click at [363, 170] on button "Save" at bounding box center [363, 171] width 24 height 12
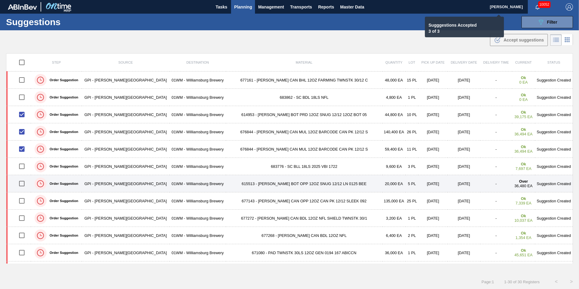
checkbox input "false"
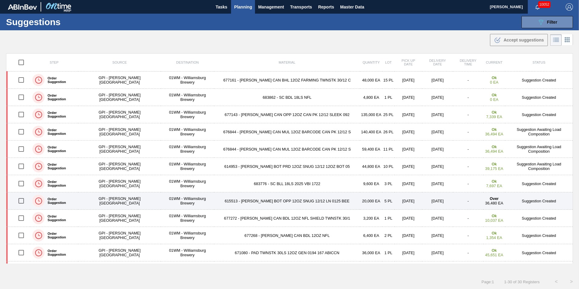
click at [21, 201] on input "checkbox" at bounding box center [21, 201] width 13 height 13
checkbox input "true"
click at [239, 205] on td "615513 - CARR BOT OPP 12OZ SNUG 12/12 LN 0125 BEE" at bounding box center [287, 200] width 146 height 17
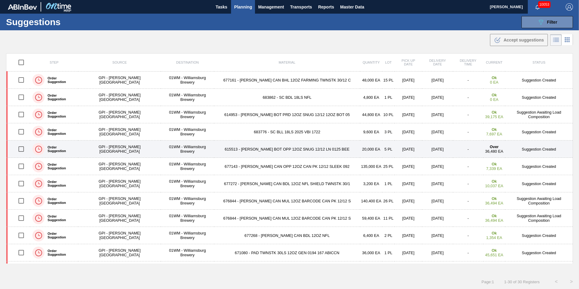
click at [25, 151] on input "checkbox" at bounding box center [21, 149] width 13 height 13
checkbox input "true"
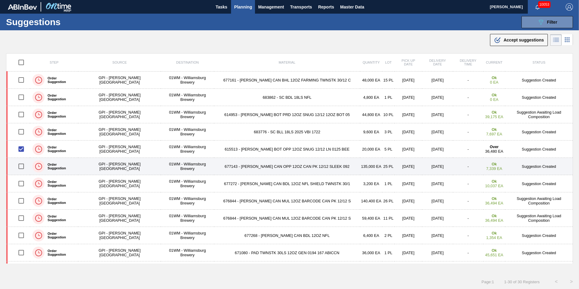
click at [20, 169] on input "checkbox" at bounding box center [21, 166] width 13 height 13
checkbox input "true"
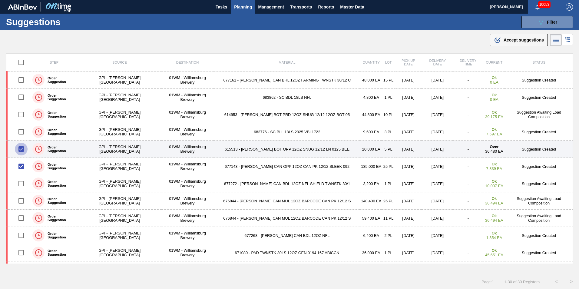
click at [21, 150] on input "checkbox" at bounding box center [21, 149] width 13 height 13
checkbox input "false"
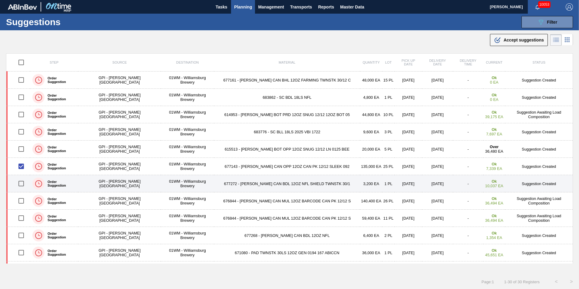
click at [24, 183] on input "checkbox" at bounding box center [21, 183] width 13 height 13
click at [21, 185] on input "checkbox" at bounding box center [21, 183] width 13 height 13
checkbox input "false"
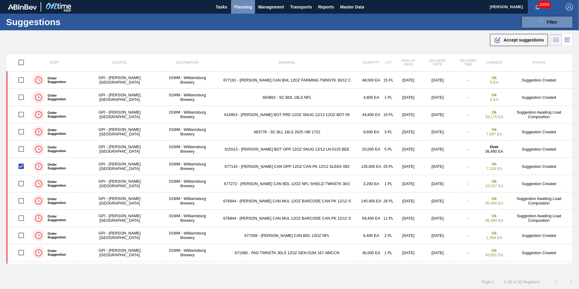
click at [241, 6] on span "Planning" at bounding box center [243, 6] width 18 height 7
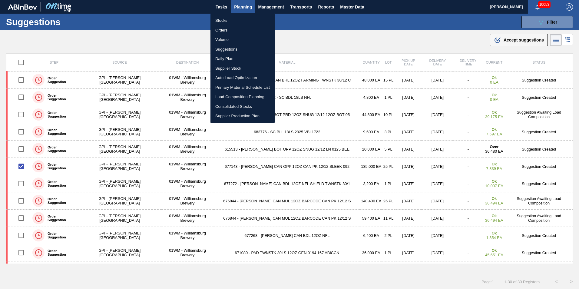
click at [236, 96] on li "Load Composition Planning" at bounding box center [243, 97] width 64 height 10
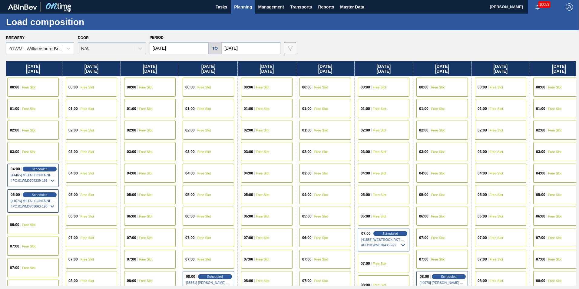
scroll to position [0, 256]
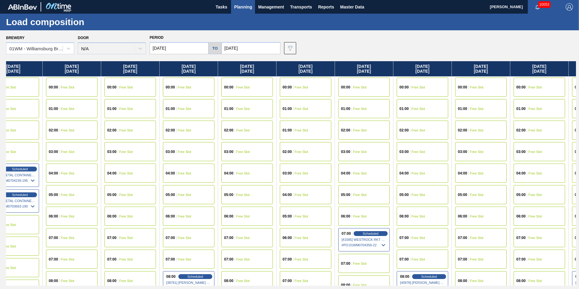
drag, startPoint x: 434, startPoint y: 63, endPoint x: 175, endPoint y: 65, distance: 258.7
click at [174, 65] on div "Monday 08/25/2025 00:00 Free Slot 01:00 Free Slot 02:00 Free Slot 03:00 Free Sl…" at bounding box center [291, 173] width 570 height 224
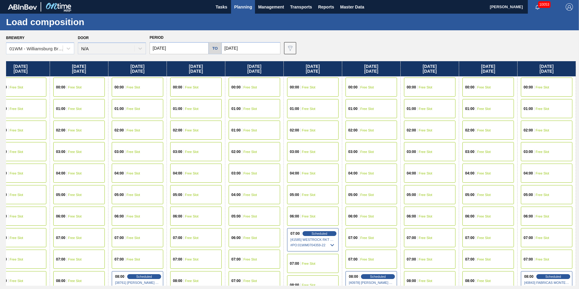
drag, startPoint x: 447, startPoint y: 69, endPoint x: 373, endPoint y: 76, distance: 74.3
click at [373, 76] on div "Monday 08/25/2025 00:00 Free Slot 01:00 Free Slot 02:00 Free Slot 03:00 Free Sl…" at bounding box center [291, 173] width 570 height 224
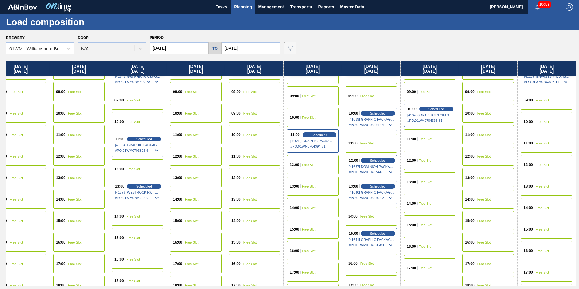
scroll to position [242, 307]
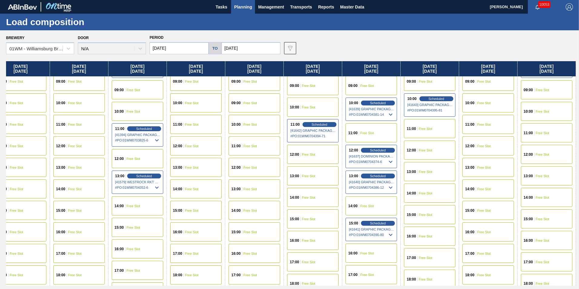
click at [319, 194] on div "14:00 Free Slot" at bounding box center [313, 197] width 52 height 19
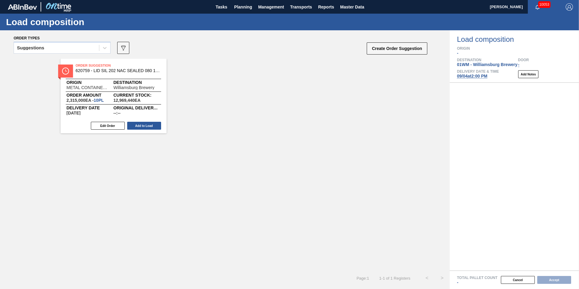
click at [72, 50] on div "Suggestions" at bounding box center [56, 48] width 85 height 9
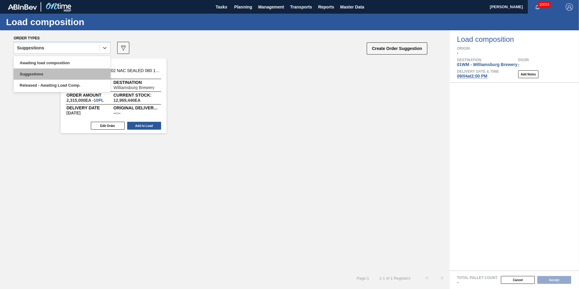
click at [64, 70] on div "Suggestions" at bounding box center [62, 73] width 97 height 11
click at [67, 49] on div "Suggestions" at bounding box center [56, 48] width 85 height 9
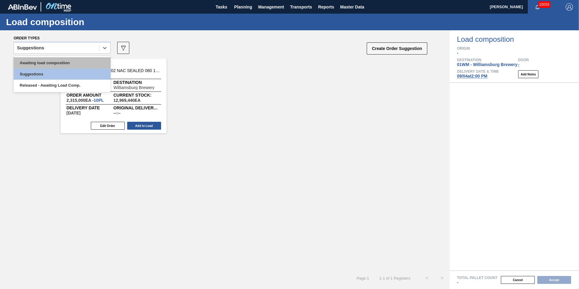
click at [65, 62] on div "Awaiting load composition" at bounding box center [62, 62] width 97 height 11
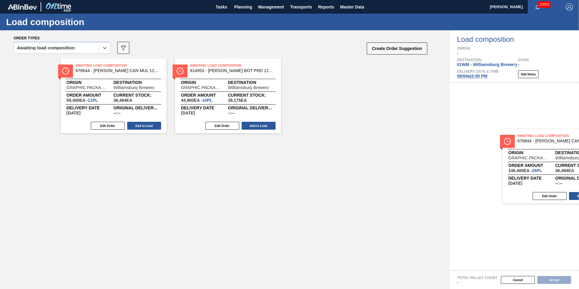
drag, startPoint x: 110, startPoint y: 100, endPoint x: 545, endPoint y: 167, distance: 440.3
click at [549, 169] on div "Order types option Awaiting load composition, selected. Select is focused ,type…" at bounding box center [289, 159] width 579 height 259
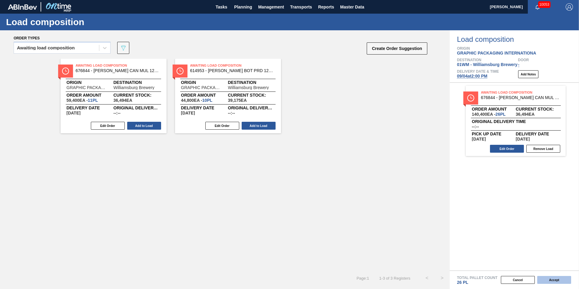
click at [555, 281] on button "Accept" at bounding box center [554, 280] width 34 height 8
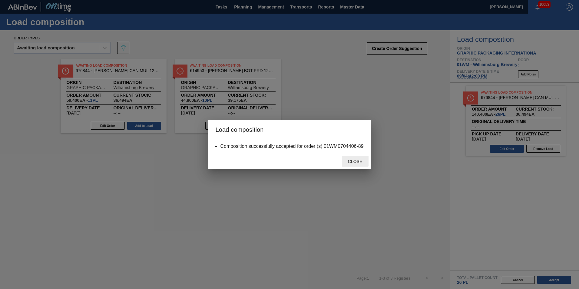
click at [357, 159] on span "Close" at bounding box center [355, 161] width 24 height 5
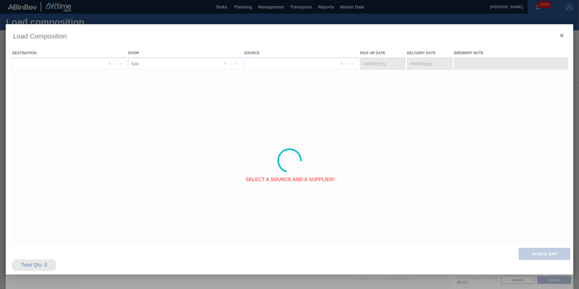
type Date "[DATE]"
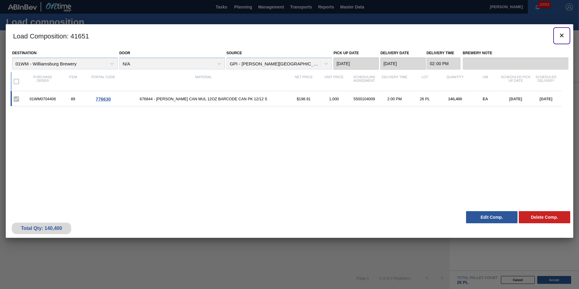
click at [561, 36] on icon "botão de ícone" at bounding box center [562, 36] width 4 height 4
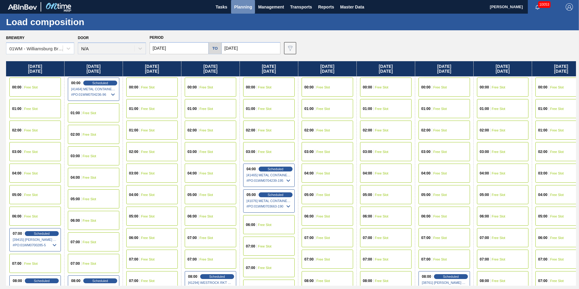
click at [241, 5] on span "Planning" at bounding box center [243, 6] width 18 height 7
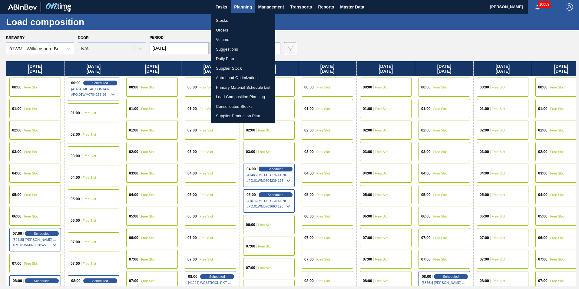
click at [238, 97] on li "Load Composition Planning" at bounding box center [243, 97] width 64 height 10
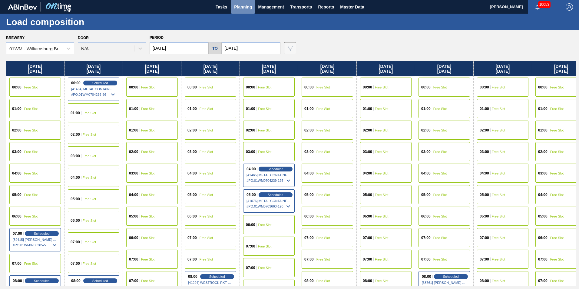
click at [239, 5] on span "Planning" at bounding box center [243, 6] width 18 height 7
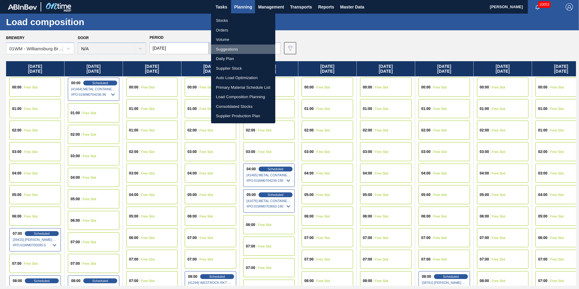
click at [235, 50] on li "Suggestions" at bounding box center [243, 50] width 64 height 10
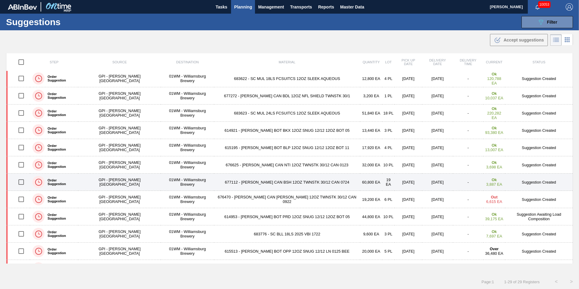
scroll to position [30, 0]
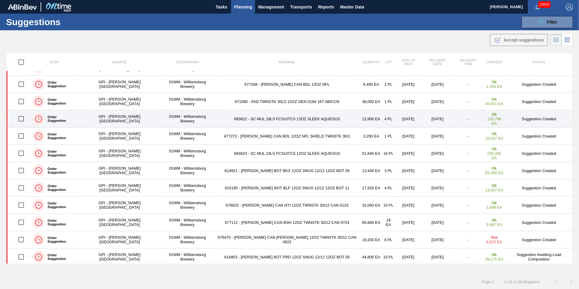
click at [22, 119] on input "checkbox" at bounding box center [21, 118] width 13 height 13
checkbox input "true"
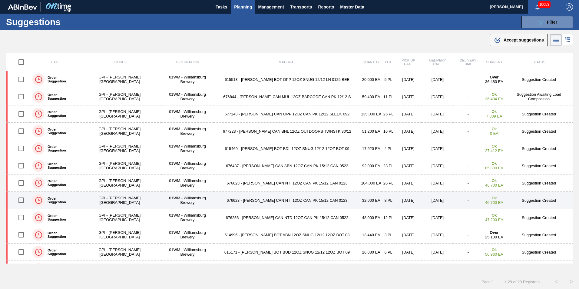
scroll to position [309, 0]
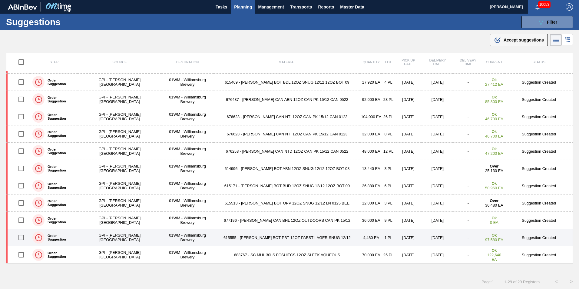
click at [23, 238] on input "checkbox" at bounding box center [21, 237] width 13 height 13
checkbox input "true"
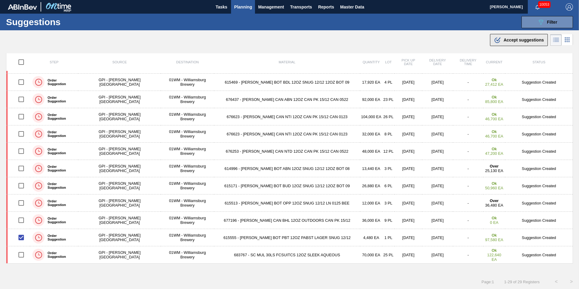
click at [507, 42] on span "Accept suggestions" at bounding box center [524, 40] width 40 height 5
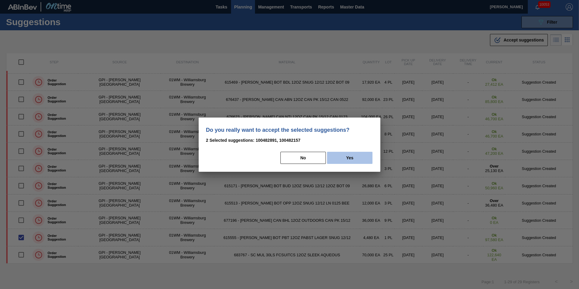
click at [366, 156] on button "Yes" at bounding box center [349, 158] width 45 height 12
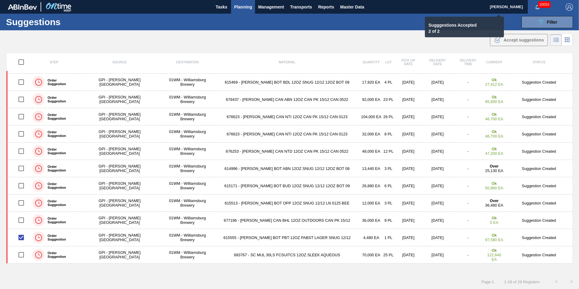
checkbox input "false"
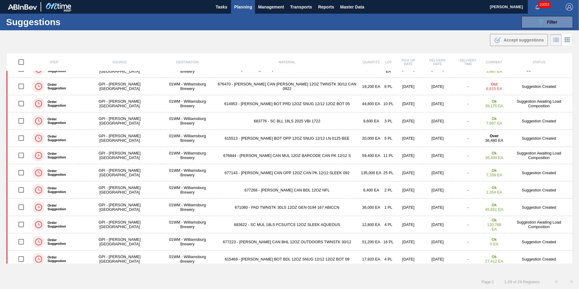
scroll to position [45, 0]
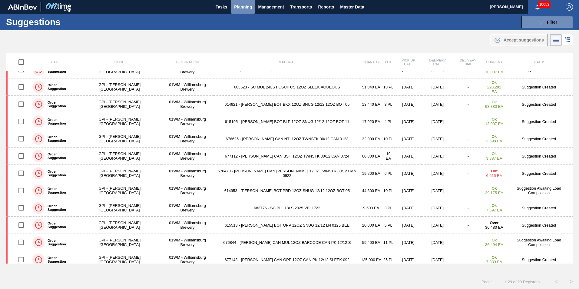
click at [245, 12] on button "Planning" at bounding box center [243, 7] width 24 height 14
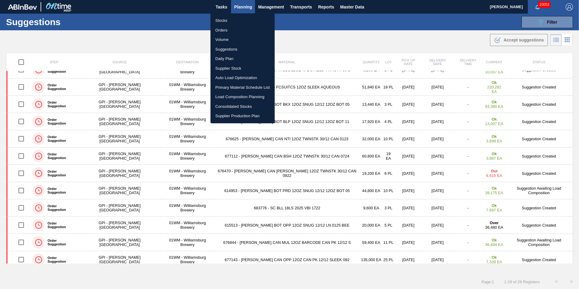
click at [236, 98] on li "Load Composition Planning" at bounding box center [243, 97] width 64 height 10
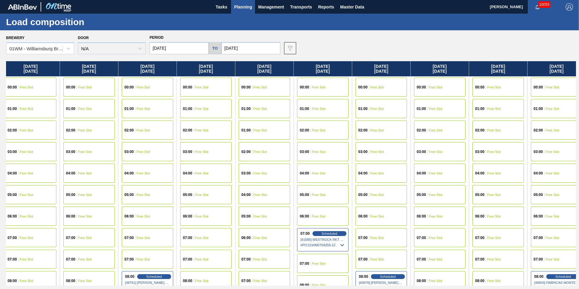
scroll to position [0, 307]
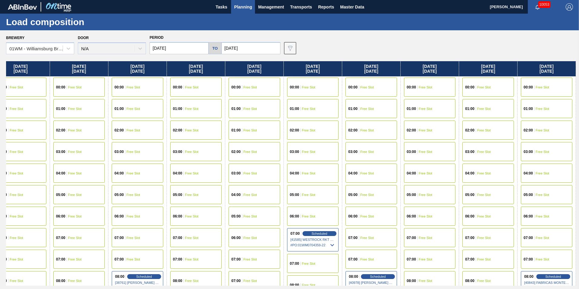
drag, startPoint x: 434, startPoint y: 67, endPoint x: 49, endPoint y: 67, distance: 384.8
click at [49, 67] on div "Monday 08/25/2025 00:00 Free Slot 01:00 Free Slot 02:00 Free Slot 03:00 Free Sl…" at bounding box center [291, 173] width 570 height 224
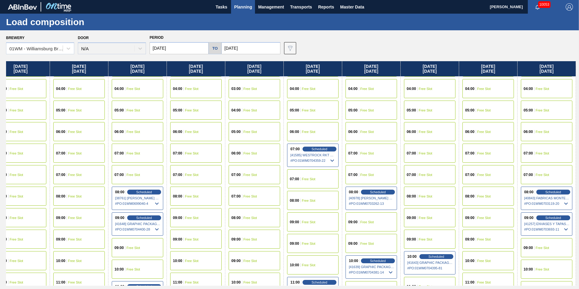
scroll to position [121, 307]
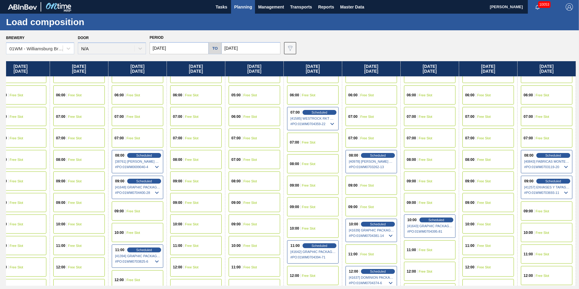
click at [322, 185] on div "09:00 Free Slot" at bounding box center [313, 185] width 52 height 19
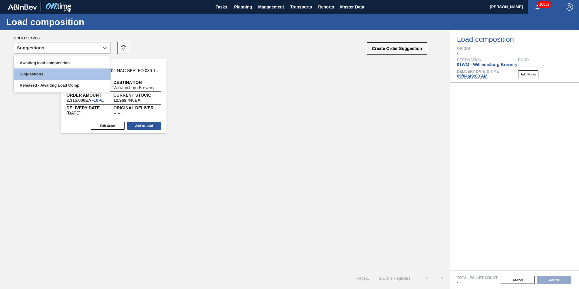
click at [38, 48] on div "Suggestions" at bounding box center [30, 48] width 27 height 4
click at [42, 60] on div "Awaiting load composition" at bounding box center [62, 62] width 97 height 11
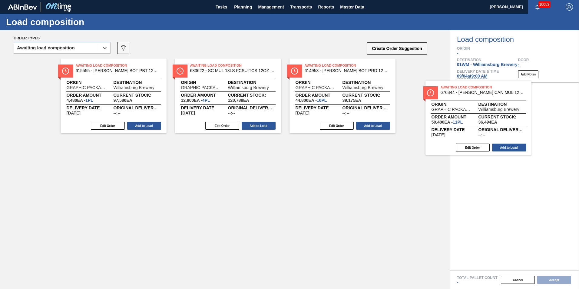
drag, startPoint x: 319, startPoint y: 97, endPoint x: 470, endPoint y: 125, distance: 152.8
click at [470, 125] on div "Order types option Awaiting load composition, selected. Select is focused ,type…" at bounding box center [289, 159] width 579 height 259
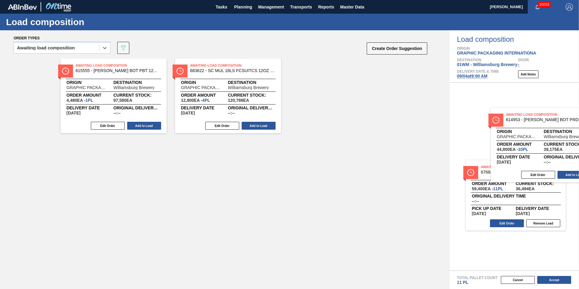
drag, startPoint x: 382, startPoint y: 109, endPoint x: 561, endPoint y: 148, distance: 183.9
click at [561, 148] on div "Order types option Awaiting load composition, selected. Select is focused ,type…" at bounding box center [289, 159] width 579 height 259
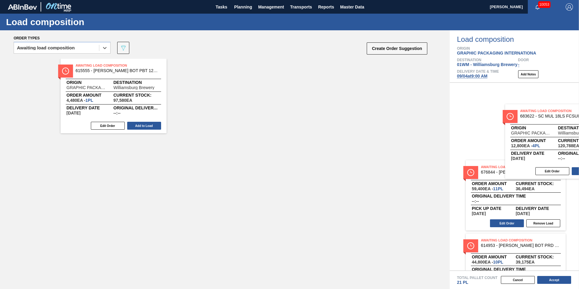
drag, startPoint x: 212, startPoint y: 88, endPoint x: 549, endPoint y: 134, distance: 339.9
click at [549, 134] on div "Order types option Awaiting load composition, selected. Select is focused ,type…" at bounding box center [289, 159] width 579 height 259
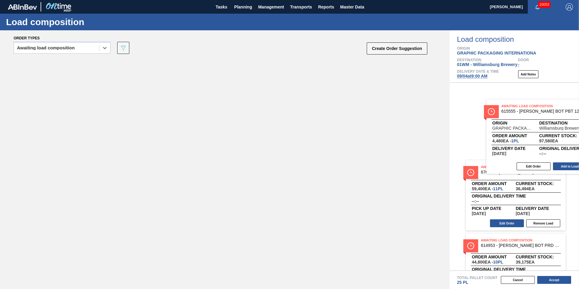
drag, startPoint x: 99, startPoint y: 75, endPoint x: 522, endPoint y: 114, distance: 424.7
click at [522, 114] on div "Order types option Awaiting load composition, selected. Select is focused ,type…" at bounding box center [289, 159] width 579 height 259
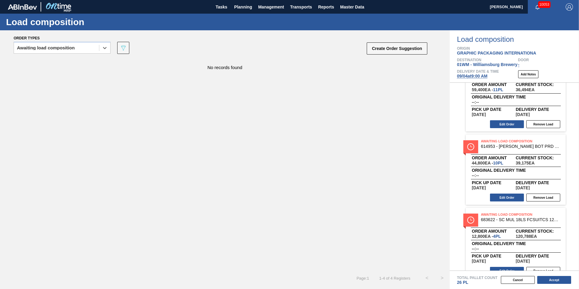
scroll to position [61, 0]
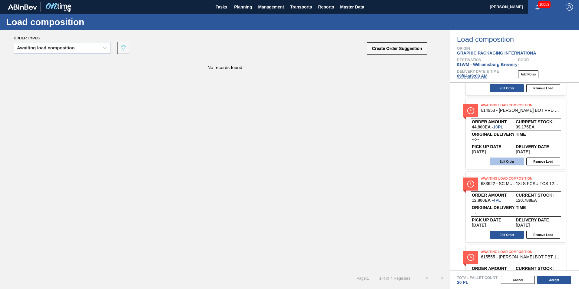
click at [515, 165] on button "Edit Order" at bounding box center [507, 162] width 34 height 8
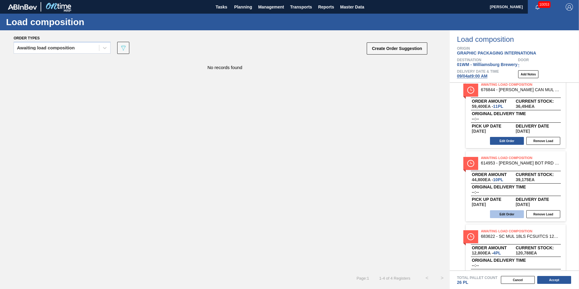
scroll to position [0, 0]
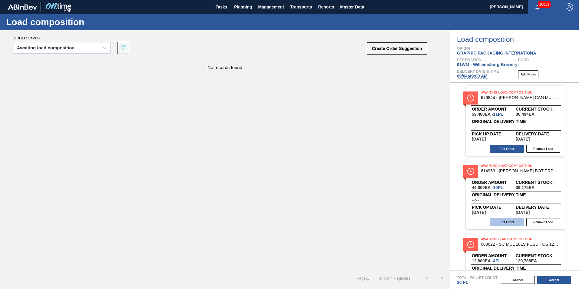
click at [503, 224] on button "Edit Order" at bounding box center [507, 222] width 34 height 8
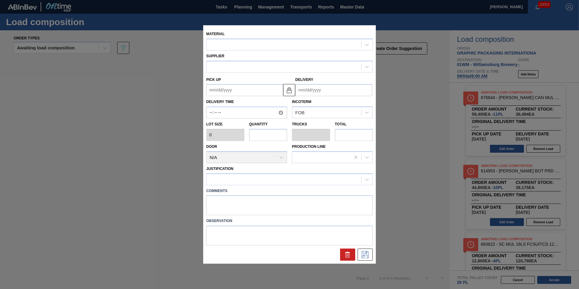
click at [275, 131] on input "text" at bounding box center [268, 135] width 38 height 12
type input "4,480"
type input "10"
type input "0.385"
type input "44,800"
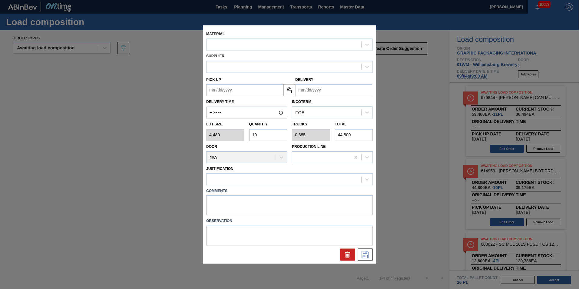
type up "[DATE]"
type input "[DATE]"
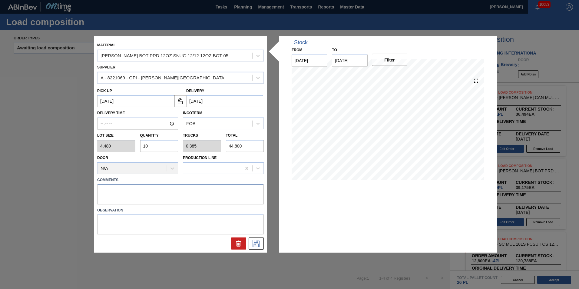
click at [148, 197] on textarea at bounding box center [180, 194] width 167 height 20
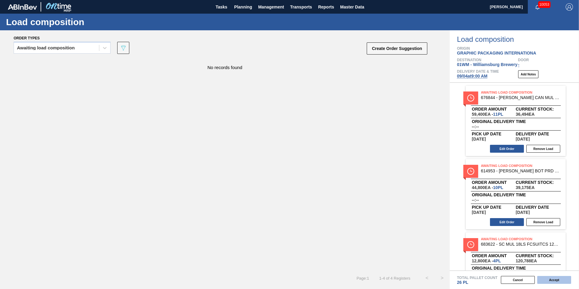
click at [565, 280] on button "Accept" at bounding box center [554, 280] width 34 height 8
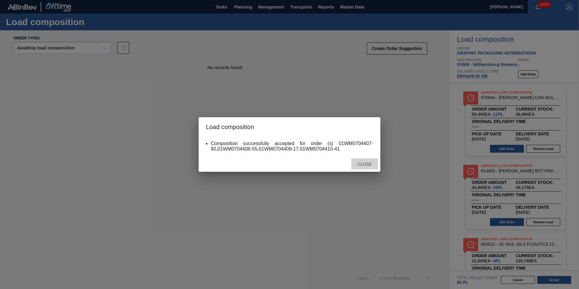
click at [373, 165] on span "Close" at bounding box center [365, 164] width 24 height 5
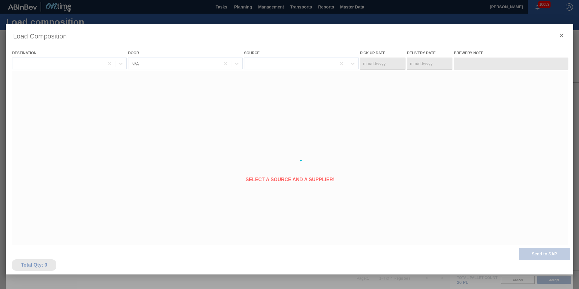
type Date "[DATE]"
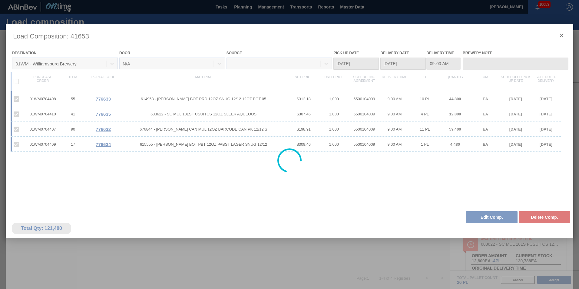
click at [563, 37] on div at bounding box center [290, 160] width 568 height 273
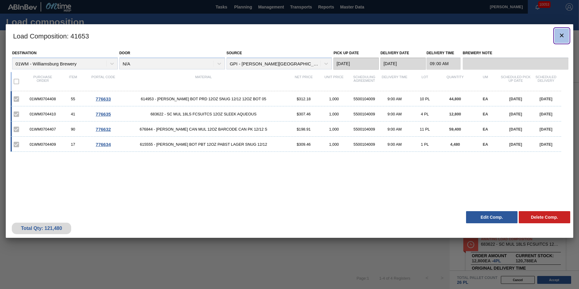
click at [558, 38] on button "botão de ícone" at bounding box center [562, 35] width 15 height 15
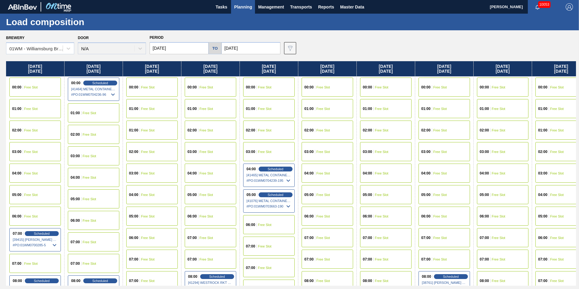
click at [237, 3] on span "Planning" at bounding box center [243, 6] width 18 height 7
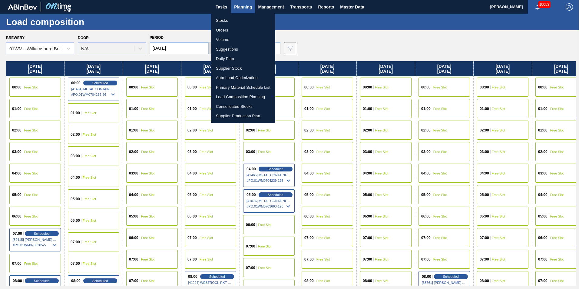
click at [251, 95] on li "Load Composition Planning" at bounding box center [243, 97] width 64 height 10
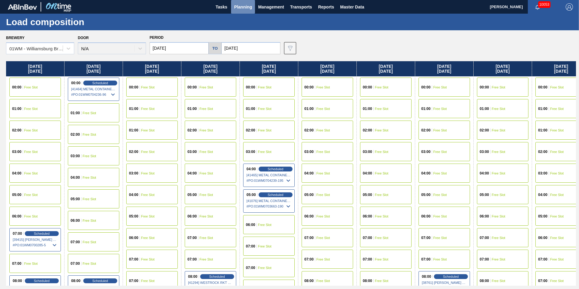
click at [243, 6] on span "Planning" at bounding box center [243, 6] width 18 height 7
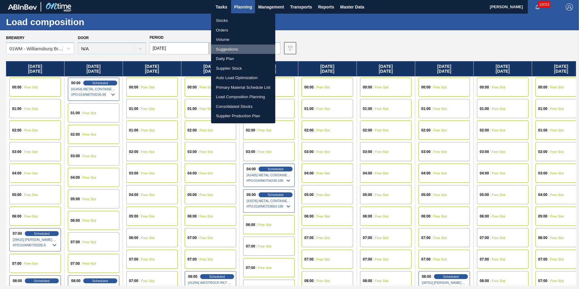
click at [231, 51] on li "Suggestions" at bounding box center [243, 50] width 64 height 10
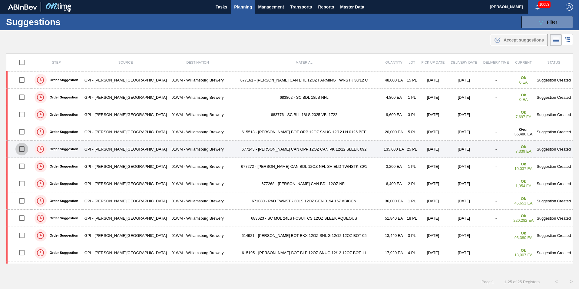
click at [26, 148] on input "checkbox" at bounding box center [21, 149] width 13 height 13
checkbox input "true"
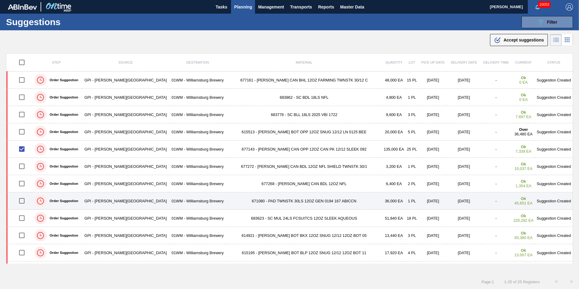
click at [26, 200] on input "checkbox" at bounding box center [21, 201] width 13 height 13
checkbox input "true"
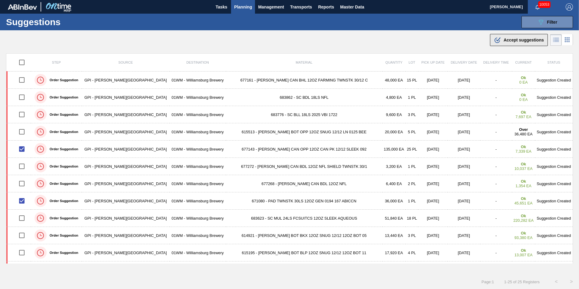
click at [528, 39] on span "Accept suggestions" at bounding box center [524, 40] width 40 height 5
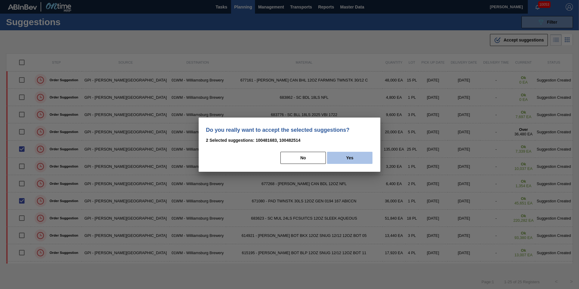
click at [351, 161] on button "Yes" at bounding box center [349, 158] width 45 height 12
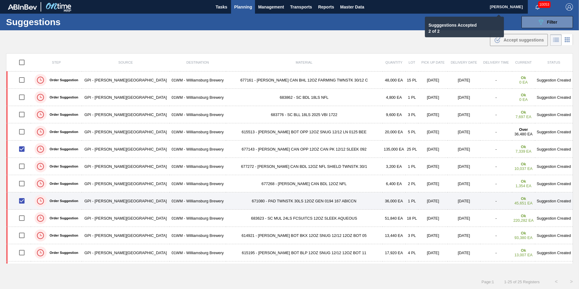
checkbox input "false"
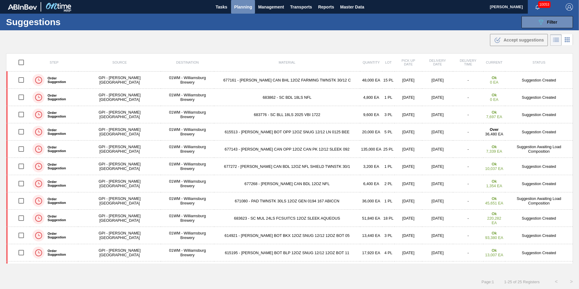
click at [245, 7] on span "Planning" at bounding box center [243, 6] width 18 height 7
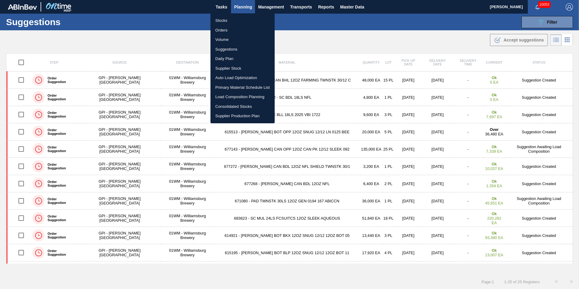
click at [230, 98] on li "Load Composition Planning" at bounding box center [243, 97] width 64 height 10
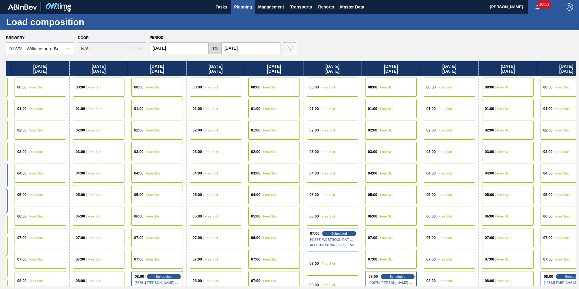
scroll to position [0, 307]
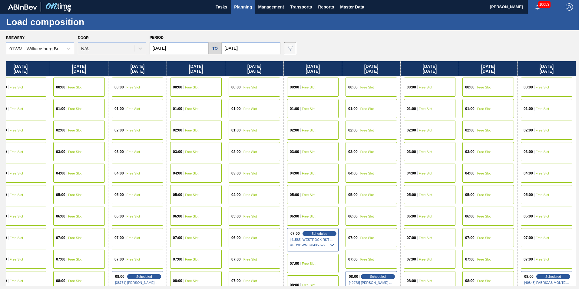
drag, startPoint x: 483, startPoint y: 68, endPoint x: 30, endPoint y: 93, distance: 453.9
click at [30, 93] on div "Monday 08/25/2025 00:00 Free Slot 01:00 Free Slot 02:00 Free Slot 03:00 Free Sl…" at bounding box center [291, 173] width 570 height 224
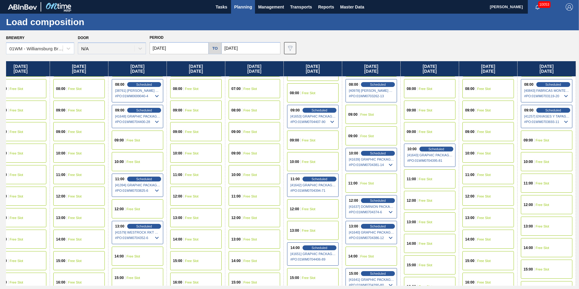
scroll to position [182, 307]
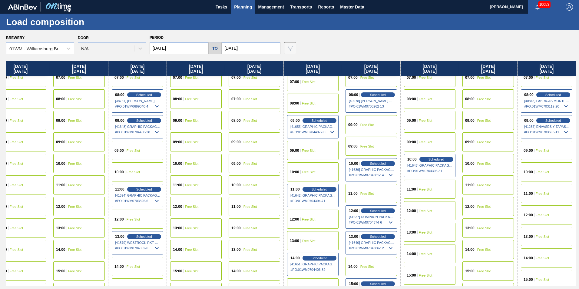
click at [427, 215] on div "12:00 Free Slot" at bounding box center [430, 210] width 52 height 19
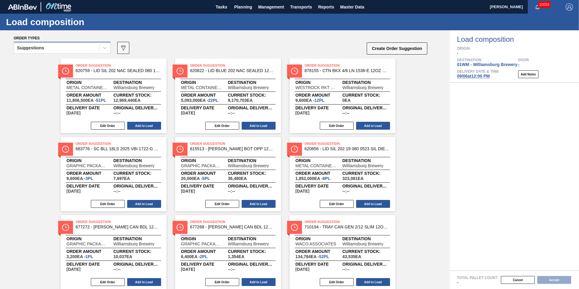
click at [62, 53] on div "Suggestions" at bounding box center [62, 48] width 97 height 12
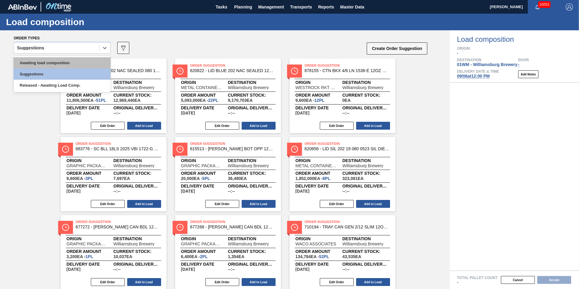
click at [47, 60] on div "Awaiting load composition" at bounding box center [62, 62] width 97 height 11
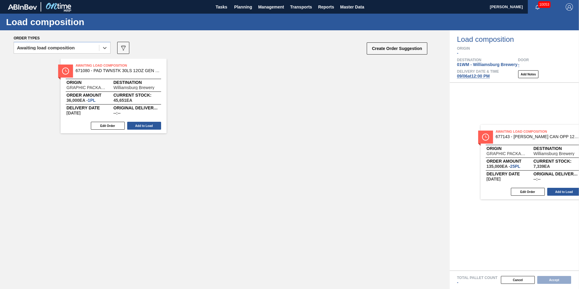
drag, startPoint x: 193, startPoint y: 108, endPoint x: 541, endPoint y: 162, distance: 352.0
click at [543, 163] on div "Order types option Awaiting load composition, selected. Select is focused ,type…" at bounding box center [289, 159] width 579 height 259
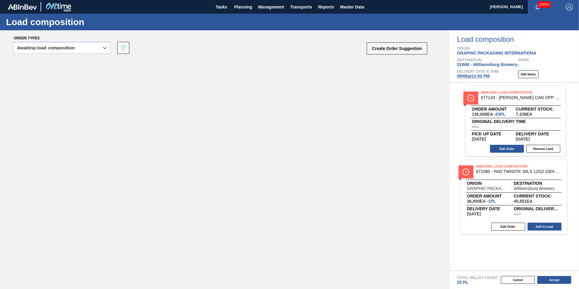
drag, startPoint x: 121, startPoint y: 98, endPoint x: 524, endPoint y: 201, distance: 416.2
click at [524, 201] on div "Order types option Awaiting load composition, selected. Select is focused ,type…" at bounding box center [289, 159] width 579 height 259
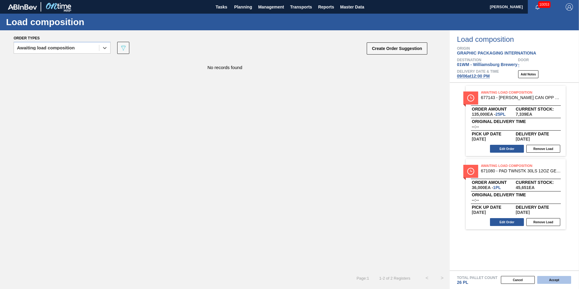
click at [555, 283] on button "Accept" at bounding box center [554, 280] width 34 height 8
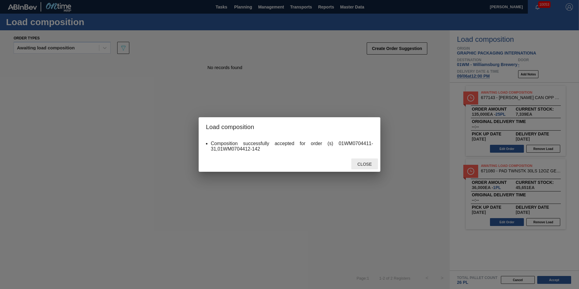
click at [358, 161] on div "Close" at bounding box center [364, 163] width 27 height 11
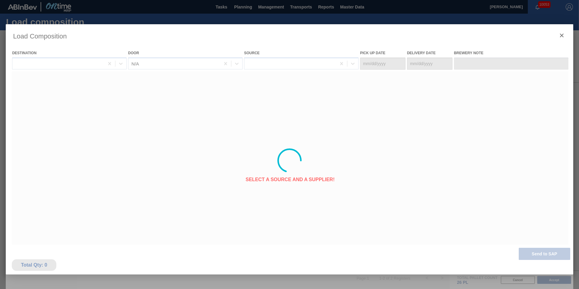
type Date "[DATE]"
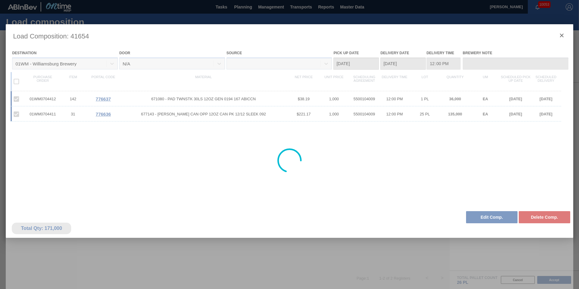
click at [557, 37] on div at bounding box center [290, 160] width 568 height 273
click at [563, 35] on div at bounding box center [290, 160] width 568 height 273
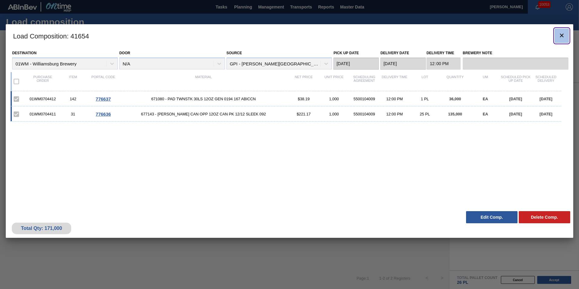
click at [560, 34] on icon "botão de ícone" at bounding box center [561, 35] width 7 height 7
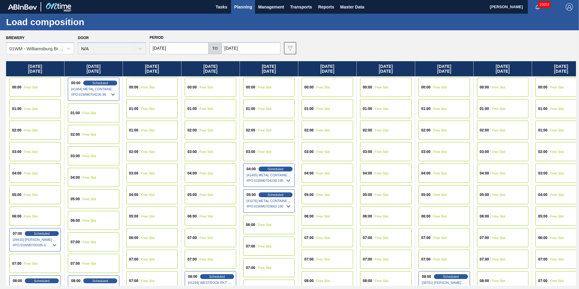
click at [171, 49] on input "[DATE]" at bounding box center [179, 48] width 59 height 12
click at [275, 70] on div "Friday 08/29/2025" at bounding box center [269, 68] width 58 height 15
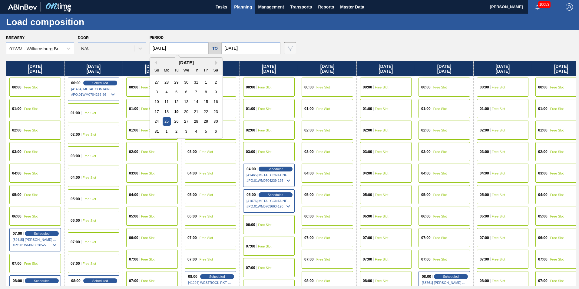
click at [163, 52] on input "[DATE]" at bounding box center [179, 48] width 59 height 12
click at [195, 113] on div "21" at bounding box center [196, 112] width 8 height 8
type input "[DATE]"
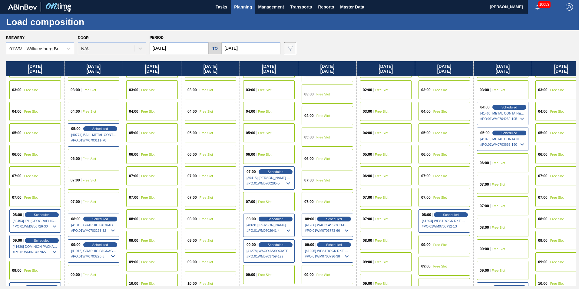
scroll to position [151, 0]
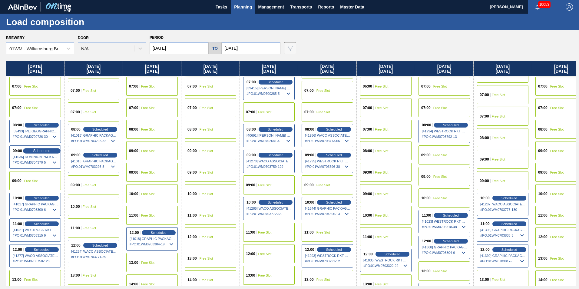
click at [45, 149] on span "Scheduled" at bounding box center [41, 151] width 17 height 4
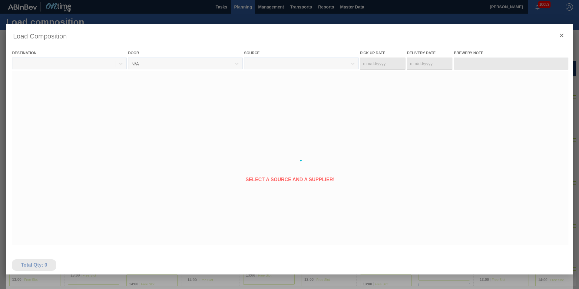
type Date "[DATE]"
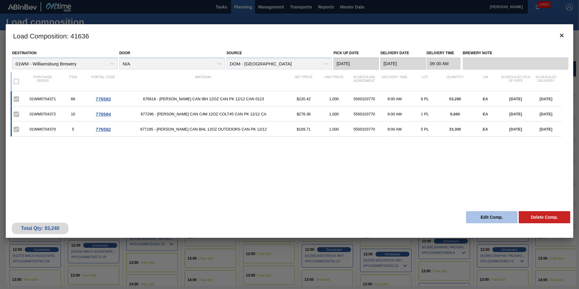
click at [484, 214] on button "Edit Comp." at bounding box center [492, 217] width 52 height 12
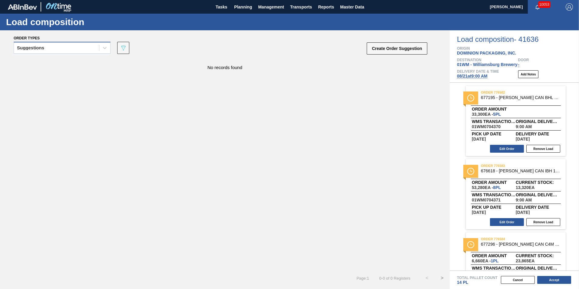
click at [76, 45] on div "Suggestions" at bounding box center [56, 48] width 85 height 9
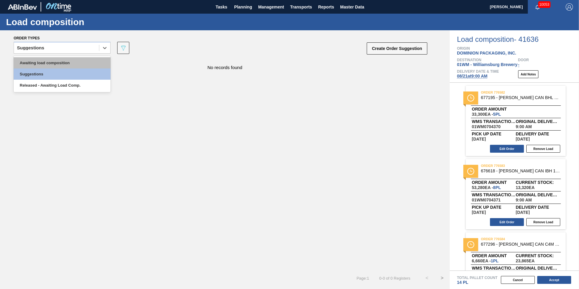
click at [62, 64] on div "Awaiting load composition" at bounding box center [62, 62] width 97 height 11
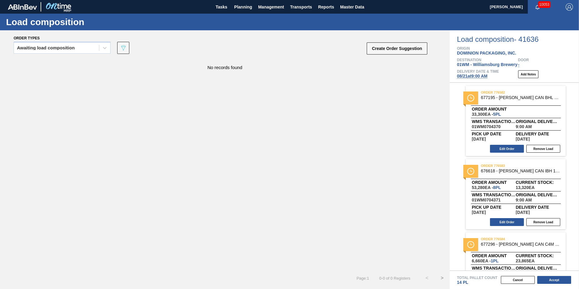
click at [506, 81] on div "Load composition - 41636 Origin DOMINION PACKAGING, INC. Destination 01WM - Wil…" at bounding box center [514, 56] width 129 height 52
click at [246, 5] on span "Planning" at bounding box center [243, 6] width 18 height 7
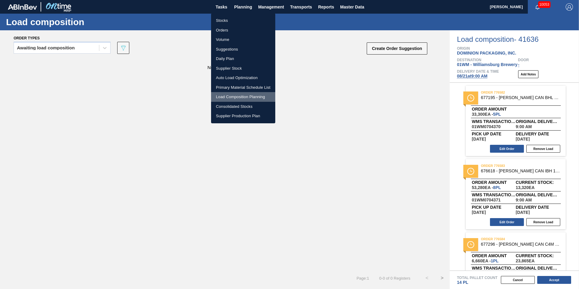
click at [250, 99] on li "Load Composition Planning" at bounding box center [243, 97] width 64 height 10
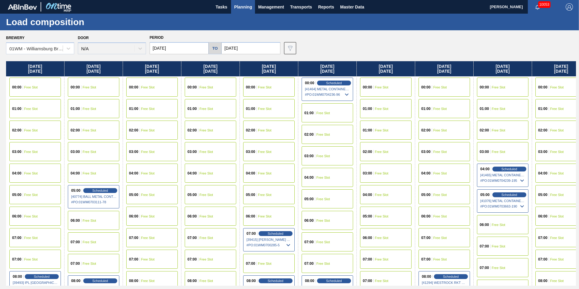
click at [247, 7] on span "Planning" at bounding box center [243, 6] width 18 height 7
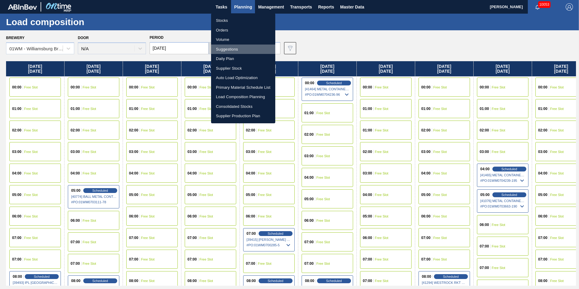
click at [238, 48] on li "Suggestions" at bounding box center [243, 50] width 64 height 10
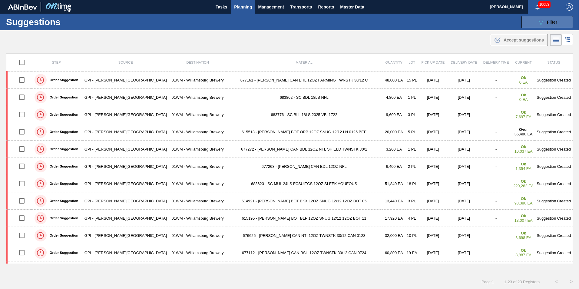
click at [558, 22] on button "089F7B8B-B2A5-4AFE-B5C0-19BA573D28AC Filter" at bounding box center [548, 22] width 52 height 12
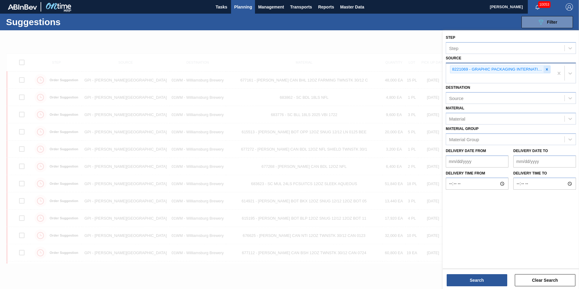
click at [550, 71] on div at bounding box center [547, 70] width 7 height 8
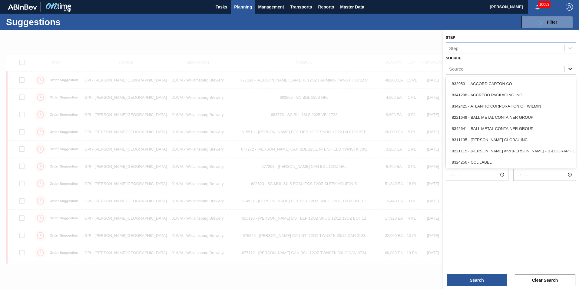
click at [575, 66] on div at bounding box center [570, 68] width 11 height 11
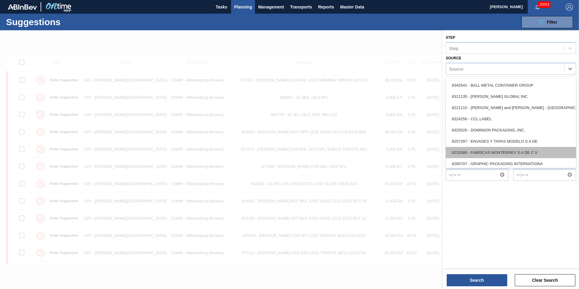
scroll to position [30, 0]
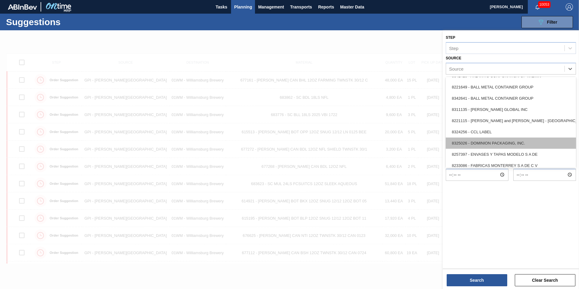
click at [494, 142] on div "8325026 - DOMINION PACKAGING, INC." at bounding box center [511, 143] width 130 height 11
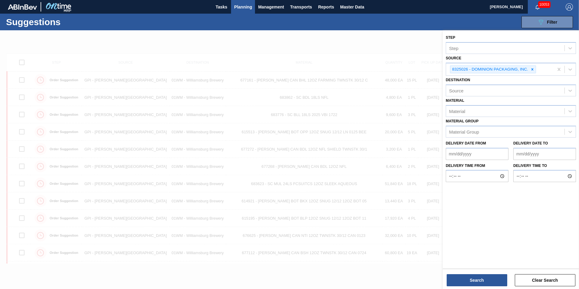
click at [485, 274] on div "Search Clear Search" at bounding box center [511, 277] width 136 height 17
click at [484, 283] on button "Search" at bounding box center [477, 280] width 61 height 12
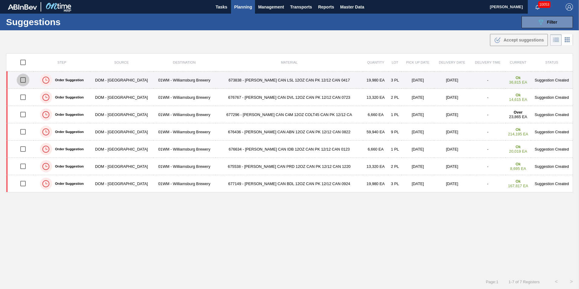
click at [25, 81] on input "checkbox" at bounding box center [23, 80] width 13 height 13
checkbox input "true"
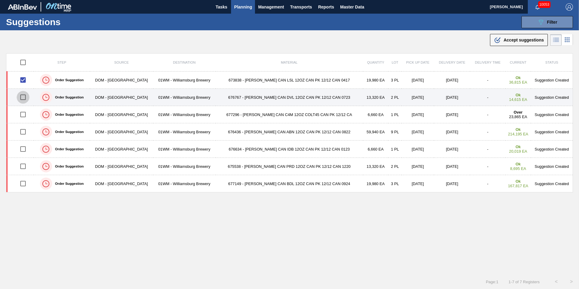
click at [23, 99] on input "checkbox" at bounding box center [23, 97] width 13 height 13
checkbox input "true"
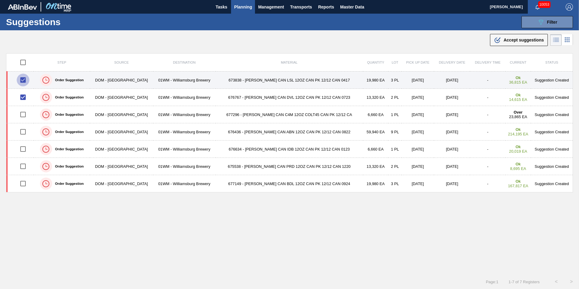
click at [27, 81] on input "checkbox" at bounding box center [23, 80] width 13 height 13
checkbox input "false"
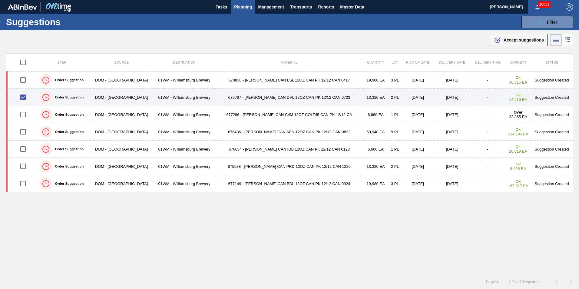
click at [26, 97] on input "checkbox" at bounding box center [23, 97] width 13 height 13
checkbox input "false"
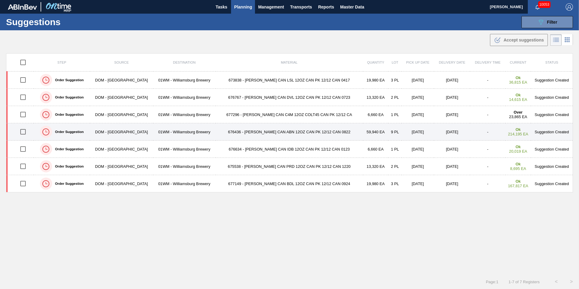
click at [22, 130] on input "checkbox" at bounding box center [23, 131] width 13 height 13
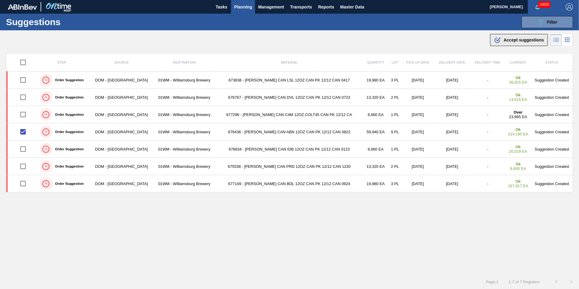
click at [515, 37] on div ".b{fill:var(--color-action-default)} Accept suggestions" at bounding box center [519, 39] width 50 height 7
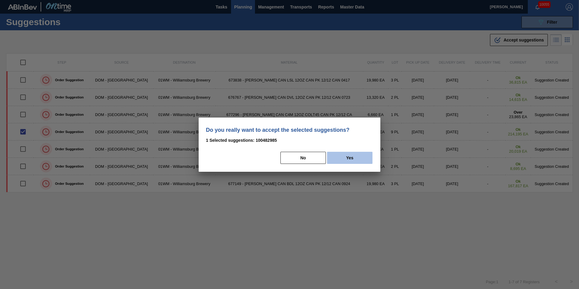
click at [345, 156] on button "Yes" at bounding box center [349, 158] width 45 height 12
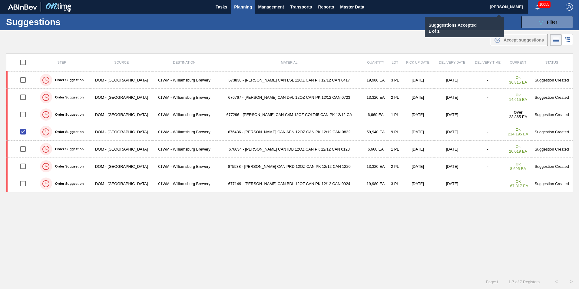
checkbox input "false"
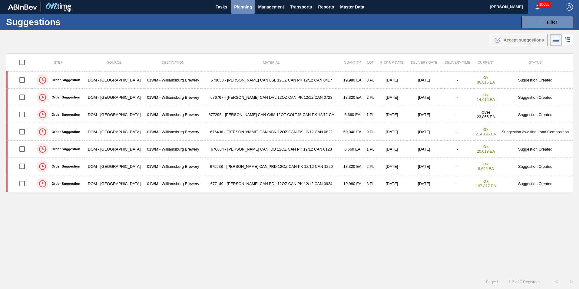
click at [239, 8] on span "Planning" at bounding box center [243, 6] width 18 height 7
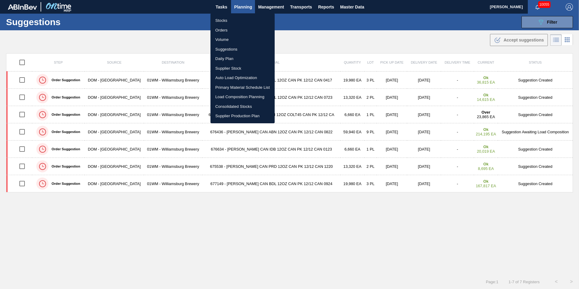
click at [246, 96] on li "Load Composition Planning" at bounding box center [243, 97] width 64 height 10
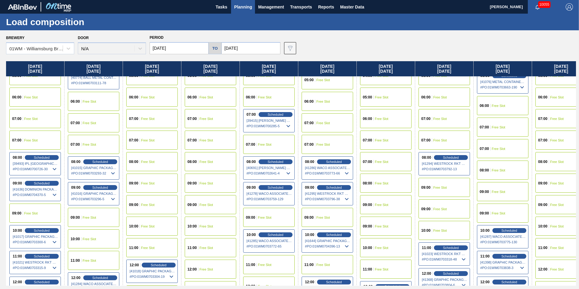
scroll to position [151, 0]
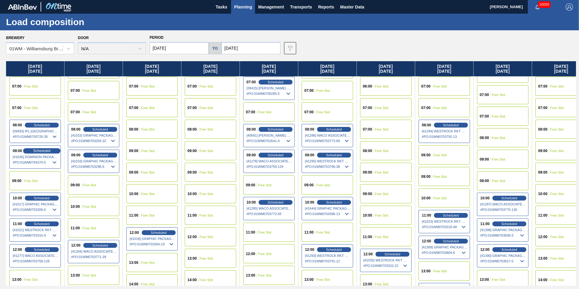
click at [40, 152] on span "Scheduled" at bounding box center [41, 151] width 17 height 4
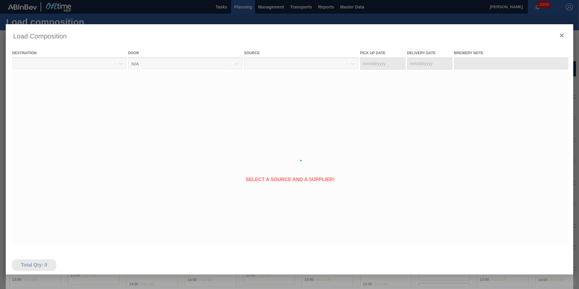
type Date "[DATE]"
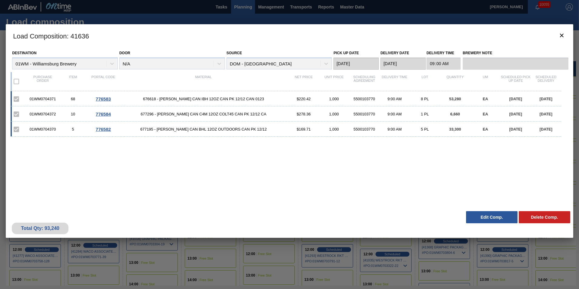
click at [486, 217] on button "Edit Comp." at bounding box center [492, 217] width 52 height 12
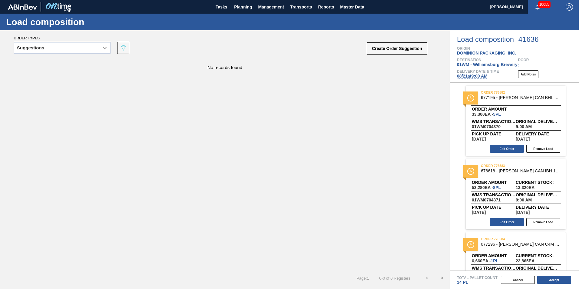
click at [100, 48] on div at bounding box center [104, 47] width 11 height 11
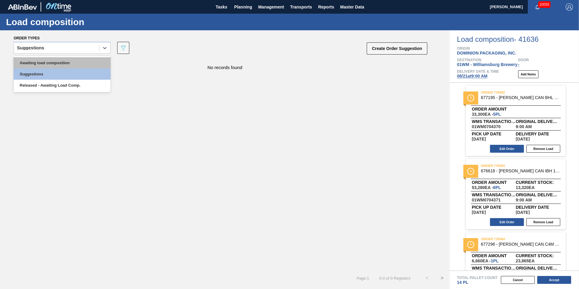
click at [84, 64] on div "Awaiting load composition" at bounding box center [62, 62] width 97 height 11
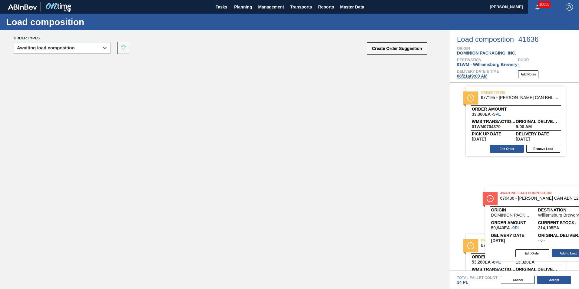
drag, startPoint x: 149, startPoint y: 92, endPoint x: 545, endPoint y: 215, distance: 415.0
click at [547, 216] on div "Order types option Awaiting load composition, selected. Select is focused ,type…" at bounding box center [289, 159] width 579 height 259
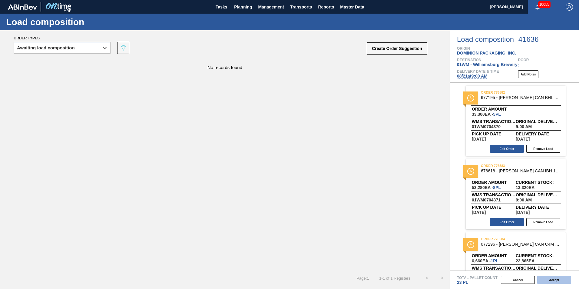
click at [559, 281] on button "Accept" at bounding box center [554, 280] width 34 height 8
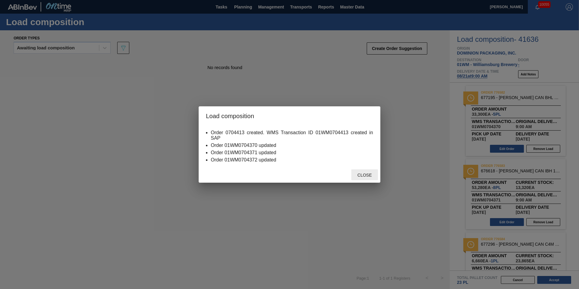
click at [360, 175] on span "Close" at bounding box center [365, 175] width 24 height 5
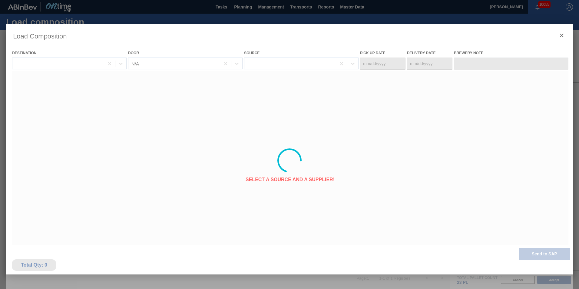
type Date "[DATE]"
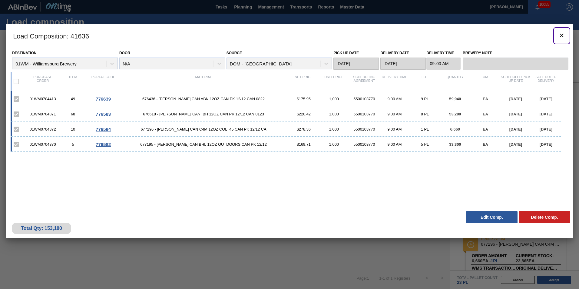
click at [563, 35] on icon "botão de ícone" at bounding box center [562, 36] width 4 height 4
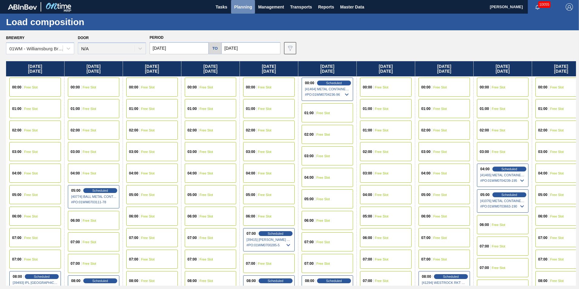
click at [238, 7] on span "Planning" at bounding box center [243, 6] width 18 height 7
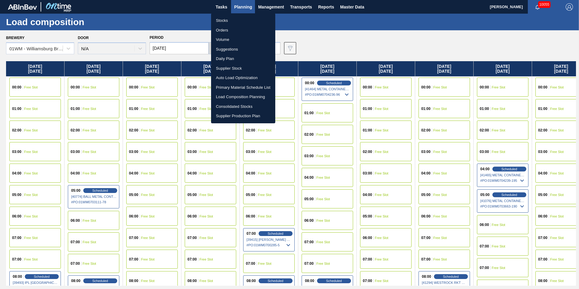
click at [230, 96] on li "Load Composition Planning" at bounding box center [243, 97] width 64 height 10
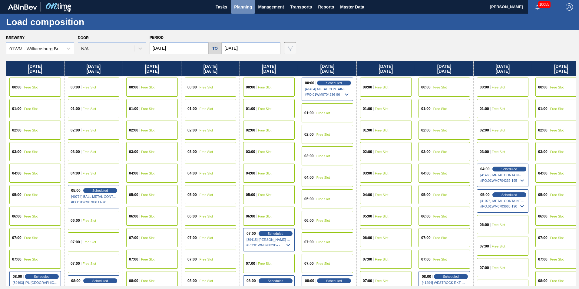
click at [246, 5] on span "Planning" at bounding box center [243, 6] width 18 height 7
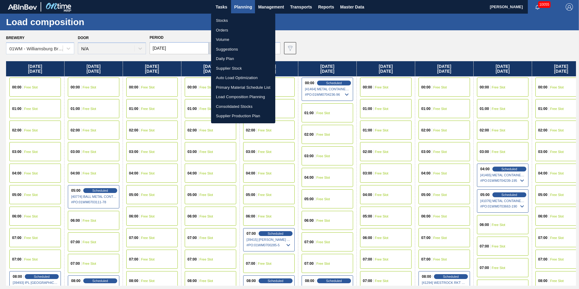
click at [230, 51] on li "Suggestions" at bounding box center [243, 50] width 64 height 10
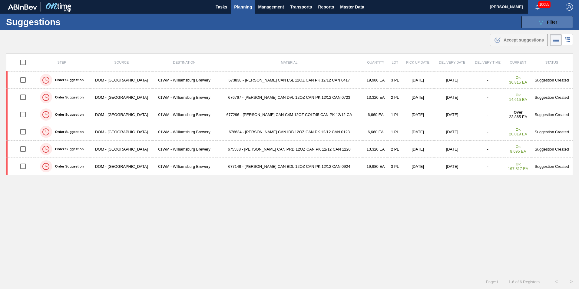
click at [537, 19] on icon "089F7B8B-B2A5-4AFE-B5C0-19BA573D28AC" at bounding box center [540, 21] width 7 height 7
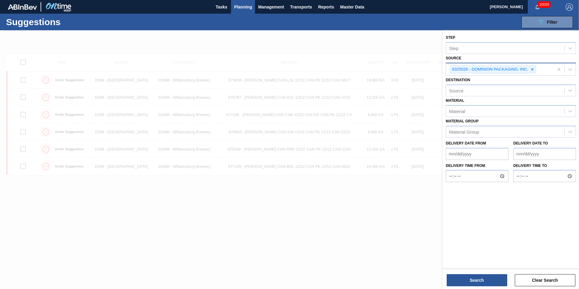
click at [536, 69] on div "8325026 - DOMINION PACKAGING, INC." at bounding box center [493, 69] width 86 height 8
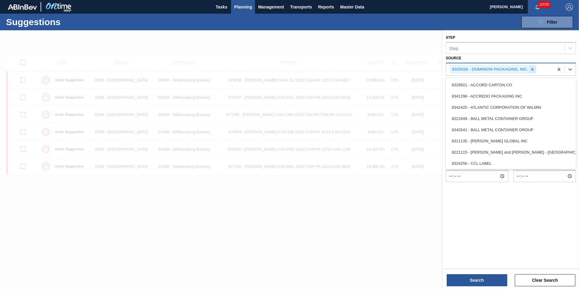
click at [532, 69] on icon at bounding box center [533, 69] width 2 height 2
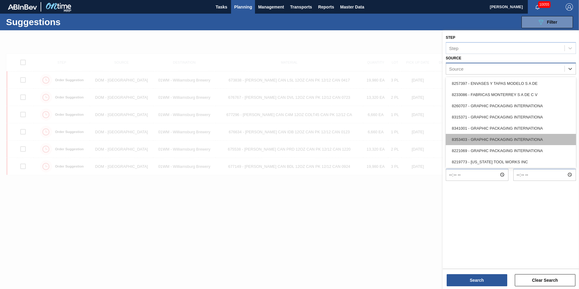
scroll to position [121, 0]
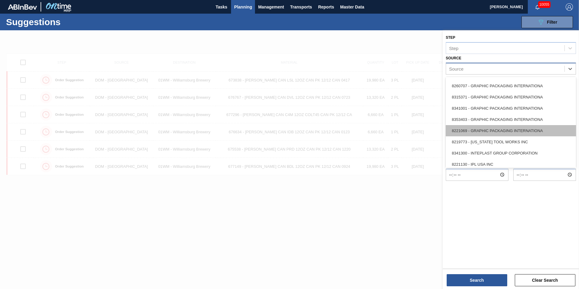
click at [511, 130] on div "8221069 - GRAPHIC PACKAGING INTERNATIONA" at bounding box center [511, 130] width 130 height 11
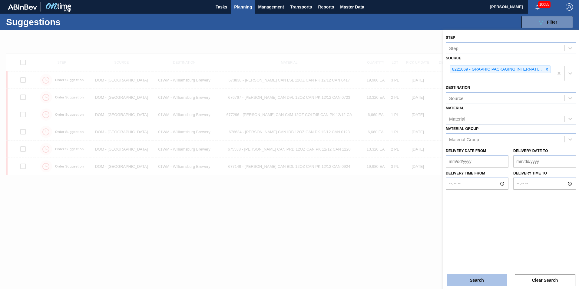
click at [483, 275] on button "Search" at bounding box center [477, 280] width 61 height 12
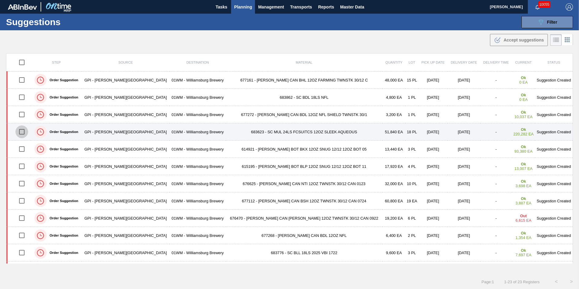
click at [23, 130] on input "checkbox" at bounding box center [21, 131] width 13 height 13
checkbox input "true"
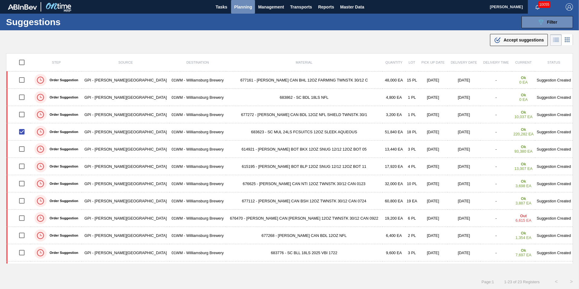
click at [241, 8] on span "Planning" at bounding box center [243, 6] width 18 height 7
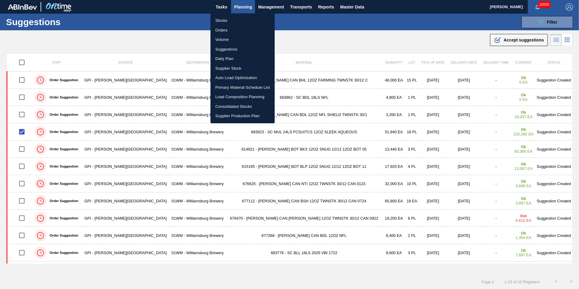
click at [241, 94] on li "Load Composition Planning" at bounding box center [243, 97] width 64 height 10
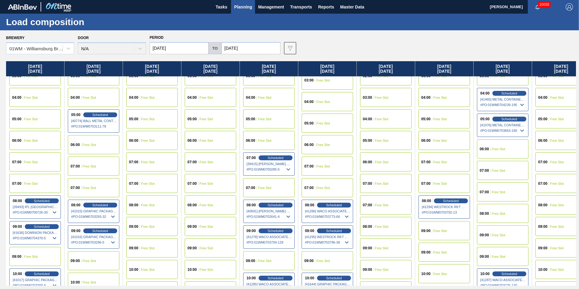
scroll to position [91, 0]
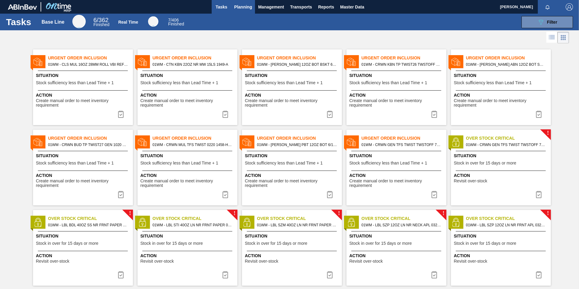
click at [244, 8] on span "Planning" at bounding box center [243, 6] width 18 height 7
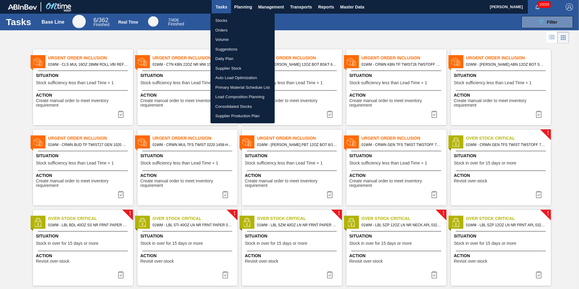
click at [238, 99] on li "Load Composition Planning" at bounding box center [243, 97] width 64 height 10
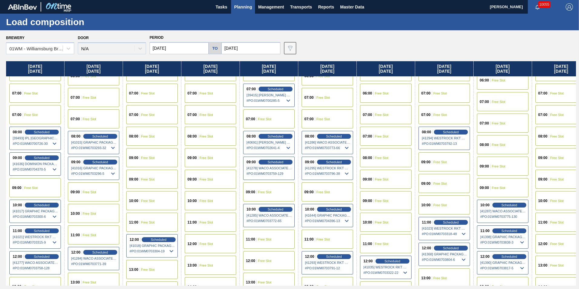
scroll to position [151, 0]
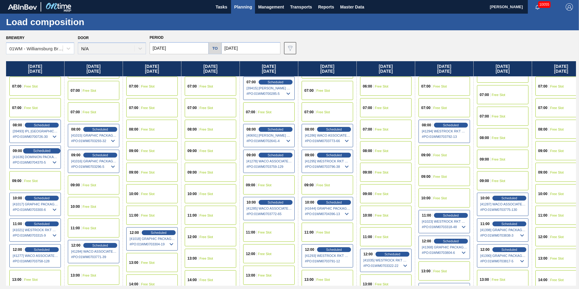
click at [43, 151] on span "Scheduled" at bounding box center [41, 151] width 17 height 4
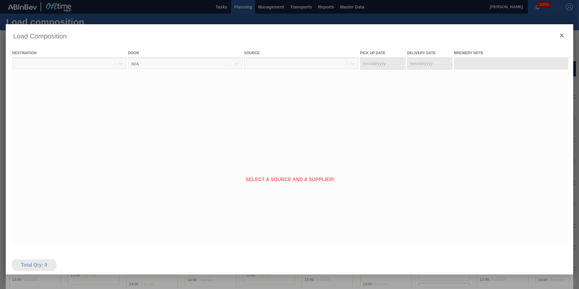
type Date "[DATE]"
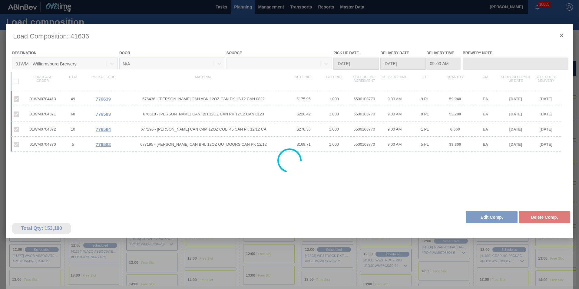
click at [495, 216] on div at bounding box center [290, 160] width 568 height 273
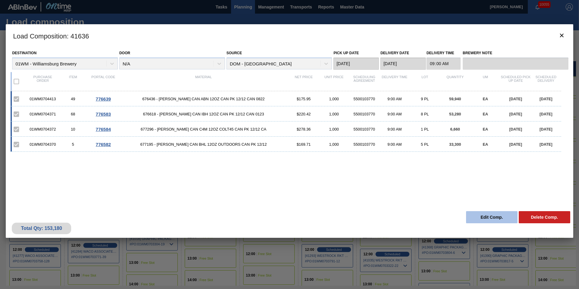
click at [505, 212] on button "Edit Comp." at bounding box center [492, 217] width 52 height 12
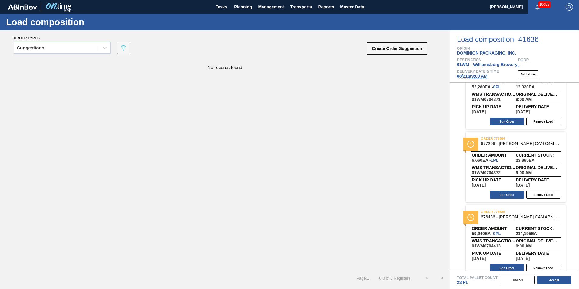
scroll to position [108, 0]
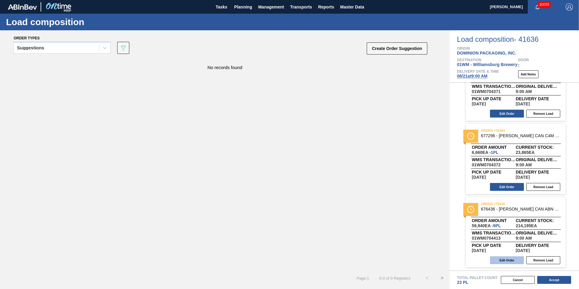
click at [502, 258] on button "Edit Order" at bounding box center [507, 260] width 34 height 8
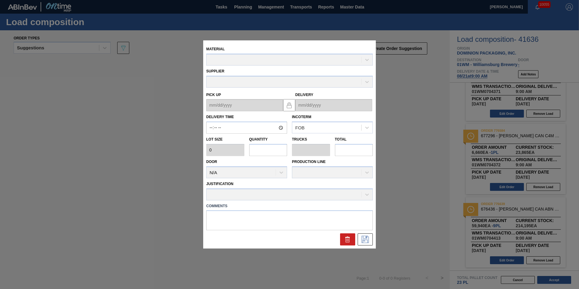
type input "09:00:00"
type input "6,660"
type input "9"
type input "0.346"
type input "59,940"
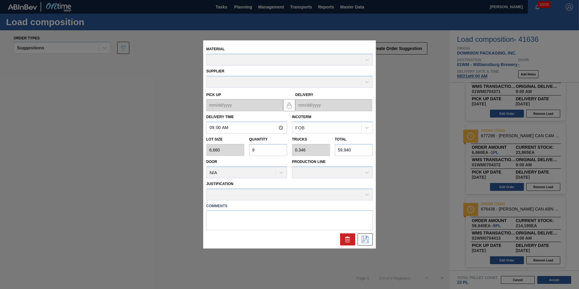
type up "[DATE]"
type input "[DATE]"
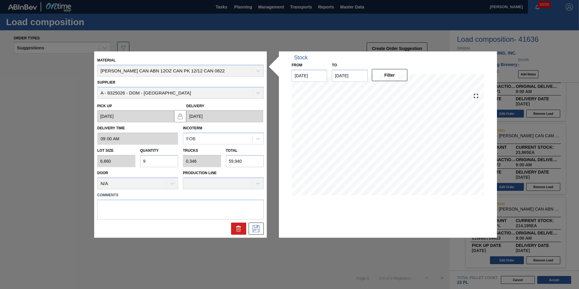
click at [148, 156] on input "9" at bounding box center [159, 161] width 38 height 12
type input "0"
type input "8"
type input "0.308"
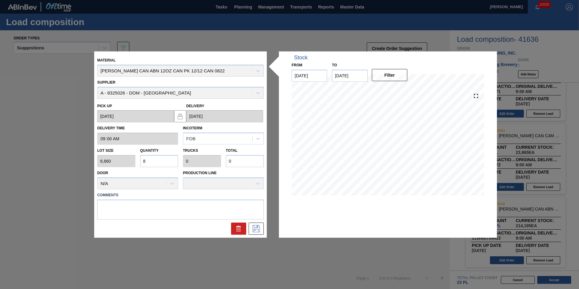
type input "53,280"
type input "8"
click at [256, 228] on icon at bounding box center [256, 228] width 10 height 7
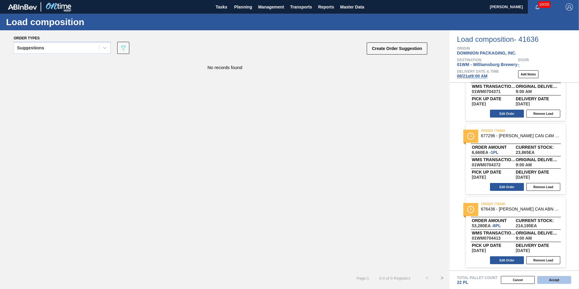
click at [561, 278] on button "Accept" at bounding box center [554, 280] width 34 height 8
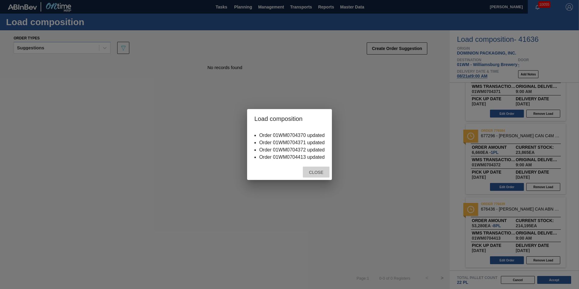
click at [316, 172] on span "Close" at bounding box center [316, 172] width 24 height 5
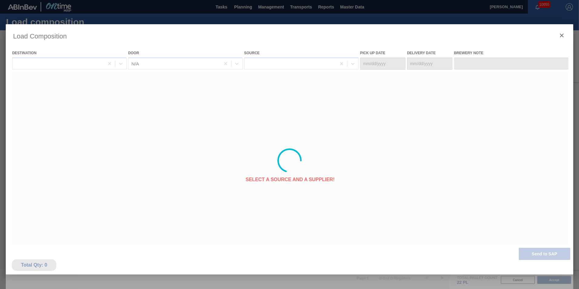
type Date "[DATE]"
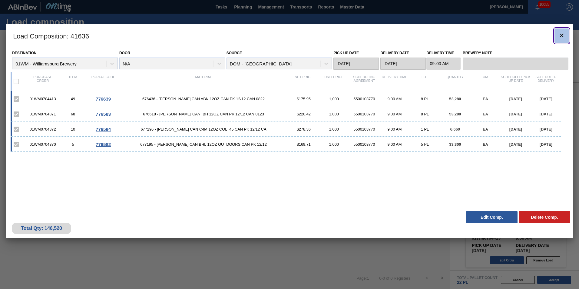
click at [565, 39] on icon "botão de ícone" at bounding box center [561, 35] width 7 height 7
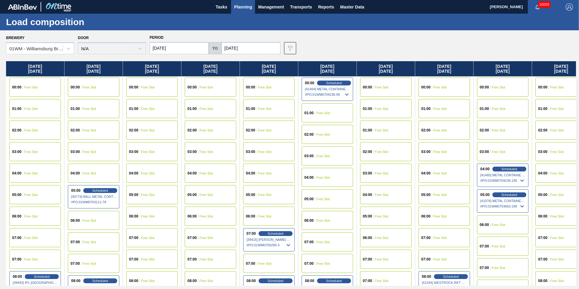
click at [246, 3] on span "Planning" at bounding box center [243, 6] width 18 height 7
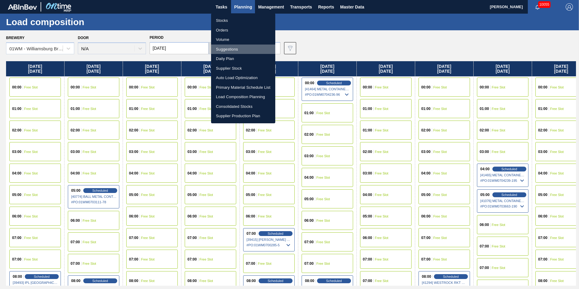
click at [235, 49] on li "Suggestions" at bounding box center [243, 50] width 64 height 10
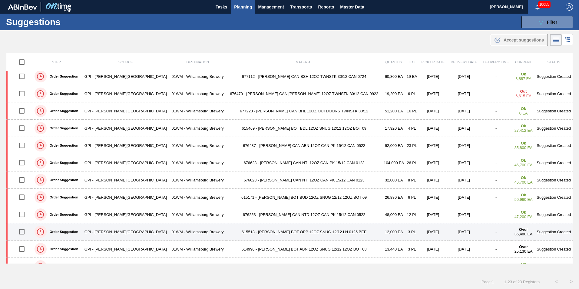
scroll to position [54, 0]
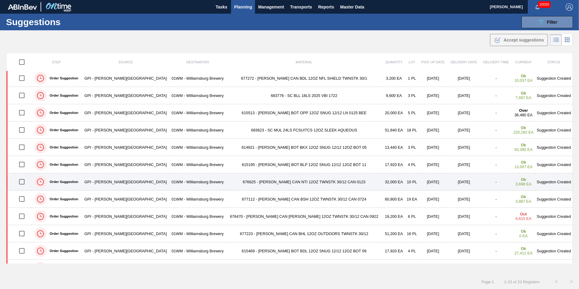
click at [25, 181] on input "checkbox" at bounding box center [21, 181] width 13 height 13
click at [23, 182] on input "checkbox" at bounding box center [21, 181] width 13 height 13
checkbox input "false"
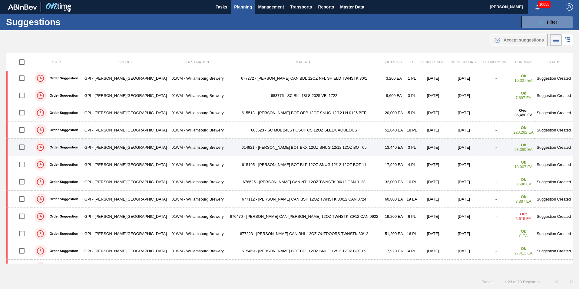
click at [23, 146] on input "checkbox" at bounding box center [21, 147] width 13 height 13
checkbox input "true"
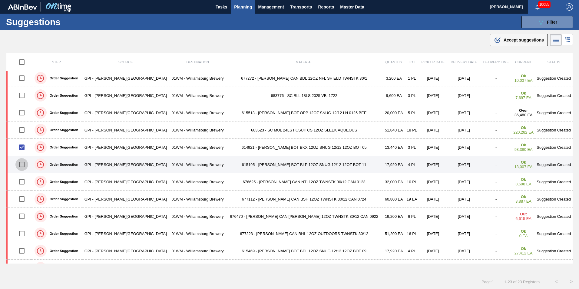
click at [24, 161] on input "checkbox" at bounding box center [21, 164] width 13 height 13
checkbox input "true"
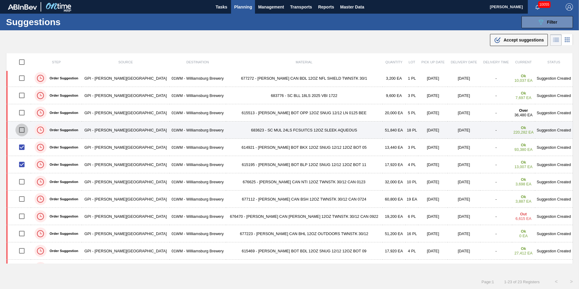
click at [25, 129] on input "checkbox" at bounding box center [21, 130] width 13 height 13
checkbox input "true"
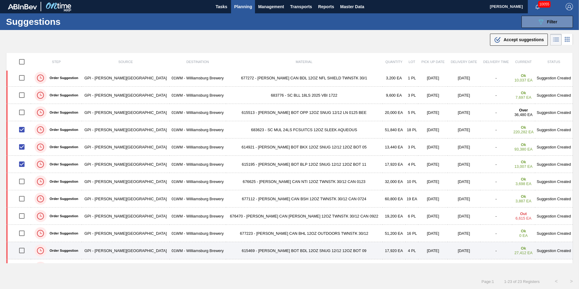
click at [24, 252] on input "checkbox" at bounding box center [21, 250] width 13 height 13
checkbox input "true"
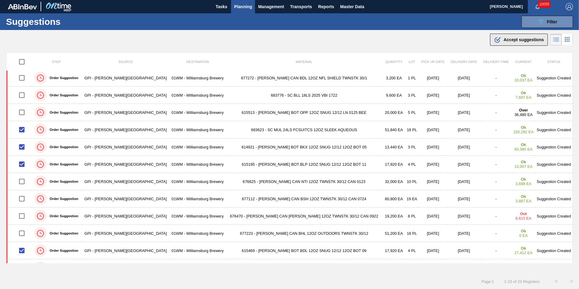
click at [513, 37] on div ".b{fill:var(--color-action-default)} Accept suggestions" at bounding box center [519, 39] width 50 height 7
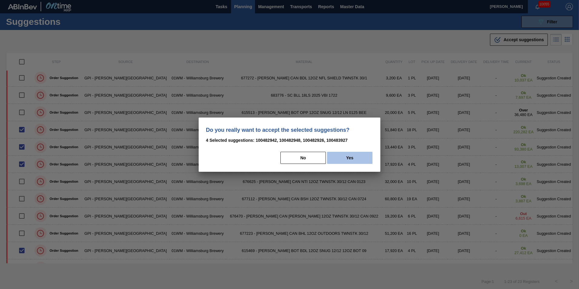
click at [342, 161] on button "Yes" at bounding box center [349, 158] width 45 height 12
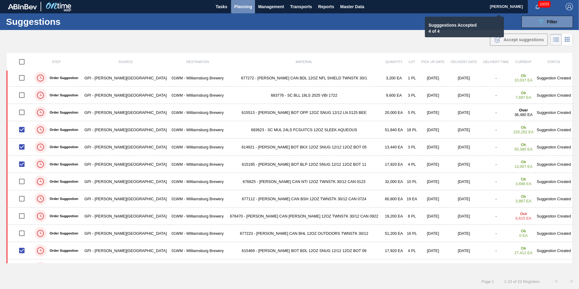
click at [244, 8] on span "Planning" at bounding box center [243, 6] width 18 height 7
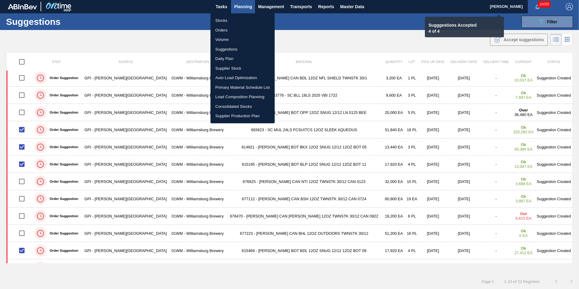
checkbox input "false"
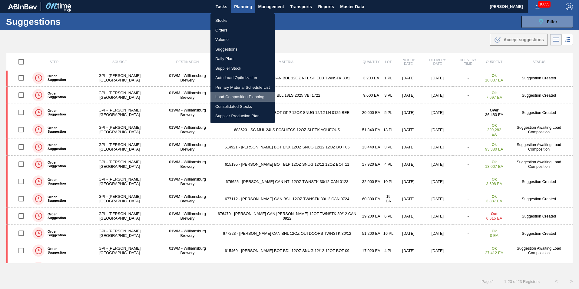
click at [238, 96] on li "Load Composition Planning" at bounding box center [243, 97] width 64 height 10
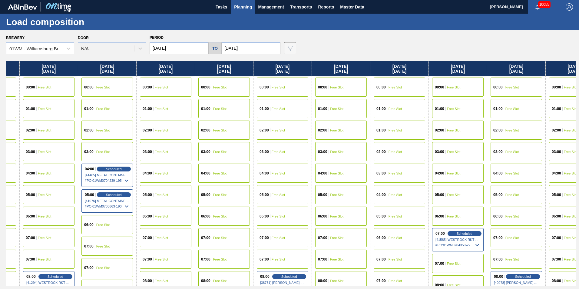
drag, startPoint x: 516, startPoint y: 71, endPoint x: 141, endPoint y: 120, distance: 378.5
click at [112, 123] on div "Thursday 08/21/2025 00:00 Free Slot 01:00 Free Slot 02:00 Free Slot 03:00 Free …" at bounding box center [291, 173] width 570 height 224
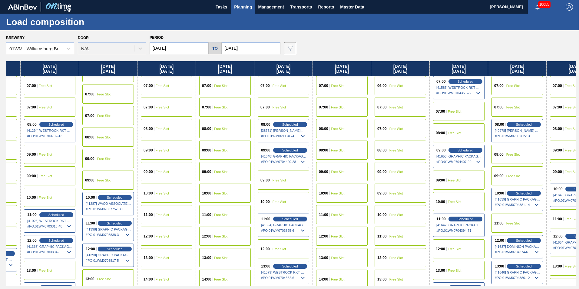
scroll to position [61, 395]
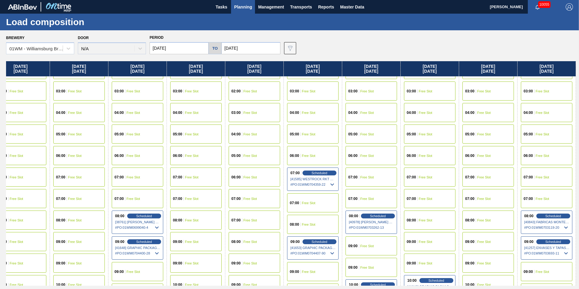
drag, startPoint x: 523, startPoint y: 70, endPoint x: 281, endPoint y: 92, distance: 242.2
click at [281, 92] on div "Thursday 08/21/2025 00:00 Free Slot 01:00 Free Slot 02:00 Free Slot 03:00 Free …" at bounding box center [291, 173] width 570 height 224
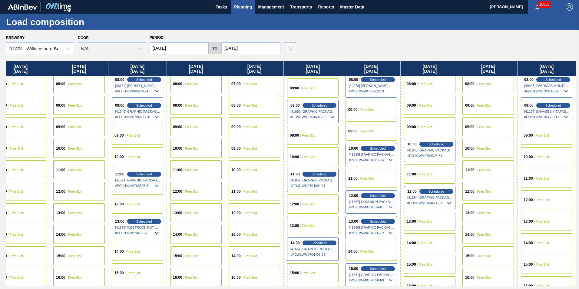
scroll to position [273, 541]
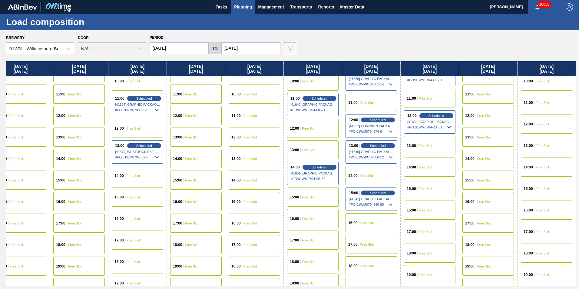
click at [417, 184] on div "15:00 Free Slot" at bounding box center [430, 188] width 52 height 19
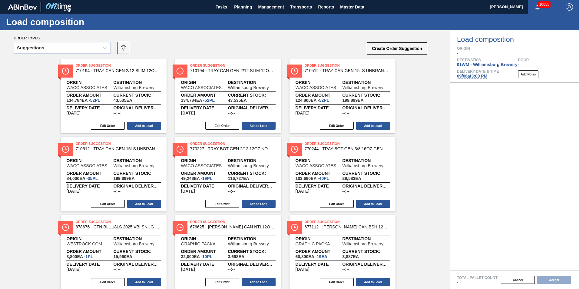
click at [78, 49] on div "Suggestions" at bounding box center [56, 48] width 85 height 9
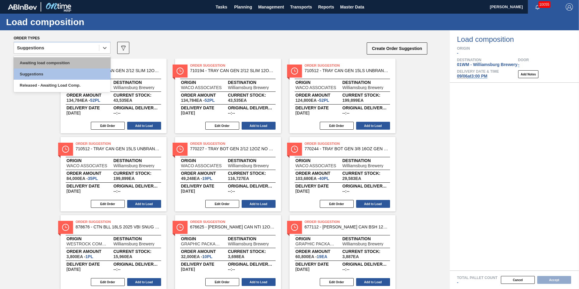
click at [65, 61] on div "Awaiting load composition" at bounding box center [62, 62] width 97 height 11
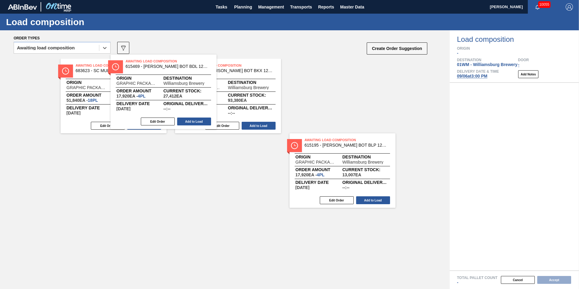
drag, startPoint x: 126, startPoint y: 105, endPoint x: 182, endPoint y: 100, distance: 56.6
click at [182, 100] on div "Awaiting Load Composition 615469 - CARR BOT BDL 12OZ SNUG 12/12 12OZ BOT 09 Ori…" at bounding box center [225, 96] width 450 height 75
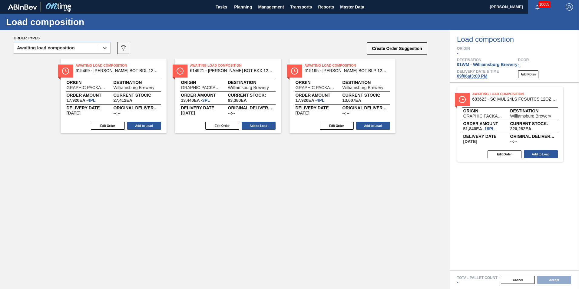
drag, startPoint x: 227, startPoint y: 104, endPoint x: 520, endPoint y: 129, distance: 294.4
click at [520, 129] on div "Order types option Awaiting load composition, selected. Select is focused ,type…" at bounding box center [289, 159] width 579 height 259
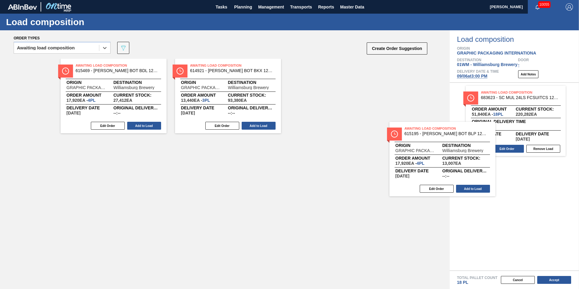
drag, startPoint x: 347, startPoint y: 112, endPoint x: 528, endPoint y: 198, distance: 200.6
click at [528, 198] on div "Order types option Awaiting load composition, selected. Select is focused ,type…" at bounding box center [289, 159] width 579 height 259
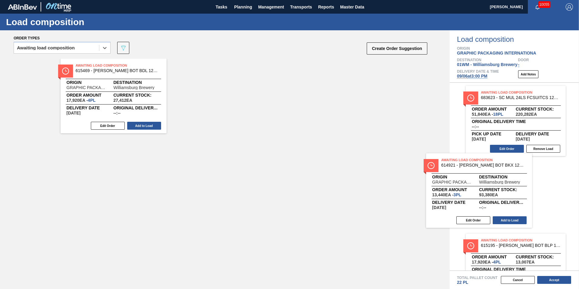
drag, startPoint x: 244, startPoint y: 111, endPoint x: 472, endPoint y: 190, distance: 240.7
click at [507, 205] on div "Order types option Awaiting load composition, selected. Select is focused ,type…" at bounding box center [289, 159] width 579 height 259
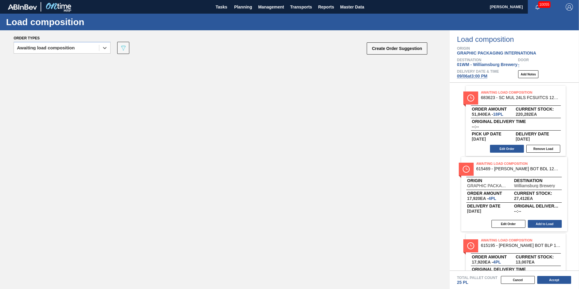
drag, startPoint x: 121, startPoint y: 110, endPoint x: 522, endPoint y: 207, distance: 412.2
click at [522, 207] on div "Order types option Awaiting load composition, selected. Select is focused ,type…" at bounding box center [289, 159] width 579 height 259
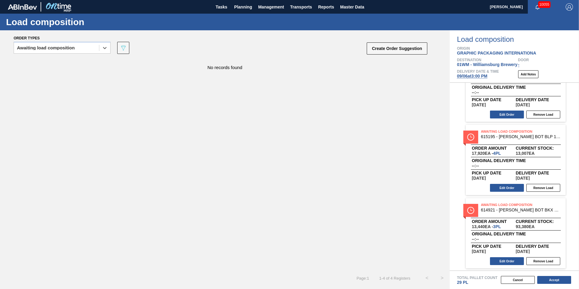
scroll to position [108, 0]
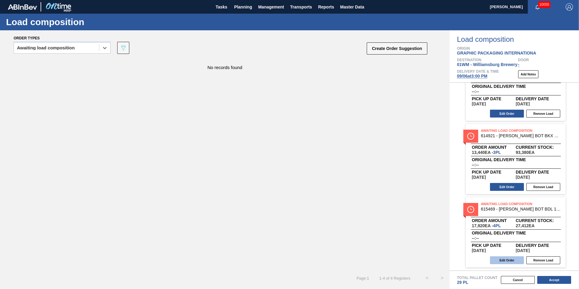
click at [510, 258] on button "Edit Order" at bounding box center [507, 260] width 34 height 8
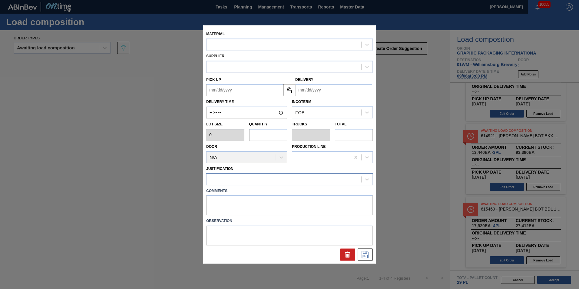
type input "4,480"
type input "4"
type input "0.154"
type input "17,920"
type up "[DATE]"
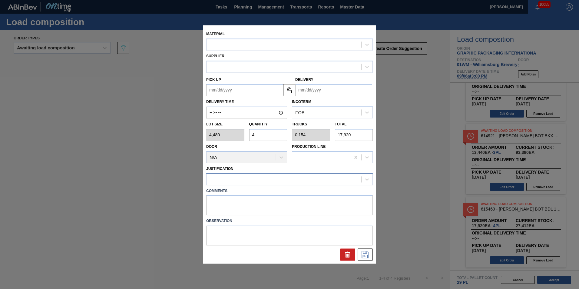
type input "[DATE]"
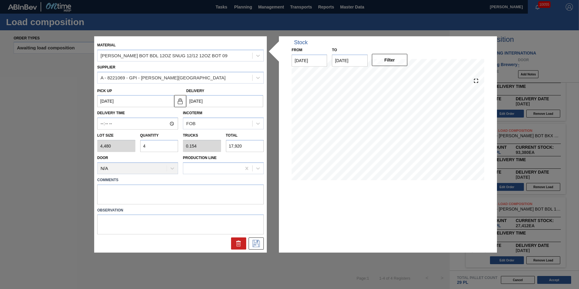
click at [124, 148] on div "Lot size 4,480 Quantity 4 Trucks 0.154 Total 17,920" at bounding box center [180, 141] width 171 height 22
type input "1"
type input "0.038"
type input "4,480"
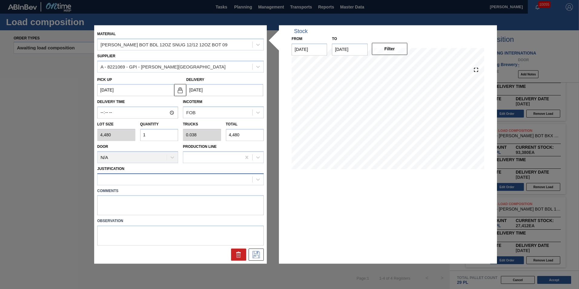
type input "1"
click at [131, 179] on div at bounding box center [175, 179] width 155 height 9
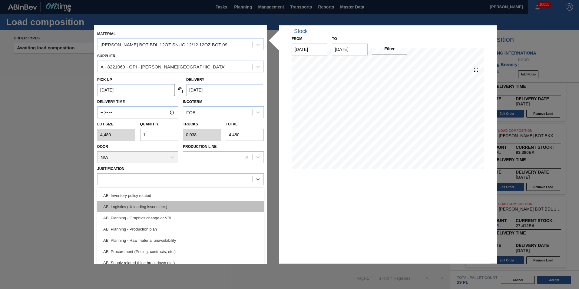
scroll to position [30, 0]
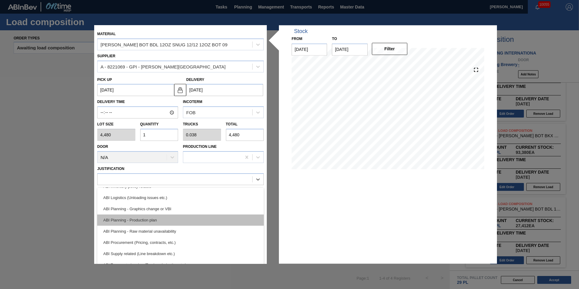
click at [192, 219] on div "ABI Planning - Production plan" at bounding box center [180, 219] width 167 height 11
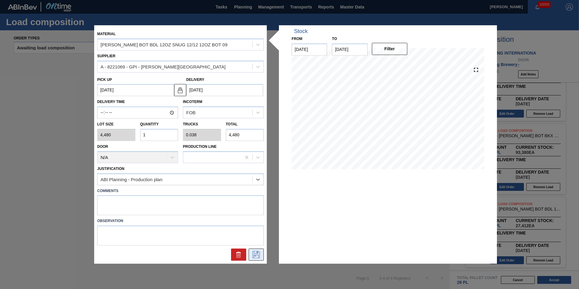
click at [258, 251] on button at bounding box center [256, 255] width 15 height 12
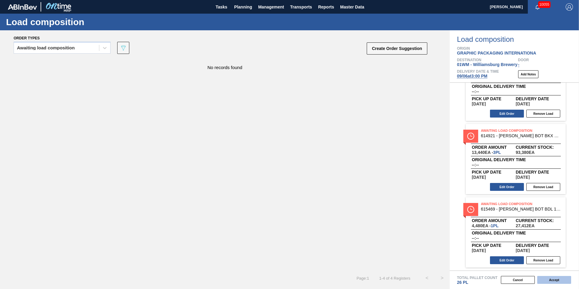
click at [543, 278] on button "Accept" at bounding box center [554, 280] width 34 height 8
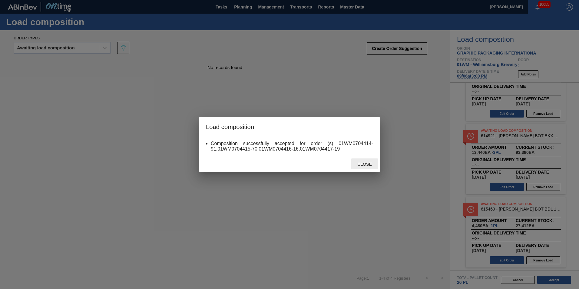
click at [372, 161] on div "Close" at bounding box center [364, 163] width 27 height 11
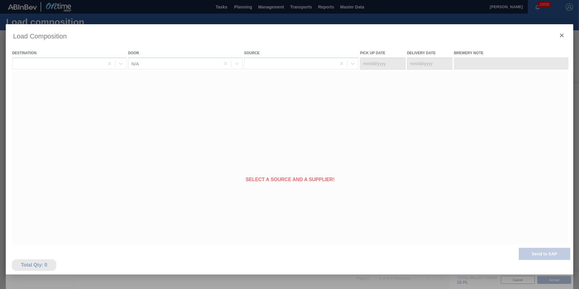
type Date "[DATE]"
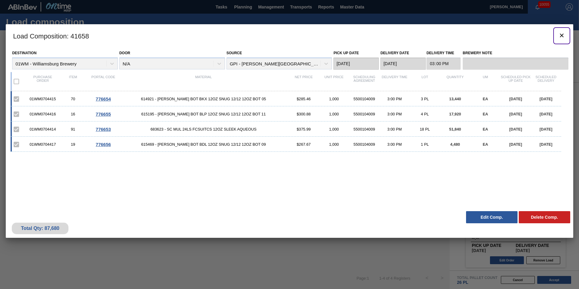
click at [562, 36] on icon "botão de ícone" at bounding box center [562, 36] width 4 height 4
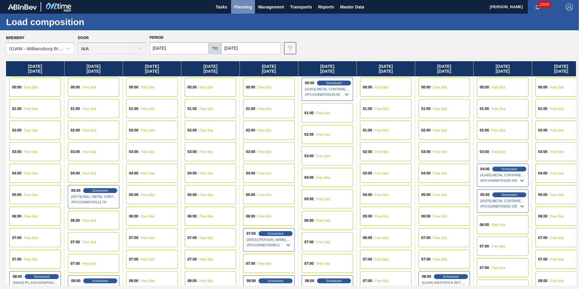
click at [242, 7] on span "Planning" at bounding box center [243, 6] width 18 height 7
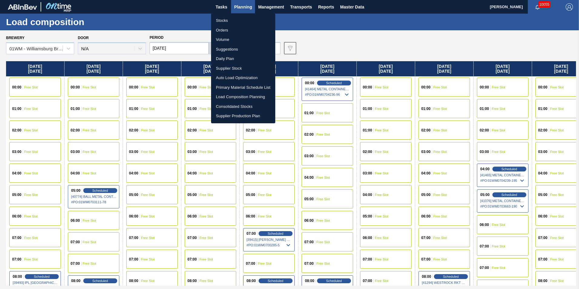
click at [228, 53] on li "Suggestions" at bounding box center [243, 50] width 64 height 10
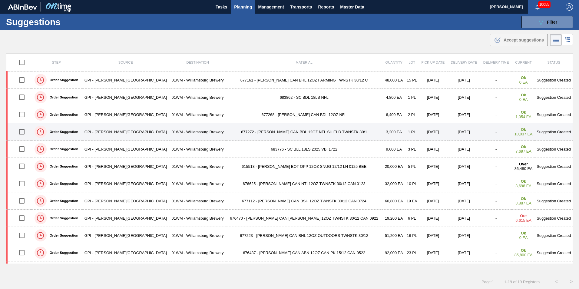
click at [23, 133] on input "checkbox" at bounding box center [21, 131] width 13 height 13
checkbox input "false"
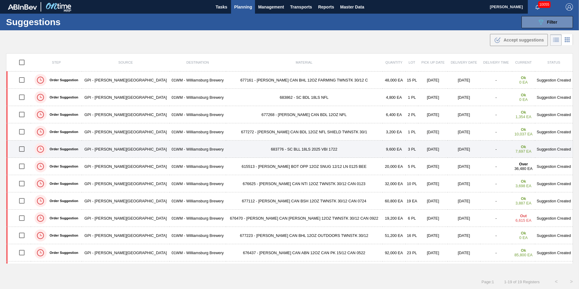
click at [24, 147] on input "checkbox" at bounding box center [21, 149] width 13 height 13
checkbox input "true"
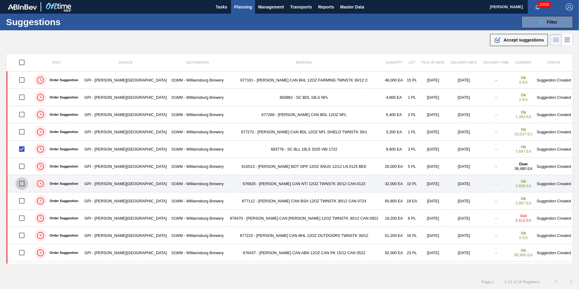
click at [25, 182] on input "checkbox" at bounding box center [21, 183] width 13 height 13
checkbox input "true"
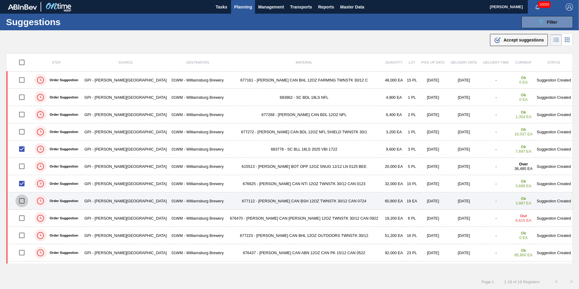
click at [23, 201] on input "checkbox" at bounding box center [21, 201] width 13 height 13
checkbox input "false"
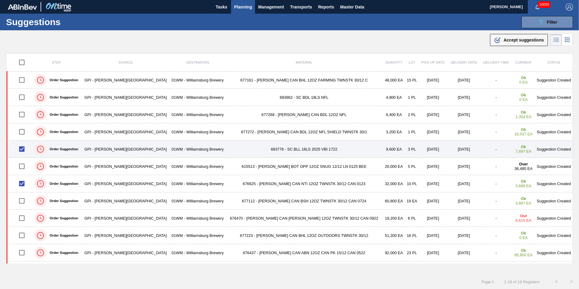
click at [25, 148] on input "checkbox" at bounding box center [21, 149] width 13 height 13
checkbox input "false"
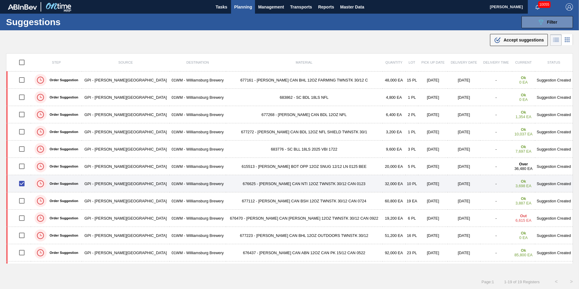
click at [24, 184] on input "checkbox" at bounding box center [21, 183] width 13 height 13
checkbox input "false"
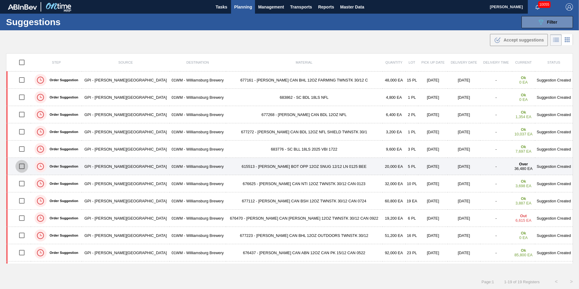
click at [24, 166] on input "checkbox" at bounding box center [21, 166] width 13 height 13
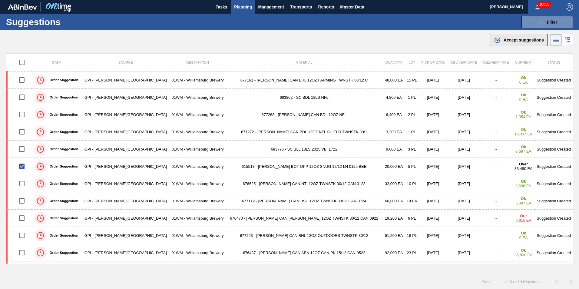
click at [504, 38] on span "Accept suggestions" at bounding box center [524, 40] width 40 height 5
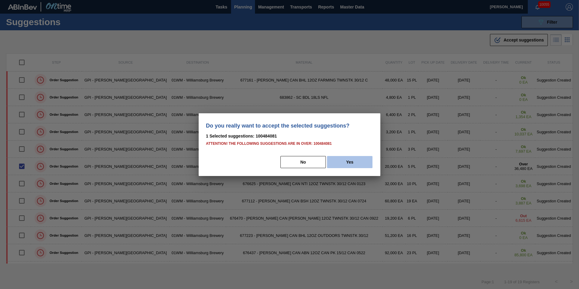
click at [360, 159] on button "Yes" at bounding box center [349, 162] width 45 height 12
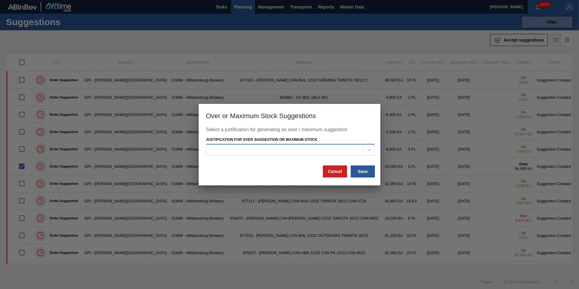
click at [362, 149] on div at bounding box center [284, 150] width 157 height 9
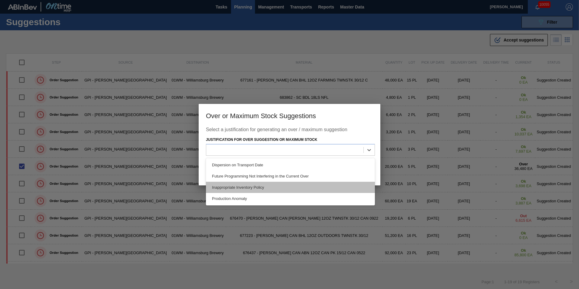
click at [336, 183] on div "Inappropriate Inventory Policy" at bounding box center [290, 187] width 169 height 11
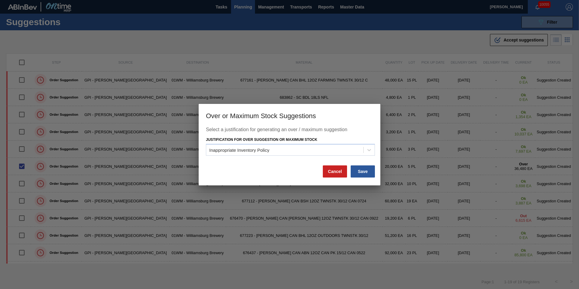
drag, startPoint x: 361, startPoint y: 171, endPoint x: 370, endPoint y: 197, distance: 27.2
click at [362, 171] on button "Save" at bounding box center [363, 171] width 24 height 12
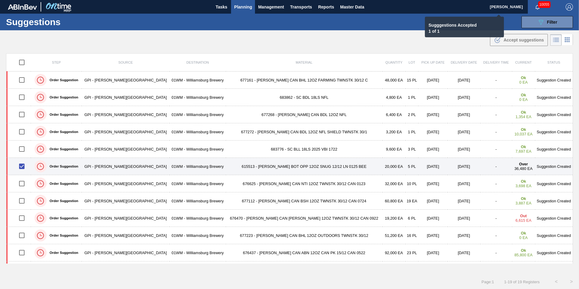
checkbox input "false"
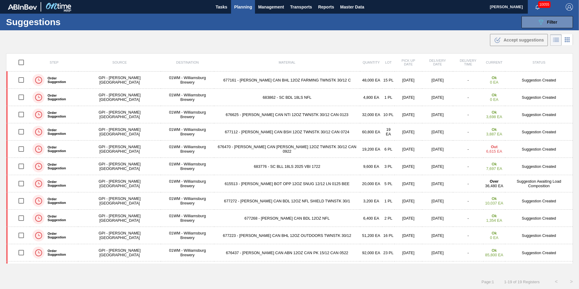
click at [244, 9] on span "Planning" at bounding box center [243, 6] width 18 height 7
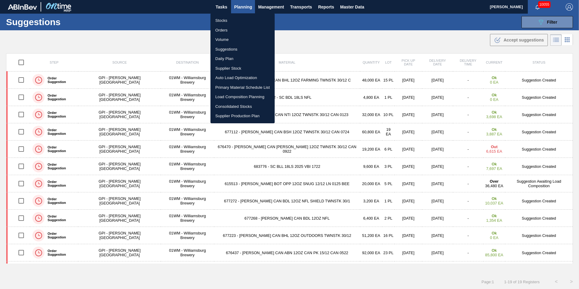
click at [232, 48] on li "Suggestions" at bounding box center [243, 50] width 64 height 10
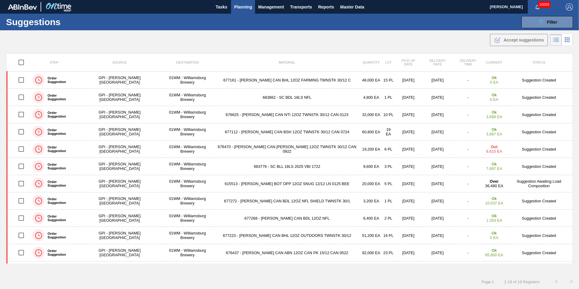
click at [237, 8] on span "Planning" at bounding box center [243, 6] width 18 height 7
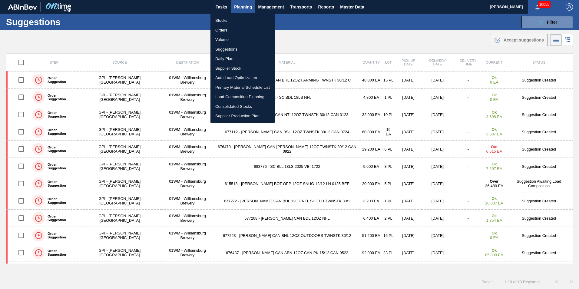
click at [234, 51] on li "Suggestions" at bounding box center [243, 50] width 64 height 10
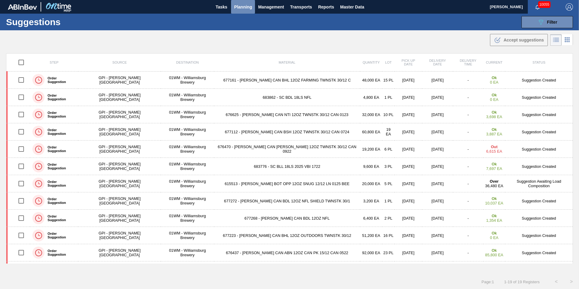
click at [241, 8] on span "Planning" at bounding box center [243, 6] width 18 height 7
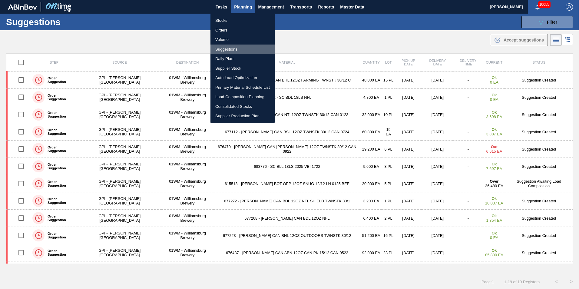
click at [232, 50] on li "Suggestions" at bounding box center [243, 50] width 64 height 10
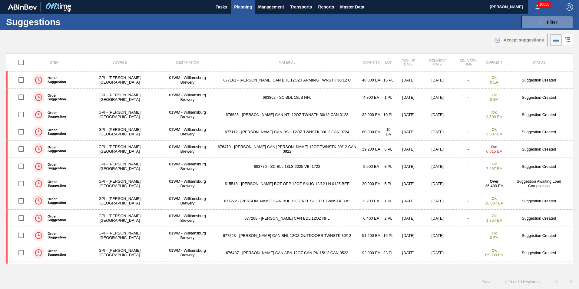
click at [241, 9] on span "Planning" at bounding box center [243, 6] width 18 height 7
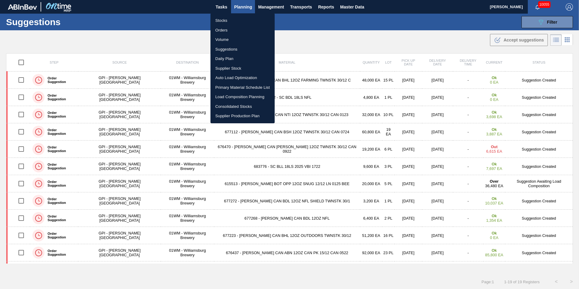
click at [240, 95] on li "Load Composition Planning" at bounding box center [243, 97] width 64 height 10
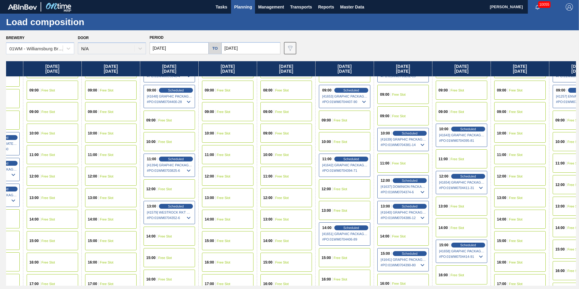
scroll to position [212, 541]
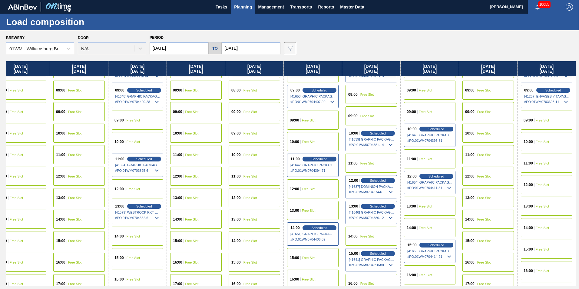
drag, startPoint x: 512, startPoint y: 71, endPoint x: -118, endPoint y: 86, distance: 630.7
click at [0, 0] on html "Tasks Planning Management Transports Reports Master Data Vincent Geritano 10055…" at bounding box center [289, 0] width 579 height 0
click at [433, 244] on span "Scheduled" at bounding box center [437, 245] width 16 height 4
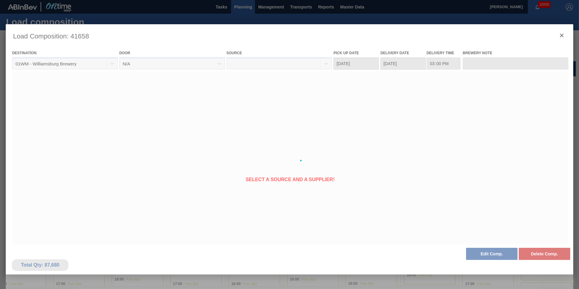
type Date "[DATE]"
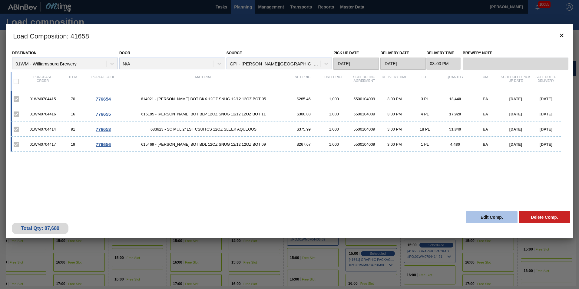
click at [497, 215] on button "Edit Comp." at bounding box center [492, 217] width 52 height 12
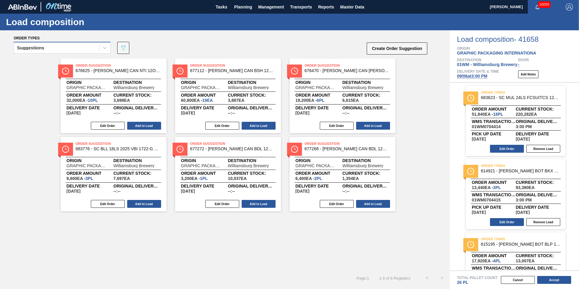
click at [61, 46] on div "Suggestions" at bounding box center [56, 48] width 85 height 9
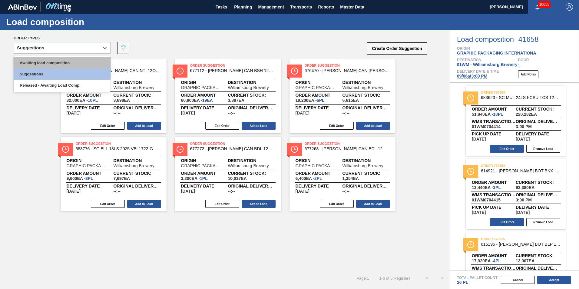
click at [49, 62] on div "Awaiting load composition" at bounding box center [62, 62] width 97 height 11
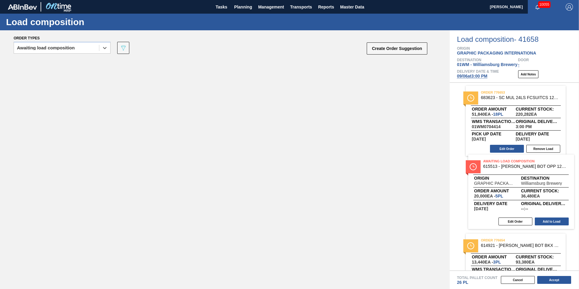
drag, startPoint x: 94, startPoint y: 89, endPoint x: 503, endPoint y: 186, distance: 420.3
click at [503, 186] on div "Order types option Awaiting load composition, selected. Select is focused ,type…" at bounding box center [289, 159] width 579 height 259
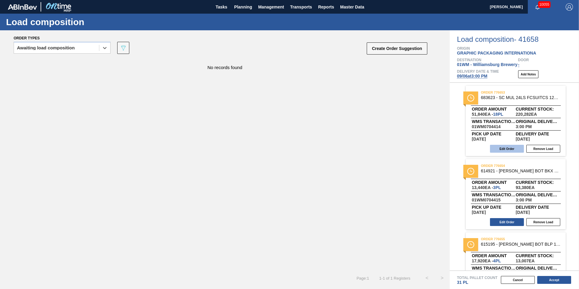
click at [504, 148] on button "Edit Order" at bounding box center [507, 149] width 34 height 8
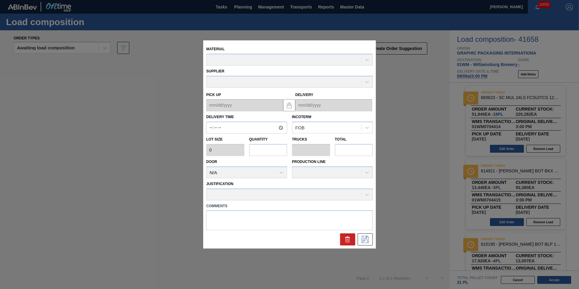
type input "15:00:00"
type input "2,880"
type input "18"
type input "0.692"
type input "51,840"
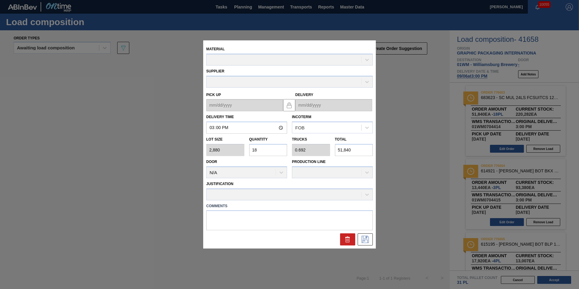
type up "[DATE]"
type input "[DATE]"
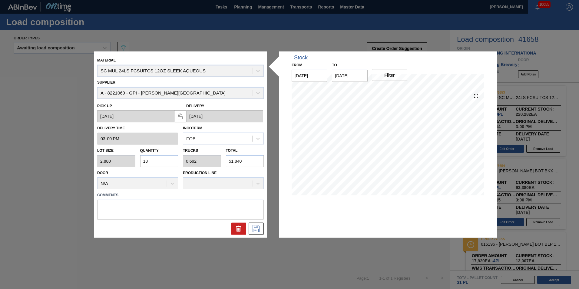
click at [112, 164] on div "Lot size 2,880 Quantity 18 Trucks 0.692 Total 51,840" at bounding box center [180, 156] width 171 height 22
type input "1"
type input "0.038"
type input "2,880"
type input "13"
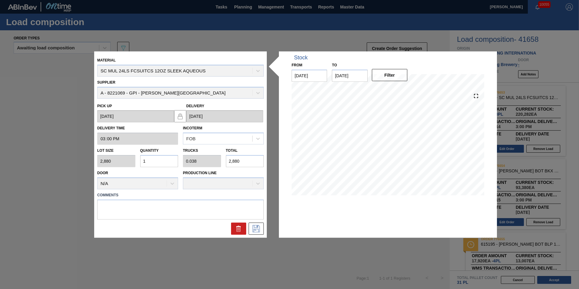
type input "0.5"
type input "37,440"
type input "13"
click at [252, 228] on icon at bounding box center [256, 228] width 10 height 7
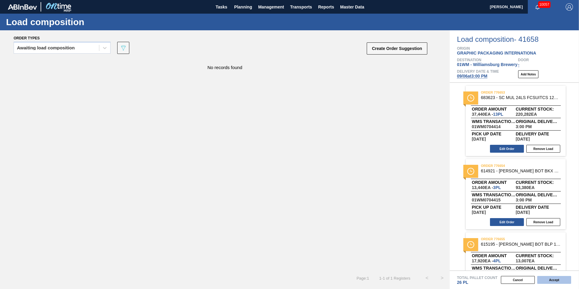
click at [549, 279] on button "Accept" at bounding box center [554, 280] width 34 height 8
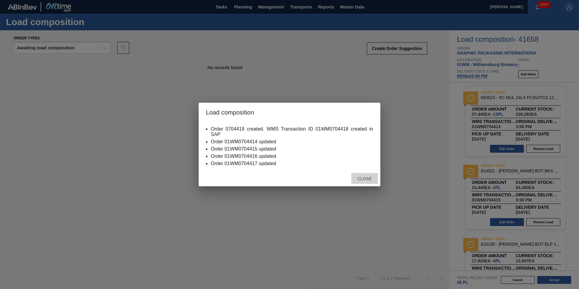
click at [365, 181] on span "Close" at bounding box center [365, 178] width 24 height 5
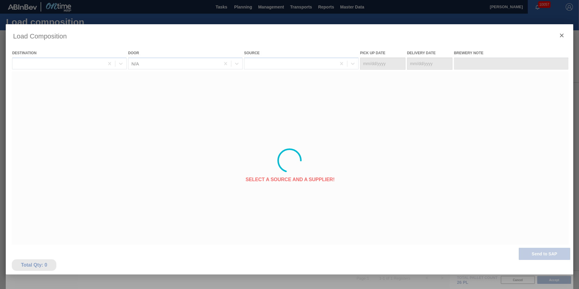
type Date "[DATE]"
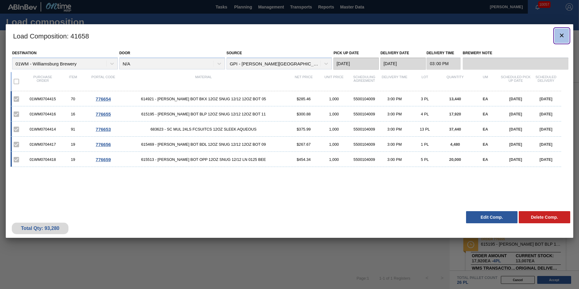
click at [560, 34] on icon "botão de ícone" at bounding box center [561, 35] width 7 height 7
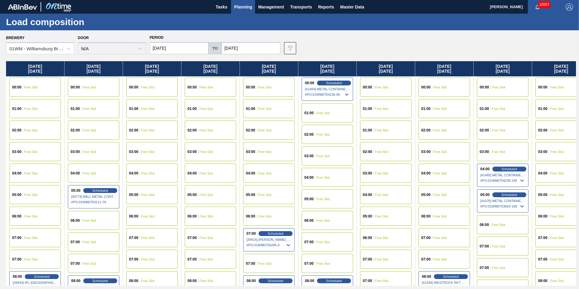
click at [242, 7] on span "Planning" at bounding box center [243, 6] width 18 height 7
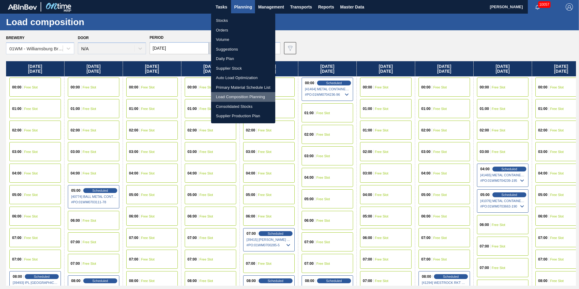
click at [237, 97] on li "Load Composition Planning" at bounding box center [243, 97] width 64 height 10
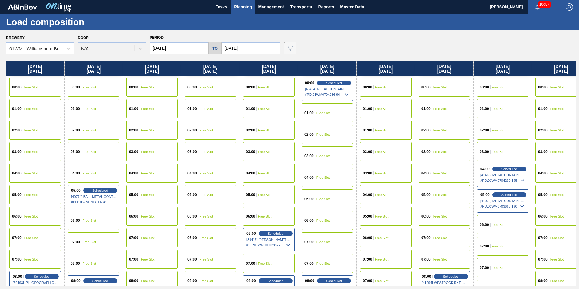
click at [238, 0] on button "Planning" at bounding box center [243, 7] width 24 height 14
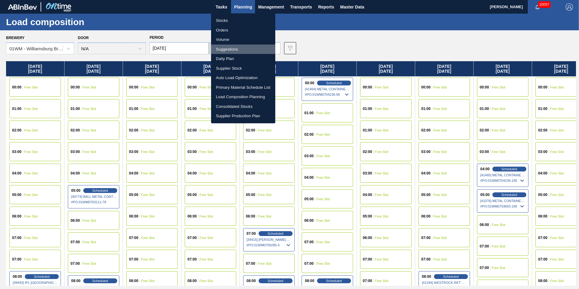
click at [246, 50] on li "Suggestions" at bounding box center [243, 50] width 64 height 10
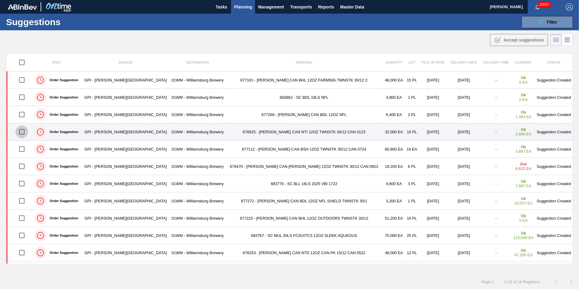
click at [25, 133] on input "checkbox" at bounding box center [21, 131] width 13 height 13
checkbox input "false"
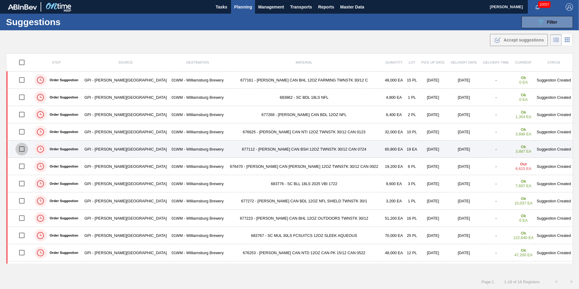
click at [26, 148] on input "checkbox" at bounding box center [21, 149] width 13 height 13
checkbox input "true"
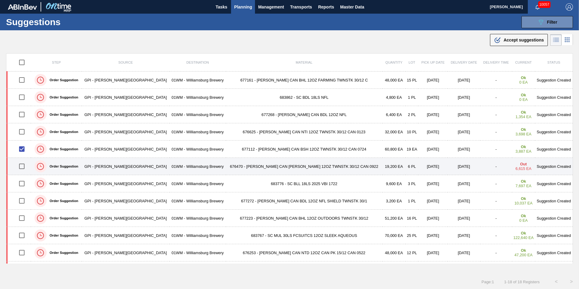
click at [25, 164] on input "checkbox" at bounding box center [21, 166] width 13 height 13
checkbox input "true"
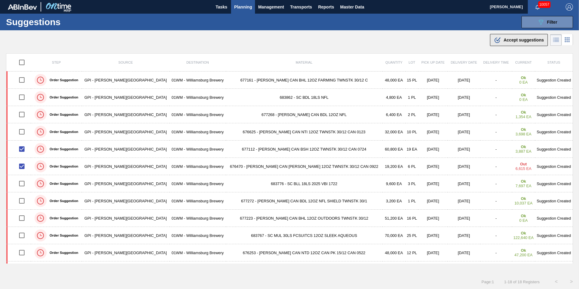
click at [524, 38] on span "Accept suggestions" at bounding box center [524, 40] width 40 height 5
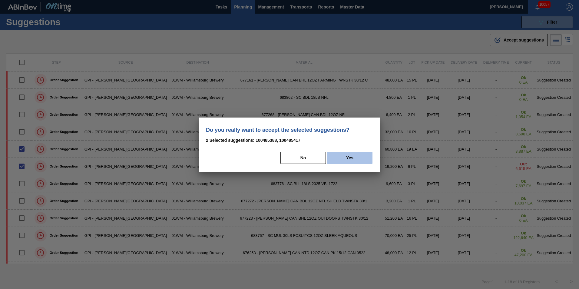
click at [356, 161] on button "Yes" at bounding box center [349, 158] width 45 height 12
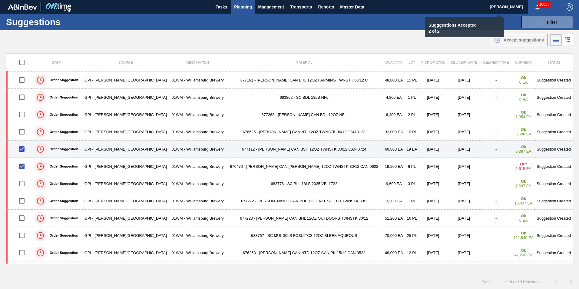
checkbox input "false"
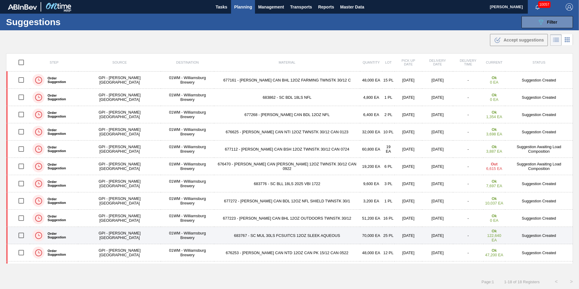
click at [22, 236] on input "checkbox" at bounding box center [21, 235] width 13 height 13
click at [21, 236] on input "checkbox" at bounding box center [21, 235] width 13 height 13
checkbox input "false"
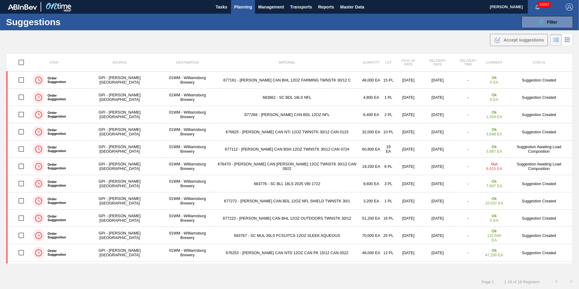
click at [250, 6] on span "Planning" at bounding box center [243, 6] width 18 height 7
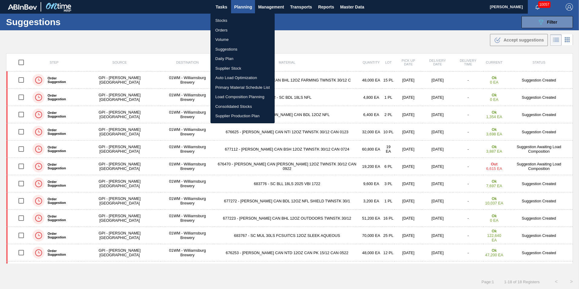
click at [236, 96] on li "Load Composition Planning" at bounding box center [243, 97] width 64 height 10
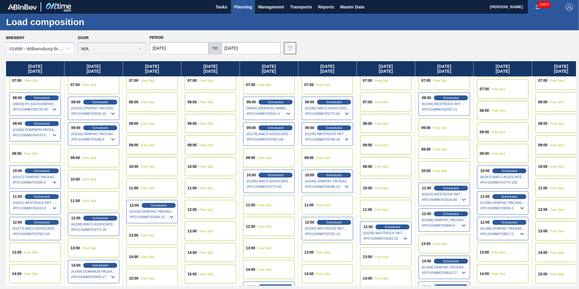
scroll to position [182, 0]
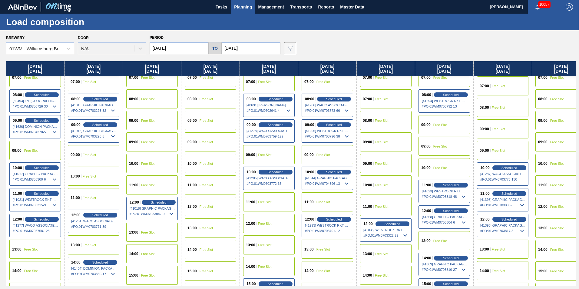
click at [41, 272] on div "14:00 Free Slot" at bounding box center [35, 270] width 52 height 19
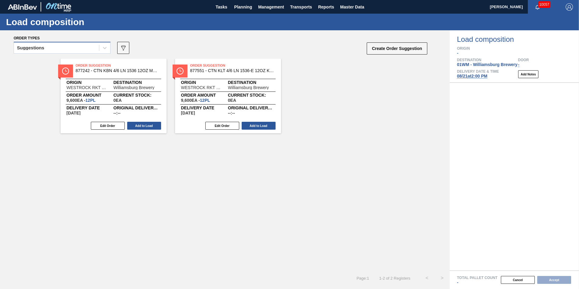
click at [63, 47] on div "Suggestions" at bounding box center [56, 48] width 85 height 9
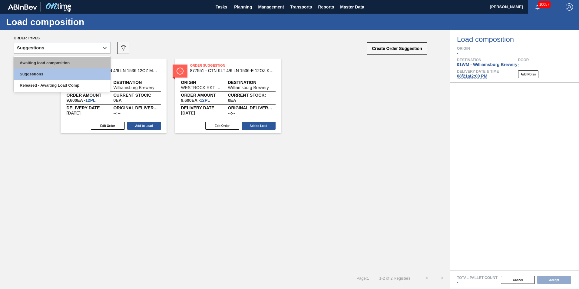
click at [60, 63] on div "Awaiting load composition" at bounding box center [62, 62] width 97 height 11
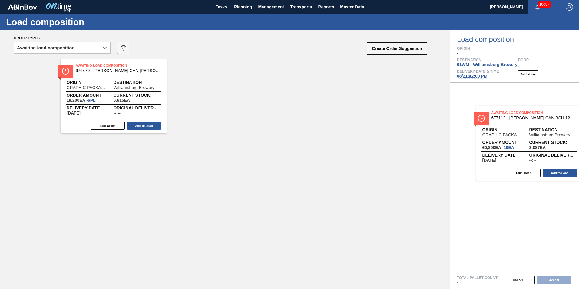
drag, startPoint x: 106, startPoint y: 81, endPoint x: 458, endPoint y: 128, distance: 355.2
click at [527, 129] on div "Order types option Awaiting load composition, selected. Select is focused ,type…" at bounding box center [289, 159] width 579 height 259
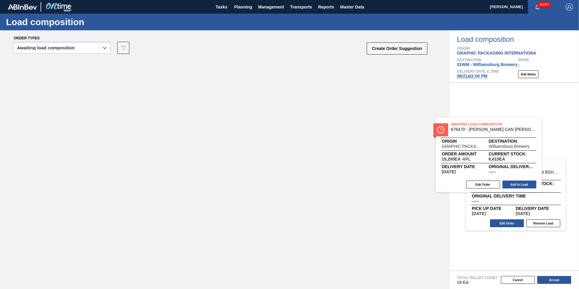
drag, startPoint x: 109, startPoint y: 93, endPoint x: 504, endPoint y: 149, distance: 399.0
click at [496, 152] on div "Order types option Awaiting load composition, selected. Select is focused ,type…" at bounding box center [289, 159] width 579 height 259
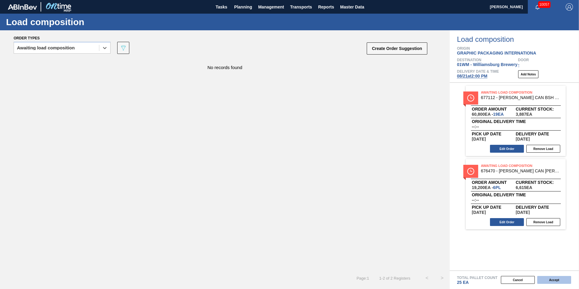
click at [552, 280] on button "Accept" at bounding box center [554, 280] width 34 height 8
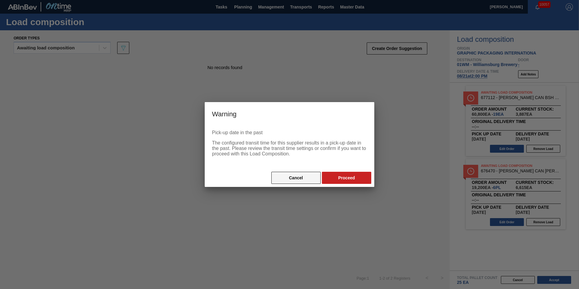
click at [297, 176] on button "Cancel" at bounding box center [295, 178] width 49 height 12
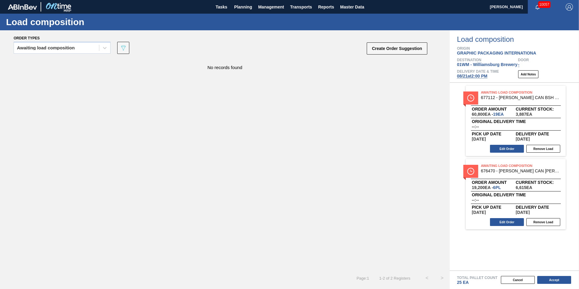
click at [465, 75] on span "08/21 at 2:00 PM" at bounding box center [472, 76] width 30 height 5
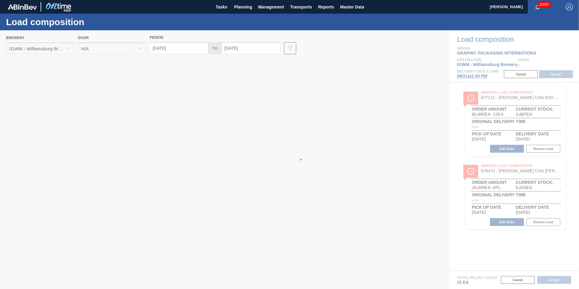
type input "[DATE]"
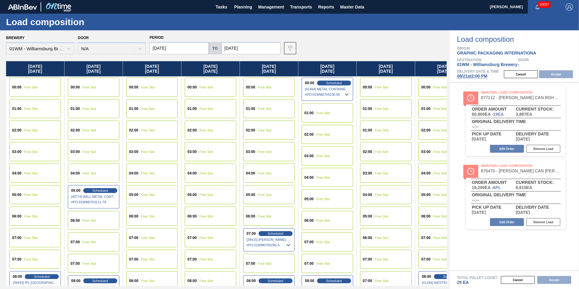
scroll to position [0, 27]
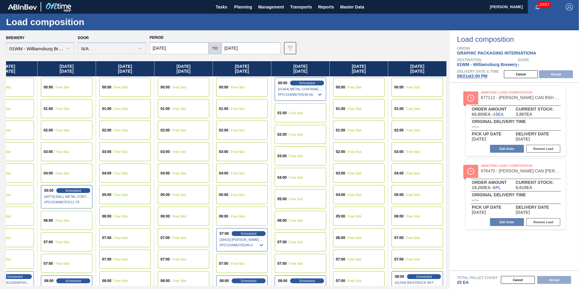
drag, startPoint x: 314, startPoint y: 65, endPoint x: -39, endPoint y: 62, distance: 353.6
click at [0, 0] on html "Tasks Planning Management Transports Reports Master Data Vincent Geritano 10057…" at bounding box center [289, 0] width 579 height 0
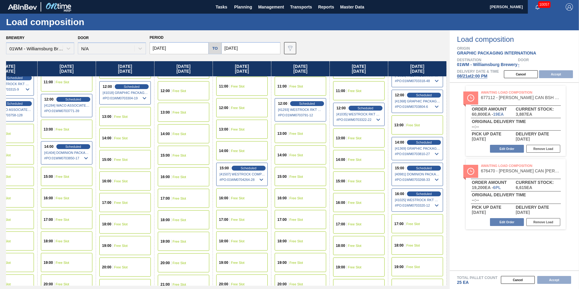
scroll to position [303, 27]
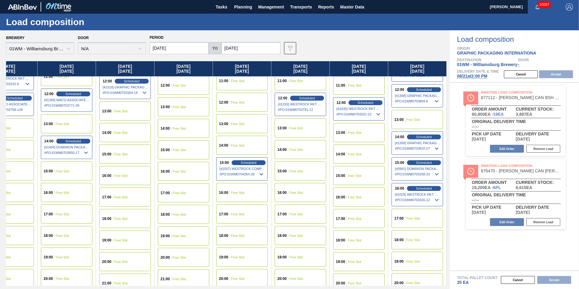
click at [412, 238] on div "18:00 Free Slot" at bounding box center [418, 239] width 52 height 19
click at [414, 122] on div "13:00 Free Slot" at bounding box center [418, 119] width 52 height 19
click at [563, 71] on button "Accept" at bounding box center [556, 74] width 34 height 8
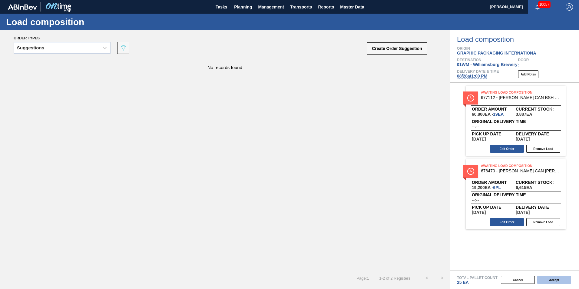
click at [550, 278] on button "Accept" at bounding box center [554, 280] width 34 height 8
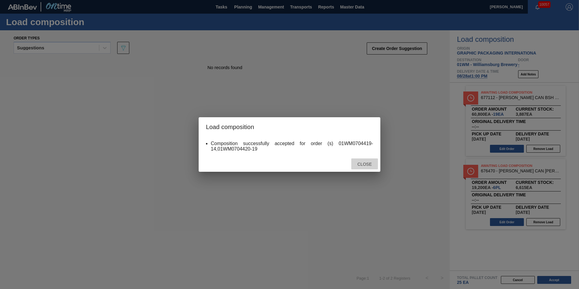
click at [361, 166] on span "Close" at bounding box center [365, 164] width 24 height 5
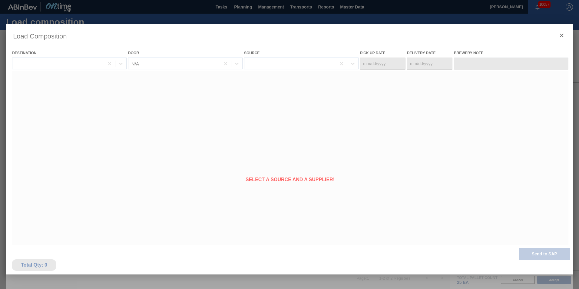
type Date "[DATE]"
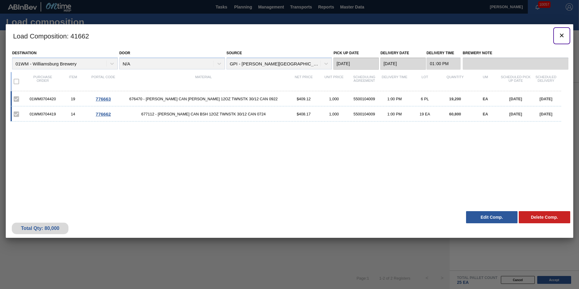
click at [569, 39] on button "botão de ícone" at bounding box center [562, 35] width 15 height 15
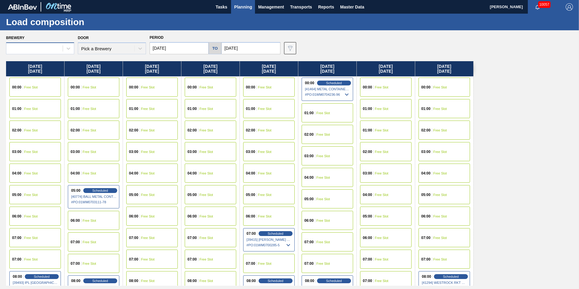
click at [43, 46] on div at bounding box center [34, 48] width 56 height 9
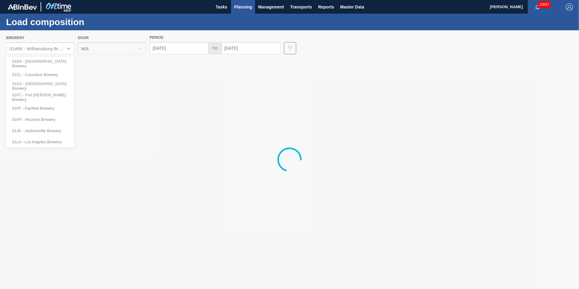
click at [91, 26] on div "Load composition" at bounding box center [289, 22] width 579 height 17
click at [237, 7] on span "Planning" at bounding box center [243, 6] width 18 height 7
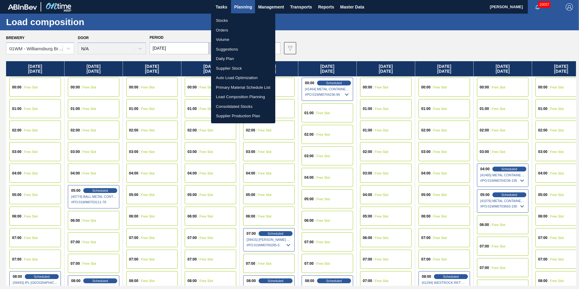
click at [248, 48] on li "Suggestions" at bounding box center [243, 50] width 64 height 10
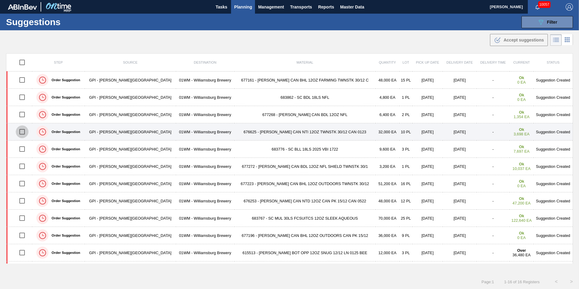
click at [28, 131] on input "checkbox" at bounding box center [22, 131] width 13 height 13
checkbox input "true"
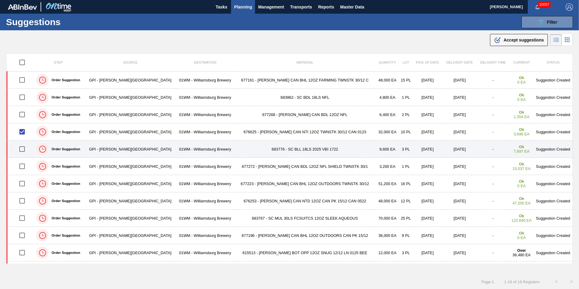
click at [24, 150] on input "checkbox" at bounding box center [22, 149] width 13 height 13
checkbox input "true"
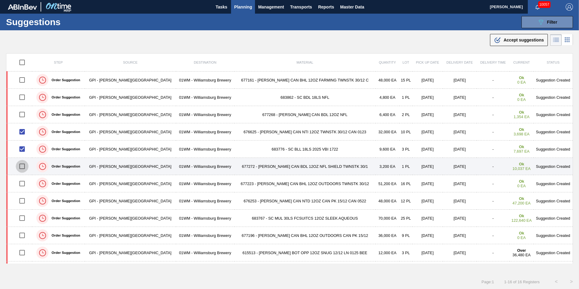
click at [22, 164] on input "checkbox" at bounding box center [22, 166] width 13 height 13
checkbox input "true"
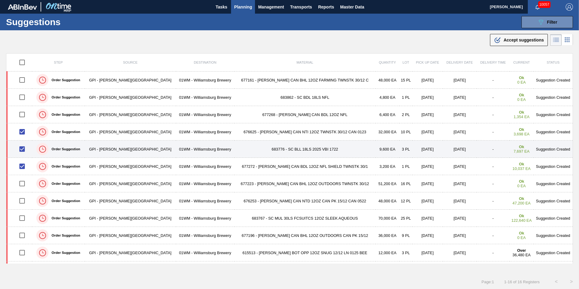
click at [22, 154] on input "checkbox" at bounding box center [22, 149] width 13 height 13
checkbox input "false"
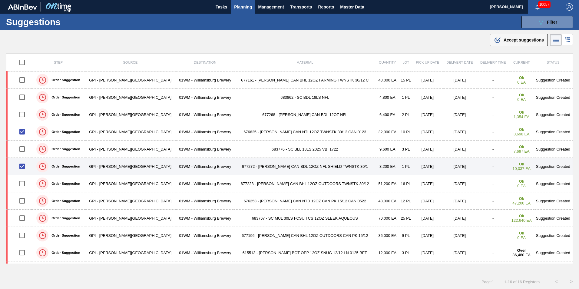
click at [22, 168] on input "checkbox" at bounding box center [22, 166] width 13 height 13
checkbox input "false"
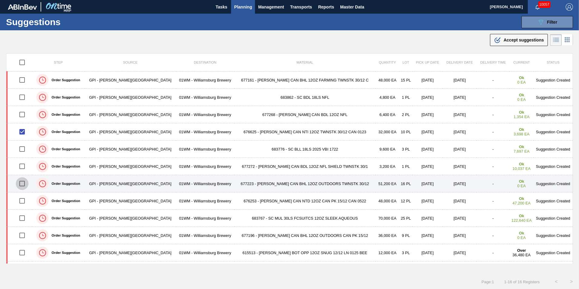
click at [25, 182] on input "checkbox" at bounding box center [22, 183] width 13 height 13
checkbox input "true"
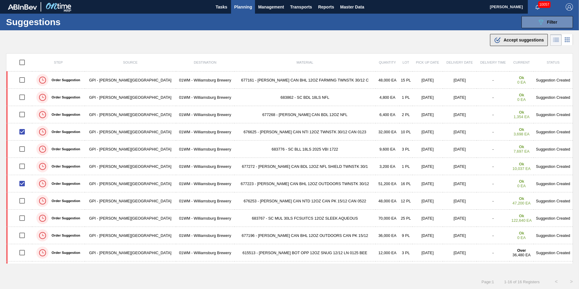
click at [519, 39] on span "Accept suggestions" at bounding box center [524, 40] width 40 height 5
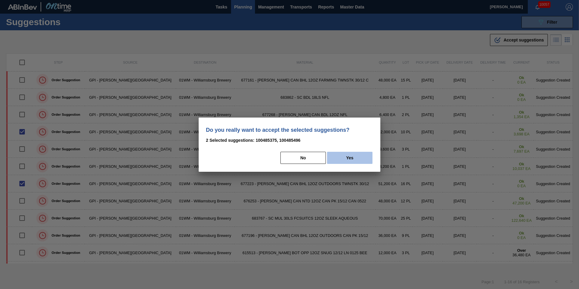
click at [340, 157] on button "Yes" at bounding box center [349, 158] width 45 height 12
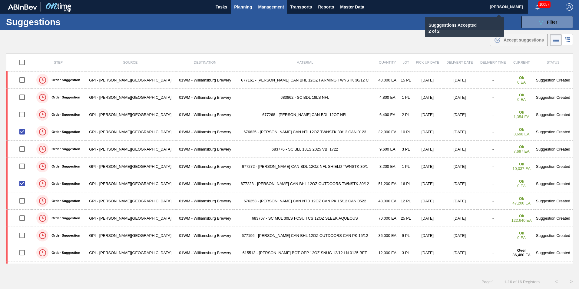
checkbox input "false"
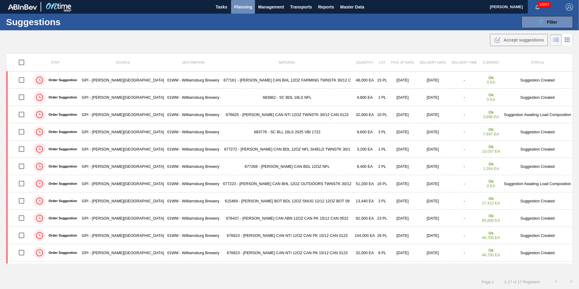
click at [243, 6] on span "Planning" at bounding box center [243, 6] width 18 height 7
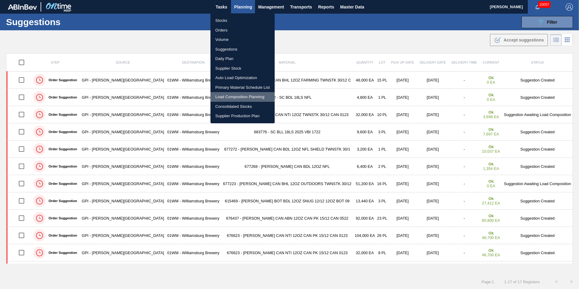
click at [243, 97] on li "Load Composition Planning" at bounding box center [243, 97] width 64 height 10
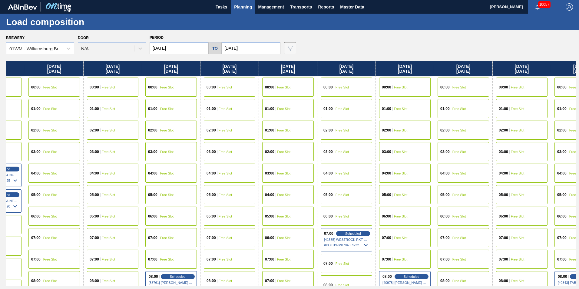
scroll to position [0, 541]
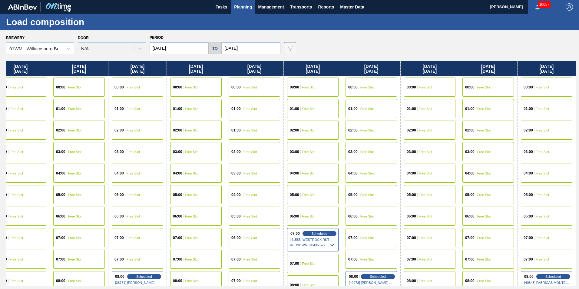
drag, startPoint x: 489, startPoint y: 68, endPoint x: -69, endPoint y: 91, distance: 558.8
click at [0, 0] on html "Tasks Planning Management Transports Reports Master Data Vincent Geritano 10057…" at bounding box center [289, 0] width 579 height 0
drag, startPoint x: 467, startPoint y: 76, endPoint x: 345, endPoint y: 78, distance: 122.4
click at [345, 78] on div "Thursday 08/21/2025 00:00 Free Slot 01:00 Free Slot 02:00 Free Slot 03:00 Free …" at bounding box center [291, 173] width 570 height 224
drag, startPoint x: 547, startPoint y: 68, endPoint x: 450, endPoint y: 64, distance: 96.4
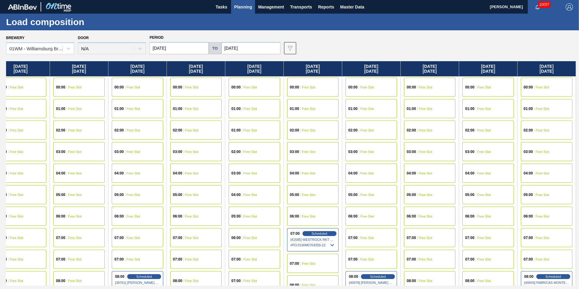
click at [450, 64] on div "Thursday 08/21/2025 00:00 Free Slot 01:00 Free Slot 02:00 Free Slot 03:00 Free …" at bounding box center [291, 173] width 570 height 224
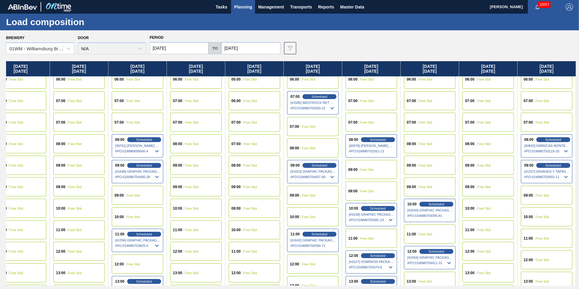
scroll to position [121, 541]
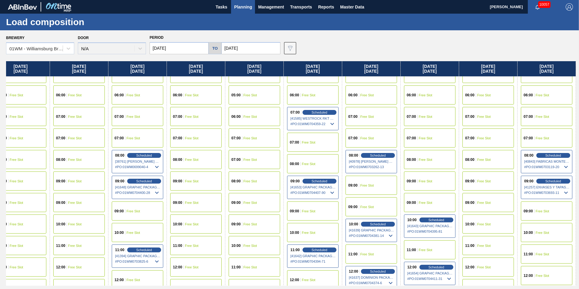
click at [261, 158] on div "07:00 Free Slot" at bounding box center [255, 159] width 52 height 19
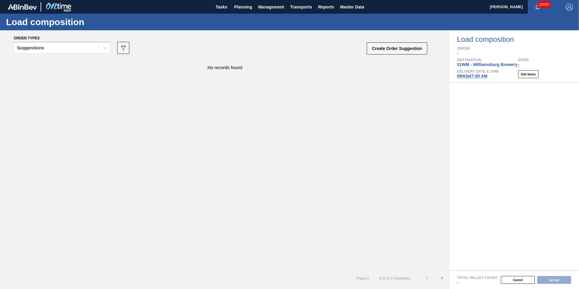
click at [64, 54] on div "Suggestions" at bounding box center [62, 50] width 97 height 16
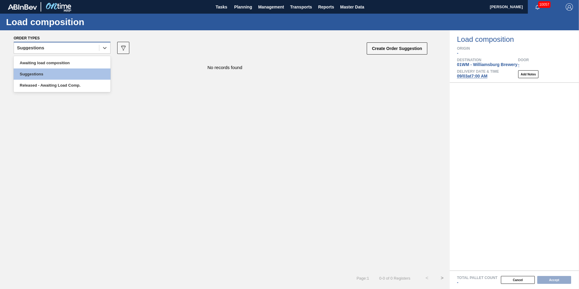
click at [66, 50] on div "Suggestions" at bounding box center [56, 48] width 85 height 9
click at [64, 63] on div "Awaiting load composition" at bounding box center [62, 62] width 97 height 11
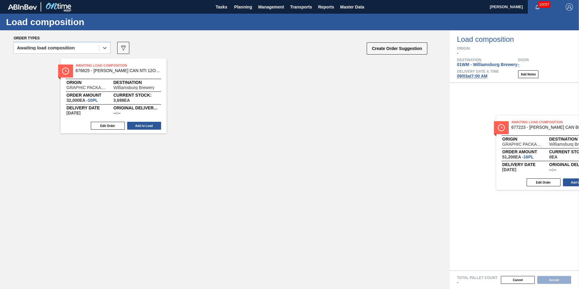
drag, startPoint x: 97, startPoint y: 101, endPoint x: 540, endPoint y: 155, distance: 446.3
click at [541, 155] on div "Order types option Awaiting load composition, selected. Select is focused ,type…" at bounding box center [289, 159] width 579 height 259
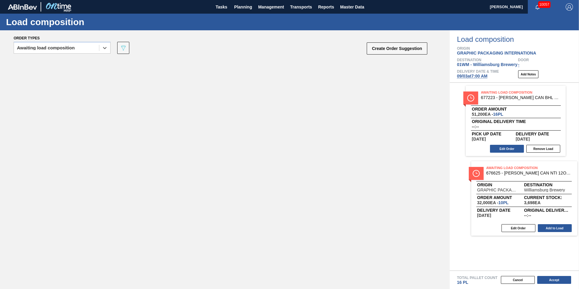
drag, startPoint x: 100, startPoint y: 88, endPoint x: 503, endPoint y: 176, distance: 412.0
click at [503, 176] on div "Order types option Awaiting load composition, selected. Select is focused ,type…" at bounding box center [289, 159] width 579 height 259
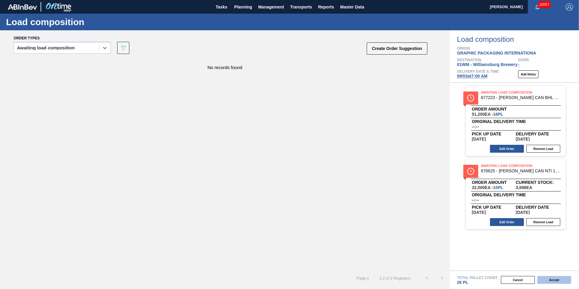
click at [560, 281] on button "Accept" at bounding box center [554, 280] width 34 height 8
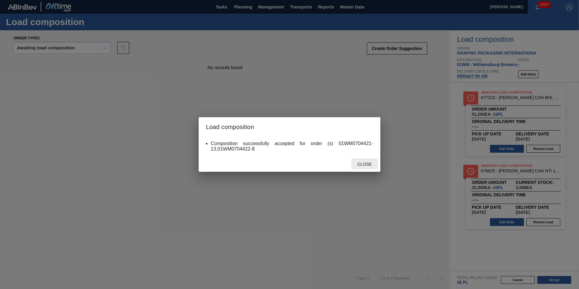
click at [365, 165] on span "Close" at bounding box center [365, 164] width 24 height 5
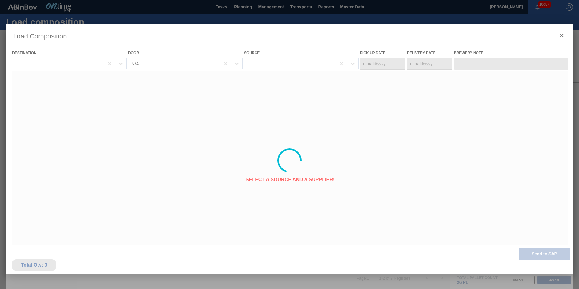
type Date "[DATE]"
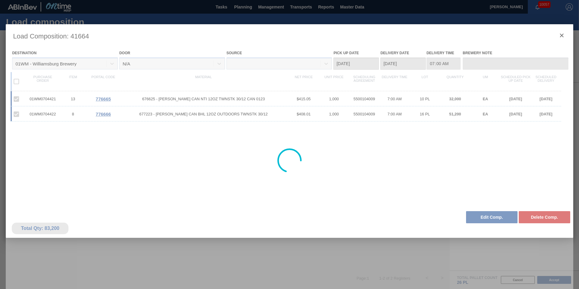
click at [563, 35] on div at bounding box center [290, 160] width 568 height 273
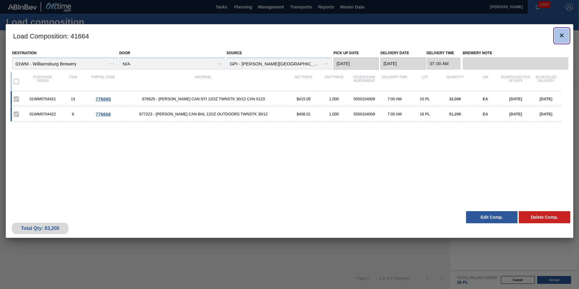
click at [564, 35] on icon "botão de ícone" at bounding box center [561, 35] width 7 height 7
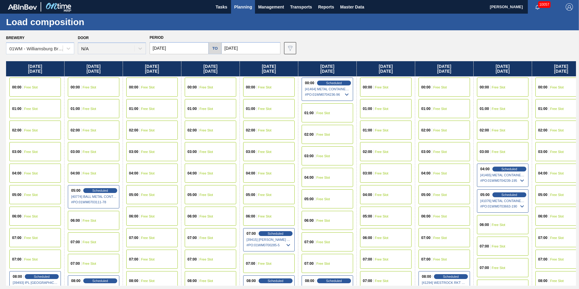
click at [248, 7] on span "Planning" at bounding box center [243, 6] width 18 height 7
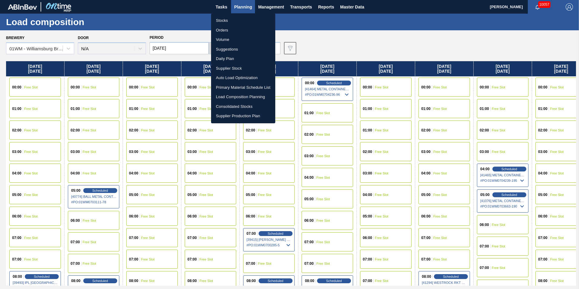
click at [250, 96] on li "Load Composition Planning" at bounding box center [243, 97] width 64 height 10
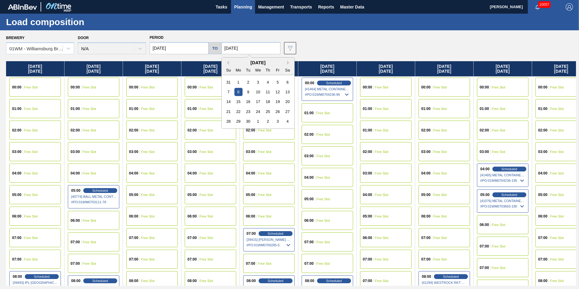
click at [239, 51] on input "[DATE]" at bounding box center [250, 48] width 59 height 12
click at [249, 7] on span "Planning" at bounding box center [243, 6] width 18 height 7
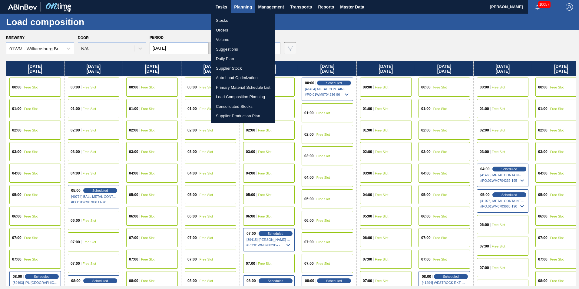
click at [241, 49] on li "Suggestions" at bounding box center [243, 50] width 64 height 10
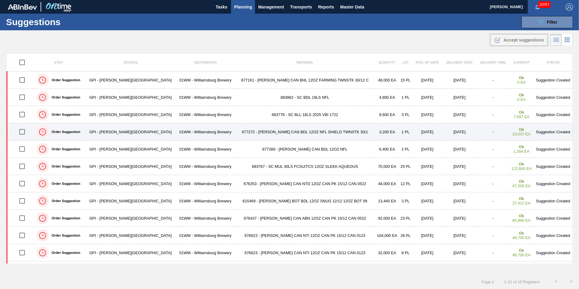
click at [23, 131] on input "checkbox" at bounding box center [22, 131] width 13 height 13
checkbox input "true"
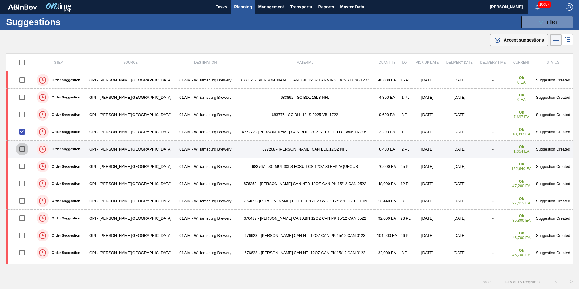
click at [28, 151] on input "checkbox" at bounding box center [22, 149] width 13 height 13
checkbox input "false"
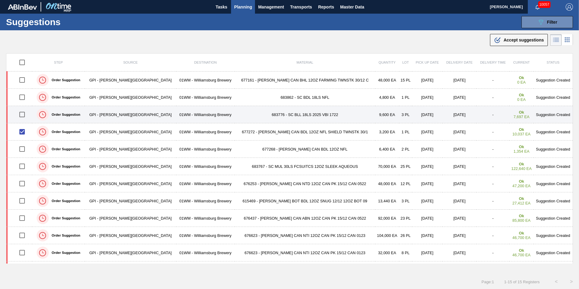
click at [23, 115] on input "checkbox" at bounding box center [22, 114] width 13 height 13
checkbox input "true"
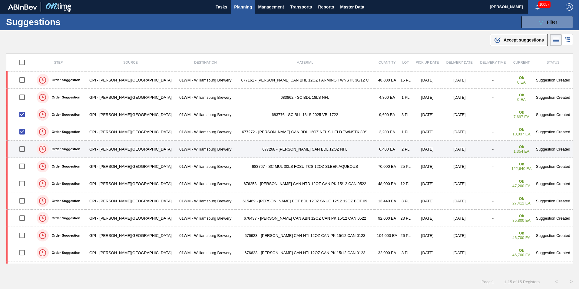
click at [23, 148] on input "checkbox" at bounding box center [22, 149] width 13 height 13
checkbox input "true"
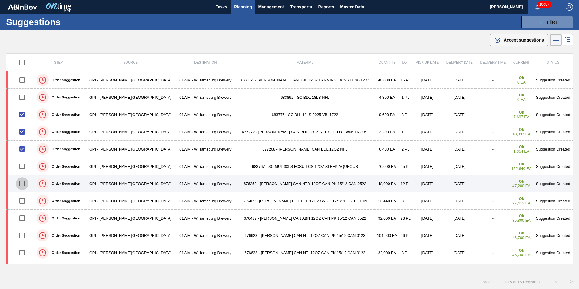
click at [23, 184] on input "checkbox" at bounding box center [22, 183] width 13 height 13
checkbox input "true"
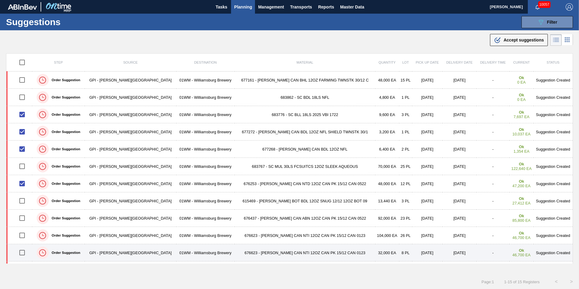
click at [25, 255] on input "checkbox" at bounding box center [22, 252] width 13 height 13
checkbox input "true"
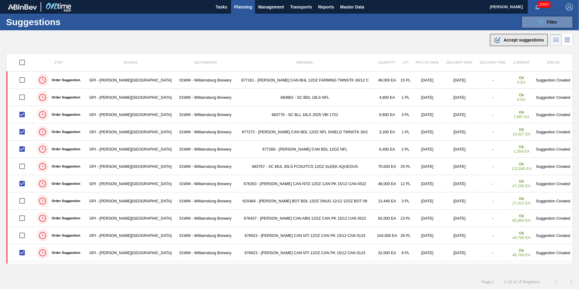
click at [506, 38] on span "Accept suggestions" at bounding box center [524, 40] width 40 height 5
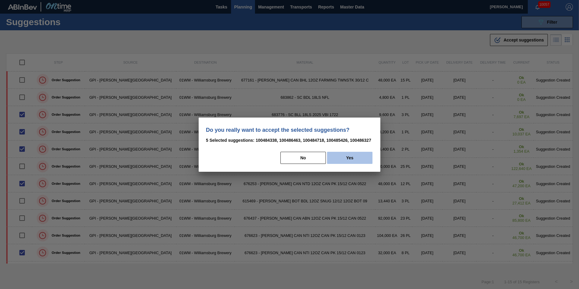
click at [339, 157] on button "Yes" at bounding box center [349, 158] width 45 height 12
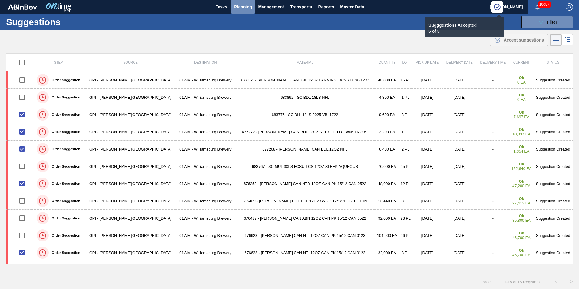
click at [241, 6] on span "Planning" at bounding box center [243, 6] width 18 height 7
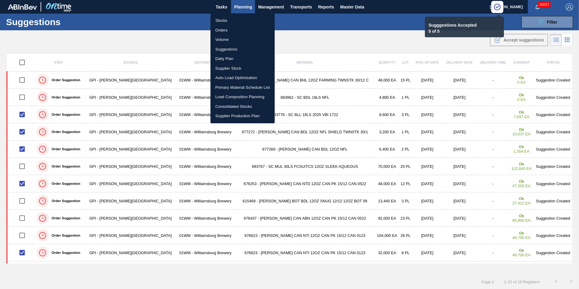
click at [239, 98] on li "Load Composition Planning" at bounding box center [243, 97] width 64 height 10
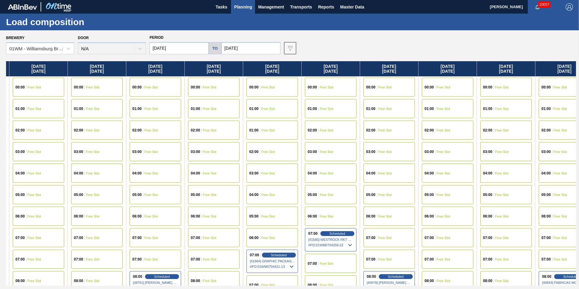
drag, startPoint x: 521, startPoint y: 66, endPoint x: -17, endPoint y: 55, distance: 537.9
click at [0, 0] on html "Tasks Planning Management Transports Reports Master Data Vincent Geritano 10057…" at bounding box center [289, 0] width 579 height 0
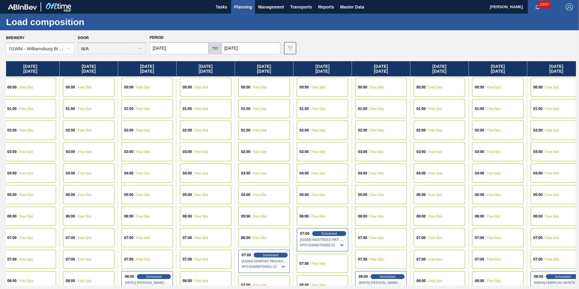
scroll to position [0, 541]
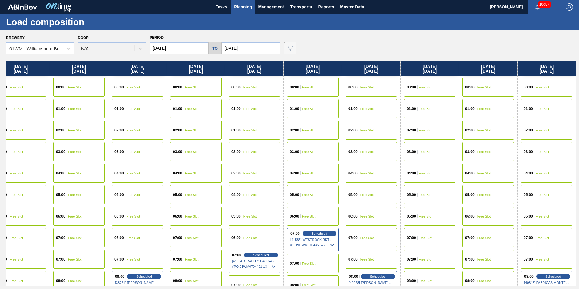
drag, startPoint x: 535, startPoint y: 73, endPoint x: 407, endPoint y: 84, distance: 128.9
click at [431, 85] on div "Thursday 08/21/2025 00:00 Free Slot 01:00 Free Slot 02:00 Free Slot 03:00 Free …" at bounding box center [291, 173] width 570 height 224
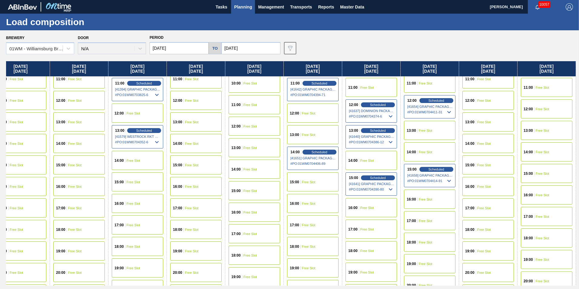
scroll to position [303, 541]
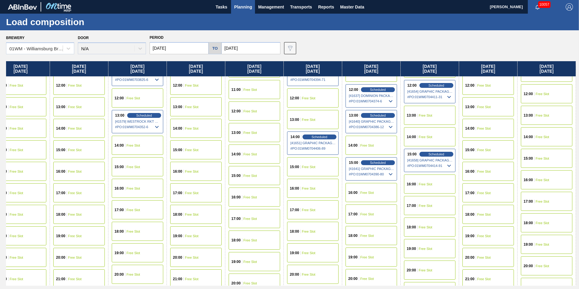
click at [373, 194] on span "Free Slot" at bounding box center [368, 193] width 14 height 4
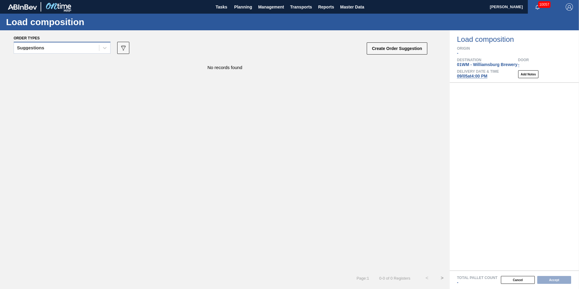
click at [93, 50] on div "Suggestions" at bounding box center [56, 48] width 85 height 9
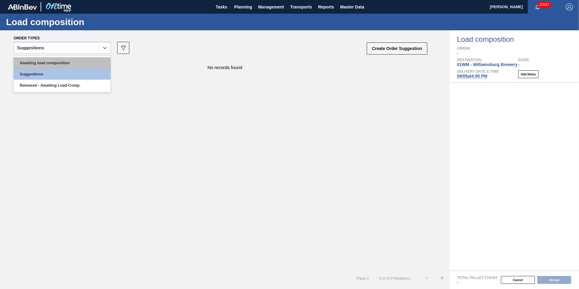
click at [80, 63] on div "Awaiting load composition" at bounding box center [62, 62] width 97 height 11
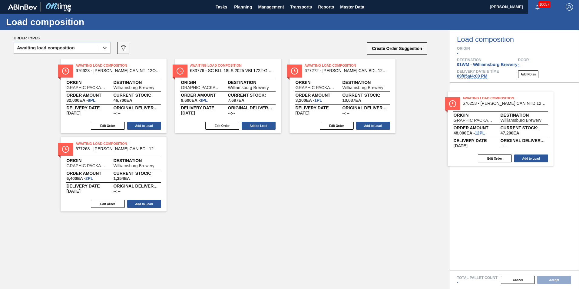
drag, startPoint x: 112, startPoint y: 87, endPoint x: 500, endPoint y: 120, distance: 389.8
click at [500, 120] on div "Order types option Awaiting load composition, selected. Select is focused ,type…" at bounding box center [289, 159] width 579 height 259
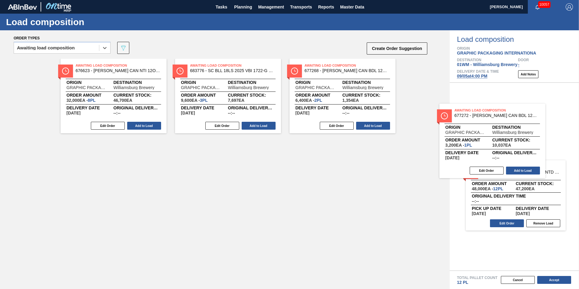
drag, startPoint x: 355, startPoint y: 85, endPoint x: 488, endPoint y: 126, distance: 139.6
click at [488, 126] on div "Order types option Awaiting load composition, selected. Select is focused ,type…" at bounding box center [289, 159] width 579 height 259
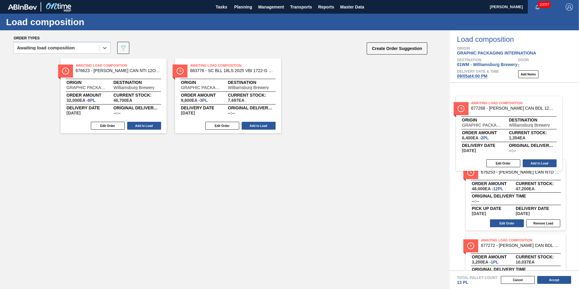
drag, startPoint x: 328, startPoint y: 92, endPoint x: 463, endPoint y: 130, distance: 140.2
click at [499, 130] on div "Order types option Awaiting load composition, selected. Select is focused ,type…" at bounding box center [289, 159] width 579 height 259
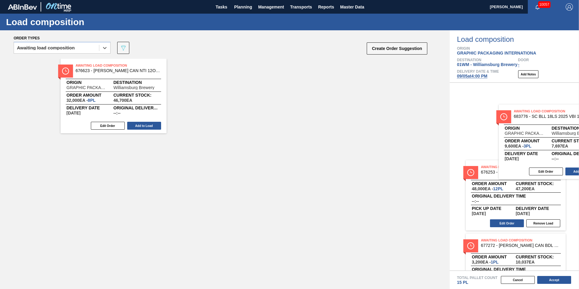
drag, startPoint x: 234, startPoint y: 98, endPoint x: 538, endPoint y: 141, distance: 307.9
click at [538, 141] on div "Order types option Awaiting load composition, selected. Select is focused ,type…" at bounding box center [289, 159] width 579 height 259
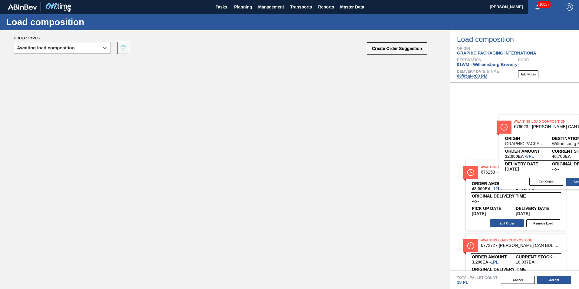
drag, startPoint x: 127, startPoint y: 98, endPoint x: 533, endPoint y: 146, distance: 408.6
click at [533, 146] on div "Order types option Awaiting load composition, selected. Select is focused ,type…" at bounding box center [289, 159] width 579 height 259
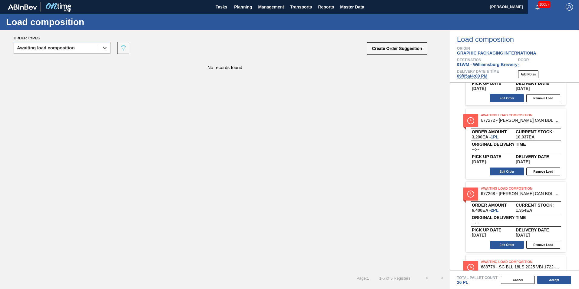
scroll to position [61, 0]
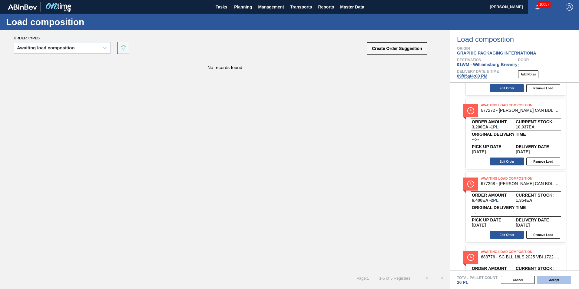
click at [552, 278] on button "Accept" at bounding box center [554, 280] width 34 height 8
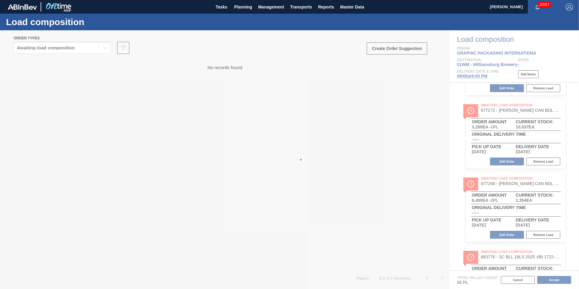
click at [231, 50] on div at bounding box center [289, 159] width 579 height 259
click at [220, 78] on div at bounding box center [289, 159] width 579 height 259
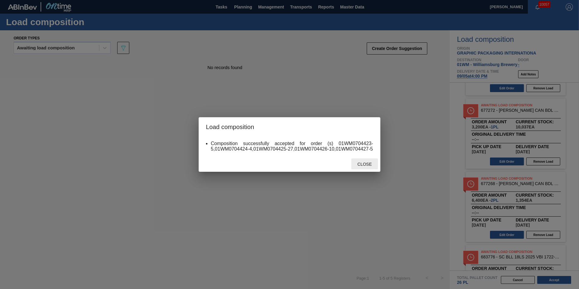
click at [362, 166] on span "Close" at bounding box center [365, 164] width 24 height 5
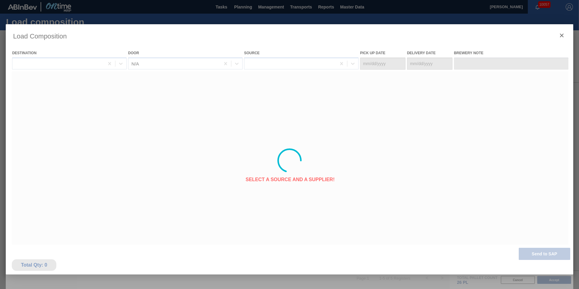
type Date "[DATE]"
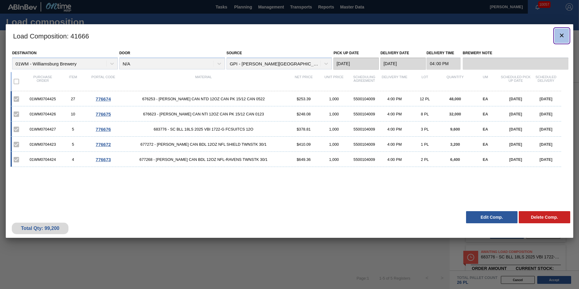
click at [564, 34] on icon "botão de ícone" at bounding box center [562, 36] width 4 height 4
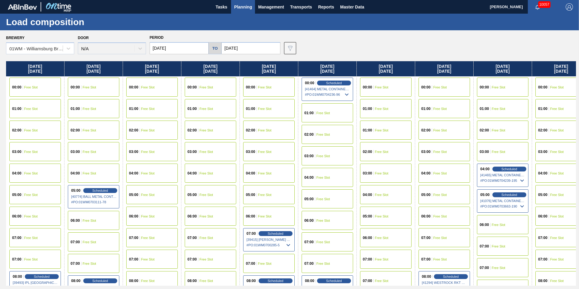
click at [239, 7] on span "Planning" at bounding box center [243, 6] width 18 height 7
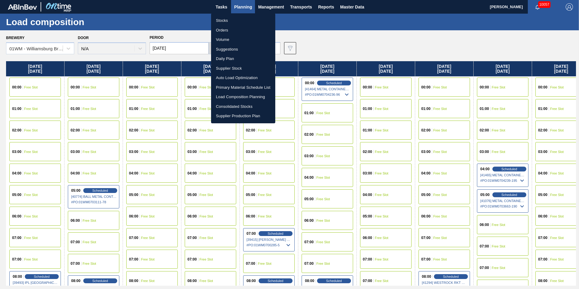
drag, startPoint x: 350, startPoint y: 25, endPoint x: 350, endPoint y: 38, distance: 12.7
click at [350, 25] on div at bounding box center [289, 144] width 579 height 289
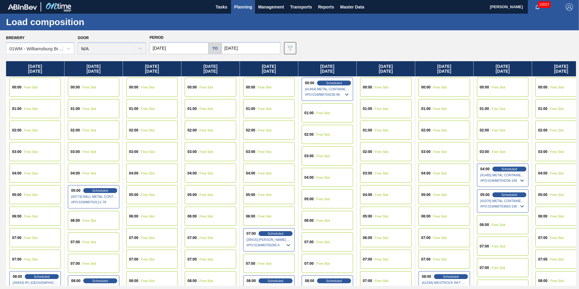
click at [244, 9] on span "Planning" at bounding box center [243, 6] width 18 height 7
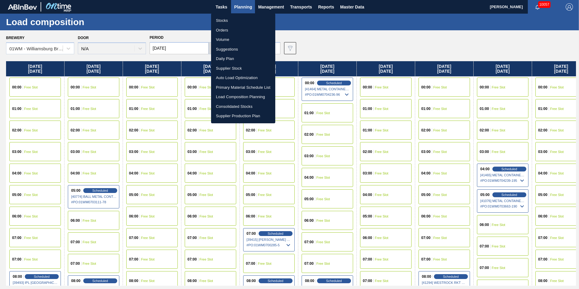
click at [229, 49] on li "Suggestions" at bounding box center [243, 50] width 64 height 10
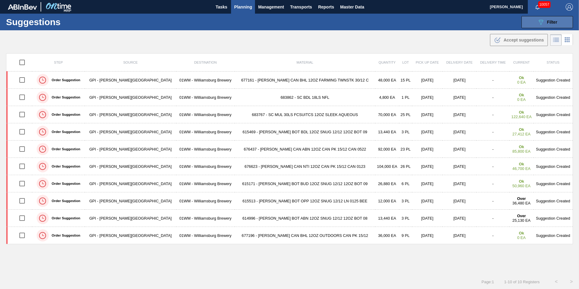
click at [546, 24] on div "089F7B8B-B2A5-4AFE-B5C0-19BA573D28AC Filter" at bounding box center [547, 21] width 20 height 7
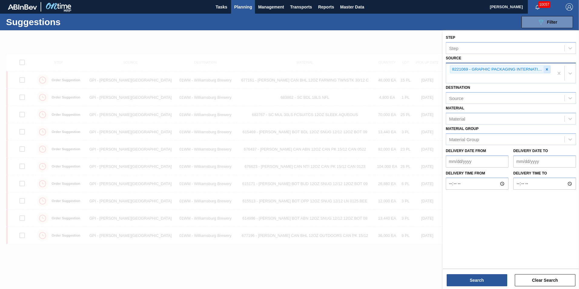
click at [549, 67] on div at bounding box center [547, 70] width 7 height 8
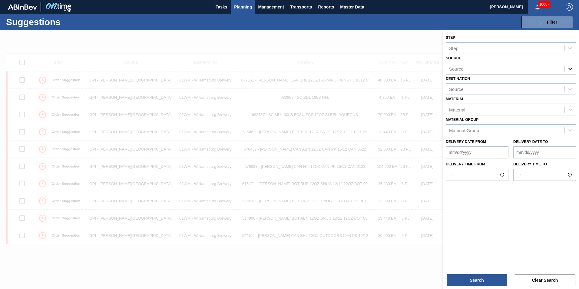
click at [570, 70] on icon at bounding box center [571, 69] width 4 height 2
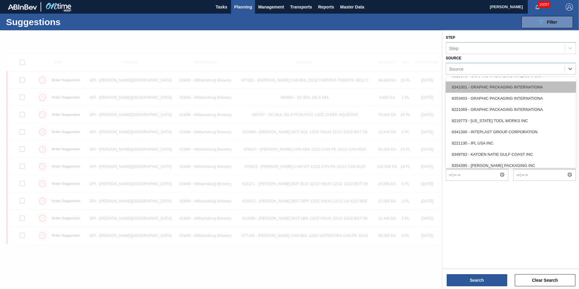
scroll to position [151, 0]
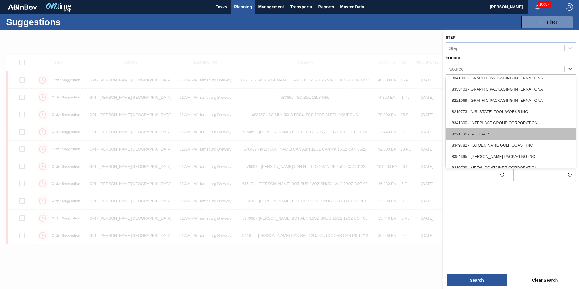
click at [522, 132] on div "8221130 - IPL USA INC" at bounding box center [511, 133] width 130 height 11
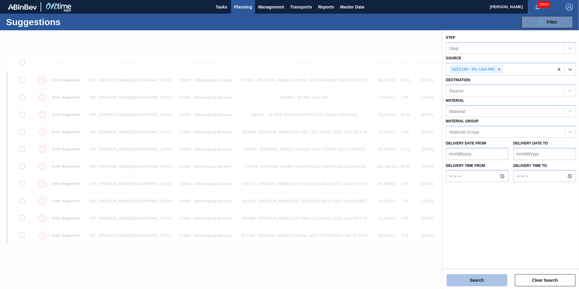
click at [479, 284] on button "Search" at bounding box center [477, 280] width 61 height 12
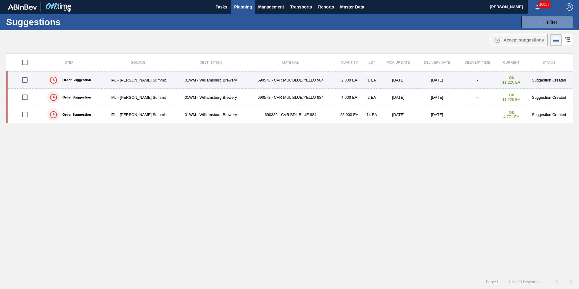
drag, startPoint x: 25, startPoint y: 81, endPoint x: 24, endPoint y: 85, distance: 3.8
click at [25, 81] on input "checkbox" at bounding box center [24, 80] width 13 height 13
checkbox input "true"
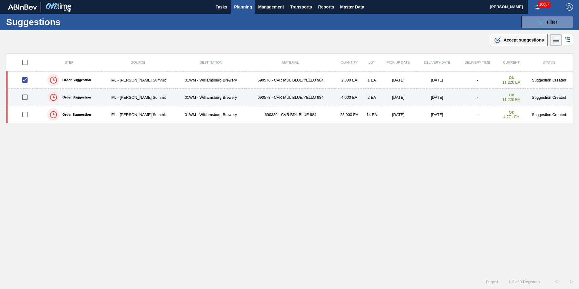
click at [26, 98] on input "checkbox" at bounding box center [24, 97] width 13 height 13
checkbox input "true"
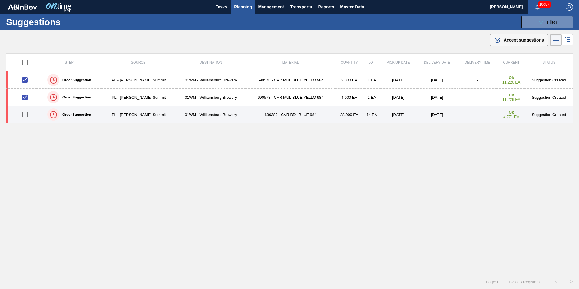
click at [25, 115] on input "checkbox" at bounding box center [24, 114] width 13 height 13
checkbox input "true"
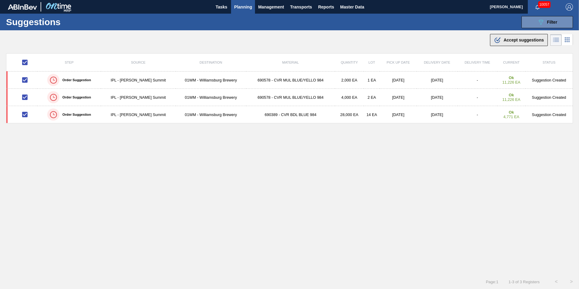
click at [518, 41] on span "Accept suggestions" at bounding box center [524, 40] width 40 height 5
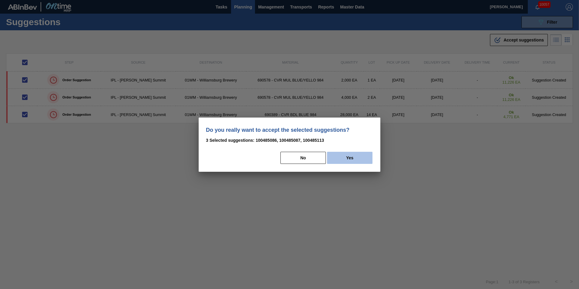
click at [347, 162] on button "Yes" at bounding box center [349, 158] width 45 height 12
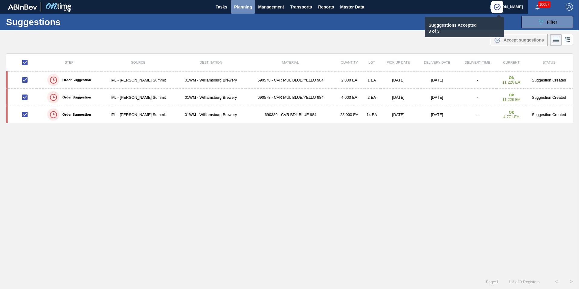
click at [247, 9] on span "Planning" at bounding box center [243, 6] width 18 height 7
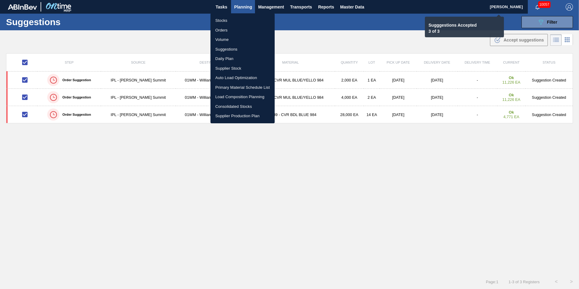
checkbox input "false"
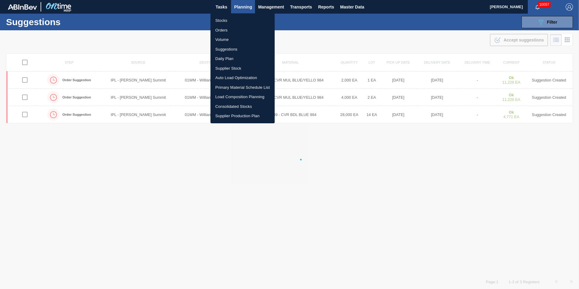
click at [242, 99] on li "Load Composition Planning" at bounding box center [243, 97] width 64 height 10
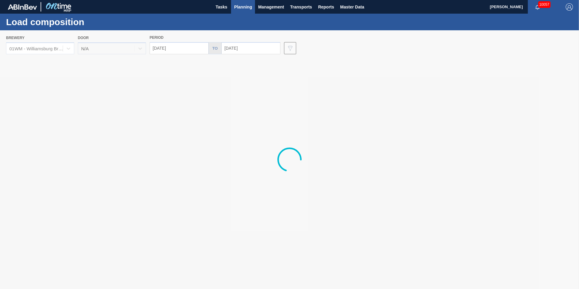
click at [179, 46] on div at bounding box center [289, 159] width 579 height 259
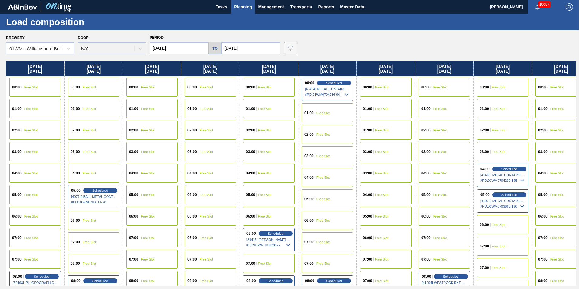
click at [181, 48] on input "[DATE]" at bounding box center [179, 48] width 59 height 12
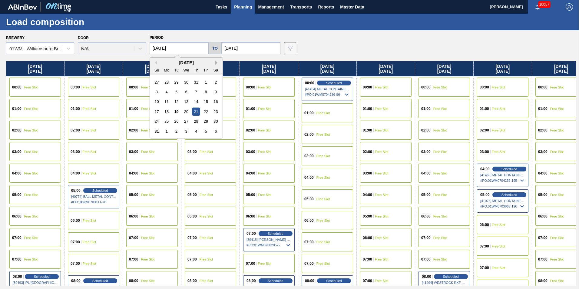
click at [217, 63] on button "Next Month" at bounding box center [217, 63] width 4 height 4
click at [186, 83] on div "1" at bounding box center [186, 82] width 8 height 8
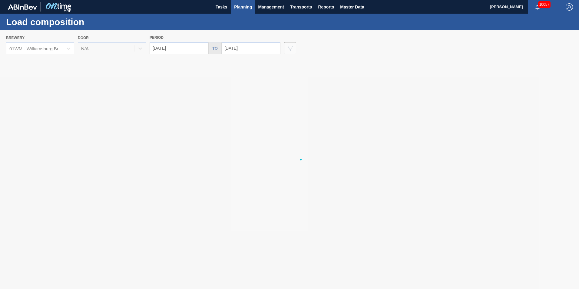
type input "[DATE]"
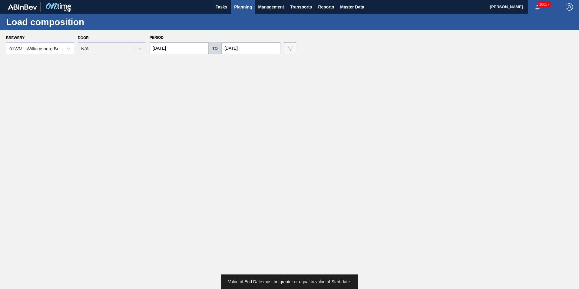
click at [238, 50] on input "[DATE]" at bounding box center [250, 48] width 59 height 12
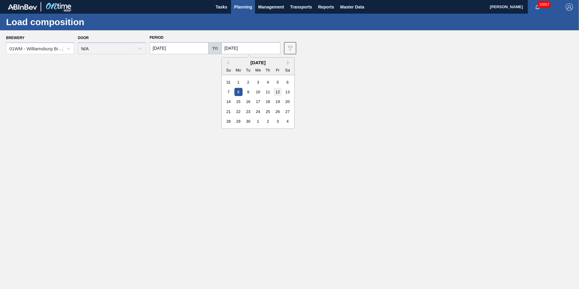
click at [278, 92] on div "12" at bounding box center [278, 92] width 8 height 8
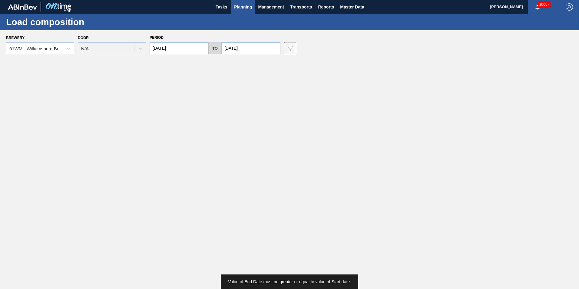
click at [264, 51] on input "[DATE]" at bounding box center [250, 48] width 59 height 12
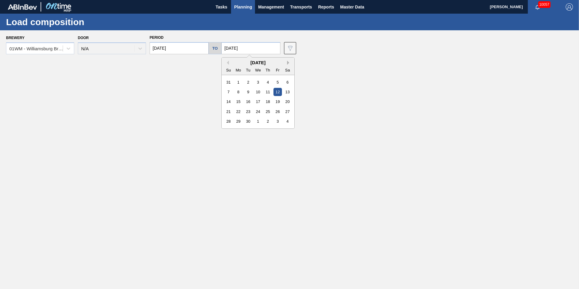
click at [287, 61] on button "Next Month" at bounding box center [289, 63] width 4 height 4
click at [277, 92] on div "10" at bounding box center [278, 92] width 8 height 8
type input "10/10/2025"
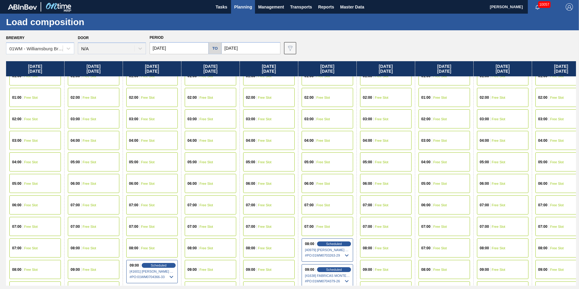
scroll to position [91, 0]
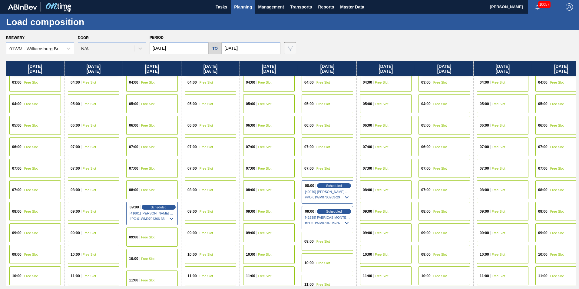
click at [245, 9] on span "Planning" at bounding box center [243, 6] width 18 height 7
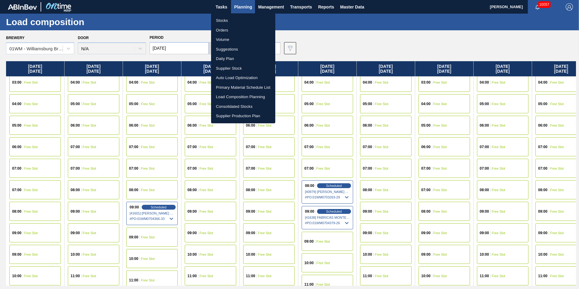
click at [232, 47] on li "Suggestions" at bounding box center [243, 50] width 64 height 10
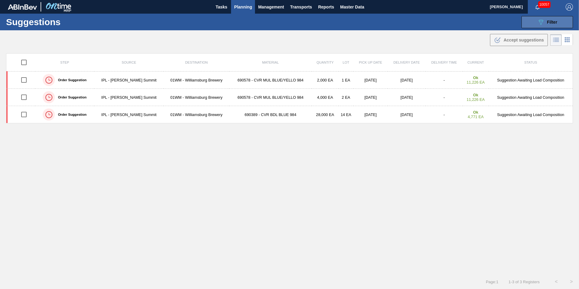
click at [543, 24] on icon "089F7B8B-B2A5-4AFE-B5C0-19BA573D28AC" at bounding box center [540, 21] width 7 height 7
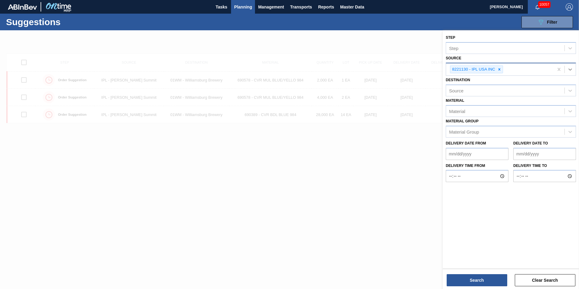
click at [571, 66] on div at bounding box center [570, 69] width 11 height 11
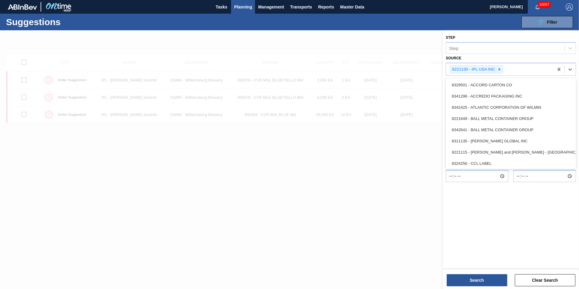
click at [384, 177] on div at bounding box center [289, 174] width 579 height 289
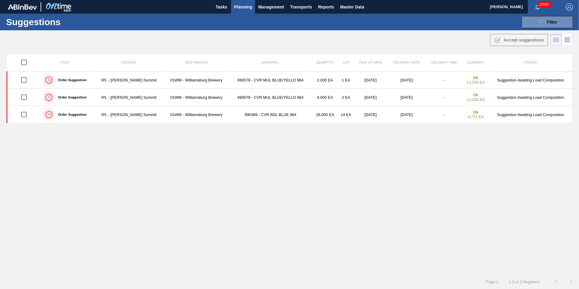
click at [246, 6] on span "Planning" at bounding box center [243, 6] width 18 height 7
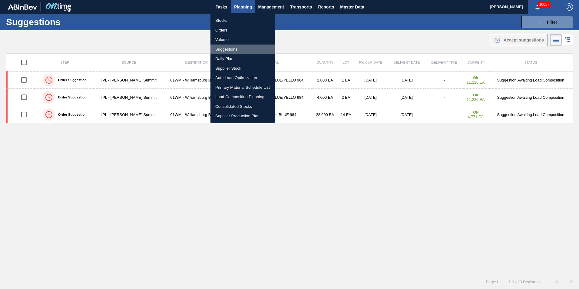
click at [241, 48] on li "Suggestions" at bounding box center [243, 50] width 64 height 10
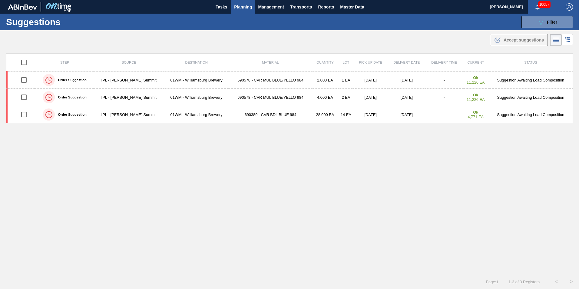
click at [239, 6] on span "Planning" at bounding box center [243, 6] width 18 height 7
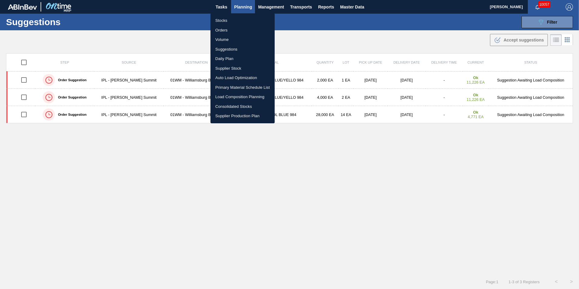
click at [237, 21] on li "Stocks" at bounding box center [243, 21] width 64 height 10
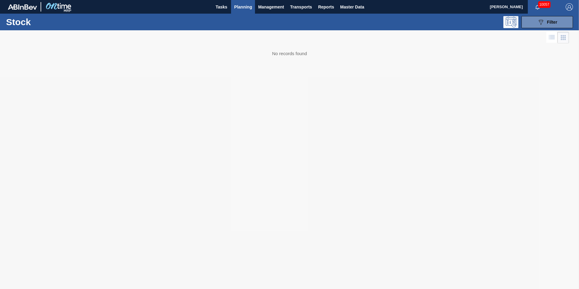
click at [241, 8] on span "Planning" at bounding box center [243, 6] width 18 height 7
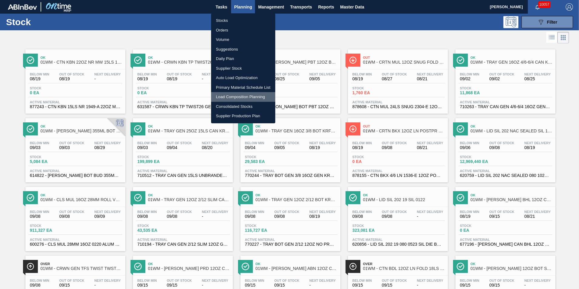
click at [248, 96] on li "Load Composition Planning" at bounding box center [243, 97] width 64 height 10
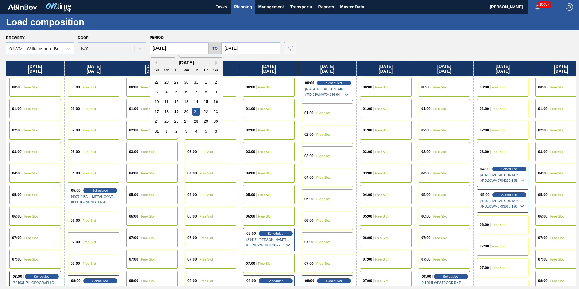
click at [183, 46] on input "[DATE]" at bounding box center [179, 48] width 59 height 12
click at [216, 63] on button "Next Month" at bounding box center [217, 63] width 4 height 4
click at [176, 93] on div "9" at bounding box center [176, 92] width 8 height 8
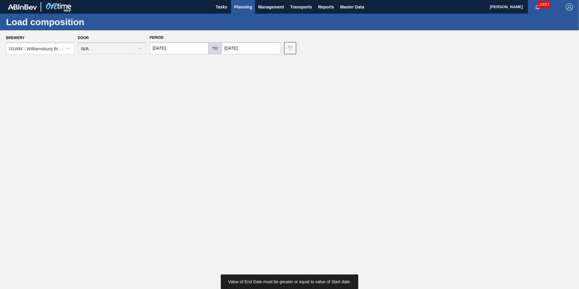
click at [198, 45] on input "[DATE]" at bounding box center [179, 48] width 59 height 12
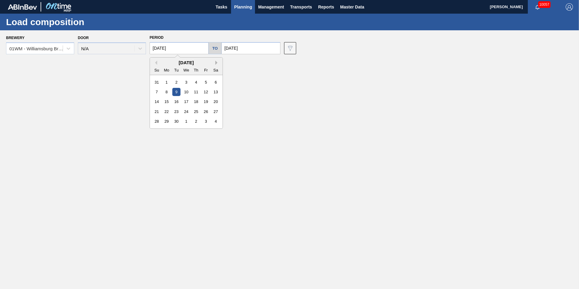
click at [218, 61] on button "Next Month" at bounding box center [217, 63] width 4 height 4
click at [185, 92] on div "8" at bounding box center [186, 92] width 8 height 8
type input "[DATE]"
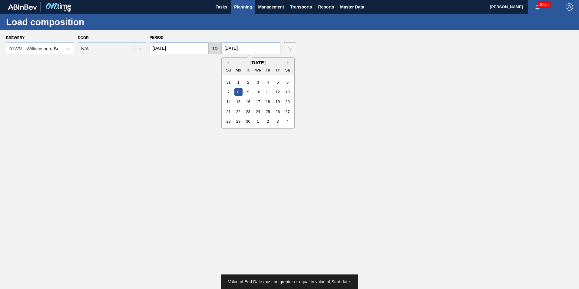
click at [258, 50] on input "[DATE]" at bounding box center [250, 48] width 59 height 12
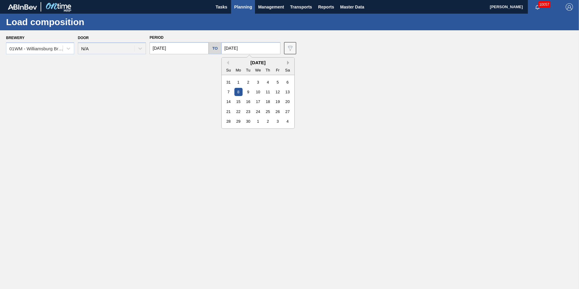
click at [287, 63] on button "Next Month" at bounding box center [289, 63] width 4 height 4
click at [254, 92] on div "8" at bounding box center [258, 92] width 8 height 8
type input "[DATE]"
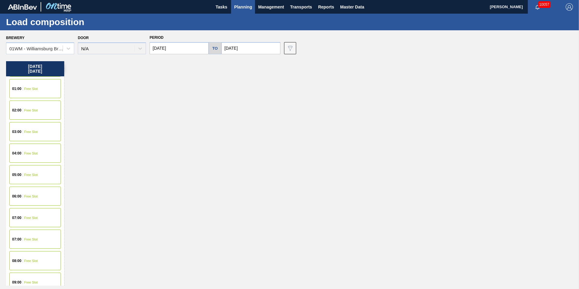
scroll to position [151, 0]
click at [35, 173] on span "Free Slot" at bounding box center [31, 173] width 14 height 4
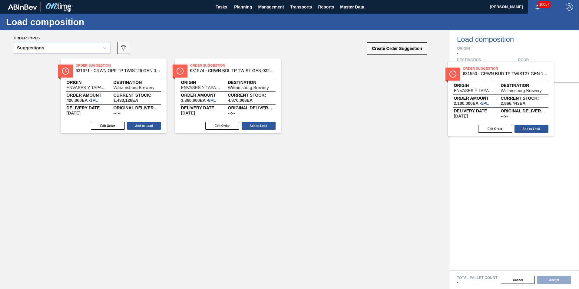
drag, startPoint x: 104, startPoint y: 84, endPoint x: 492, endPoint y: 85, distance: 387.5
click at [495, 87] on div "Order types Suggestions 089F7B8B-B2A5-4AFE-B5C0-19BA573D28AC Create Order Sugge…" at bounding box center [289, 159] width 579 height 259
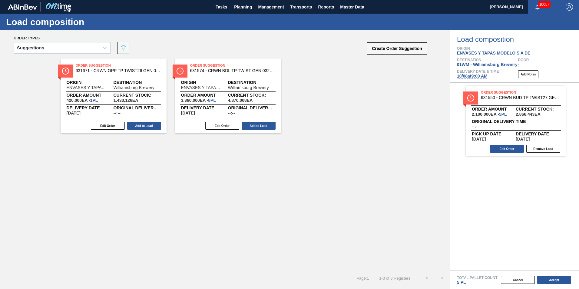
drag, startPoint x: 237, startPoint y: 84, endPoint x: 297, endPoint y: 86, distance: 59.4
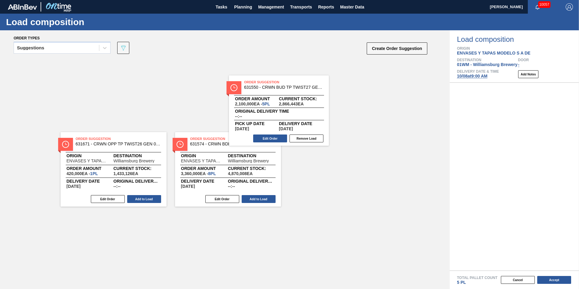
drag, startPoint x: 509, startPoint y: 112, endPoint x: 270, endPoint y: 103, distance: 239.2
click at [270, 103] on div "Order types Suggestions 089F7B8B-B2A5-4AFE-B5C0-19BA573D28AC Create Order Sugge…" at bounding box center [289, 159] width 579 height 259
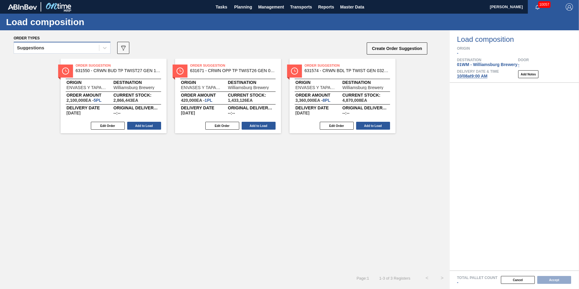
click at [89, 47] on div "Suggestions" at bounding box center [56, 48] width 85 height 9
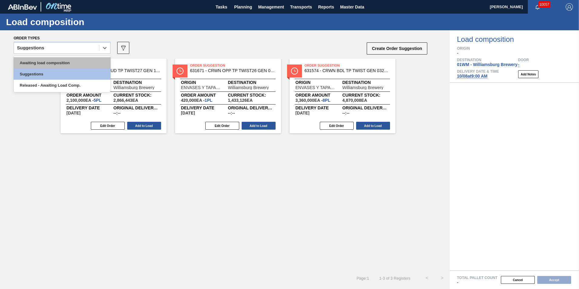
click at [71, 61] on div "Awaiting load composition" at bounding box center [62, 62] width 97 height 11
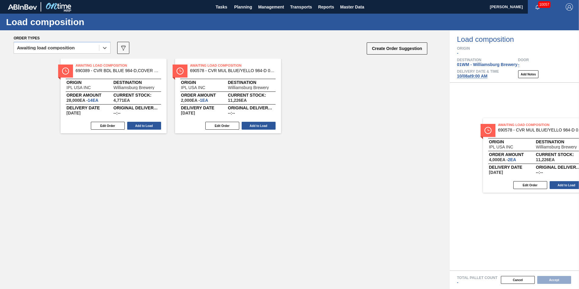
drag, startPoint x: 140, startPoint y: 94, endPoint x: 563, endPoint y: 146, distance: 426.5
click at [564, 146] on div "Order types option Awaiting load composition, selected. Select is focused ,type…" at bounding box center [289, 159] width 579 height 259
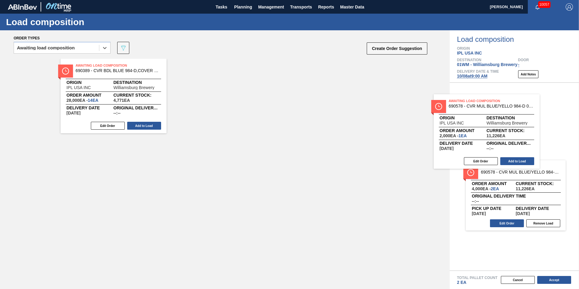
drag, startPoint x: 212, startPoint y: 90, endPoint x: 476, endPoint y: 127, distance: 266.1
click at [476, 127] on div "Order types option Awaiting load composition, selected. Select is focused ,type…" at bounding box center [289, 159] width 579 height 259
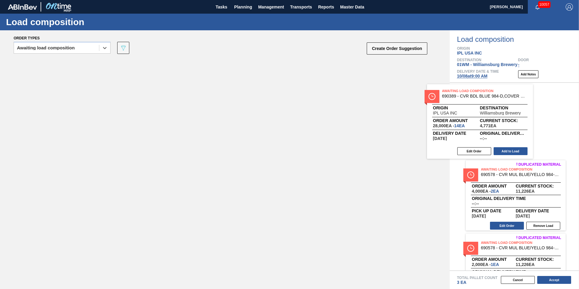
drag, startPoint x: 206, startPoint y: 105, endPoint x: 502, endPoint y: 119, distance: 296.4
click at [502, 119] on div "Order types option Awaiting load composition, selected. Select is focused ,type…" at bounding box center [289, 159] width 579 height 259
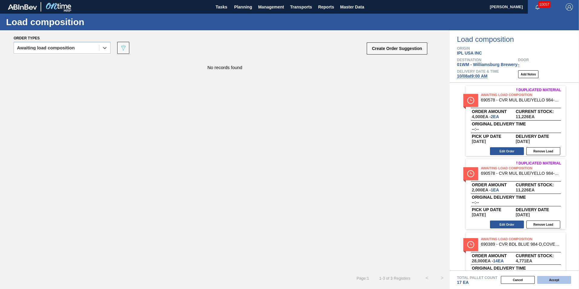
click at [551, 278] on button "Accept" at bounding box center [554, 280] width 34 height 8
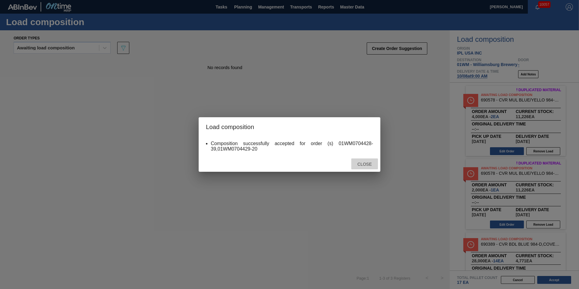
click at [359, 162] on span "Close" at bounding box center [365, 164] width 24 height 5
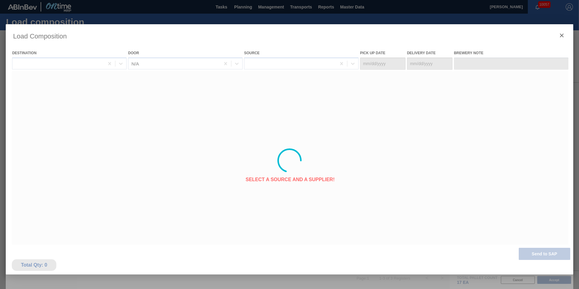
type Date "[DATE]"
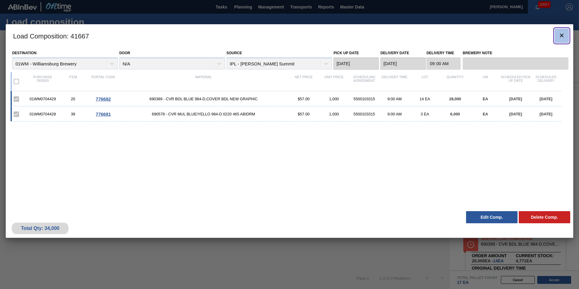
click at [566, 32] on button "botão de ícone" at bounding box center [562, 35] width 15 height 15
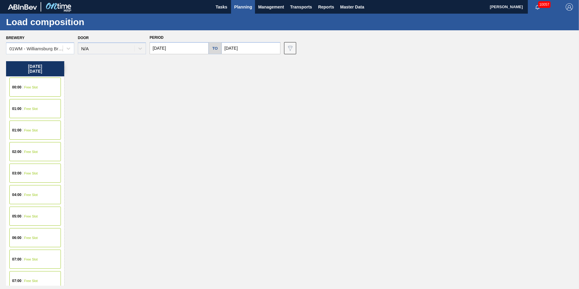
click at [246, 5] on span "Planning" at bounding box center [243, 6] width 18 height 7
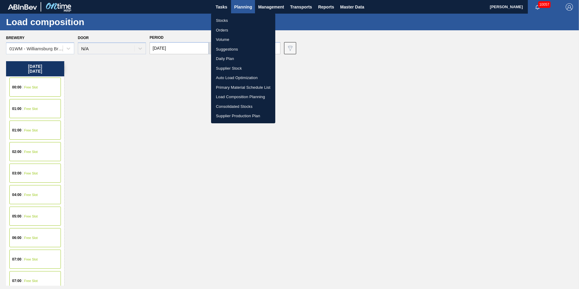
click at [168, 47] on div at bounding box center [289, 144] width 579 height 289
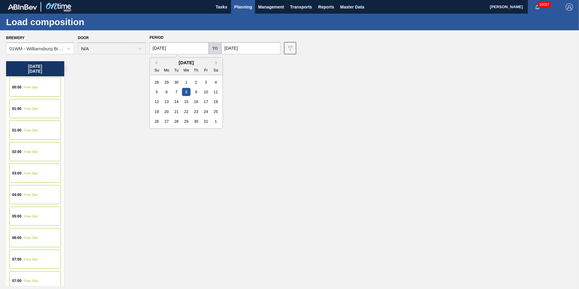
click at [175, 49] on input "[DATE]" at bounding box center [179, 48] width 59 height 12
click at [155, 63] on button "Previous Month" at bounding box center [155, 63] width 4 height 4
click at [156, 63] on button "Previous Month" at bounding box center [155, 63] width 4 height 4
click at [167, 118] on div "25" at bounding box center [167, 121] width 8 height 8
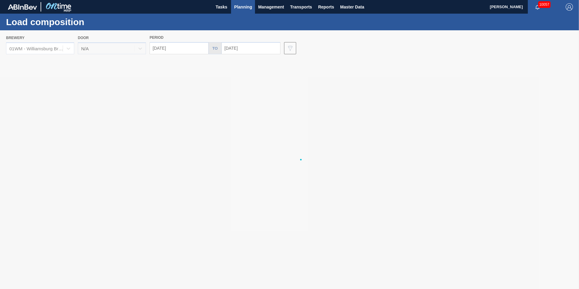
type input "[DATE]"
click at [245, 48] on div at bounding box center [289, 159] width 579 height 259
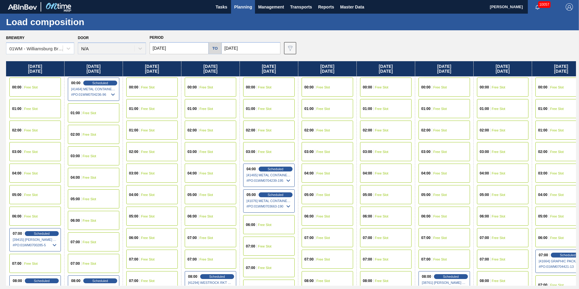
click at [245, 48] on input "[DATE]" at bounding box center [250, 48] width 59 height 12
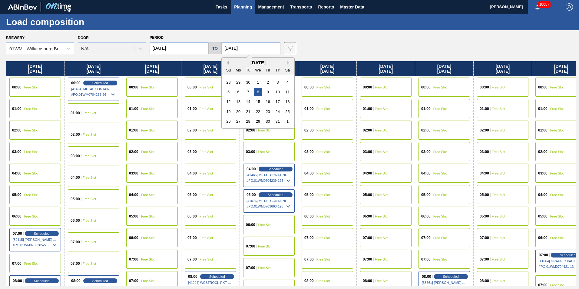
click at [226, 63] on button "Previous Month" at bounding box center [227, 63] width 4 height 4
click at [235, 81] on div "1" at bounding box center [238, 82] width 8 height 8
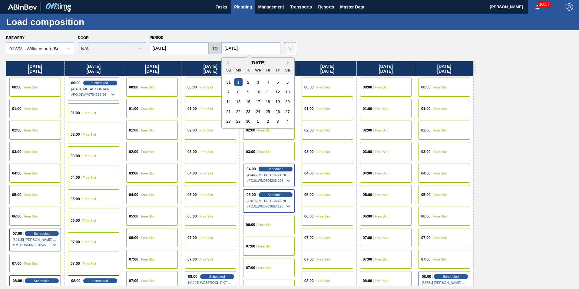
click at [240, 46] on input "[DATE]" at bounding box center [250, 48] width 59 height 12
click at [277, 84] on div "5" at bounding box center [278, 82] width 8 height 8
type input "[DATE]"
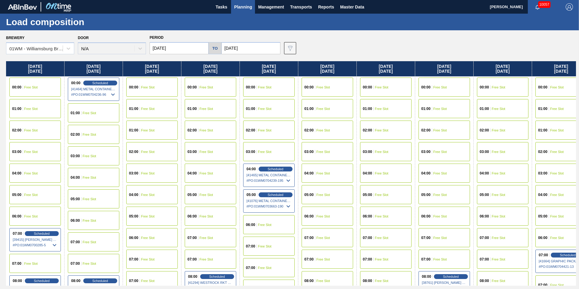
click at [241, 11] on button "Planning" at bounding box center [243, 7] width 24 height 14
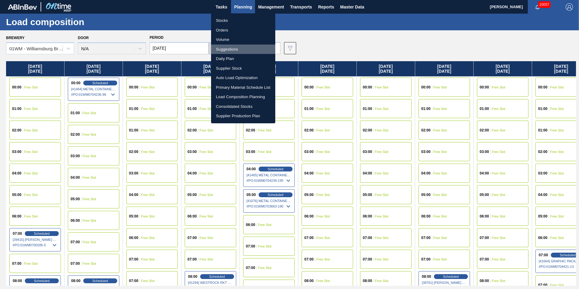
click at [241, 49] on li "Suggestions" at bounding box center [243, 50] width 64 height 10
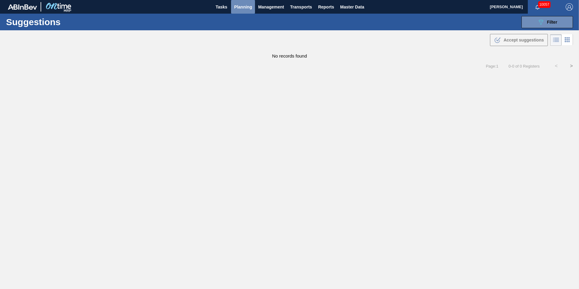
click at [243, 9] on span "Planning" at bounding box center [243, 6] width 18 height 7
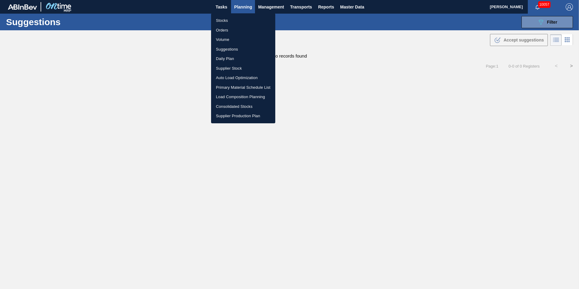
click at [313, 21] on div at bounding box center [289, 144] width 579 height 289
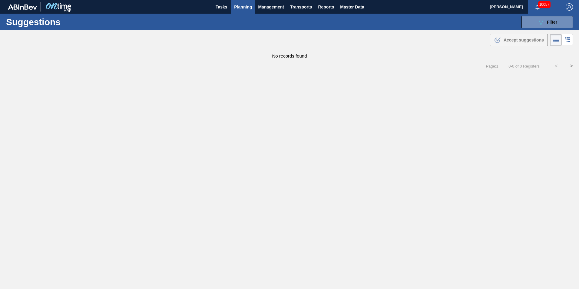
drag, startPoint x: 390, startPoint y: 5, endPoint x: 387, endPoint y: 5, distance: 3.1
click at [389, 5] on div "Tasks Planning Management Transports Reports Master Data" at bounding box center [289, 7] width 579 height 14
click at [246, 8] on span "Planning" at bounding box center [243, 6] width 18 height 7
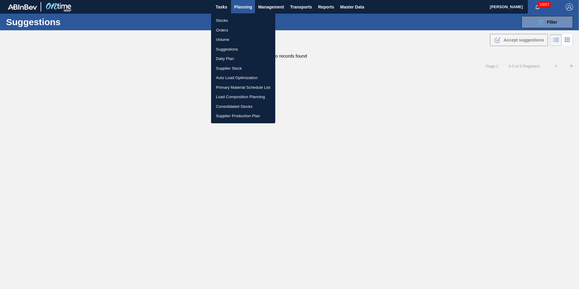
click at [238, 49] on li "Suggestions" at bounding box center [243, 50] width 64 height 10
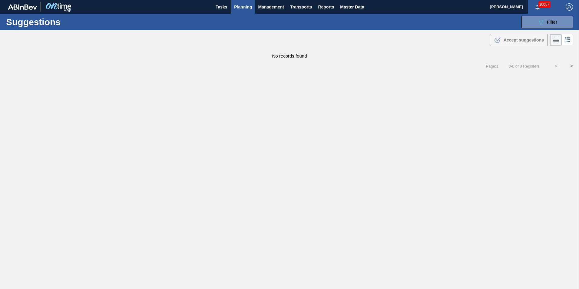
click at [237, 5] on span "Planning" at bounding box center [243, 6] width 18 height 7
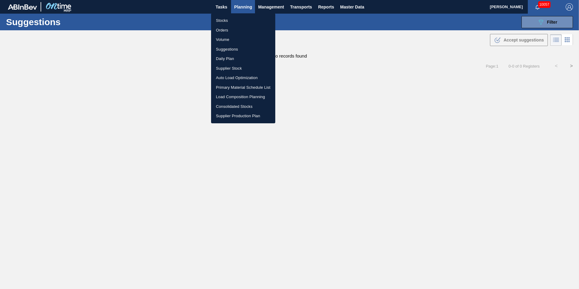
click at [238, 49] on li "Suggestions" at bounding box center [243, 50] width 64 height 10
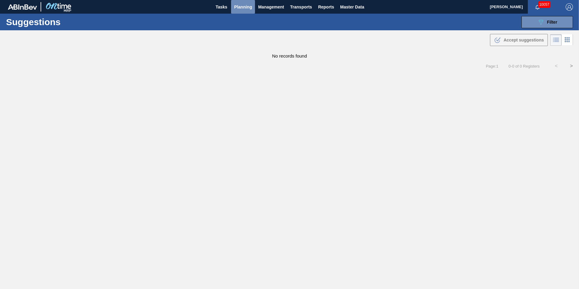
click at [240, 7] on span "Planning" at bounding box center [243, 6] width 18 height 7
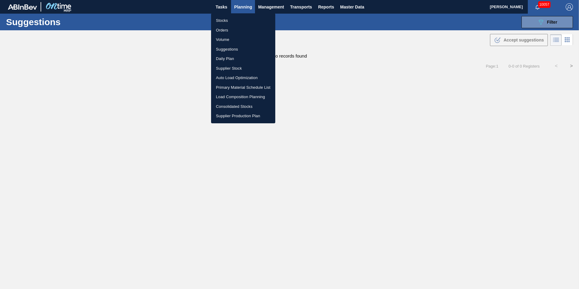
click at [546, 19] on div at bounding box center [289, 144] width 579 height 289
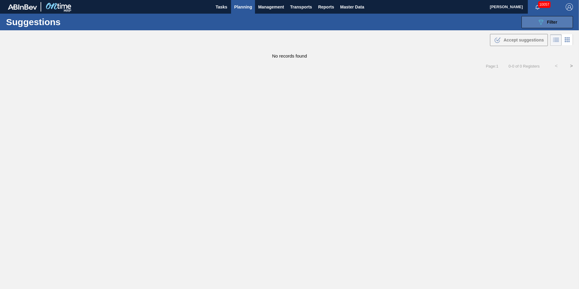
click at [553, 20] on span "Filter" at bounding box center [552, 22] width 10 height 5
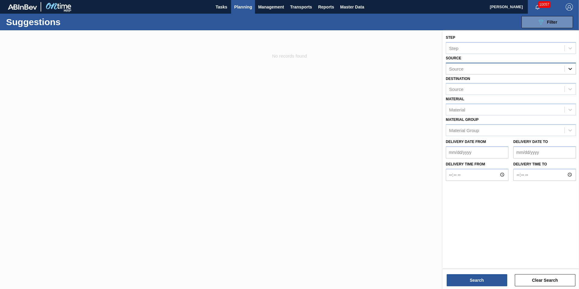
click at [568, 66] on icon at bounding box center [570, 69] width 6 height 6
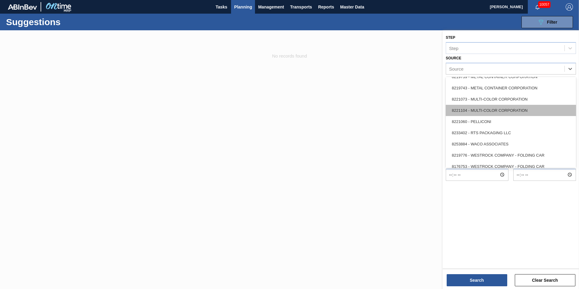
scroll to position [270, 0]
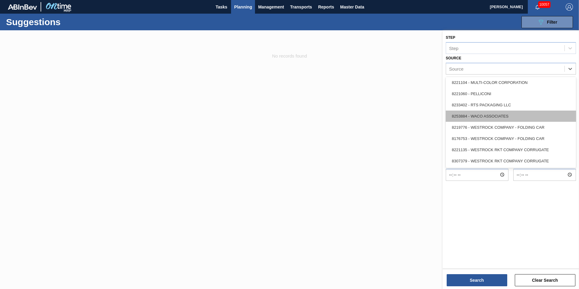
click at [518, 116] on div "8253884 - WACO ASSOCIATES" at bounding box center [511, 116] width 130 height 11
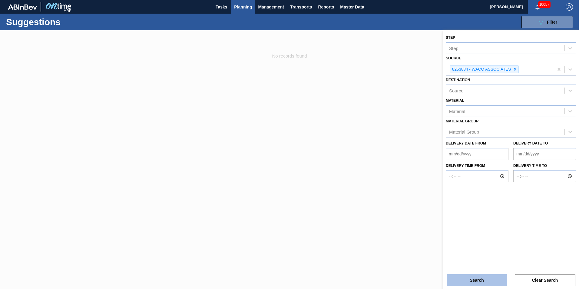
click at [490, 279] on button "Search" at bounding box center [477, 280] width 61 height 12
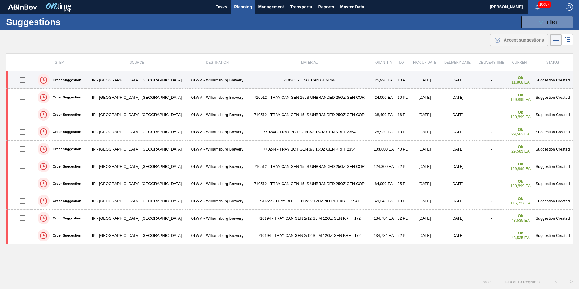
click at [25, 80] on input "checkbox" at bounding box center [22, 80] width 13 height 13
checkbox input "true"
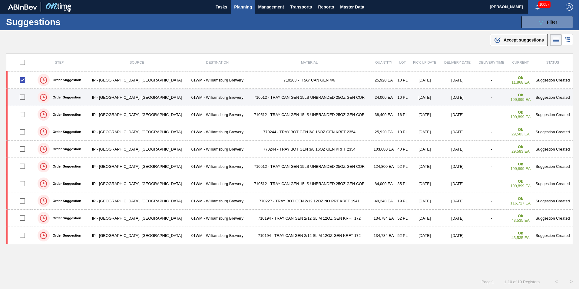
click at [23, 97] on input "checkbox" at bounding box center [22, 97] width 13 height 13
checkbox input "true"
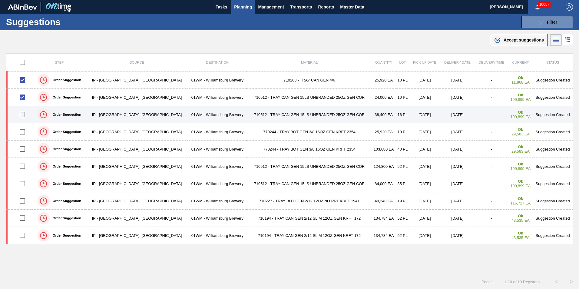
click at [28, 119] on input "checkbox" at bounding box center [22, 114] width 13 height 13
checkbox input "true"
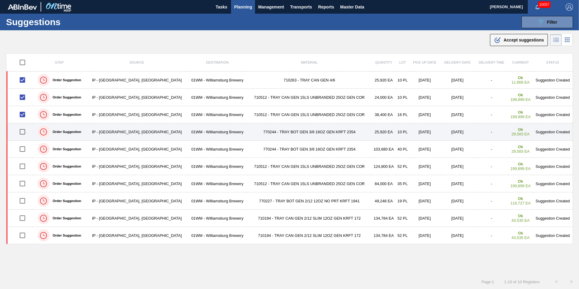
scroll to position [0, 0]
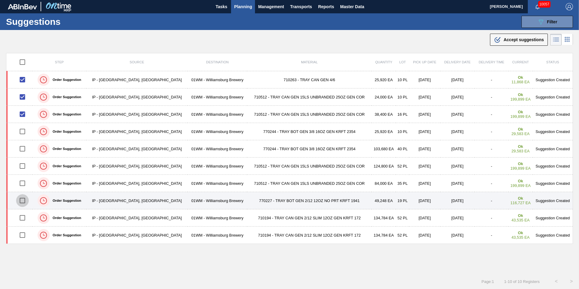
click at [25, 202] on input "checkbox" at bounding box center [22, 200] width 13 height 13
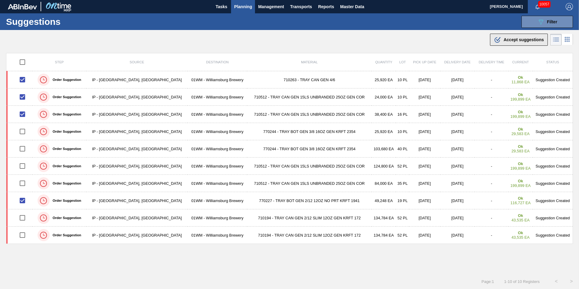
click at [508, 39] on span "Accept suggestions" at bounding box center [524, 39] width 40 height 5
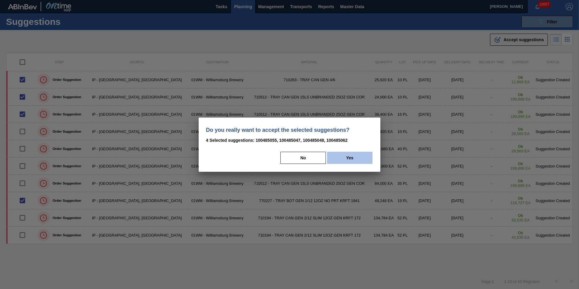
click at [361, 158] on button "Yes" at bounding box center [349, 158] width 45 height 12
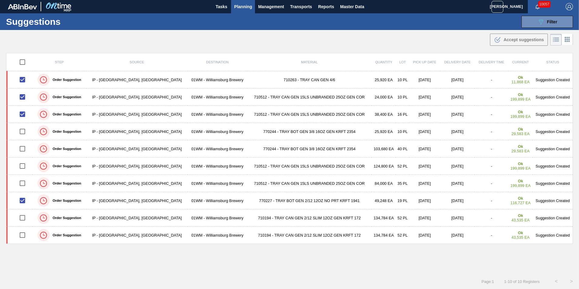
click at [404, 45] on div ".b{fill:var(--color-action-default)} Accept suggestions" at bounding box center [289, 38] width 579 height 17
click at [319, 67] on th "Material" at bounding box center [309, 62] width 125 height 18
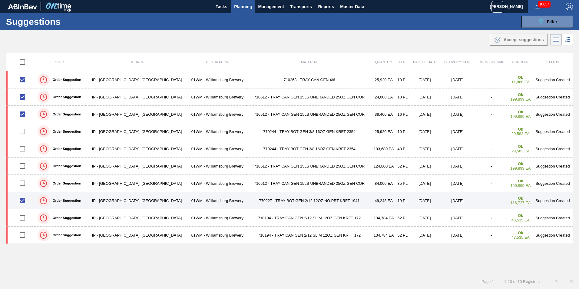
click at [24, 200] on input "checkbox" at bounding box center [22, 200] width 13 height 13
click at [23, 200] on input "checkbox" at bounding box center [22, 200] width 13 height 13
checkbox input "true"
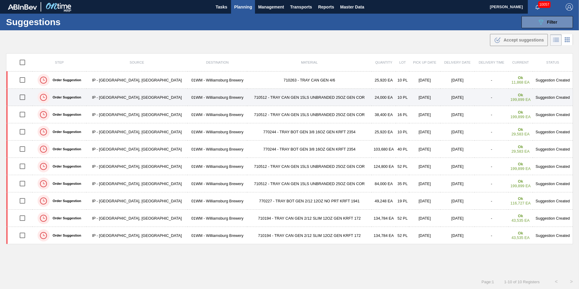
click at [24, 100] on input "checkbox" at bounding box center [22, 97] width 13 height 13
checkbox input "true"
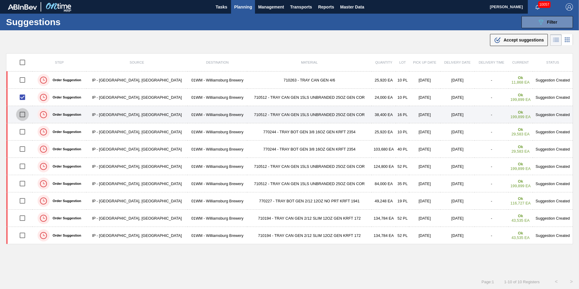
click at [22, 113] on input "checkbox" at bounding box center [22, 114] width 13 height 13
checkbox input "true"
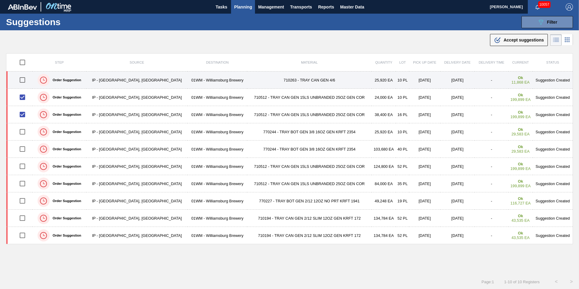
click at [22, 77] on input "checkbox" at bounding box center [22, 80] width 13 height 13
checkbox input "true"
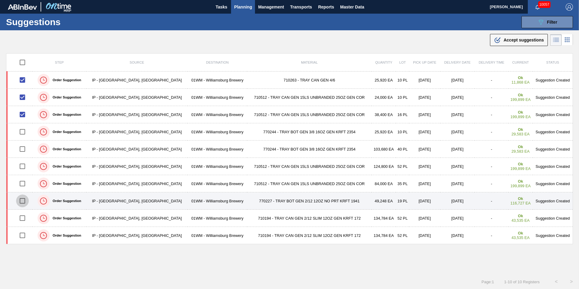
click at [25, 201] on input "checkbox" at bounding box center [22, 201] width 13 height 13
checkbox input "true"
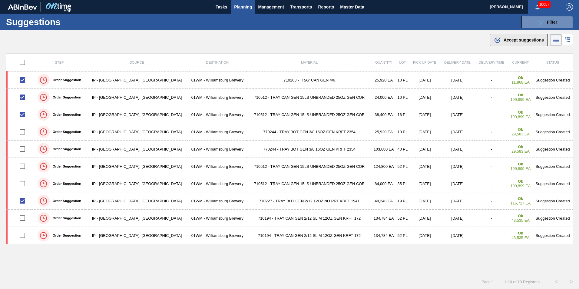
click at [519, 41] on span "Accept suggestions" at bounding box center [524, 40] width 40 height 5
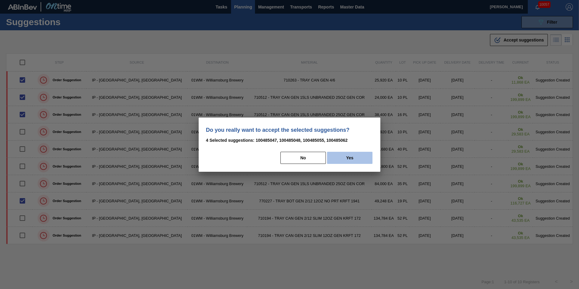
click at [355, 159] on button "Yes" at bounding box center [349, 158] width 45 height 12
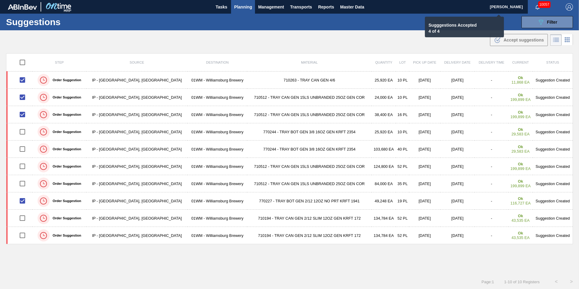
checkbox input "false"
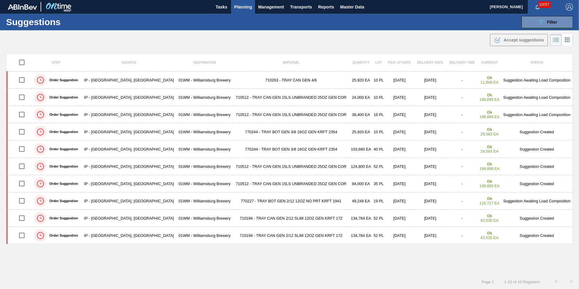
click at [246, 8] on span "Planning" at bounding box center [243, 6] width 18 height 7
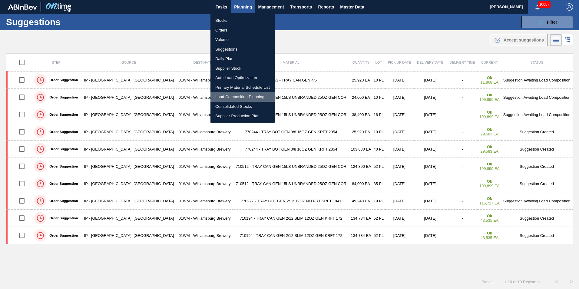
click at [243, 98] on li "Load Composition Planning" at bounding box center [243, 97] width 64 height 10
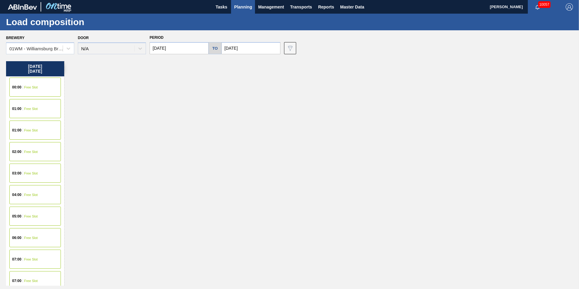
click at [182, 49] on input "[DATE]" at bounding box center [179, 48] width 59 height 12
click at [156, 61] on button "Previous Month" at bounding box center [155, 63] width 4 height 4
click at [176, 112] on div "19" at bounding box center [176, 112] width 8 height 8
type input "[DATE]"
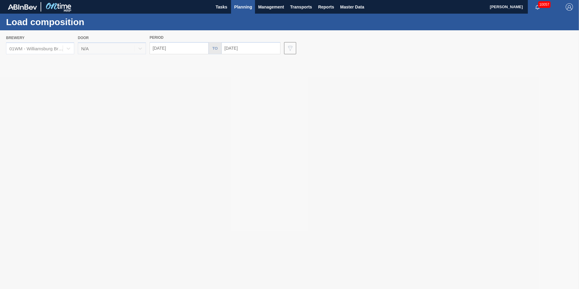
click at [247, 47] on div at bounding box center [289, 159] width 579 height 259
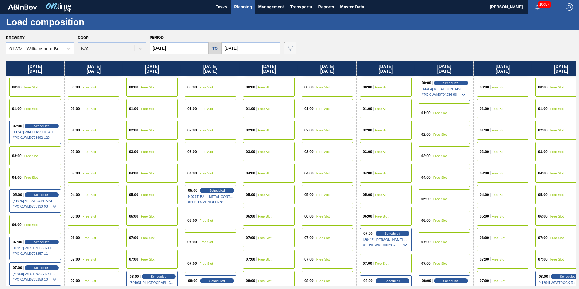
click at [240, 47] on input "[DATE]" at bounding box center [250, 48] width 59 height 12
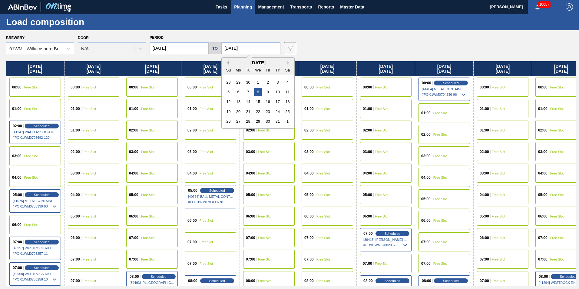
click at [225, 62] on button "Previous Month" at bounding box center [227, 63] width 4 height 4
click at [284, 83] on div "6" at bounding box center [288, 82] width 8 height 8
type input "[DATE]"
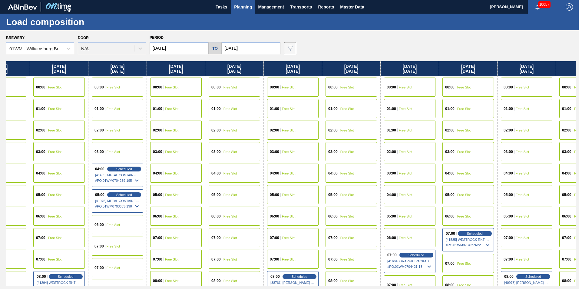
scroll to position [0, 541]
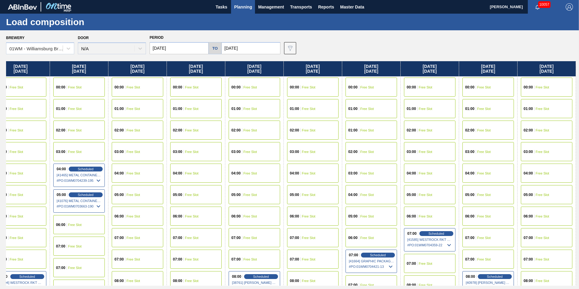
drag, startPoint x: 554, startPoint y: 71, endPoint x: -13, endPoint y: 97, distance: 567.2
click at [0, 0] on html "Tasks Planning Management Transports Reports Master Data [PERSON_NAME] 10057 Ma…" at bounding box center [289, 0] width 579 height 0
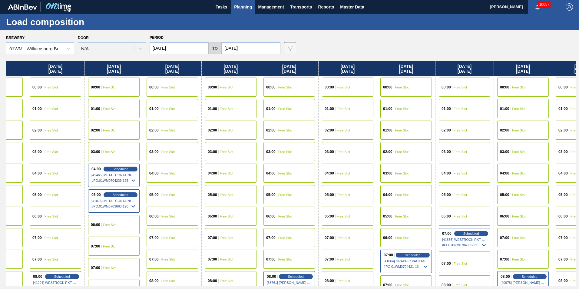
scroll to position [0, 498]
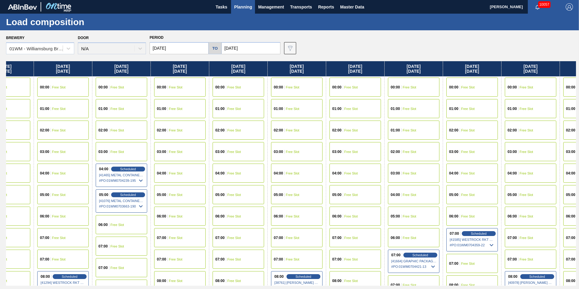
drag, startPoint x: 189, startPoint y: 69, endPoint x: 235, endPoint y: 70, distance: 46.1
click at [235, 70] on div "[DATE] 00:00 Free Slot 01:00 Free Slot 02:00 Scheduled [41247] WACO ASSOCIATES …" at bounding box center [291, 173] width 570 height 224
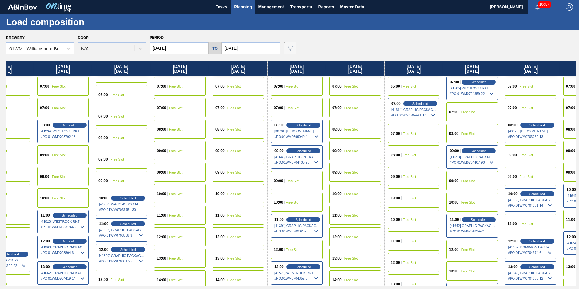
scroll to position [182, 498]
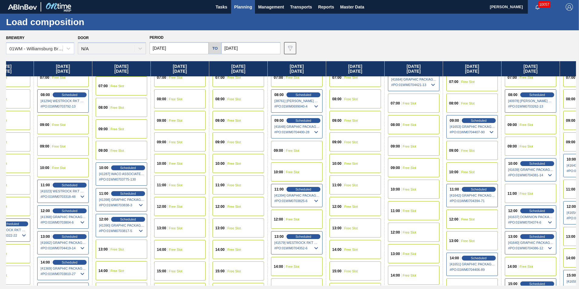
click at [176, 163] on span "Free Slot" at bounding box center [176, 164] width 14 height 4
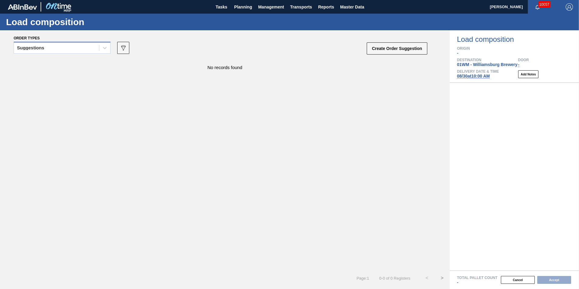
click at [81, 47] on div "Suggestions" at bounding box center [56, 48] width 85 height 9
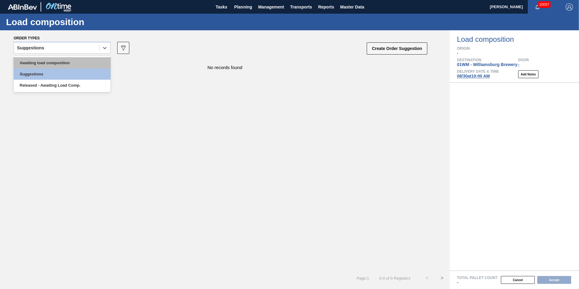
click at [54, 64] on div "Awaiting load composition" at bounding box center [62, 62] width 97 height 11
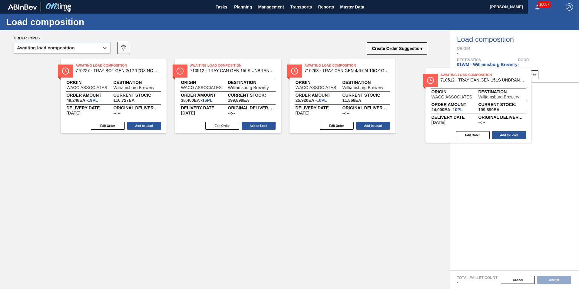
drag, startPoint x: 418, startPoint y: 92, endPoint x: 472, endPoint y: 110, distance: 56.6
click at [472, 110] on div "Order types option Awaiting load composition, selected. Select is focused ,type…" at bounding box center [289, 159] width 579 height 259
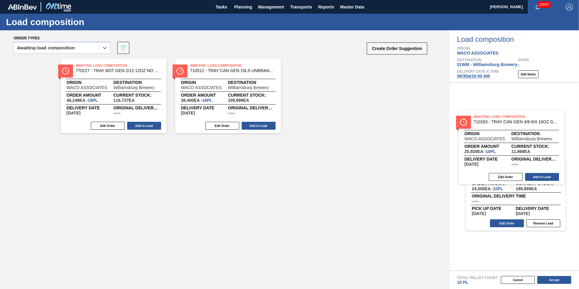
drag, startPoint x: 339, startPoint y: 86, endPoint x: 511, endPoint y: 139, distance: 179.9
click at [511, 139] on div "Order types option Awaiting load composition, selected. Select is focused ,type…" at bounding box center [289, 159] width 579 height 259
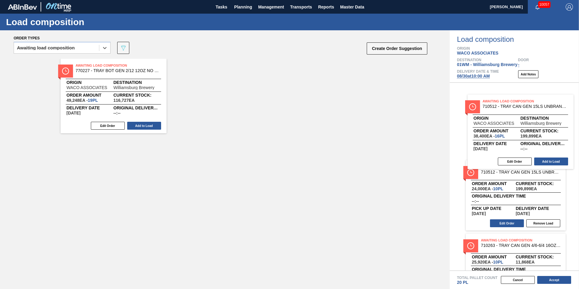
drag, startPoint x: 240, startPoint y: 96, endPoint x: 511, endPoint y: 131, distance: 273.1
click at [512, 131] on div "Order types option Awaiting load composition, selected. Select is focused ,type…" at bounding box center [289, 159] width 579 height 259
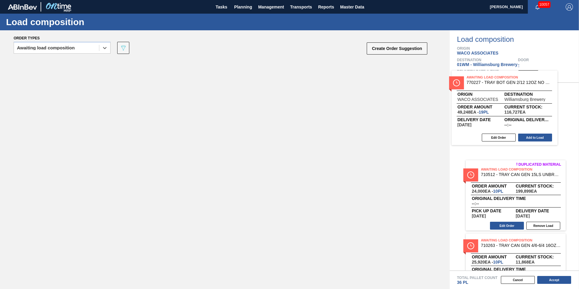
drag, startPoint x: 109, startPoint y: 105, endPoint x: 504, endPoint y: 116, distance: 394.6
click at [504, 116] on div "Order types option Awaiting load composition, selected. Select is focused ,type…" at bounding box center [289, 159] width 579 height 259
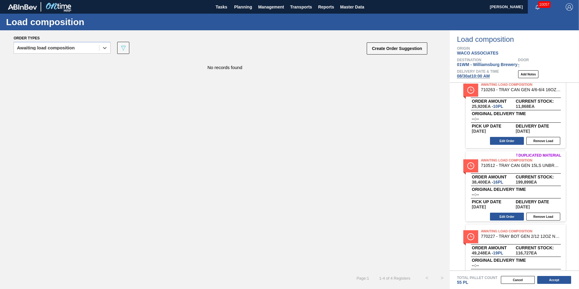
scroll to position [108, 0]
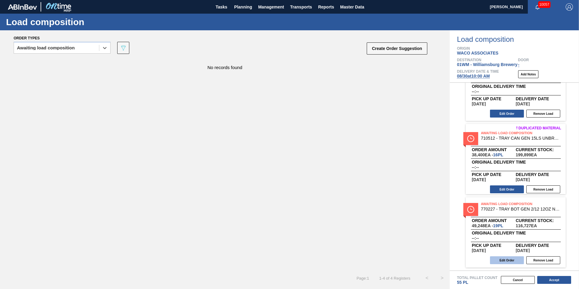
click at [509, 261] on button "Edit Order" at bounding box center [507, 260] width 34 height 8
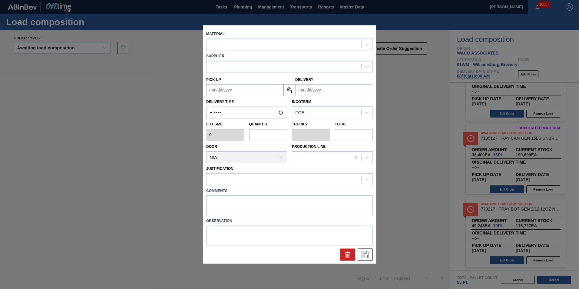
type input "2,592"
type input "19"
type input "0.352"
type input "49,248"
type up "[DATE]"
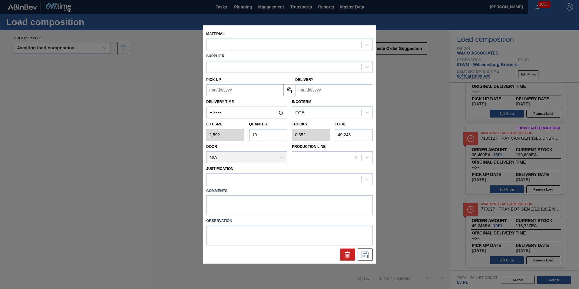
type input "[DATE]"
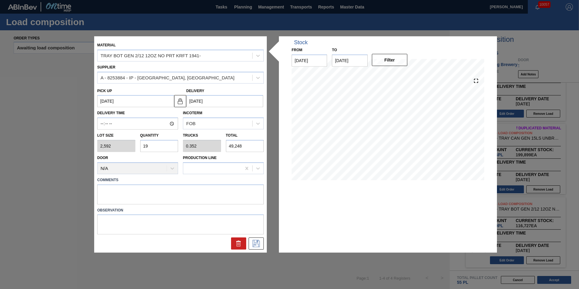
click at [153, 144] on input "19" at bounding box center [159, 146] width 38 height 12
type input "1"
type input "0.019"
type input "2,592"
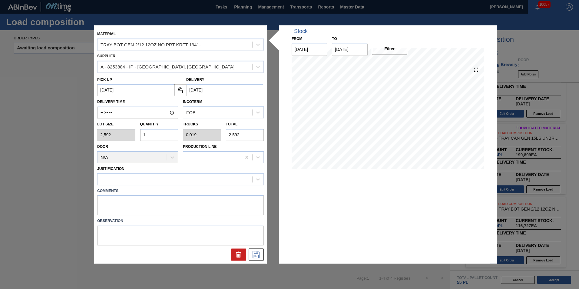
type input "16"
type input "0.296"
type input "41,472"
type input "16"
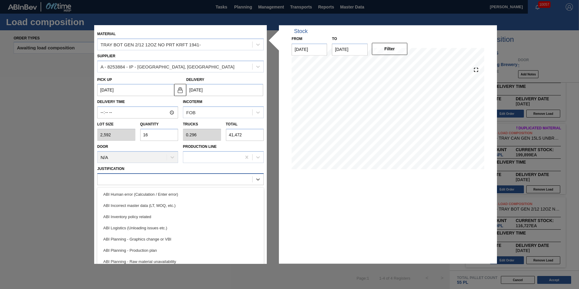
click at [155, 177] on div at bounding box center [175, 179] width 155 height 9
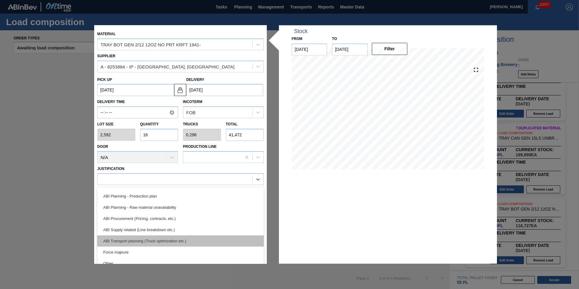
scroll to position [61, 0]
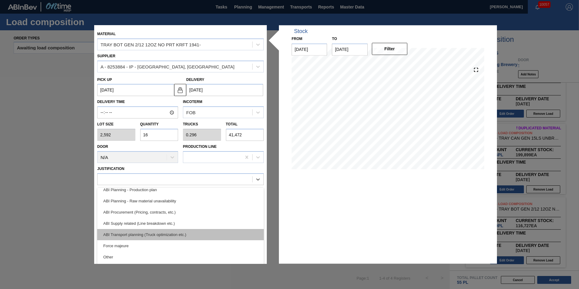
click at [180, 235] on div "ABI Transport planning (Truck optimization etc.)" at bounding box center [180, 234] width 167 height 11
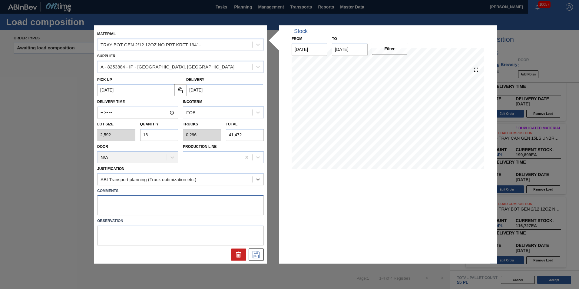
click at [175, 197] on textarea at bounding box center [180, 205] width 167 height 20
click at [162, 205] on textarea at bounding box center [180, 205] width 167 height 20
click at [151, 213] on textarea at bounding box center [180, 205] width 167 height 20
type textarea "N-16P"
click at [259, 261] on div "Material TRAY BOT GEN 2/12 12OZ NO PRT KRFT 1941- Supplier A - 8253884 - IP - […" at bounding box center [180, 144] width 173 height 238
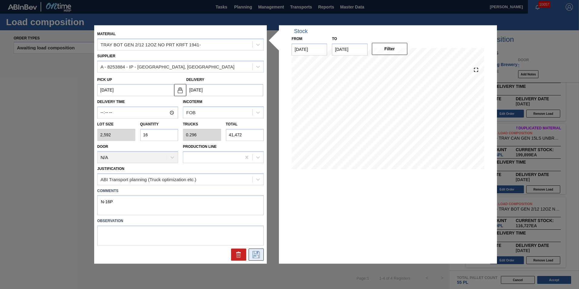
click at [258, 251] on button at bounding box center [256, 255] width 15 height 12
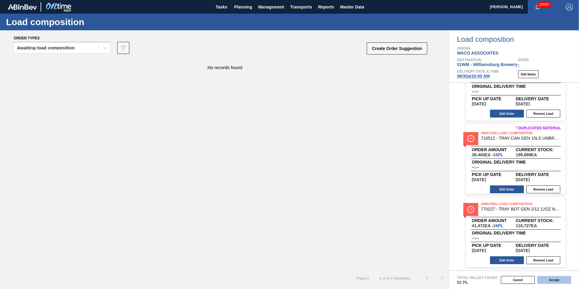
click at [549, 281] on button "Accept" at bounding box center [554, 280] width 34 height 8
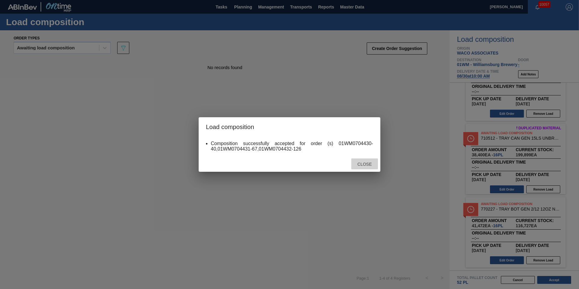
click at [362, 161] on div "Close" at bounding box center [364, 163] width 27 height 11
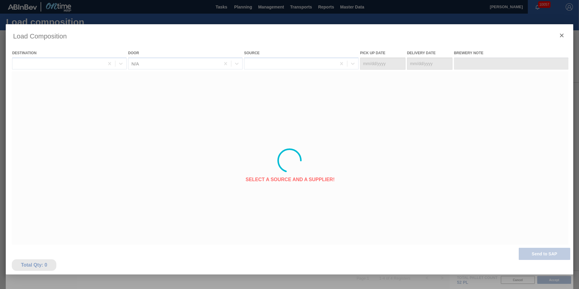
type Date "[DATE]"
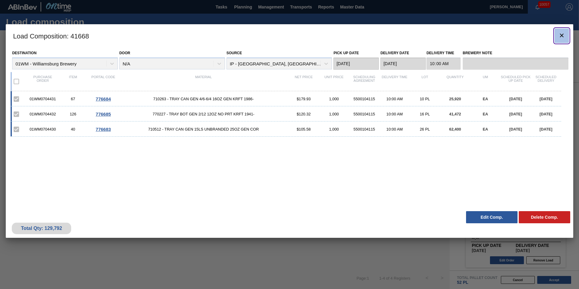
click at [558, 32] on icon "botão de ícone" at bounding box center [561, 35] width 7 height 7
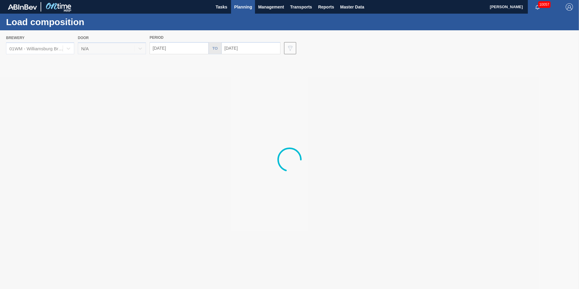
click at [240, 5] on span "Planning" at bounding box center [243, 6] width 18 height 7
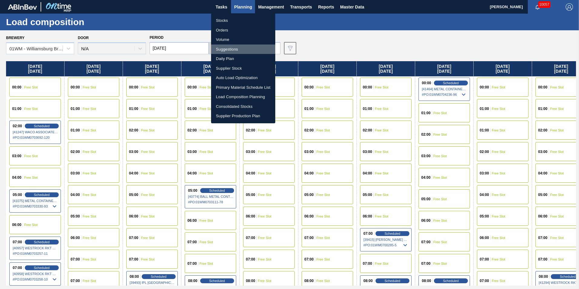
click at [232, 50] on li "Suggestions" at bounding box center [243, 50] width 64 height 10
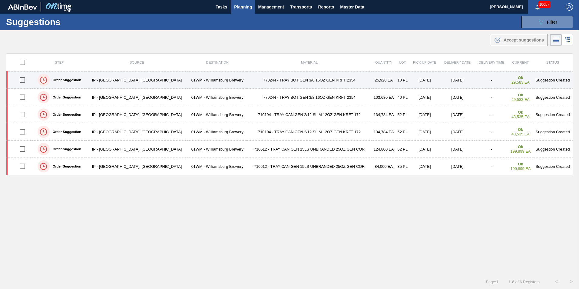
click at [22, 80] on input "checkbox" at bounding box center [22, 80] width 13 height 13
checkbox input "true"
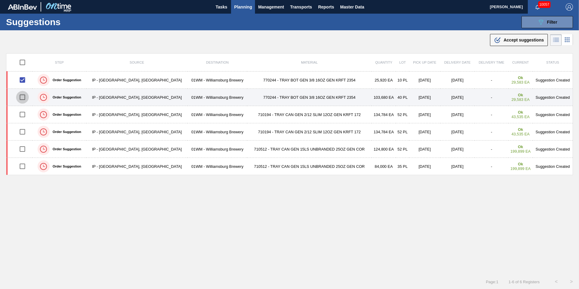
click at [27, 95] on input "checkbox" at bounding box center [22, 97] width 13 height 13
checkbox input "true"
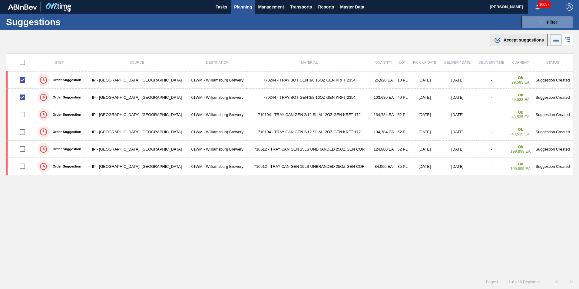
click at [526, 44] on button ".b{fill:var(--color-action-default)} Accept suggestions" at bounding box center [519, 40] width 58 height 12
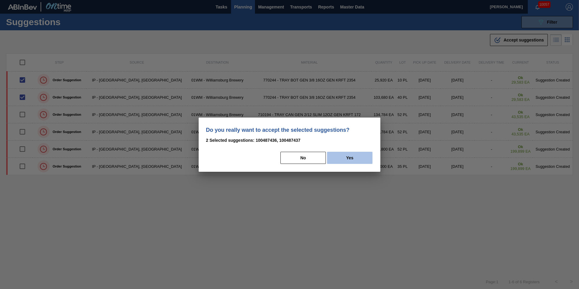
click at [350, 156] on button "Yes" at bounding box center [349, 158] width 45 height 12
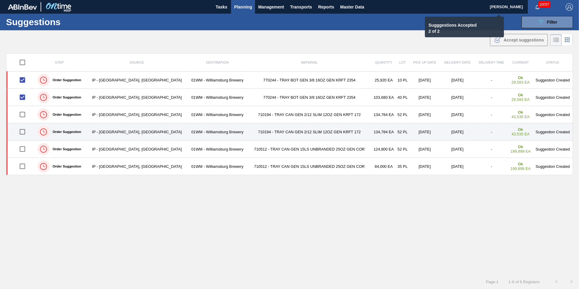
checkbox input "false"
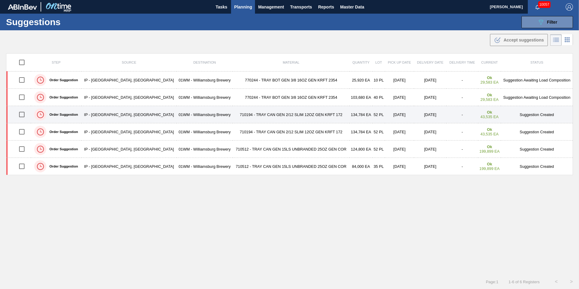
click at [22, 116] on input "checkbox" at bounding box center [21, 114] width 13 height 13
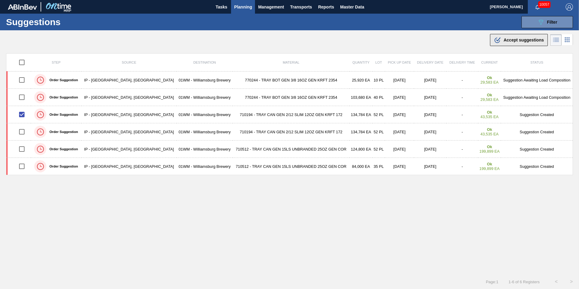
click at [517, 42] on span "Accept suggestions" at bounding box center [524, 40] width 40 height 5
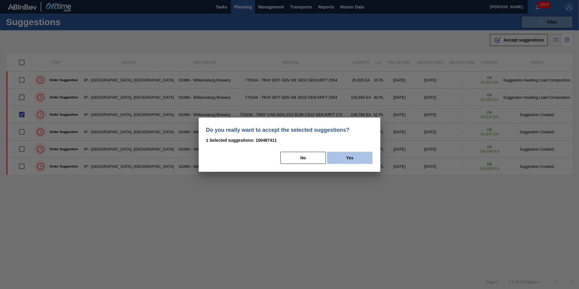
click at [353, 154] on button "Yes" at bounding box center [349, 158] width 45 height 12
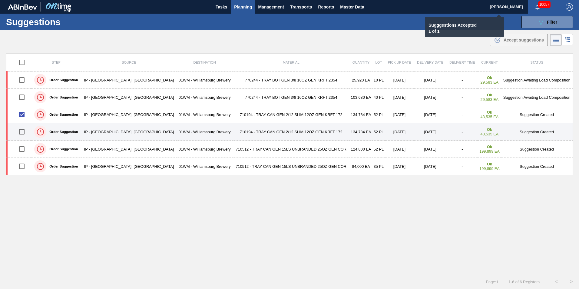
checkbox input "false"
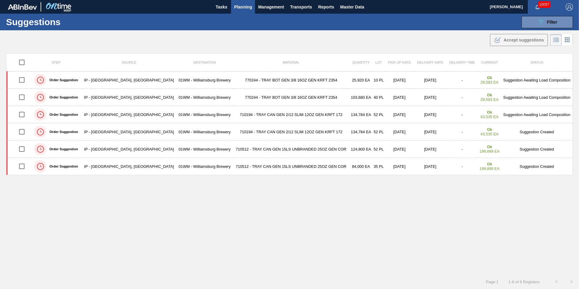
click at [248, 6] on span "Planning" at bounding box center [243, 6] width 18 height 7
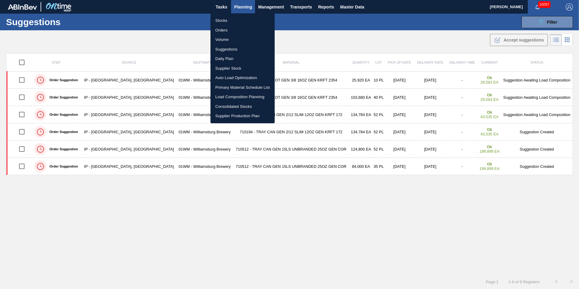
click at [232, 48] on li "Suggestions" at bounding box center [243, 50] width 64 height 10
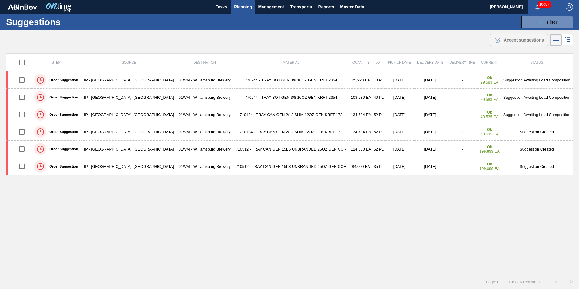
click at [240, 4] on span "Planning" at bounding box center [243, 6] width 18 height 7
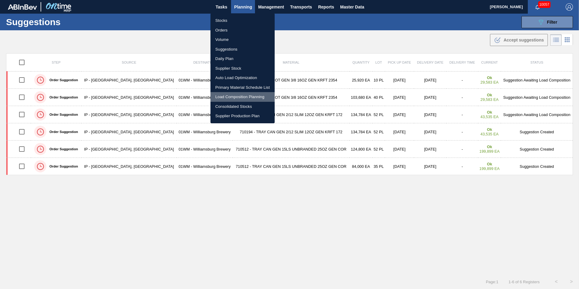
click at [237, 95] on li "Load Composition Planning" at bounding box center [243, 97] width 64 height 10
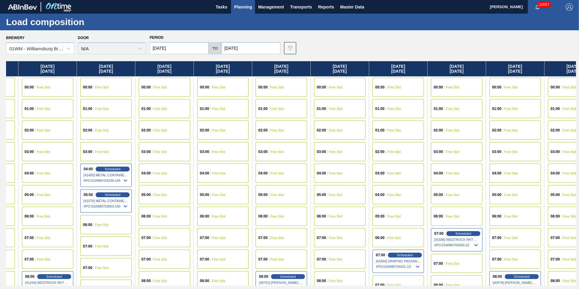
drag, startPoint x: 519, startPoint y: 70, endPoint x: -13, endPoint y: 63, distance: 531.4
click at [0, 0] on html "Tasks Planning Management Transports Reports Master Data [PERSON_NAME] 10057 Ma…" at bounding box center [289, 0] width 579 height 0
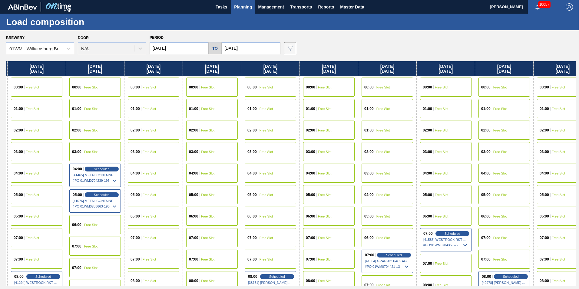
scroll to position [0, 541]
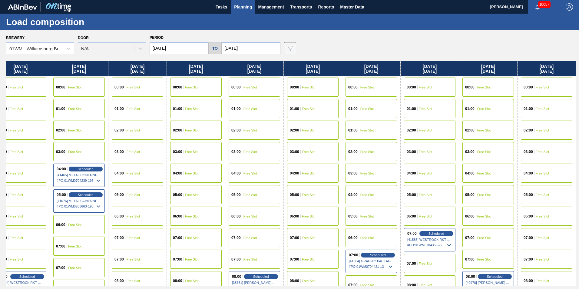
drag, startPoint x: 491, startPoint y: 70, endPoint x: 431, endPoint y: 70, distance: 59.7
click at [433, 70] on div "[DATE] 00:00 Free Slot 01:00 Free Slot 02:00 Scheduled [41247] WACO ASSOCIATES …" at bounding box center [291, 173] width 570 height 224
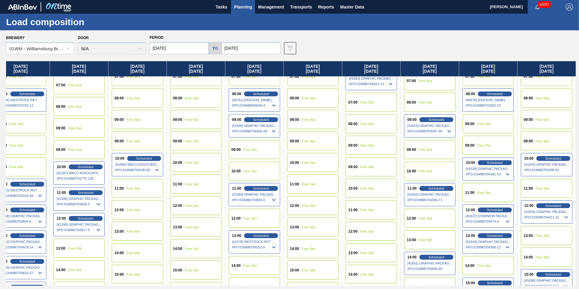
scroll to position [212, 541]
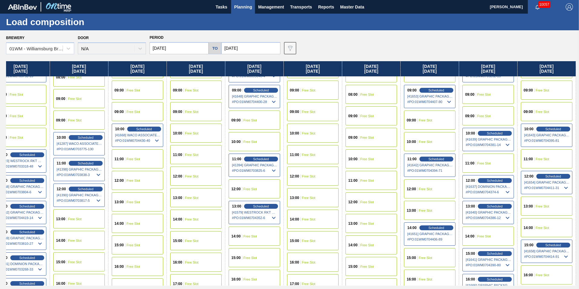
click at [371, 203] on span "Free Slot" at bounding box center [368, 202] width 14 height 4
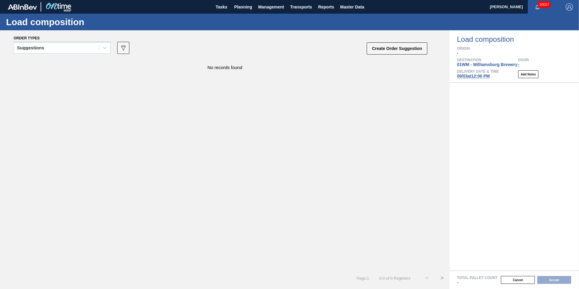
click at [86, 49] on div "Suggestions" at bounding box center [56, 48] width 85 height 9
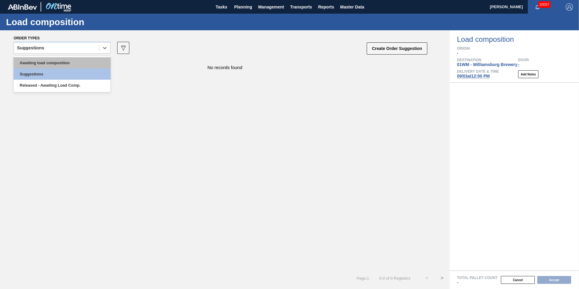
click at [74, 61] on div "Awaiting load composition" at bounding box center [62, 62] width 97 height 11
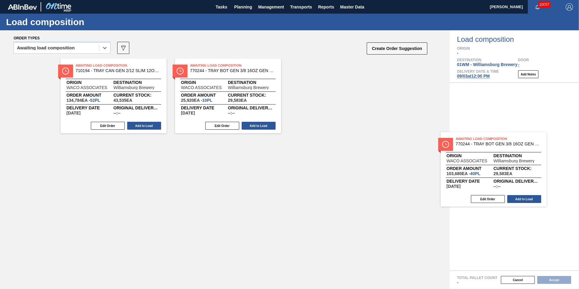
drag, startPoint x: 252, startPoint y: 97, endPoint x: 520, endPoint y: 172, distance: 279.1
click at [520, 172] on div "Order types option Awaiting load composition, selected. Select is focused ,type…" at bounding box center [289, 159] width 579 height 259
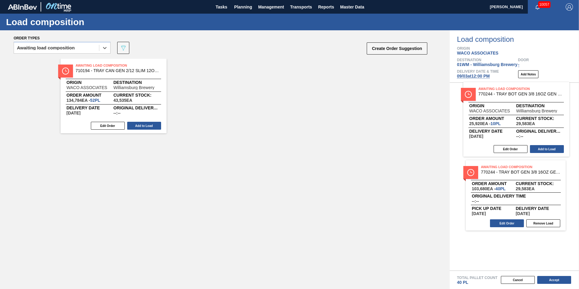
drag, startPoint x: 225, startPoint y: 96, endPoint x: 516, endPoint y: 120, distance: 292.1
click at [516, 120] on div "Order types option Awaiting load composition, selected. Select is focused ,type…" at bounding box center [289, 159] width 579 height 259
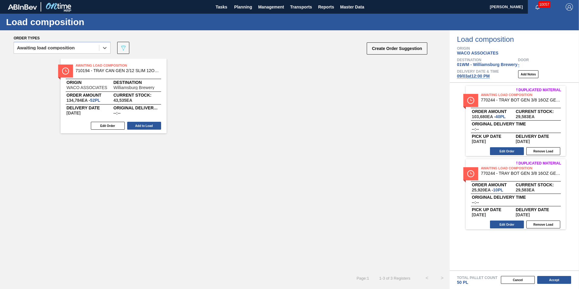
click at [478, 78] on span "[DATE] 12:00 PM" at bounding box center [473, 76] width 33 height 5
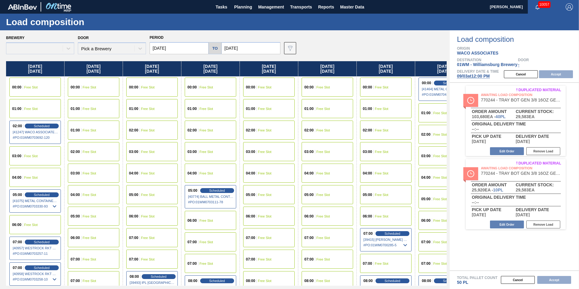
type input "[DATE]"
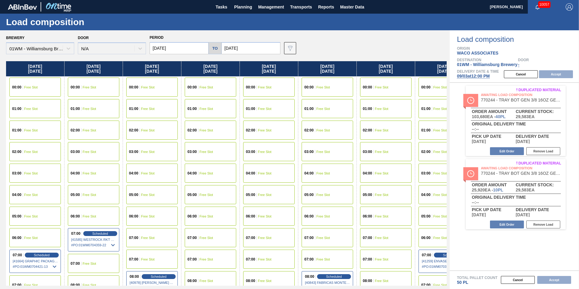
click at [165, 48] on input "[DATE]" at bounding box center [179, 48] width 59 height 12
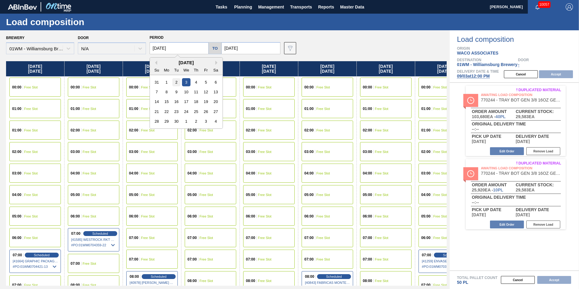
click at [176, 78] on div "2" at bounding box center [176, 82] width 8 height 8
type input "[DATE]"
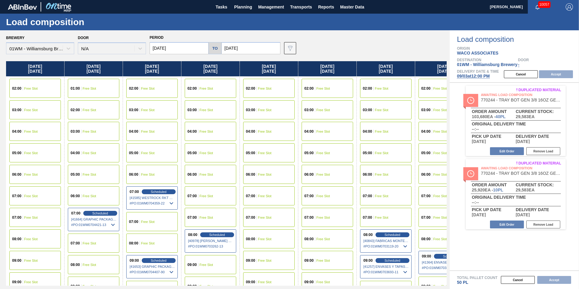
scroll to position [91, 0]
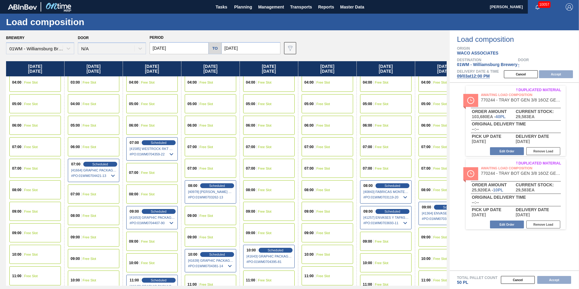
click at [38, 212] on div "09:00 Free Slot" at bounding box center [35, 211] width 52 height 19
click at [559, 74] on button "Accept" at bounding box center [556, 74] width 34 height 8
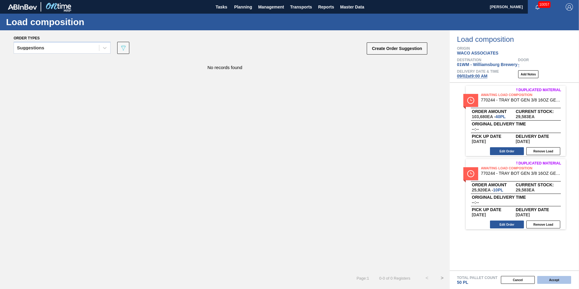
click at [547, 280] on button "Accept" at bounding box center [554, 280] width 34 height 8
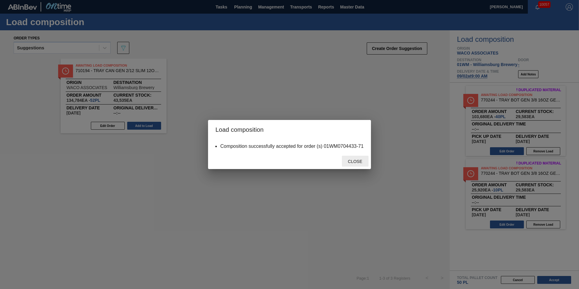
click at [360, 158] on div "Close" at bounding box center [355, 161] width 27 height 11
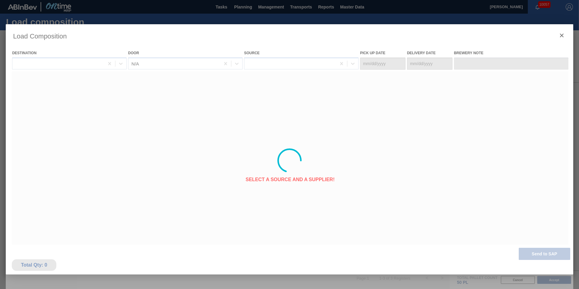
type Date "[DATE]"
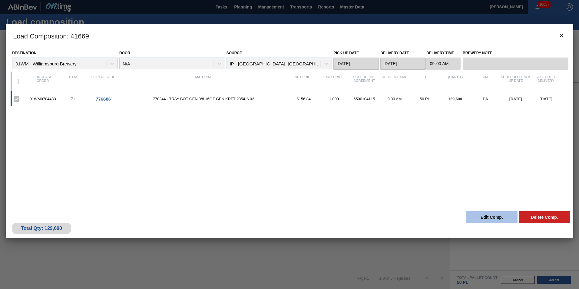
click at [492, 213] on button "Edit Comp." at bounding box center [492, 217] width 52 height 12
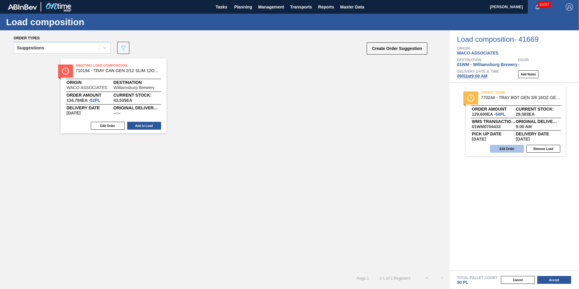
click at [510, 152] on button "Edit Order" at bounding box center [507, 149] width 34 height 8
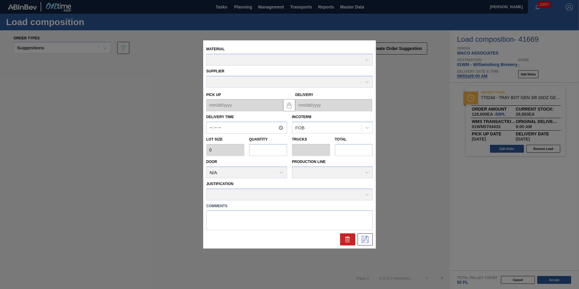
type input "09:00:00"
type input "2,592"
type input "50"
type input "0.962"
type input "129,600"
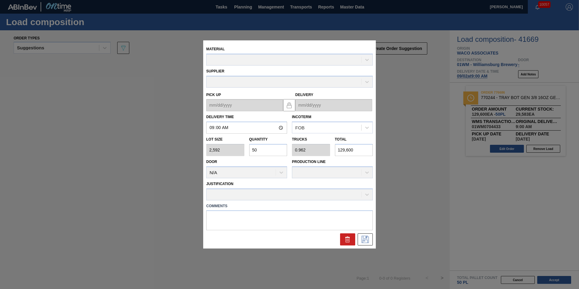
type up "[DATE]"
type input "[DATE]"
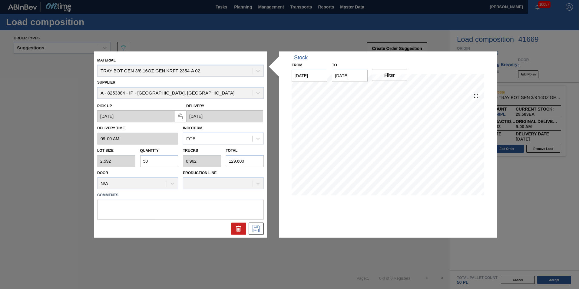
click at [158, 158] on input "50" at bounding box center [159, 161] width 38 height 12
type input "5"
type input "0.096"
type input "12,960"
type input "52"
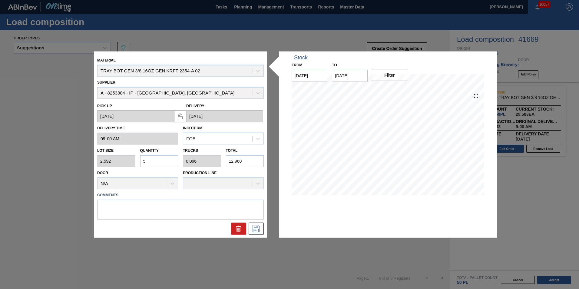
type input "1"
type input "134,784"
type input "52"
click at [259, 227] on icon at bounding box center [256, 228] width 10 height 7
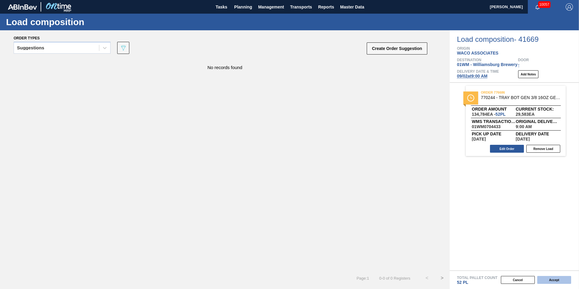
click at [556, 280] on button "Accept" at bounding box center [554, 280] width 34 height 8
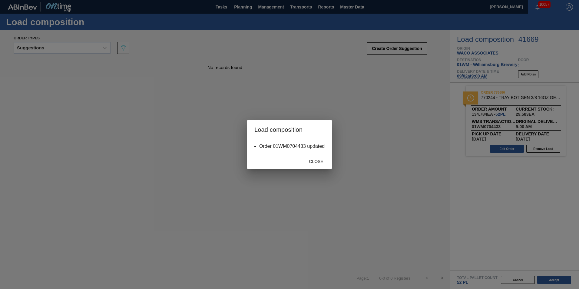
click at [311, 168] on div "Close" at bounding box center [289, 161] width 85 height 16
click at [312, 163] on span "Close" at bounding box center [316, 161] width 24 height 5
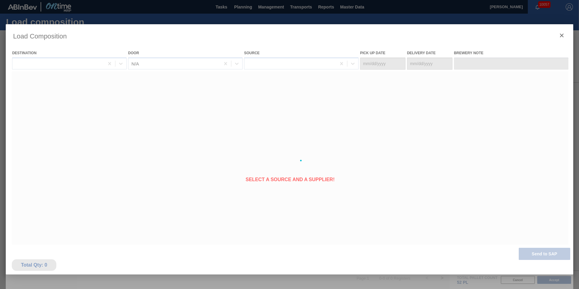
type Date "[DATE]"
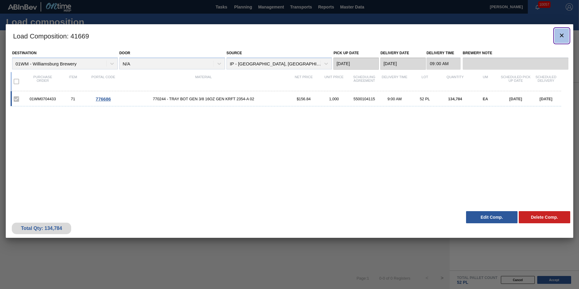
click at [560, 35] on icon "botão de ícone" at bounding box center [561, 35] width 7 height 7
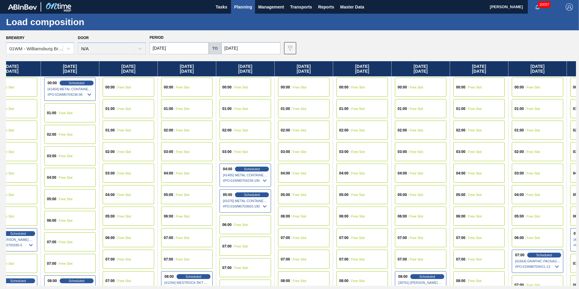
scroll to position [0, 424]
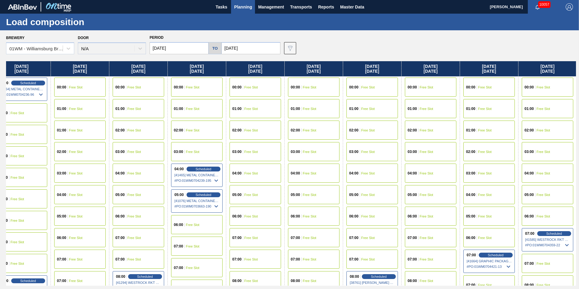
drag, startPoint x: 480, startPoint y: 72, endPoint x: 64, endPoint y: 111, distance: 417.4
click at [64, 111] on div "[DATE] 00:00 Free Slot 01:00 Free Slot 02:00 Scheduled [41247] WACO ASSOCIATES …" at bounding box center [291, 173] width 570 height 224
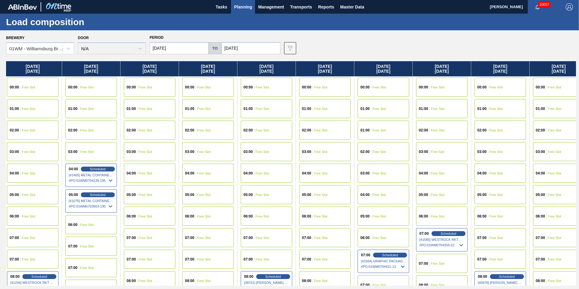
scroll to position [0, 541]
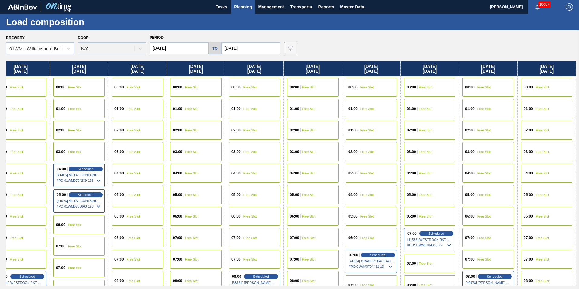
drag, startPoint x: 527, startPoint y: 64, endPoint x: 353, endPoint y: 73, distance: 174.7
click at [314, 67] on div "[DATE] 00:00 Free Slot 01:00 Free Slot 02:00 Scheduled [41247] WACO ASSOCIATES …" at bounding box center [291, 173] width 570 height 224
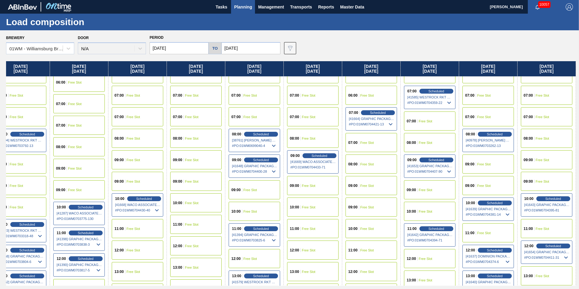
scroll to position [121, 541]
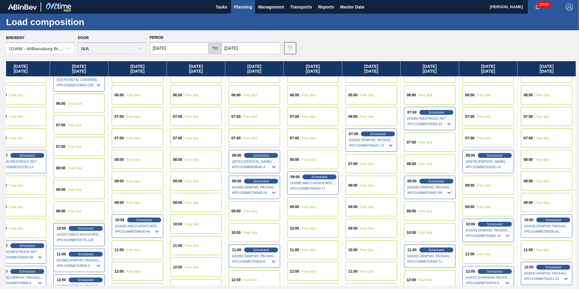
click at [494, 188] on div "09:00 Free Slot" at bounding box center [489, 185] width 52 height 19
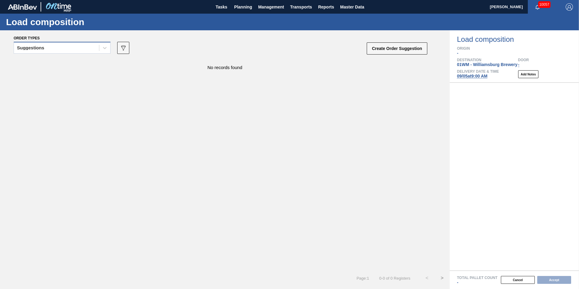
click at [47, 47] on div "Suggestions" at bounding box center [56, 48] width 85 height 9
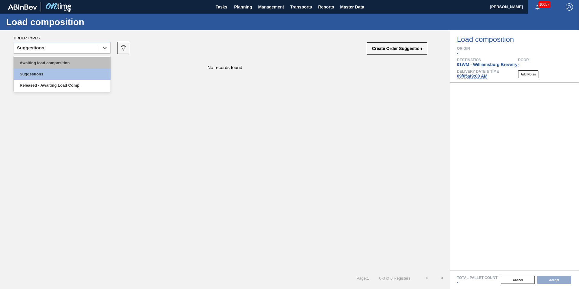
click at [45, 58] on div "Awaiting load composition Suggestions Released - Awaiting Load Comp." at bounding box center [62, 74] width 97 height 36
click at [44, 63] on div "Awaiting load composition" at bounding box center [62, 62] width 97 height 11
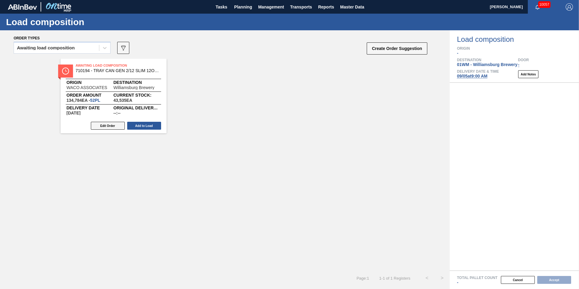
click at [117, 126] on button "Edit Order" at bounding box center [108, 126] width 34 height 8
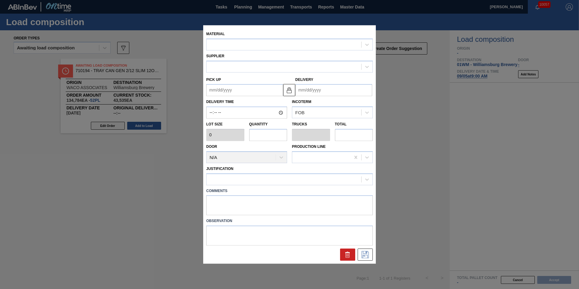
type input "2,592"
type input "52"
type input "1"
type input "134,784"
type up "[DATE]"
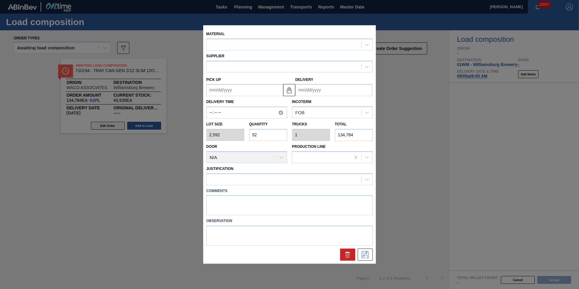
type input "[DATE]"
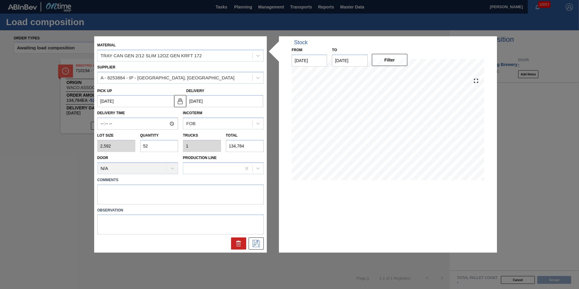
drag, startPoint x: 257, startPoint y: 247, endPoint x: 262, endPoint y: 255, distance: 9.8
click at [262, 255] on div "Material TRAY CAN GEN 2/12 SLIM 12OZ GEN KRFT 172 Supplier A - 8253884 - IP - […" at bounding box center [289, 144] width 579 height 289
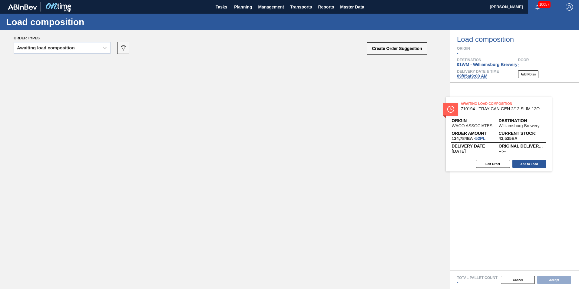
drag, startPoint x: 144, startPoint y: 91, endPoint x: 569, endPoint y: 150, distance: 428.9
click at [540, 132] on div "Order types Awaiting load composition 089F7B8B-B2A5-4AFE-B5C0-19BA573D28AC Crea…" at bounding box center [289, 159] width 579 height 259
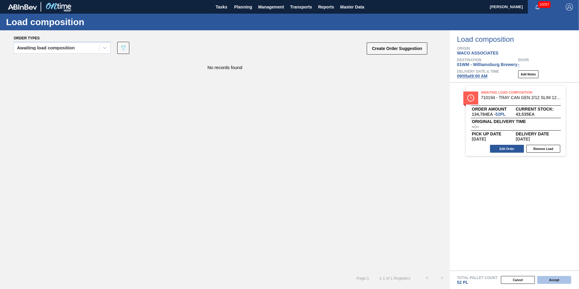
click at [556, 280] on button "Accept" at bounding box center [554, 280] width 34 height 8
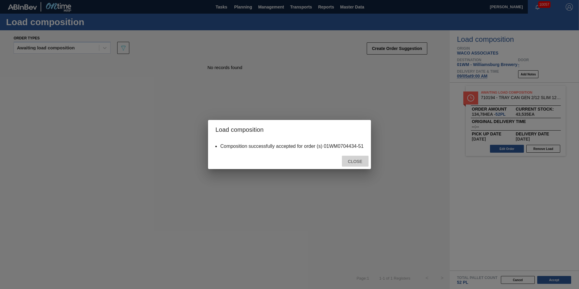
click at [357, 166] on div "Close" at bounding box center [355, 161] width 27 height 11
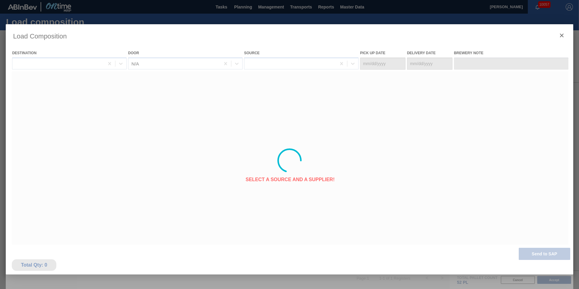
type Date "[DATE]"
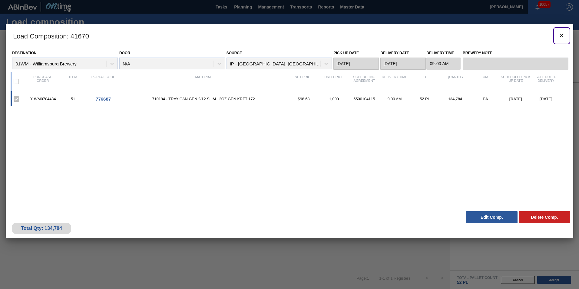
click at [563, 35] on icon "botão de ícone" at bounding box center [561, 35] width 7 height 7
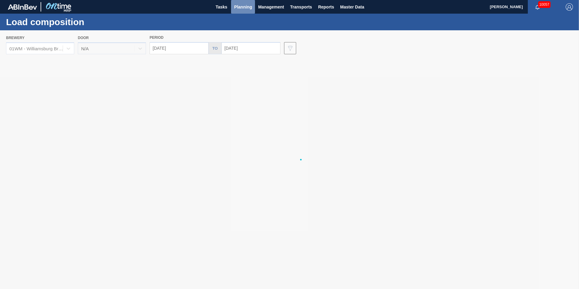
click at [238, 7] on span "Planning" at bounding box center [243, 6] width 18 height 7
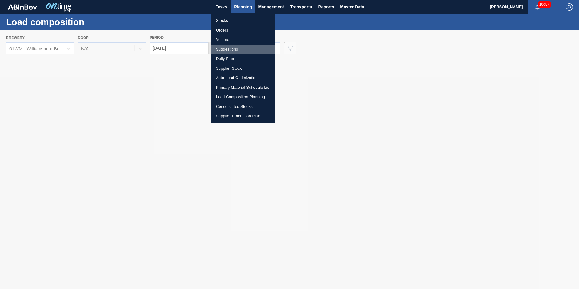
click at [241, 47] on li "Suggestions" at bounding box center [243, 50] width 64 height 10
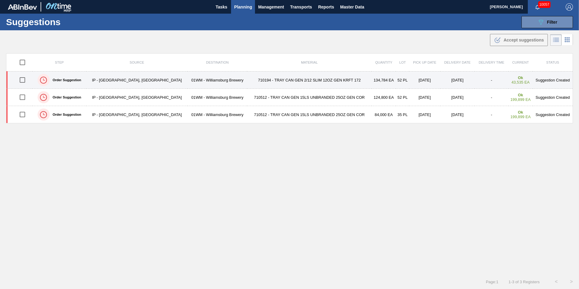
click at [302, 81] on td "710194 - TRAY CAN GEN 2/12 SLIM 12OZ GEN KRFT 172" at bounding box center [309, 79] width 125 height 17
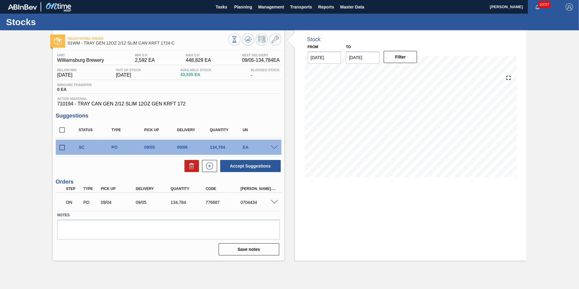
click at [62, 146] on input "checkbox" at bounding box center [62, 147] width 13 height 13
click at [188, 163] on button at bounding box center [192, 166] width 15 height 12
checkbox input "false"
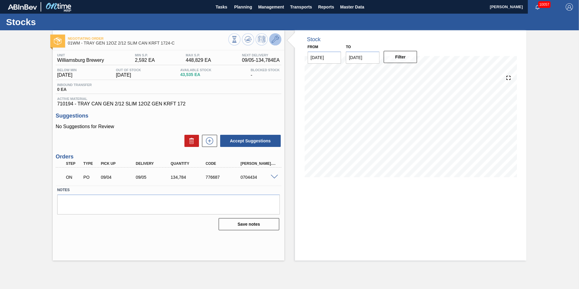
click at [275, 36] on icon at bounding box center [275, 39] width 7 height 7
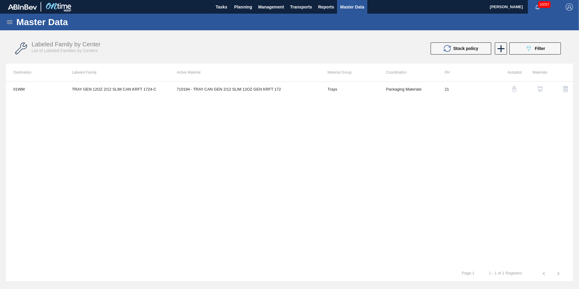
click at [539, 88] on img "button" at bounding box center [540, 89] width 6 height 6
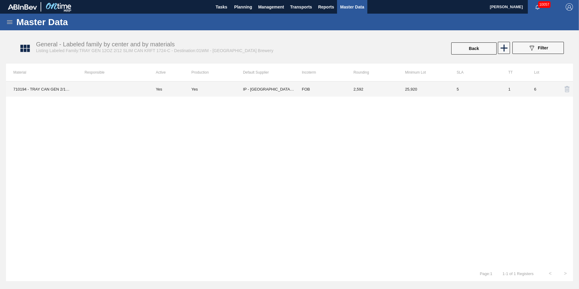
click at [365, 87] on td "2,592" at bounding box center [372, 88] width 52 height 15
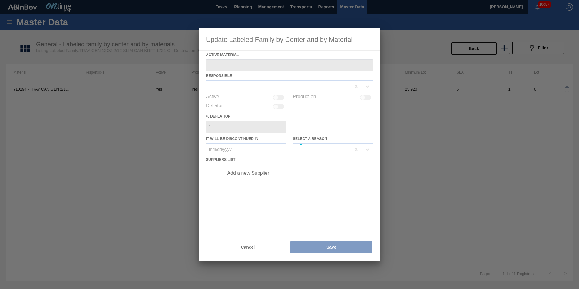
type Material "710194 - TRAY CAN GEN 2/12 SLIM 12OZ GEN KRFT 172"
checkbox input "true"
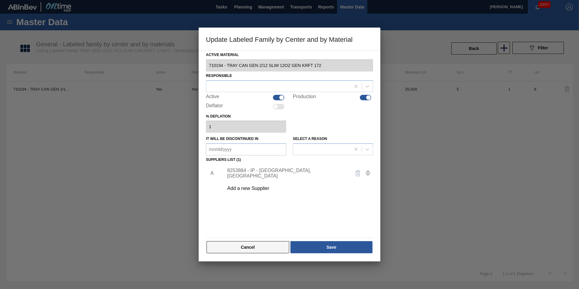
click at [255, 252] on button "Cancel" at bounding box center [248, 247] width 83 height 12
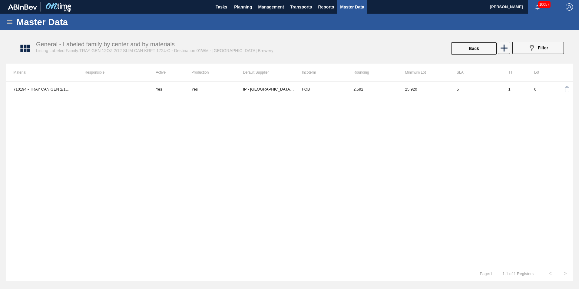
click at [258, 247] on div "710194 - TRAY CAN GEN 2/12 SLIM 12OZ GEN KRFT 172 Yes Yes IP - [GEOGRAPHIC_DATA…" at bounding box center [289, 173] width 567 height 185
click at [490, 48] on button "Back" at bounding box center [473, 48] width 45 height 12
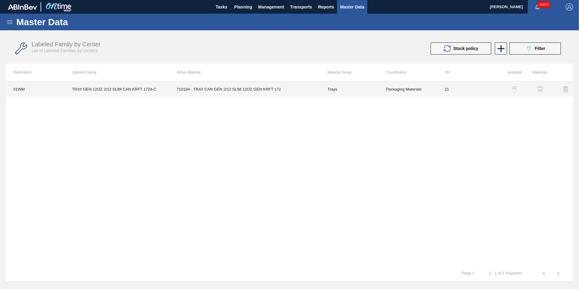
click at [272, 89] on td "710194 - TRAY CAN GEN 2/12 SLIM 12OZ GEN KRFT 172" at bounding box center [244, 88] width 151 height 15
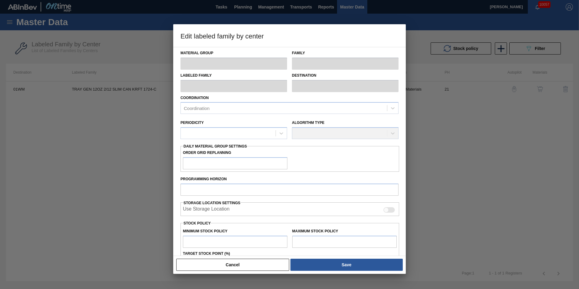
type input "Trays"
type input "TRAY GEN 12OZ 2/12 SLIM CAN KRFT 1724-C"
type input "01WM - Williamsburg Brewery"
type input "21"
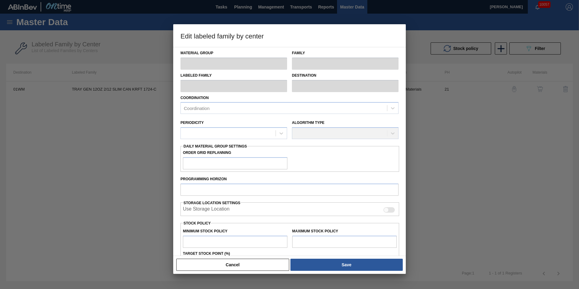
type input "2,592"
type input "448,829"
type input "0"
type input "2,592"
checkbox input "true"
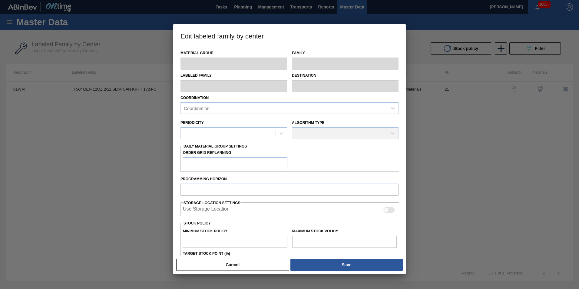
checkbox input "true"
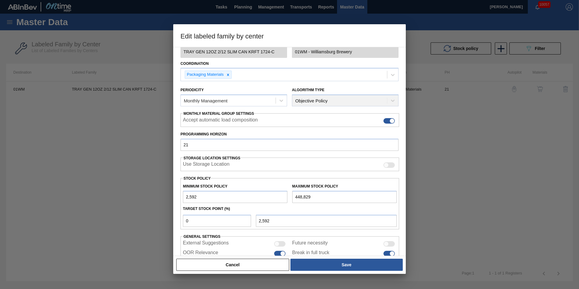
scroll to position [61, 0]
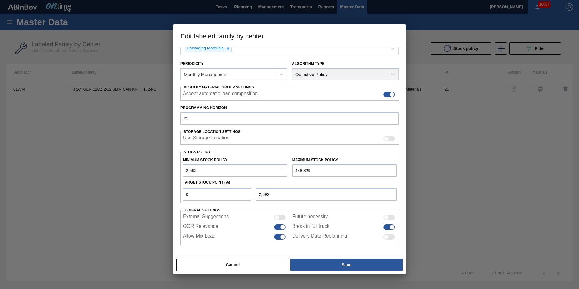
click at [393, 224] on div "Break in full truck" at bounding box center [344, 227] width 105 height 7
click at [391, 226] on div at bounding box center [392, 226] width 5 height 5
checkbox input "false"
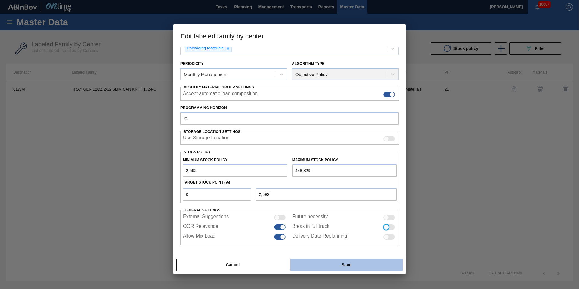
click at [351, 264] on button "Save" at bounding box center [347, 265] width 112 height 12
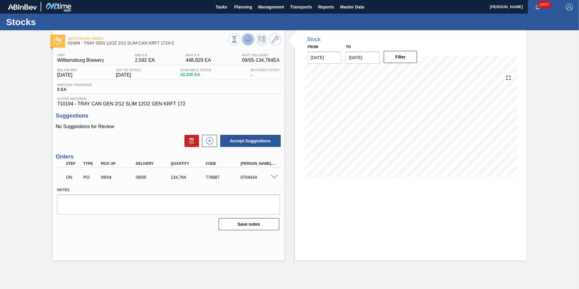
click at [238, 39] on icon at bounding box center [234, 39] width 7 height 7
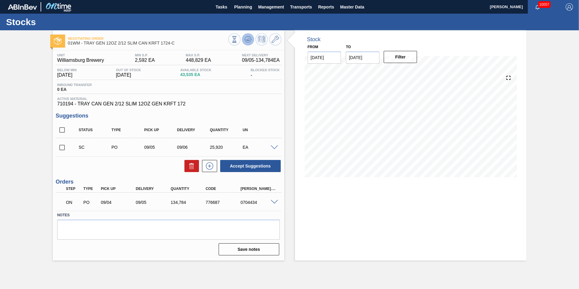
click at [249, 40] on icon at bounding box center [248, 39] width 4 height 3
click at [246, 7] on span "Planning" at bounding box center [243, 6] width 18 height 7
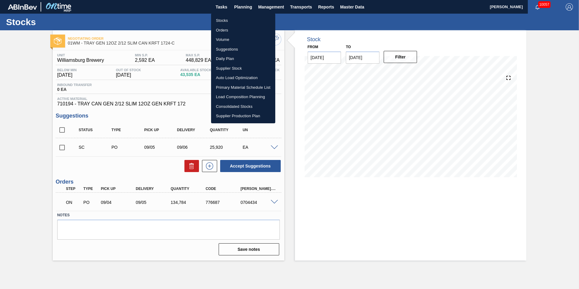
click at [239, 98] on li "Load Composition Planning" at bounding box center [243, 97] width 64 height 10
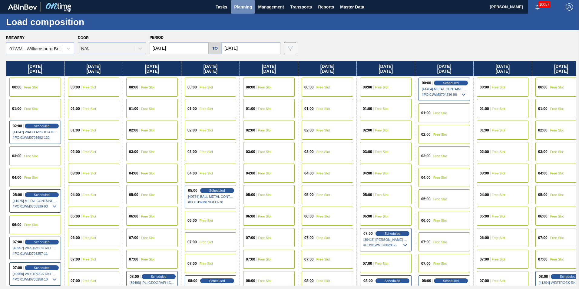
click at [239, 10] on span "Planning" at bounding box center [243, 6] width 18 height 7
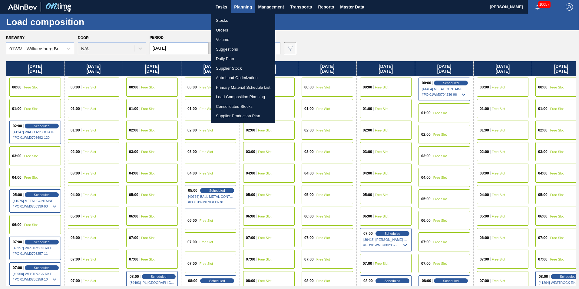
click at [233, 49] on li "Suggestions" at bounding box center [243, 50] width 64 height 10
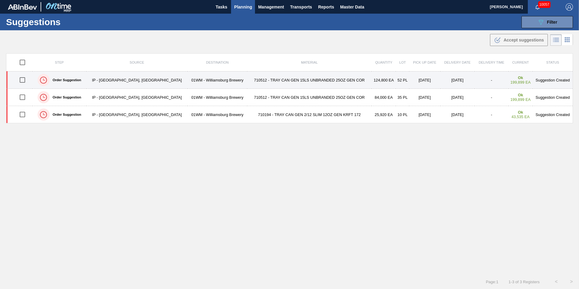
click at [201, 83] on td "01WM - Williamsburg Brewery" at bounding box center [218, 79] width 60 height 17
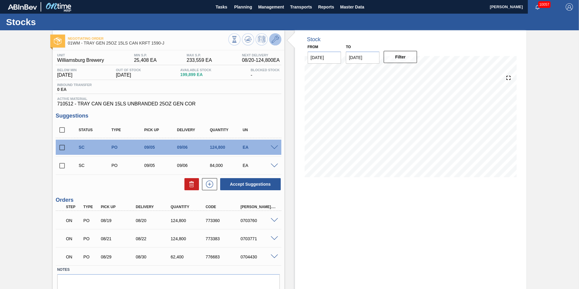
click at [274, 39] on icon at bounding box center [275, 39] width 7 height 7
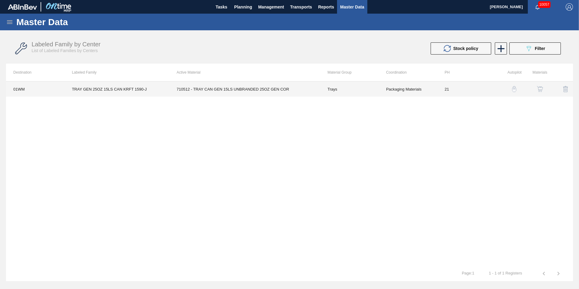
click at [259, 90] on td "710512 - TRAY CAN GEN 15LS UNBRANDED 25OZ GEN COR" at bounding box center [244, 88] width 151 height 15
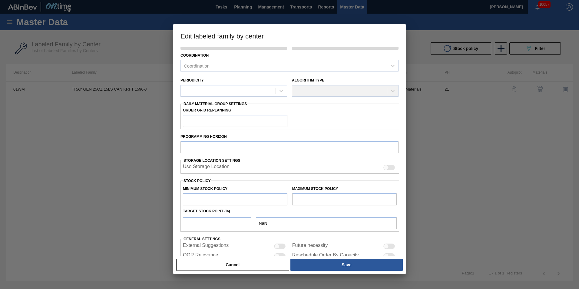
scroll to position [81, 0]
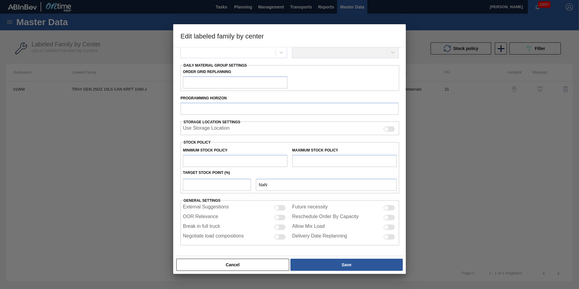
type input "Trays"
type input "TRAY GEN 25OZ 15LS CAN KRFT 1590-J"
type input "01WM - Williamsburg Brewery"
type input "21"
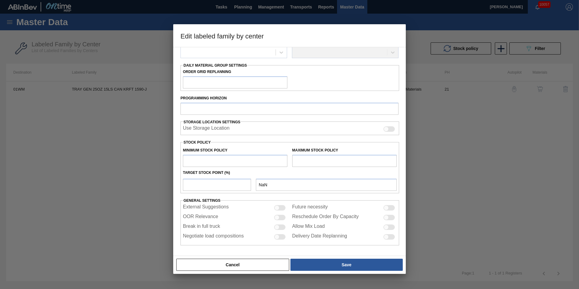
type input "25,408"
type input "233,559"
type input "0"
type input "25,408"
checkbox input "true"
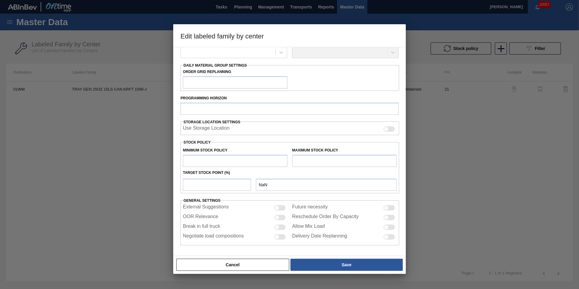
checkbox input "true"
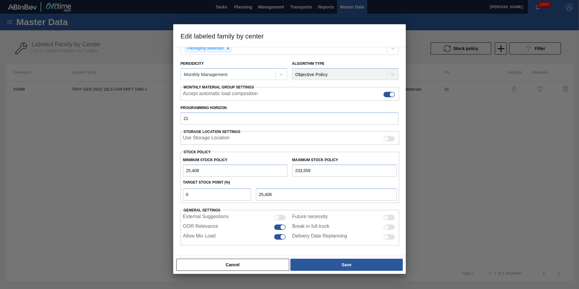
scroll to position [61, 0]
click at [275, 268] on button "Cancel" at bounding box center [232, 265] width 113 height 12
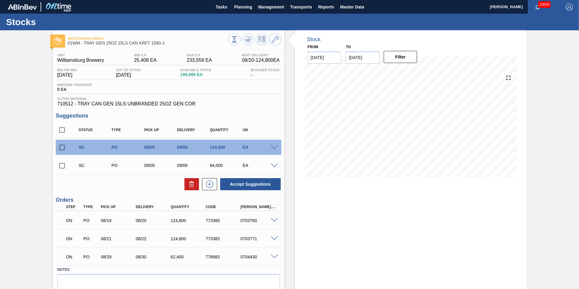
click at [63, 146] on input "checkbox" at bounding box center [62, 147] width 13 height 13
checkbox input "true"
click at [60, 167] on input "checkbox" at bounding box center [62, 165] width 13 height 13
checkbox input "true"
click at [254, 183] on button "Accept Suggestions" at bounding box center [250, 184] width 61 height 12
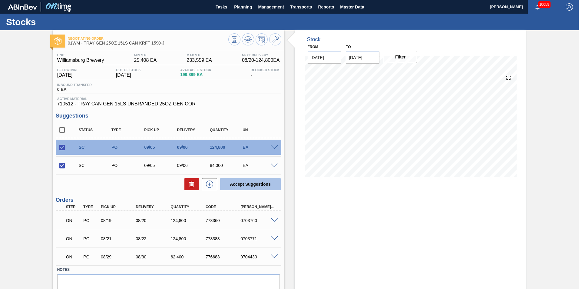
checkbox input "false"
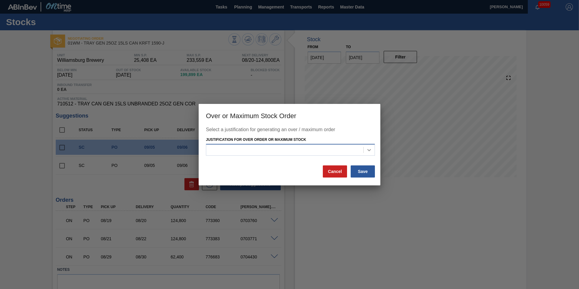
click at [365, 153] on div at bounding box center [369, 150] width 11 height 11
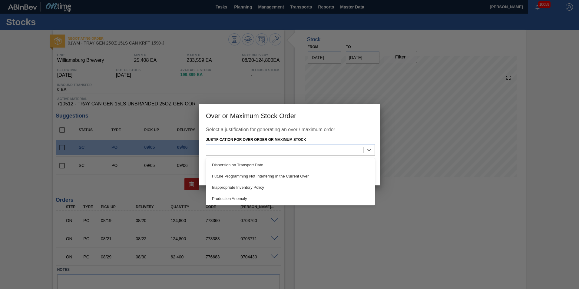
click at [381, 218] on div at bounding box center [289, 144] width 579 height 289
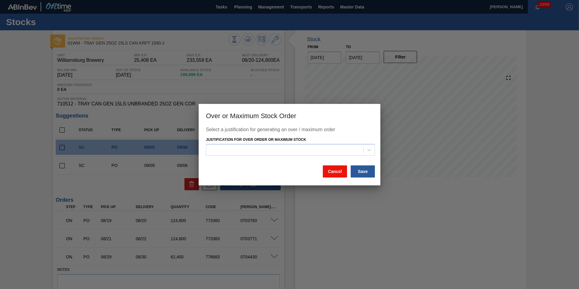
click at [330, 173] on button "Cancel" at bounding box center [335, 171] width 24 height 12
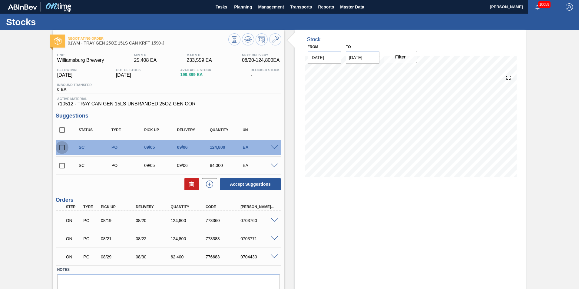
click at [65, 150] on input "checkbox" at bounding box center [62, 147] width 13 height 13
checkbox input "true"
click at [61, 168] on input "checkbox" at bounding box center [62, 165] width 13 height 13
checkbox input "true"
click at [267, 188] on button "Accept Suggestions" at bounding box center [250, 184] width 61 height 12
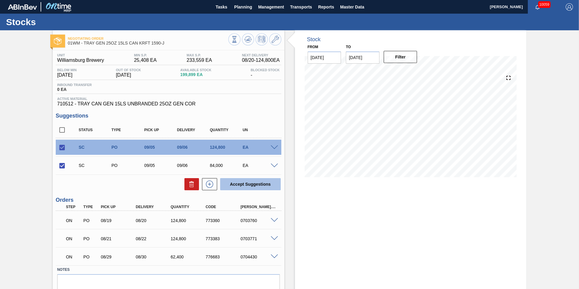
checkbox input "false"
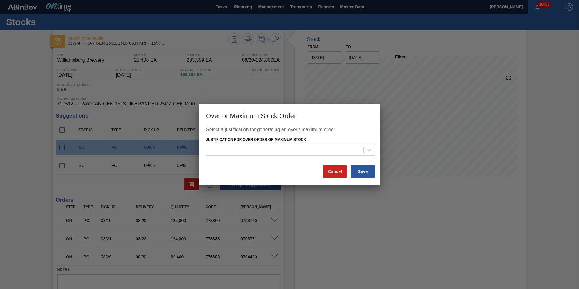
click at [333, 159] on div "Select a justification for generating an over / maximum order Justification for…" at bounding box center [289, 146] width 167 height 38
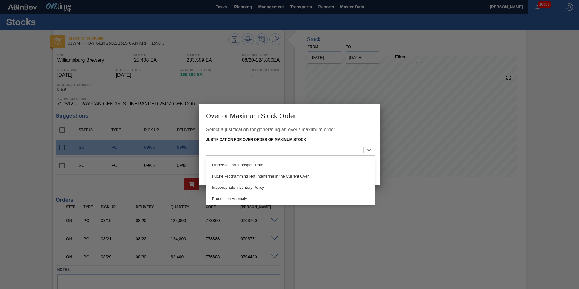
click at [340, 154] on div at bounding box center [284, 150] width 157 height 9
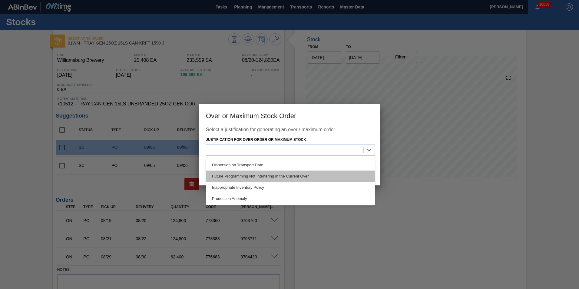
click at [319, 175] on div "Future Programming Not Interfering in the Current Over" at bounding box center [290, 176] width 169 height 11
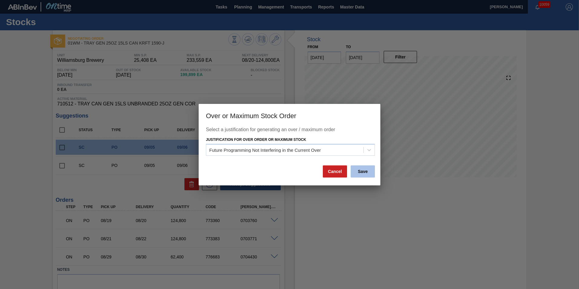
drag, startPoint x: 355, startPoint y: 171, endPoint x: 359, endPoint y: 170, distance: 4.3
click at [359, 170] on button "Save" at bounding box center [363, 171] width 24 height 12
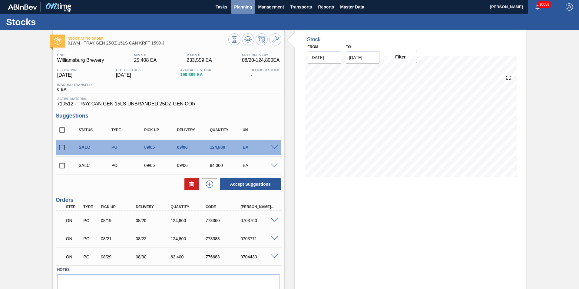
click at [246, 8] on span "Planning" at bounding box center [243, 6] width 18 height 7
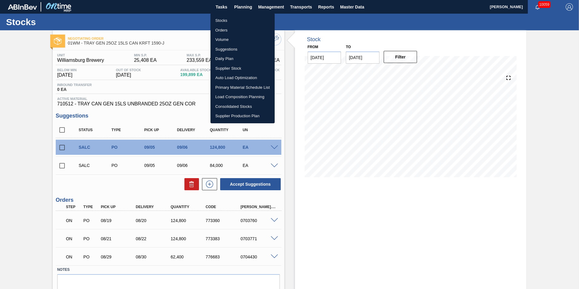
click at [250, 95] on li "Load Composition Planning" at bounding box center [243, 97] width 64 height 10
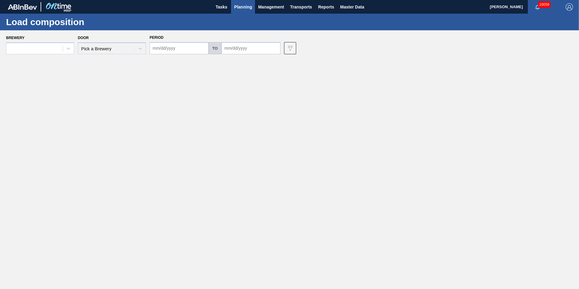
type input "[DATE]"
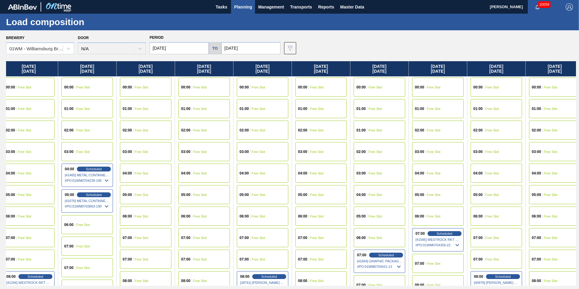
scroll to position [0, 535]
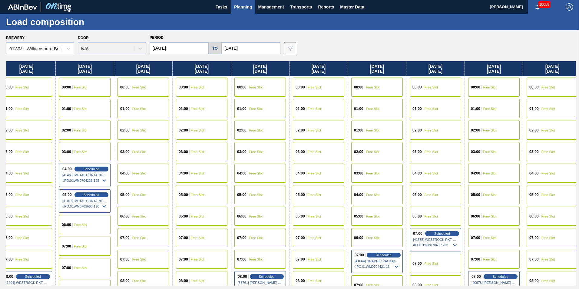
drag, startPoint x: 513, startPoint y: 71, endPoint x: -27, endPoint y: 76, distance: 539.9
click at [0, 0] on html "Tasks Planning Management Transports Reports Master Data [PERSON_NAME] 10059 Ma…" at bounding box center [289, 0] width 579 height 0
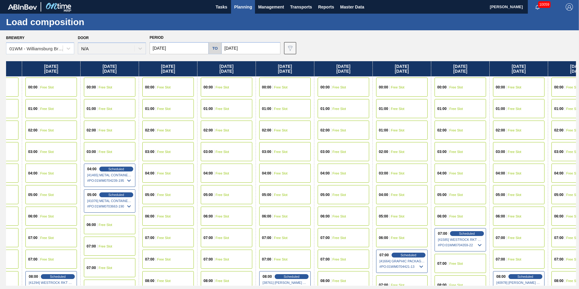
scroll to position [0, 505]
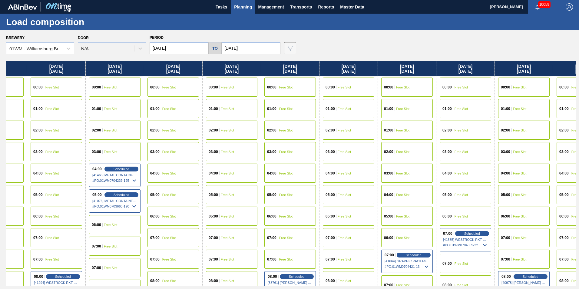
drag, startPoint x: 330, startPoint y: 70, endPoint x: 364, endPoint y: 68, distance: 34.6
click at [364, 68] on div "[DATE] 00:00 Free Slot 01:00 Free Slot 02:00 Scheduled [41247] WACO ASSOCIATES …" at bounding box center [291, 173] width 570 height 224
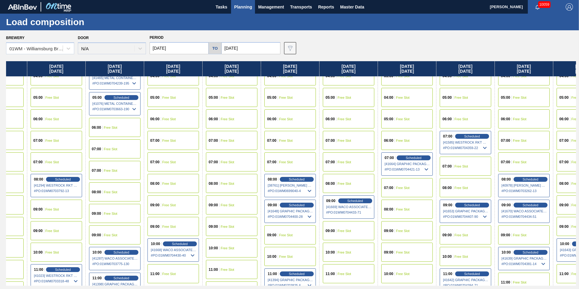
scroll to position [91, 505]
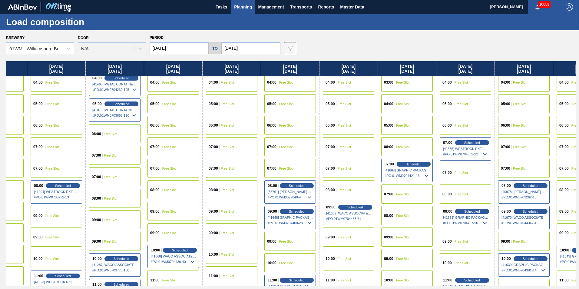
click at [408, 236] on span "Free Slot" at bounding box center [403, 237] width 14 height 4
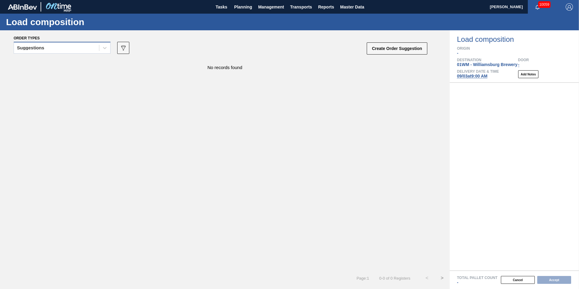
click at [44, 46] on div "Suggestions" at bounding box center [30, 48] width 27 height 4
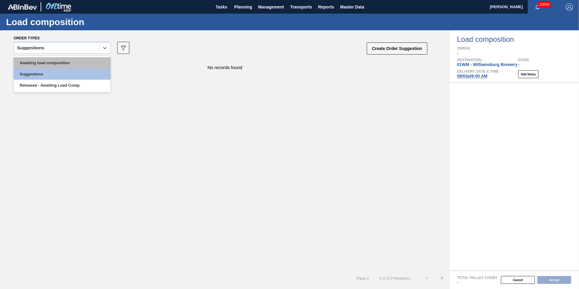
click at [49, 60] on div "Awaiting load composition" at bounding box center [62, 62] width 97 height 11
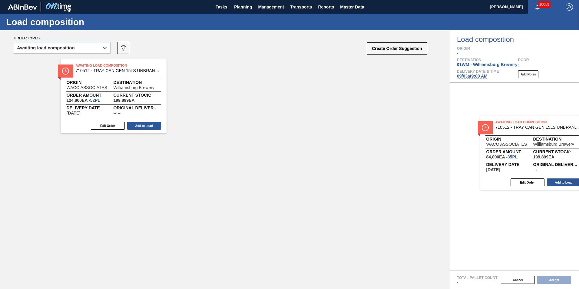
drag, startPoint x: 242, startPoint y: 101, endPoint x: 543, endPoint y: 157, distance: 306.0
click at [542, 157] on div "Order types option Awaiting load composition, selected. Select is focused ,type…" at bounding box center [289, 159] width 579 height 259
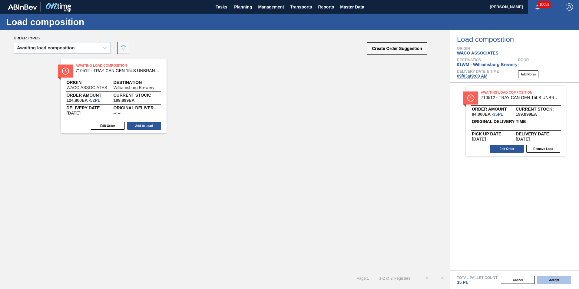
click at [557, 281] on button "Accept" at bounding box center [554, 280] width 34 height 8
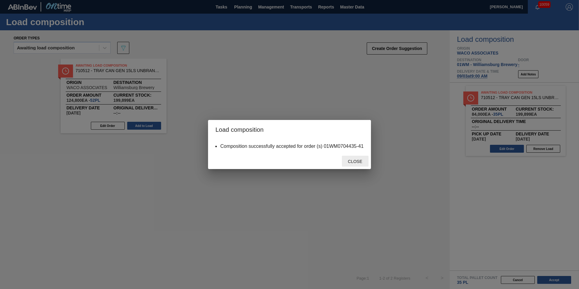
click at [362, 163] on span "Close" at bounding box center [355, 161] width 24 height 5
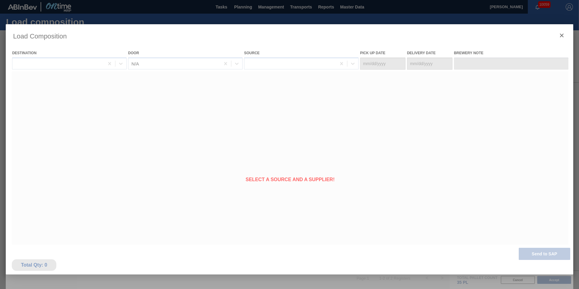
type Date "[DATE]"
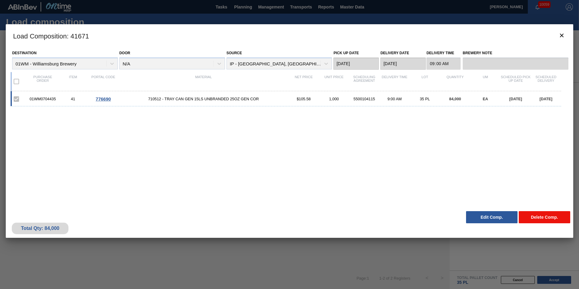
click at [542, 216] on button "Delete Comp." at bounding box center [545, 217] width 52 height 12
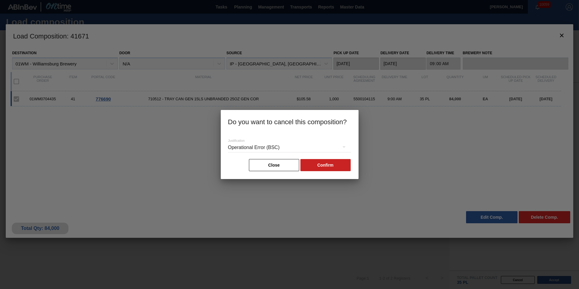
click at [317, 146] on div "Operational Error (BSC)" at bounding box center [289, 147] width 123 height 17
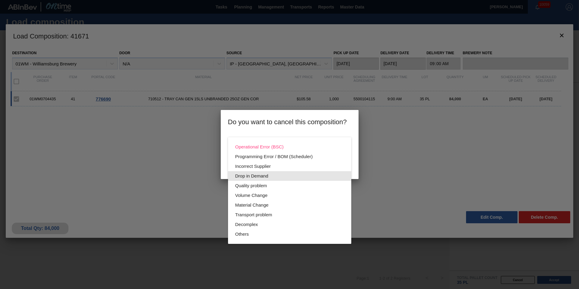
click at [308, 174] on div "Drop in Demand" at bounding box center [289, 176] width 109 height 10
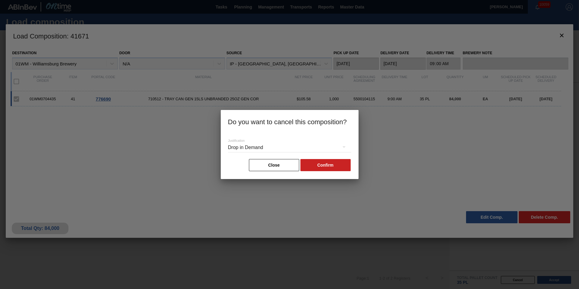
click at [325, 157] on div "Drop in Demand" at bounding box center [289, 148] width 123 height 22
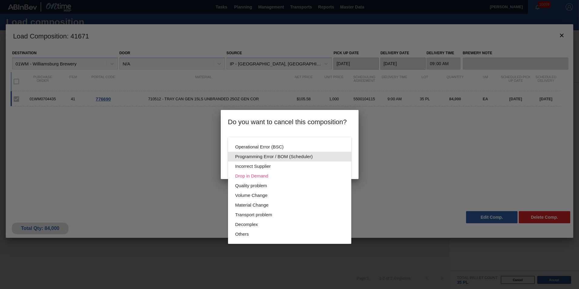
click at [401, 140] on div "Operational Error (BSC) Programming Error / BOM (Scheduler) Incorrect Supplier …" at bounding box center [289, 144] width 579 height 289
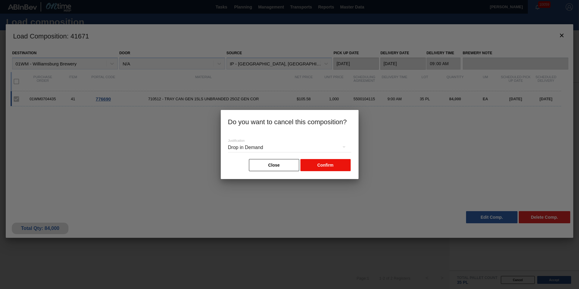
click at [318, 166] on button "Confirm" at bounding box center [326, 165] width 50 height 12
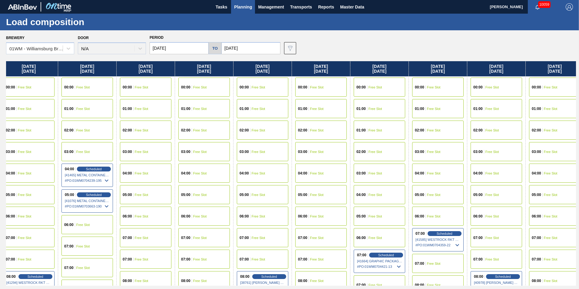
scroll to position [0, 541]
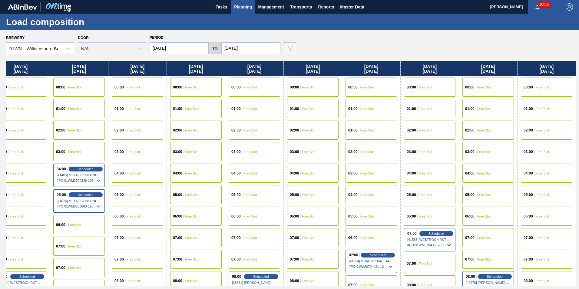
drag, startPoint x: 555, startPoint y: 71, endPoint x: 10, endPoint y: 57, distance: 545.5
click at [10, 57] on div "Brewery 01WM - [GEOGRAPHIC_DATA] Brewery Door N/A Period [DATE] to [DATE] Data …" at bounding box center [289, 159] width 579 height 258
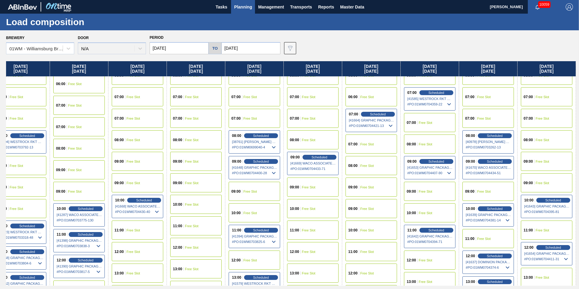
scroll to position [151, 541]
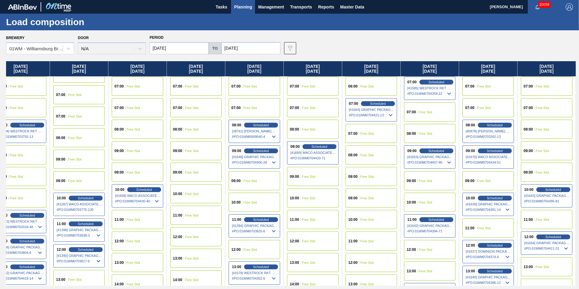
click at [429, 199] on div "10:00 Free Slot" at bounding box center [430, 202] width 52 height 19
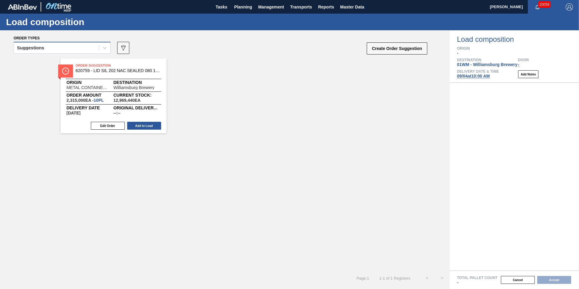
click at [58, 47] on div "Suggestions" at bounding box center [56, 48] width 85 height 9
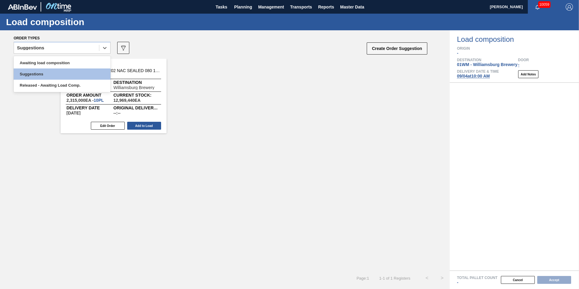
click at [229, 68] on div "Order Suggestion 620759 - LID SIL 202 NAC SEALED 080 1021 SIL EPOX Origin METAL…" at bounding box center [225, 96] width 450 height 75
drag, startPoint x: 89, startPoint y: 46, endPoint x: 78, endPoint y: 59, distance: 17.8
click at [89, 46] on div "Suggestions" at bounding box center [56, 48] width 85 height 9
click at [75, 61] on div "Awaiting load composition" at bounding box center [62, 62] width 97 height 11
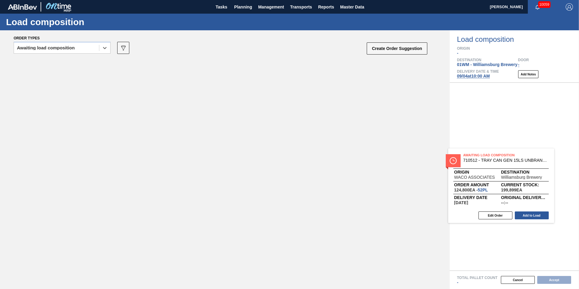
drag, startPoint x: 115, startPoint y: 85, endPoint x: 505, endPoint y: 175, distance: 400.2
click at [505, 175] on div "Order types option Awaiting load composition, selected. Select is focused ,type…" at bounding box center [289, 159] width 579 height 259
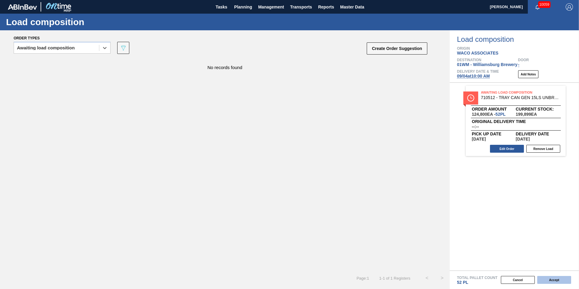
click at [554, 283] on button "Accept" at bounding box center [554, 280] width 34 height 8
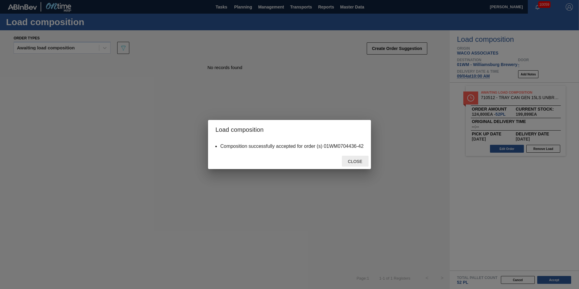
click at [352, 162] on span "Close" at bounding box center [355, 161] width 24 height 5
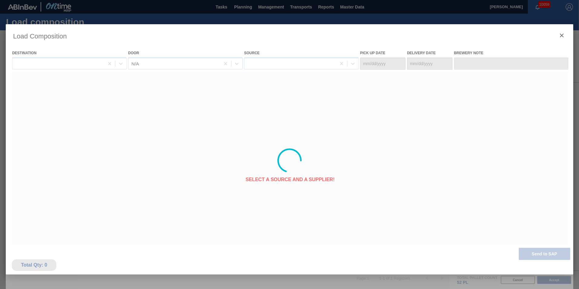
type Date "[DATE]"
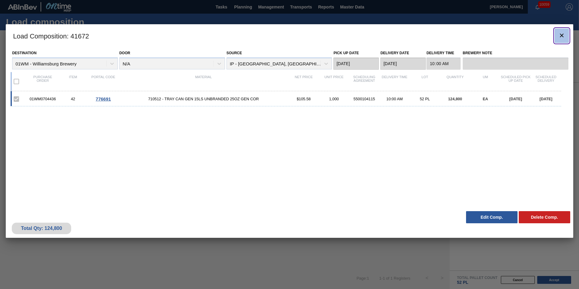
click at [559, 35] on icon "botão de ícone" at bounding box center [561, 35] width 7 height 7
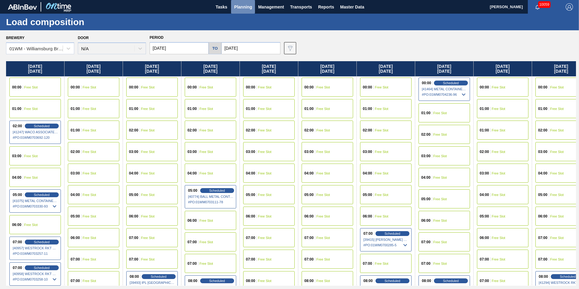
click at [245, 11] on button "Planning" at bounding box center [243, 7] width 24 height 14
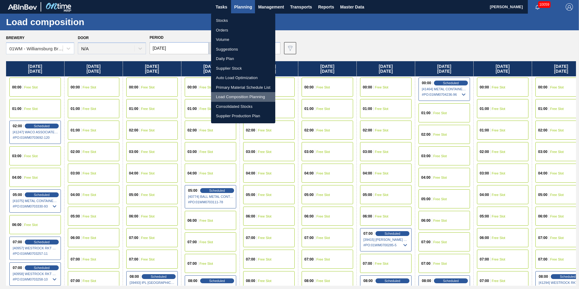
click at [233, 95] on li "Load Composition Planning" at bounding box center [243, 97] width 64 height 10
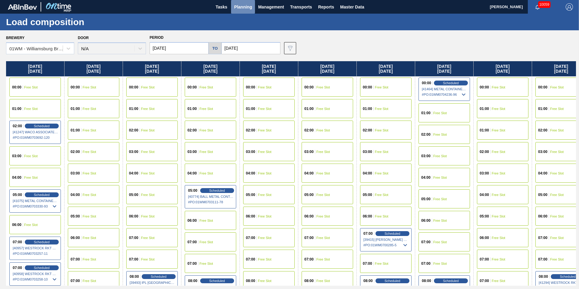
click at [238, 5] on span "Planning" at bounding box center [243, 6] width 18 height 7
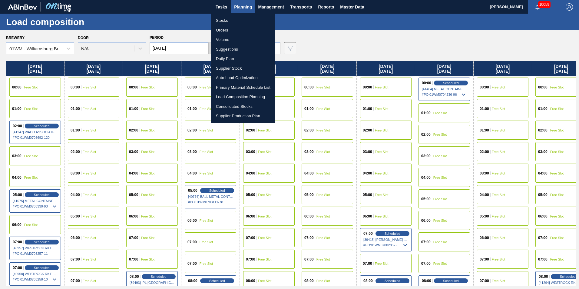
click at [242, 49] on li "Suggestions" at bounding box center [243, 50] width 64 height 10
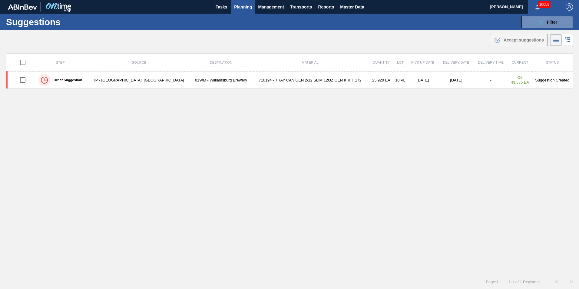
click at [381, 125] on div "Step Source Destination Material Quantity Lot Pick up Date Delivery Date Delive…" at bounding box center [289, 158] width 567 height 210
click at [532, 20] on button "089F7B8B-B2A5-4AFE-B5C0-19BA573D28AC Filter" at bounding box center [548, 22] width 52 height 12
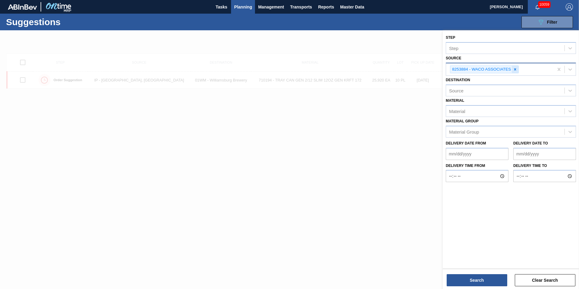
click at [518, 69] on div at bounding box center [515, 70] width 7 height 8
click at [571, 68] on icon at bounding box center [570, 69] width 6 height 6
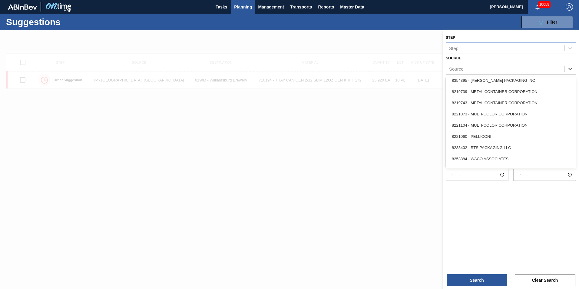
scroll to position [270, 0]
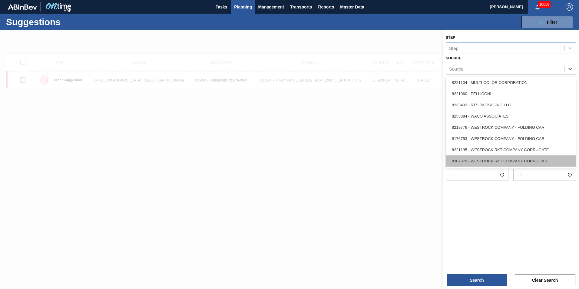
click at [555, 160] on div "8307379 - WESTROCK RKT COMPANY CORRUGATE" at bounding box center [511, 160] width 130 height 11
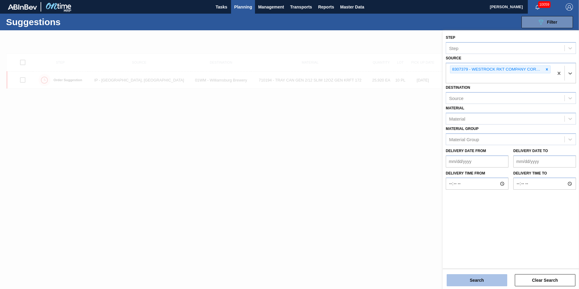
click at [482, 278] on button "Search" at bounding box center [477, 280] width 61 height 12
